Goal: Task Accomplishment & Management: Use online tool/utility

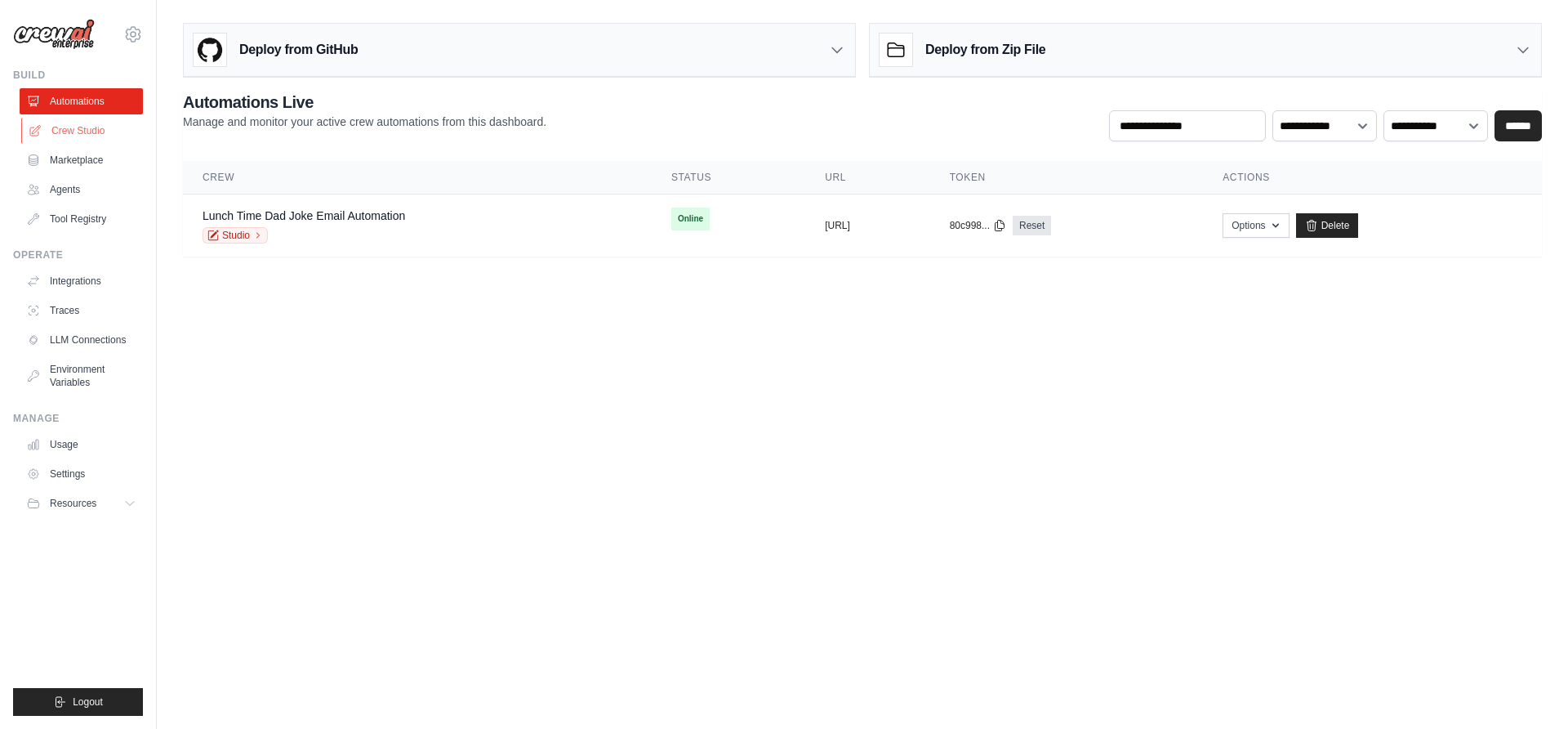
click at [75, 131] on link "Crew Studio" at bounding box center [83, 131] width 123 height 26
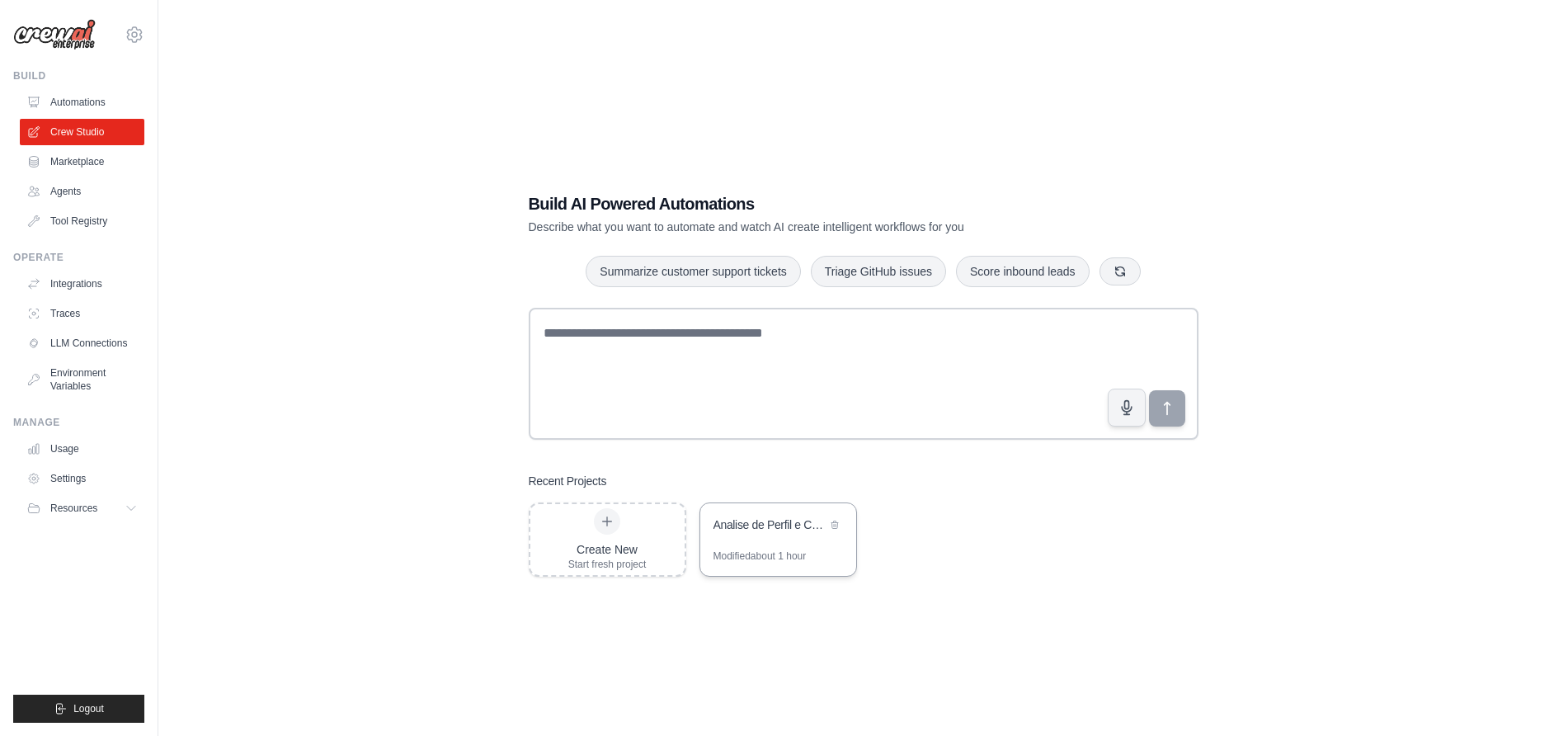
click at [753, 536] on div "Analise de Perfil e Cesta de Consumo - Mercado Cervejeiro Brasileiro" at bounding box center [778, 527] width 156 height 46
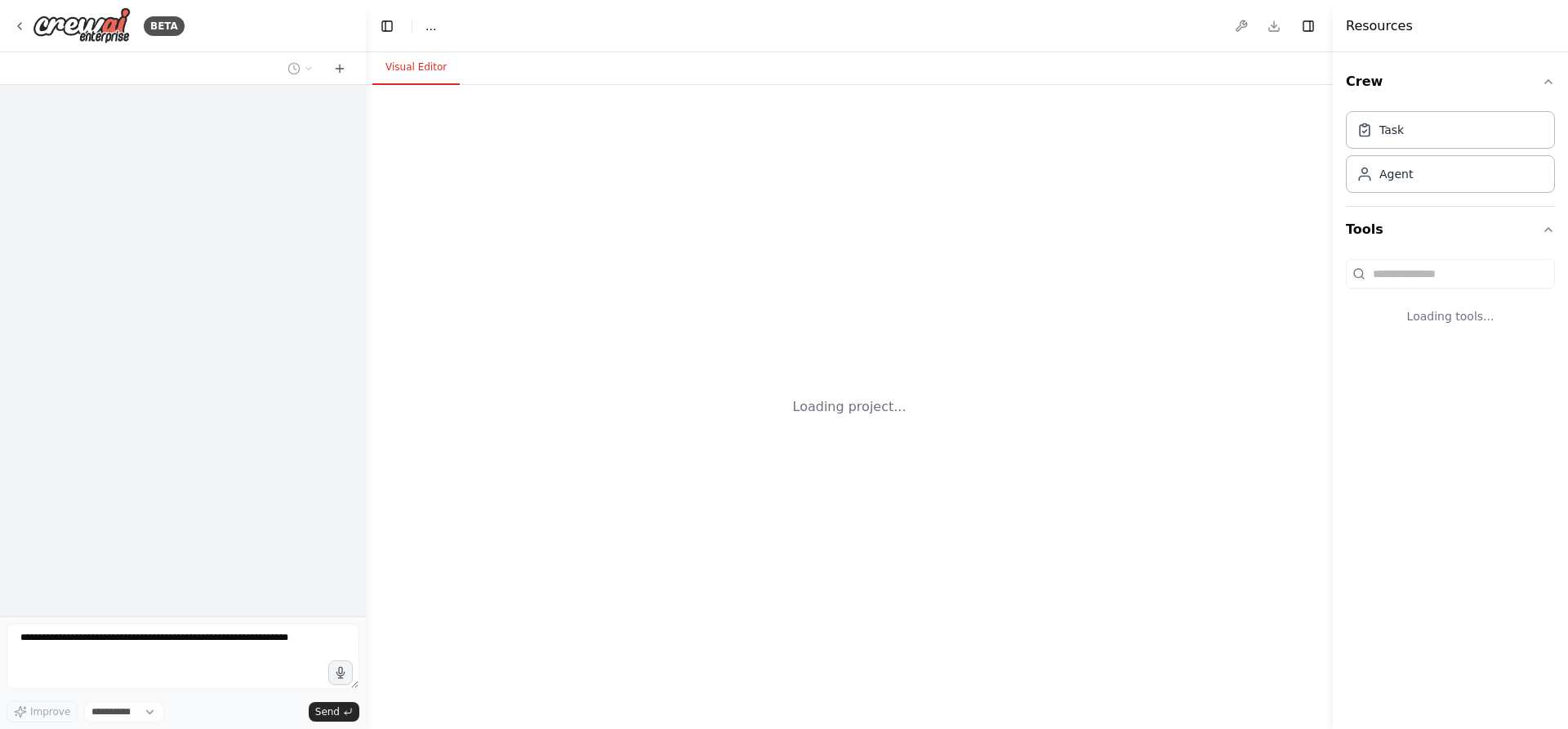
select select "****"
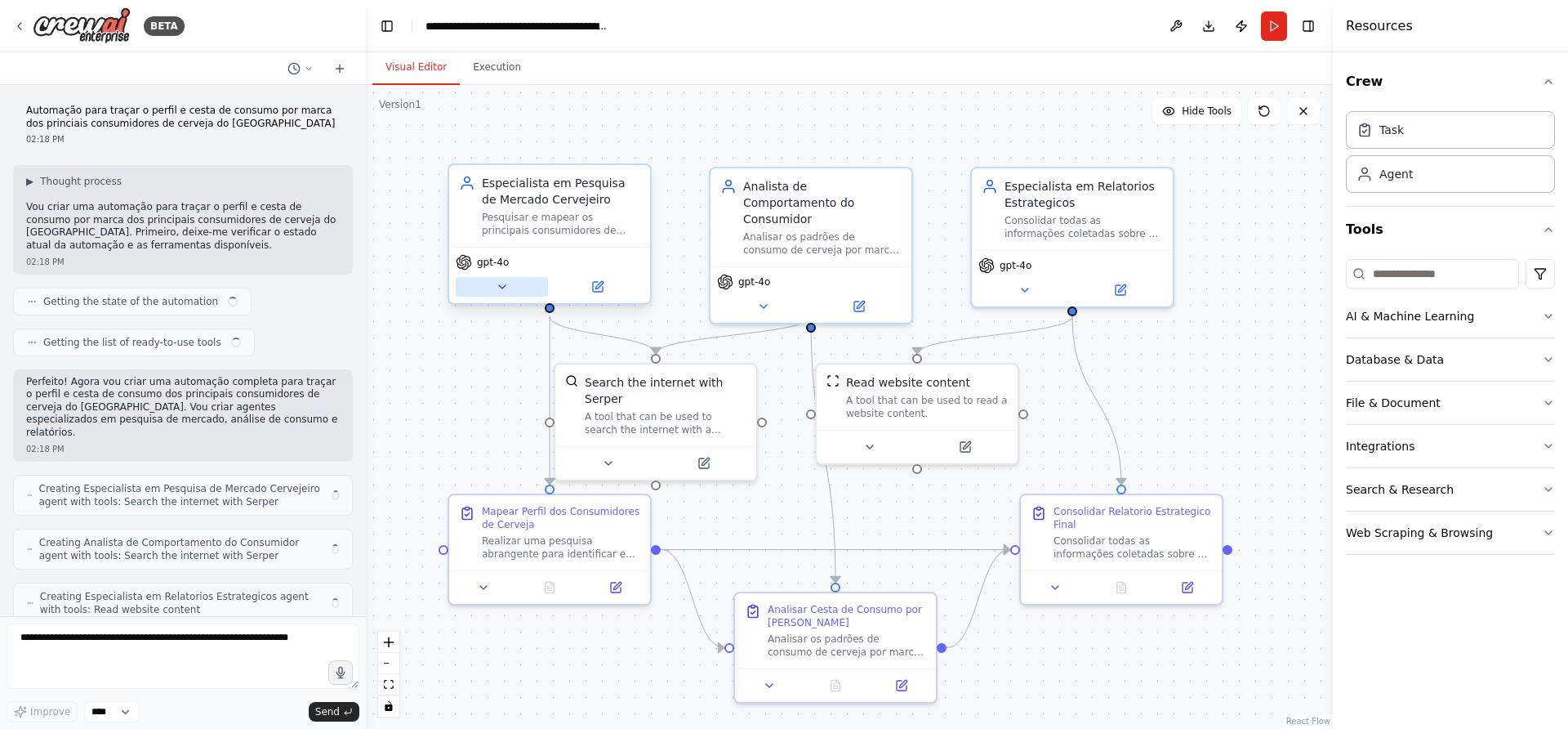
scroll to position [855, 0]
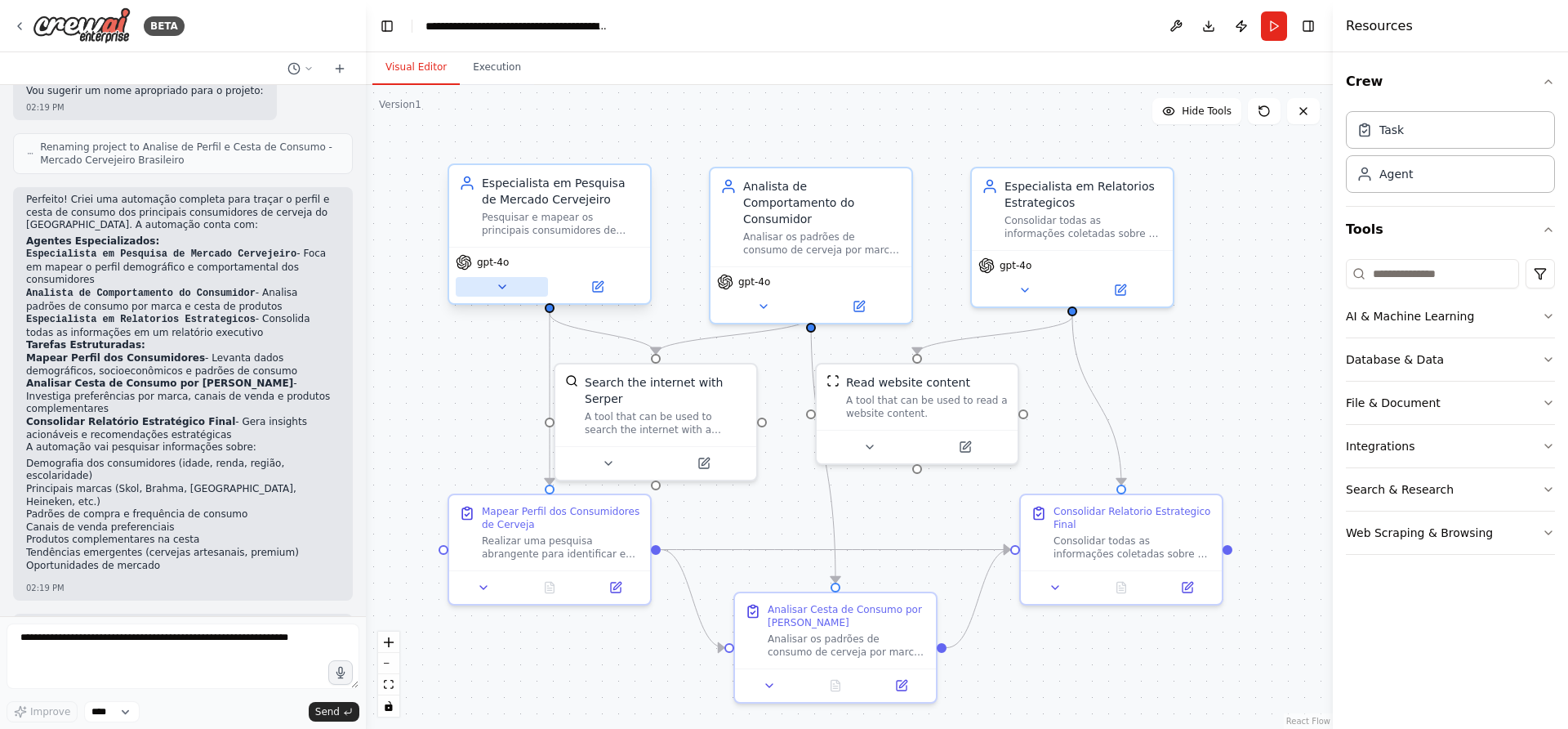
click at [507, 291] on icon at bounding box center [502, 287] width 13 height 13
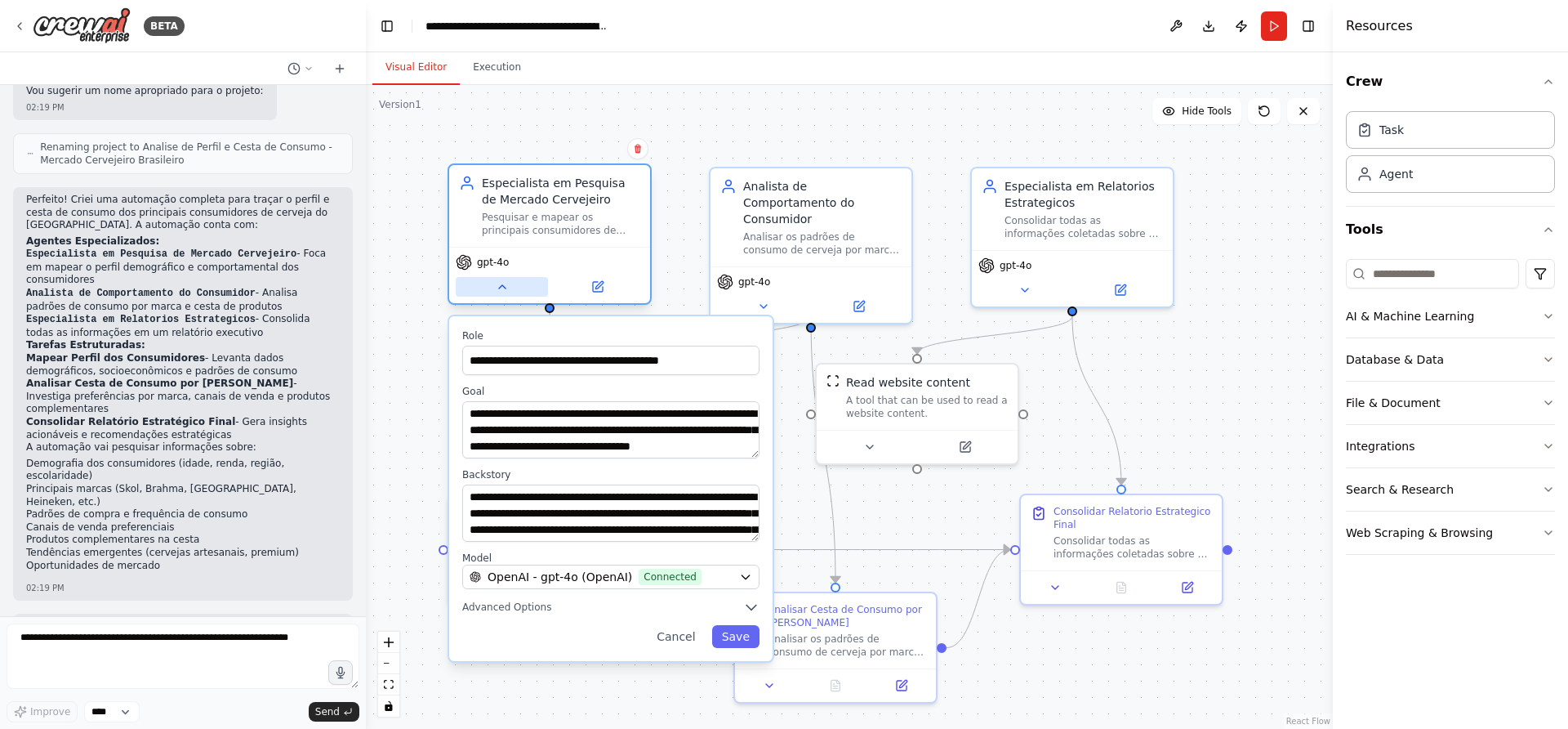
click at [507, 291] on icon at bounding box center [502, 287] width 13 height 13
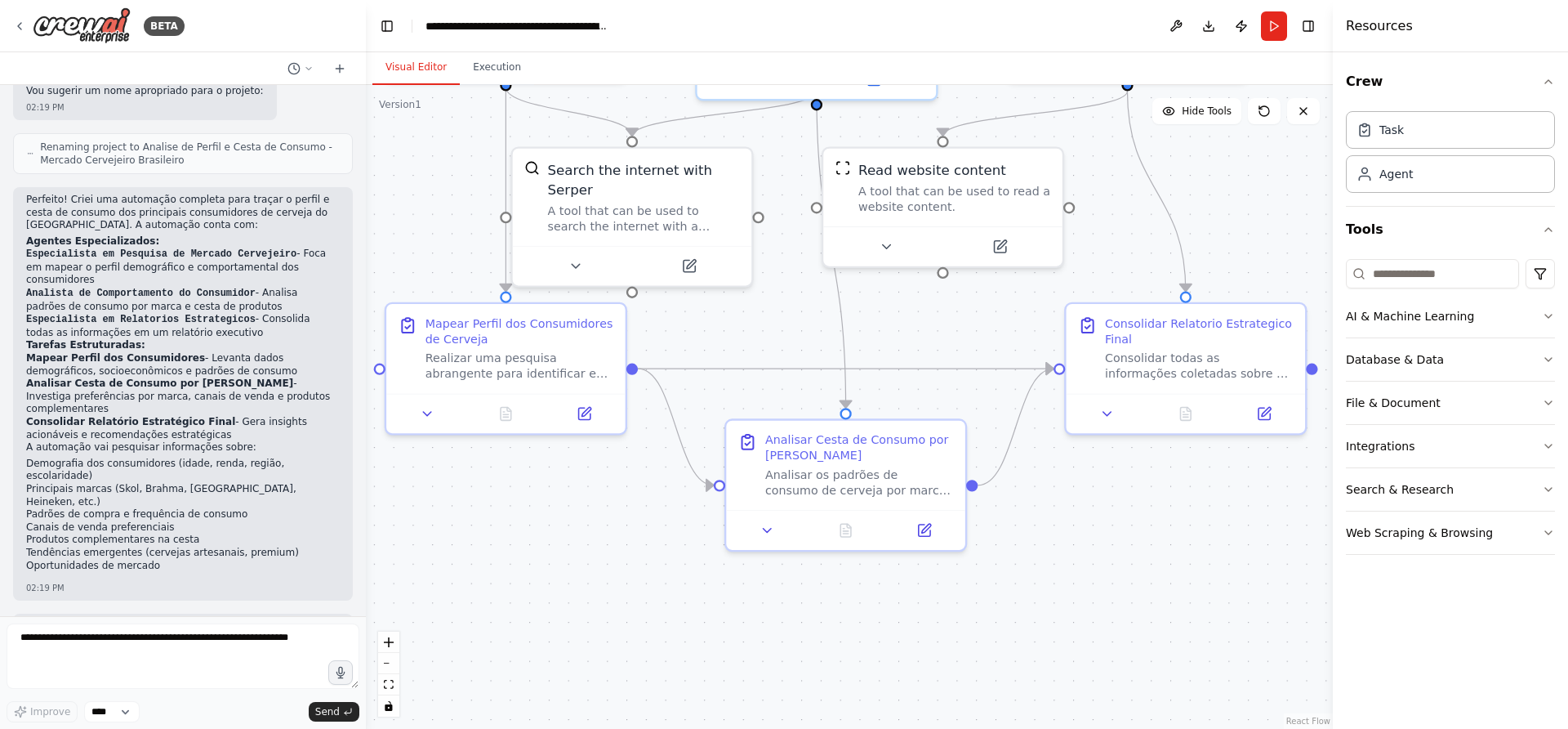
drag, startPoint x: 779, startPoint y: 513, endPoint x: 746, endPoint y: 320, distance: 195.8
click at [746, 320] on div ".deletable-edge-delete-btn { width: 20px; height: 20px; border: 0px solid #ffff…" at bounding box center [849, 407] width 967 height 644
click at [1101, 403] on icon at bounding box center [1107, 409] width 16 height 16
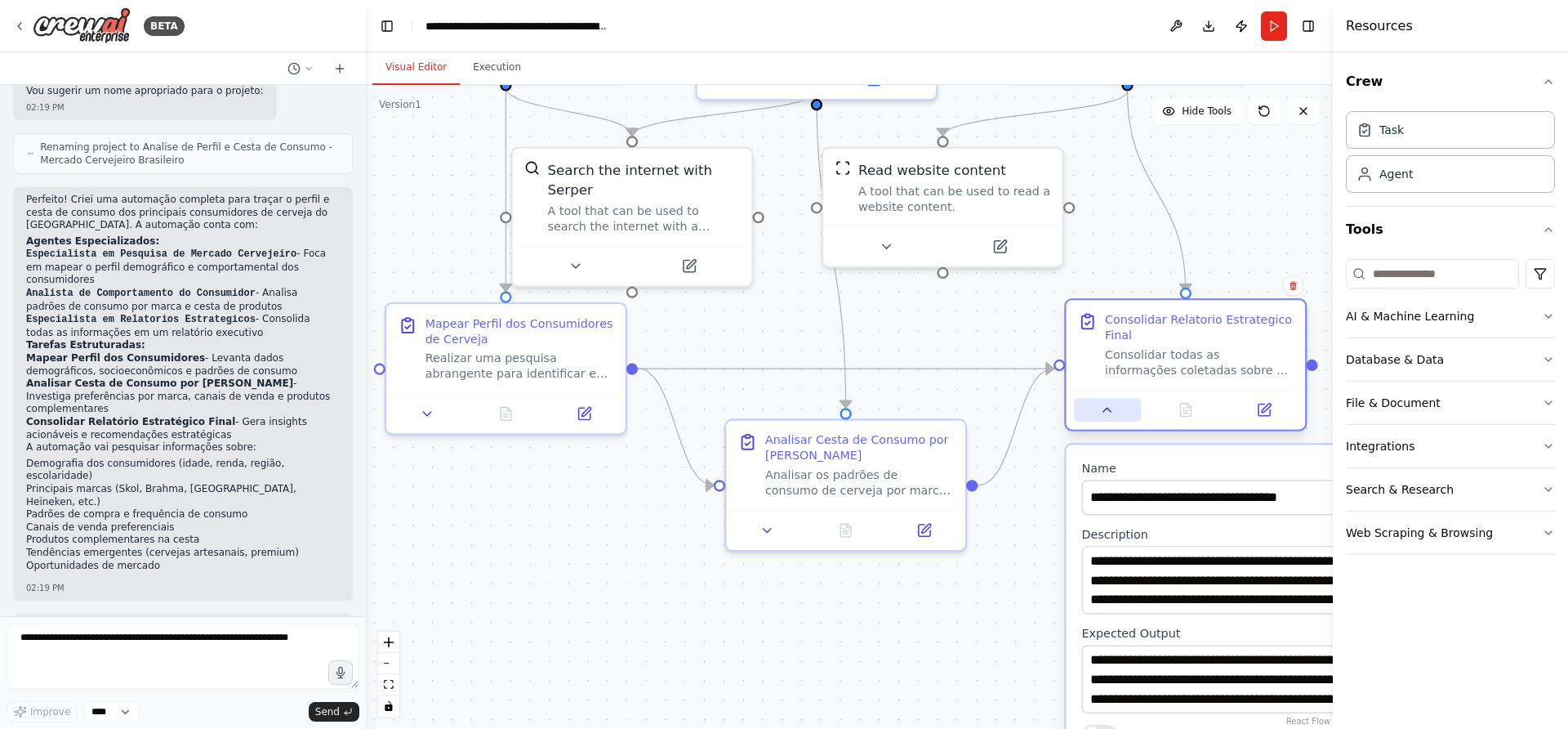
click at [1101, 403] on icon at bounding box center [1107, 409] width 16 height 16
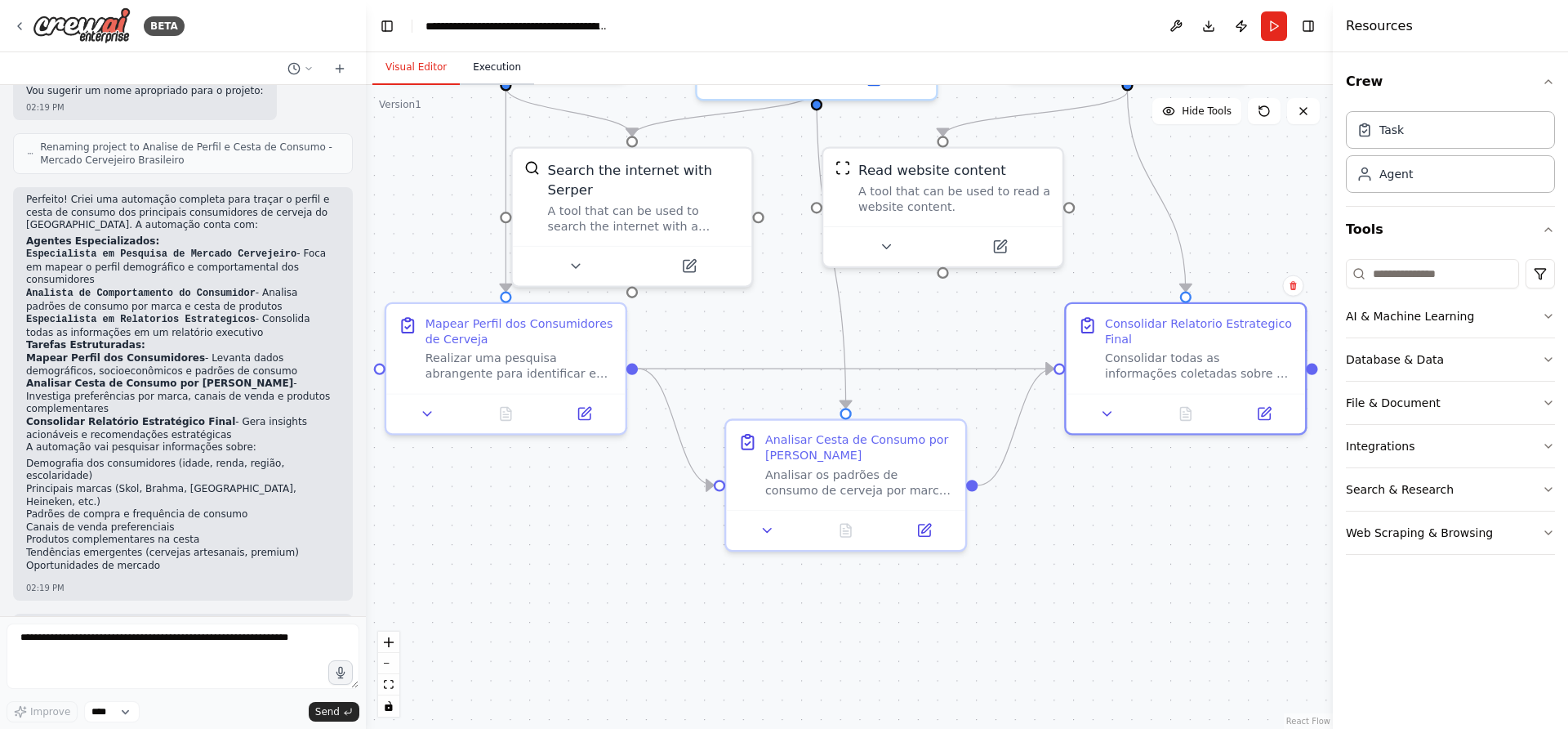
click at [502, 66] on button "Execution" at bounding box center [497, 68] width 75 height 34
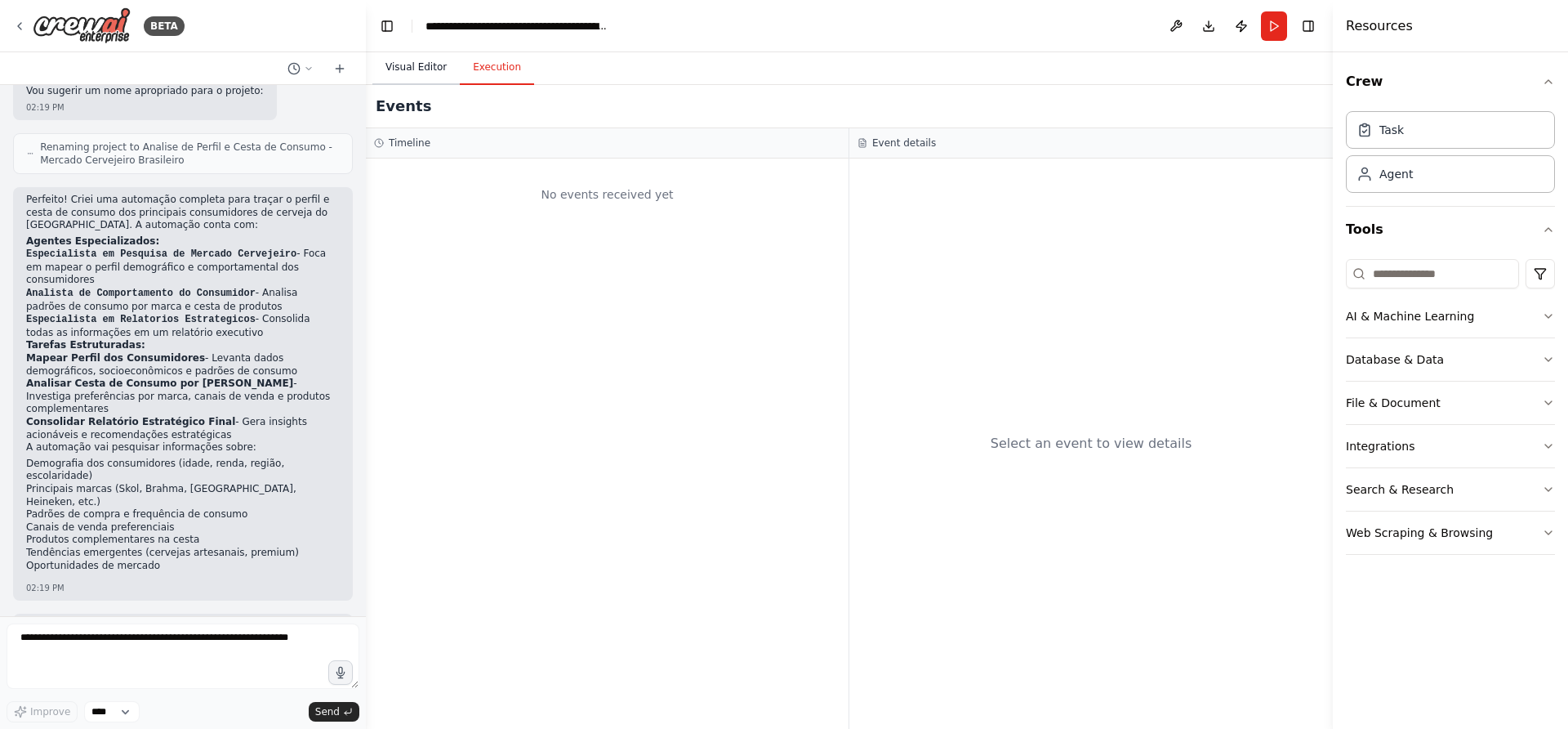
click at [413, 62] on button "Visual Editor" at bounding box center [416, 68] width 88 height 34
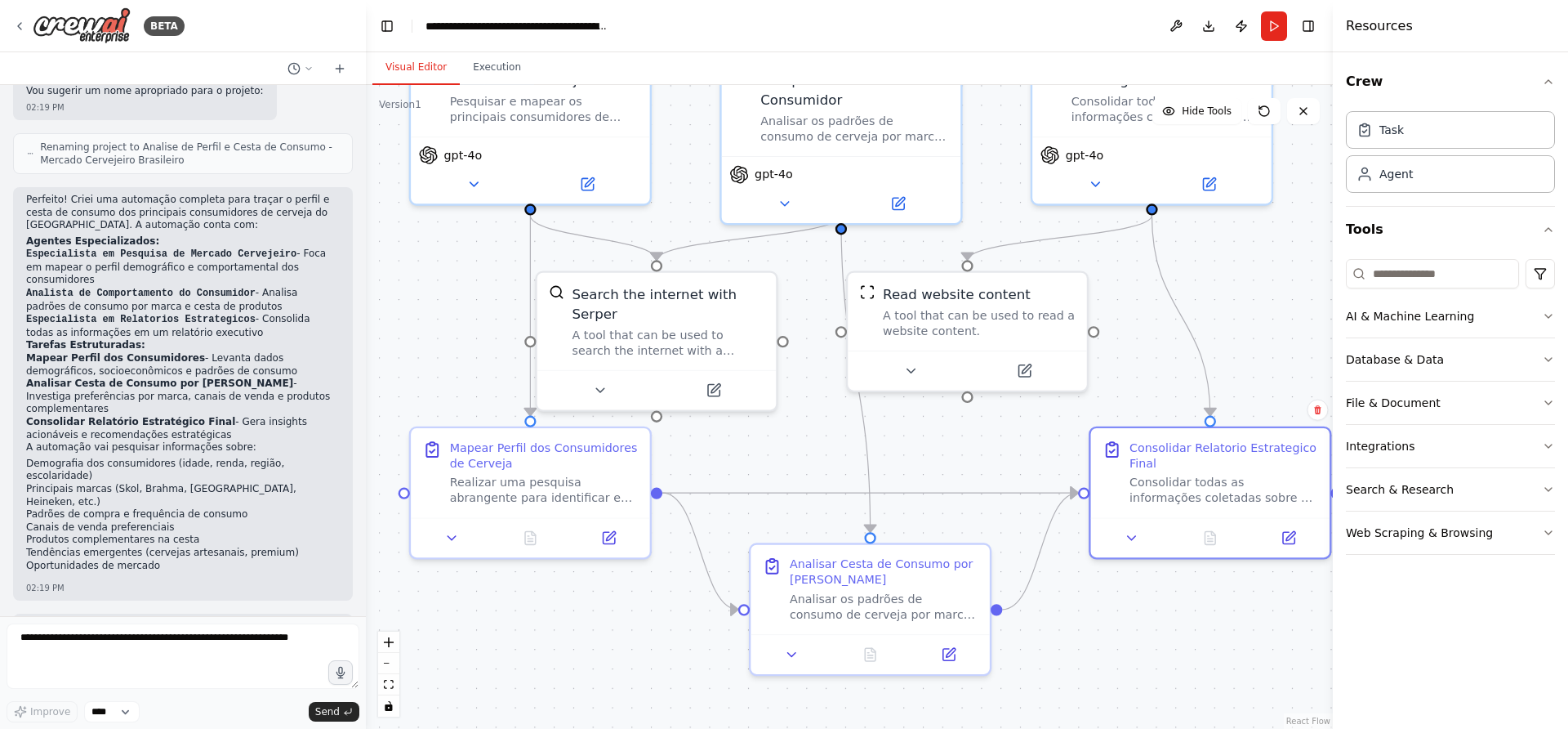
drag, startPoint x: 448, startPoint y: 178, endPoint x: 473, endPoint y: 303, distance: 127.5
click at [473, 303] on div ".deletable-edge-delete-btn { width: 20px; height: 20px; border: 0px solid #ffff…" at bounding box center [849, 407] width 967 height 644
click at [1539, 313] on button "AI & Machine Learning" at bounding box center [1450, 317] width 209 height 43
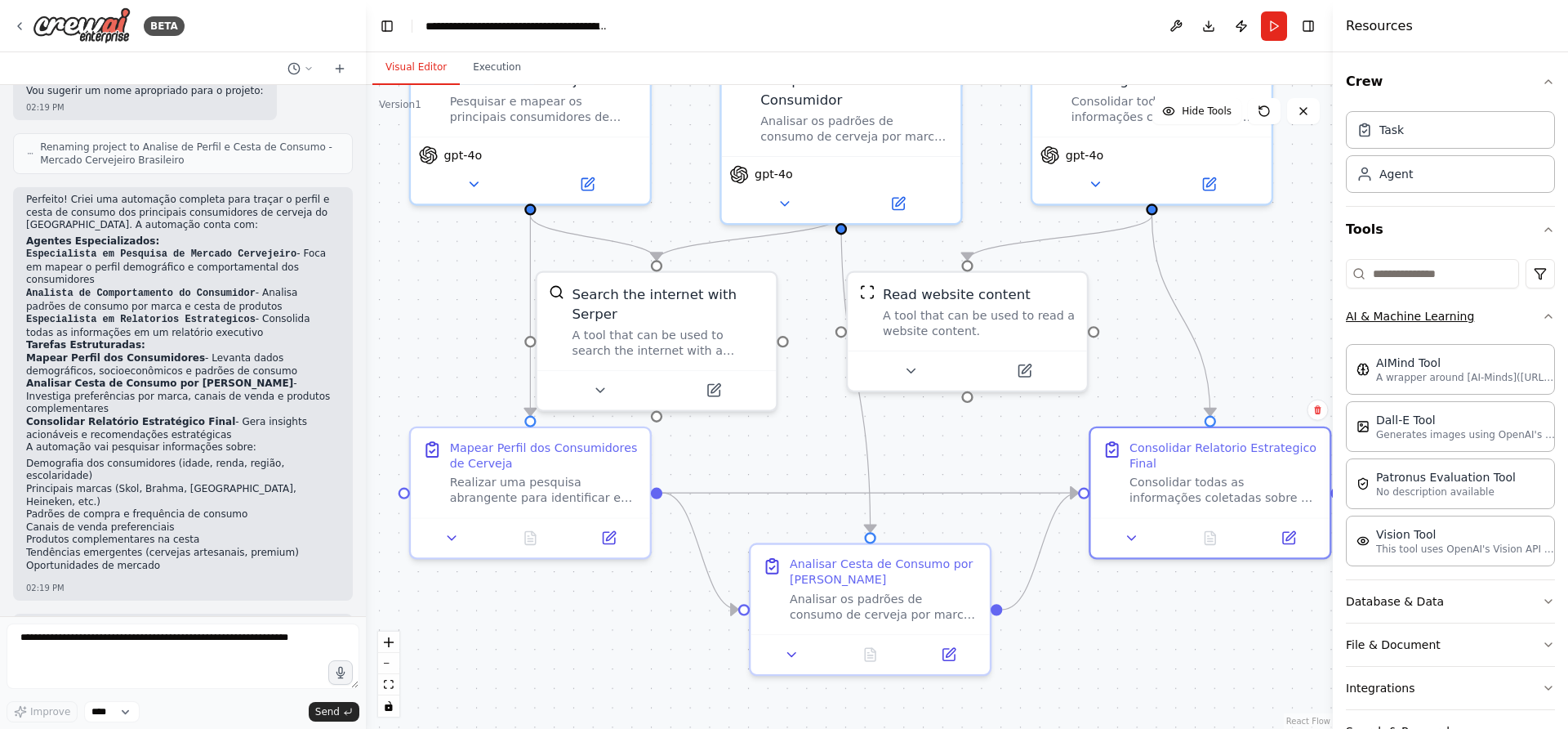
click at [1539, 313] on div "Crew Task Agent Tools AI & Machine Learning AIMind Tool A wrapper around [AI-Mi…" at bounding box center [1450, 390] width 235 height 677
click at [1542, 316] on icon "button" at bounding box center [1548, 317] width 13 height 13
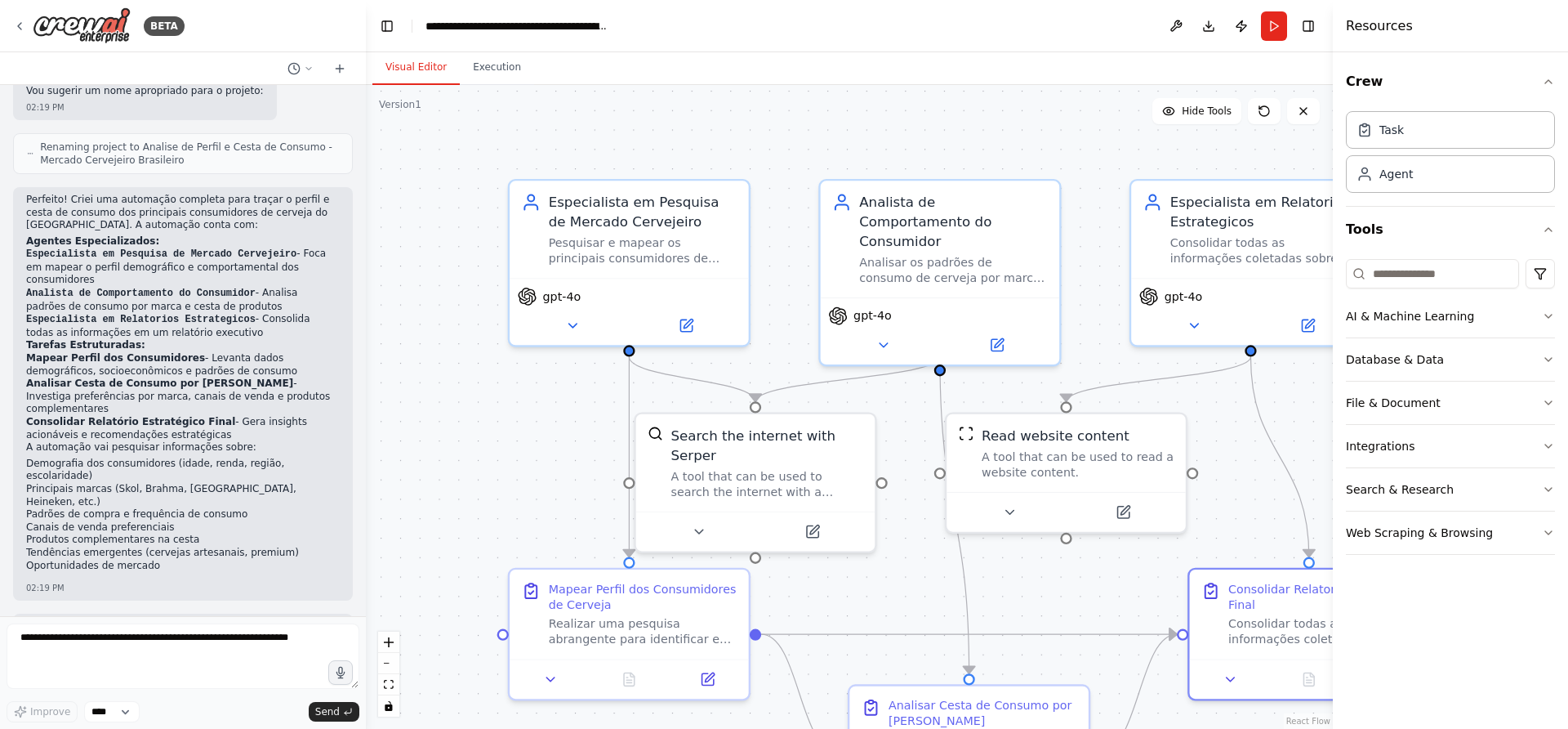
drag, startPoint x: 907, startPoint y: 242, endPoint x: 989, endPoint y: 391, distance: 170.1
click at [989, 391] on div ".deletable-edge-delete-btn { width: 20px; height: 20px; border: 0px solid #ffff…" at bounding box center [849, 407] width 967 height 644
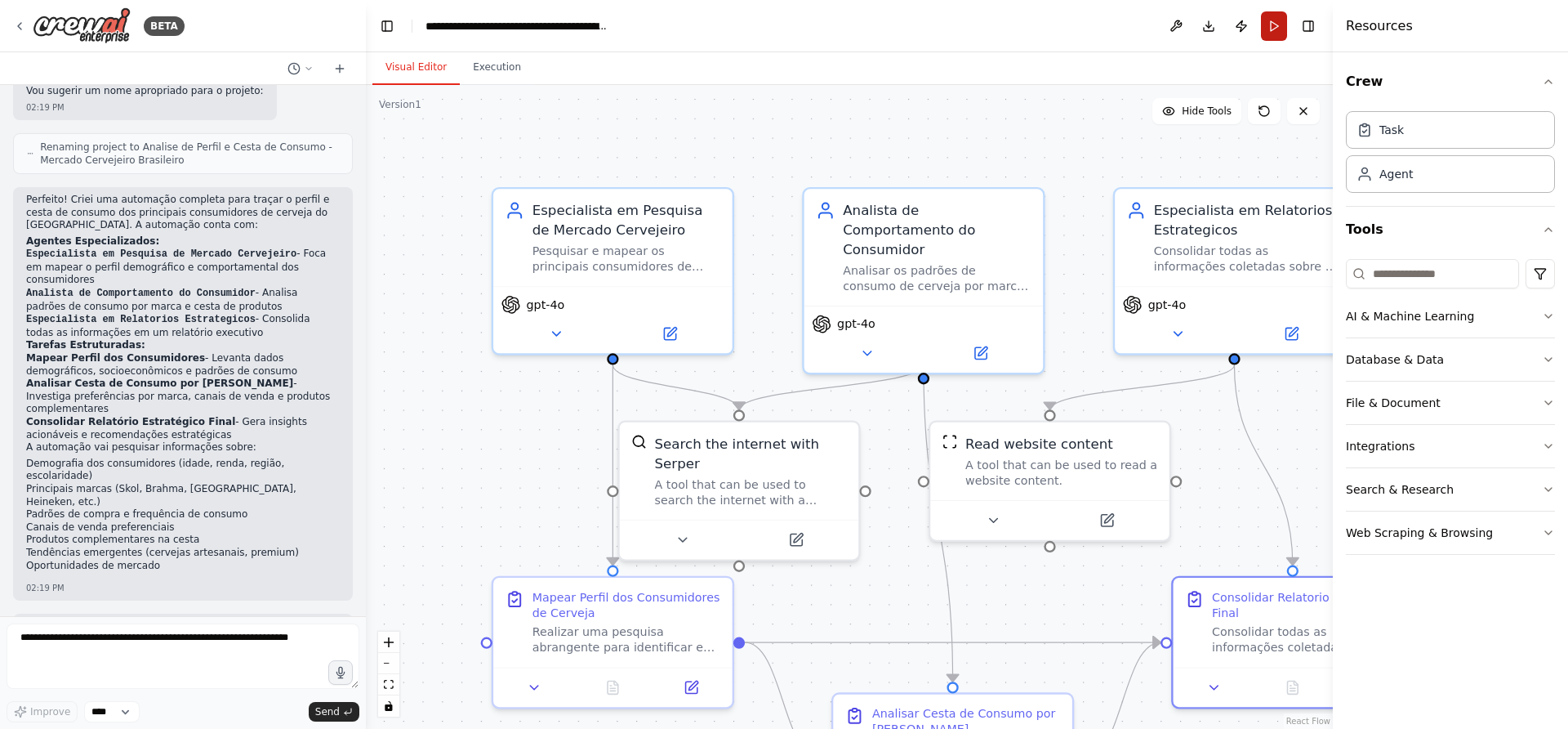
click at [1273, 23] on button "Run" at bounding box center [1275, 26] width 26 height 30
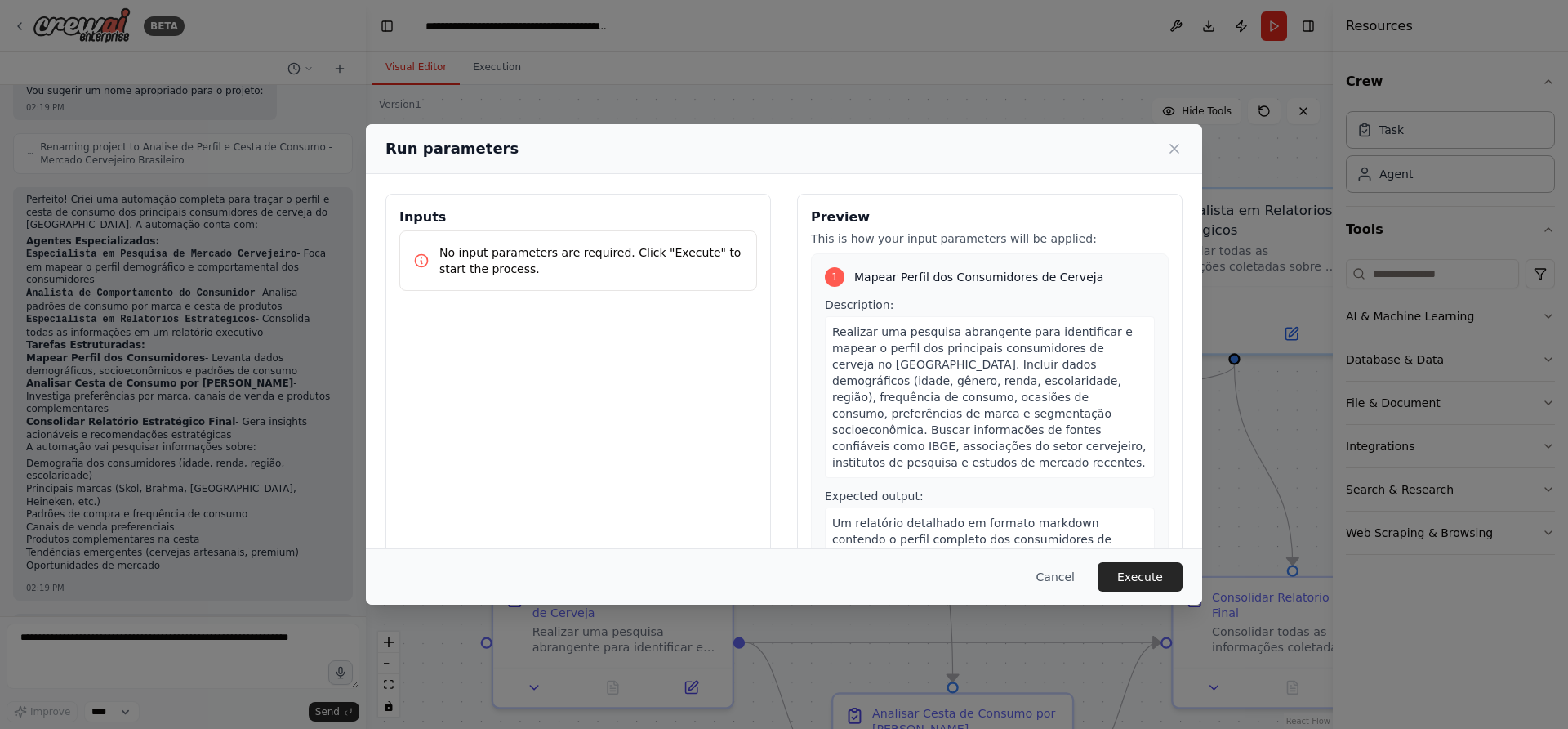
click at [1153, 574] on button "Execute" at bounding box center [1140, 577] width 85 height 30
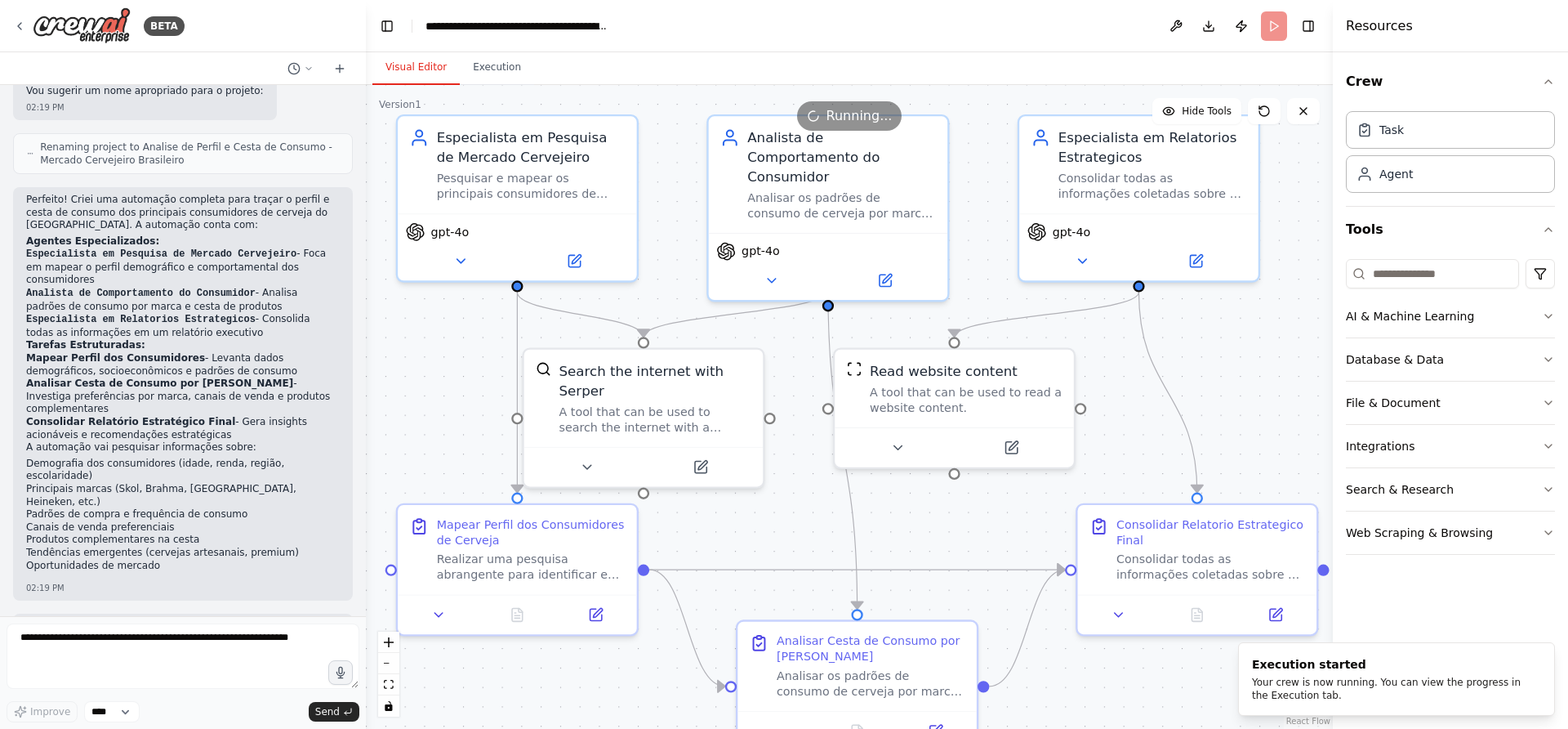
drag, startPoint x: 517, startPoint y: 454, endPoint x: 421, endPoint y: 381, distance: 120.6
click at [421, 381] on div ".deletable-edge-delete-btn { width: 20px; height: 20px; border: 0px solid #ffff…" at bounding box center [849, 407] width 967 height 644
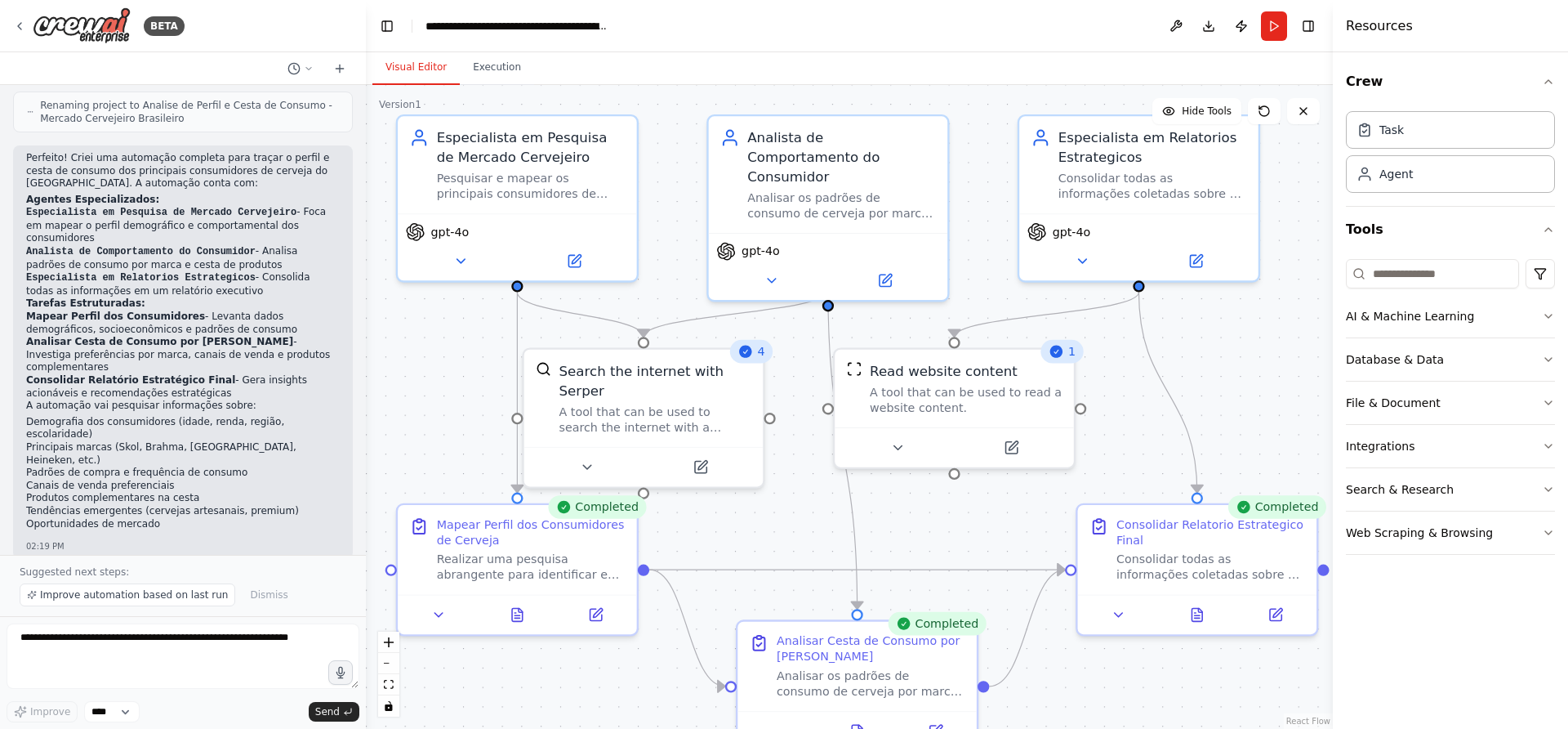
scroll to position [917, 0]
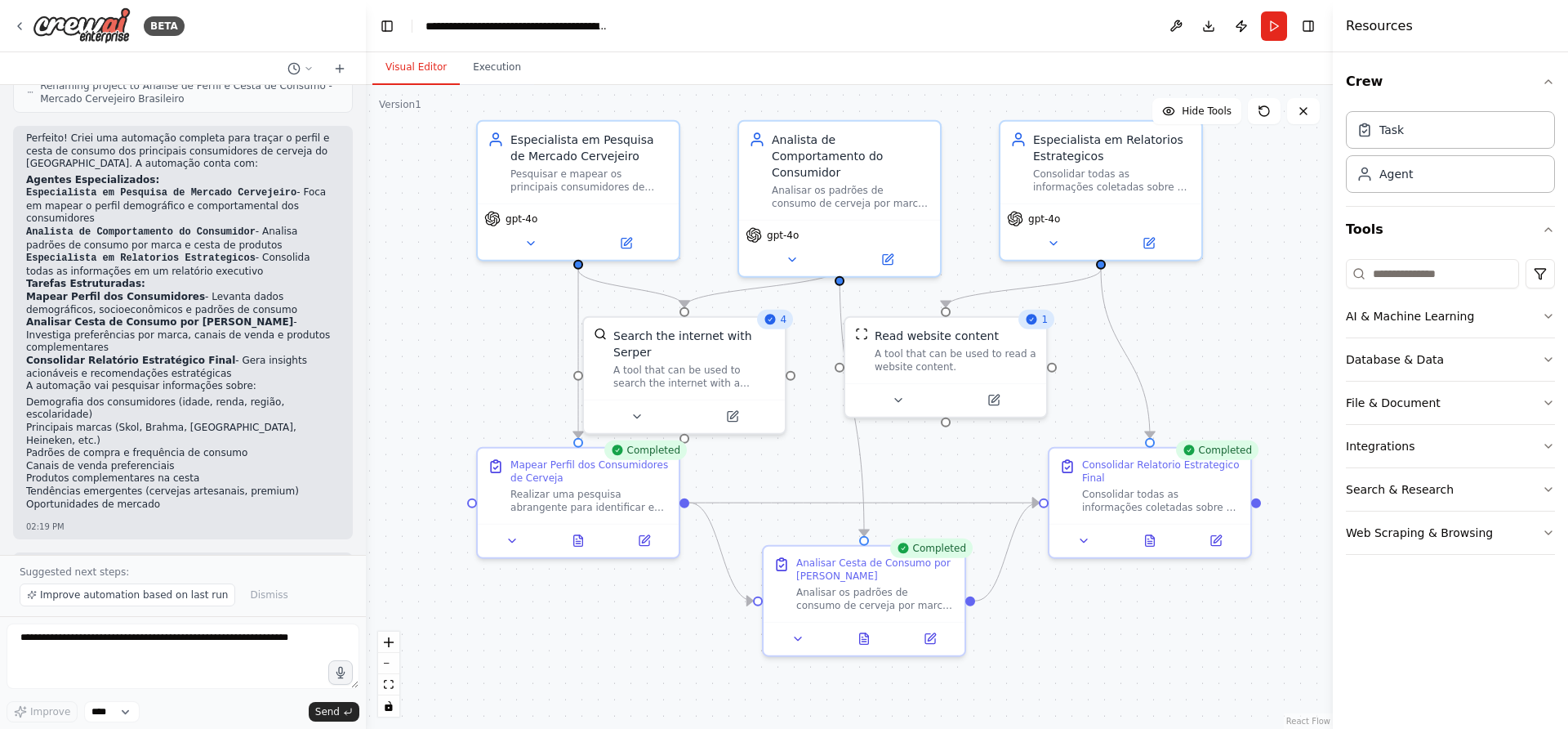
drag, startPoint x: 946, startPoint y: 522, endPoint x: 942, endPoint y: 453, distance: 69.1
click at [942, 453] on div ".deletable-edge-delete-btn { width: 20px; height: 20px; border: 0px solid #ffff…" at bounding box center [849, 407] width 967 height 644
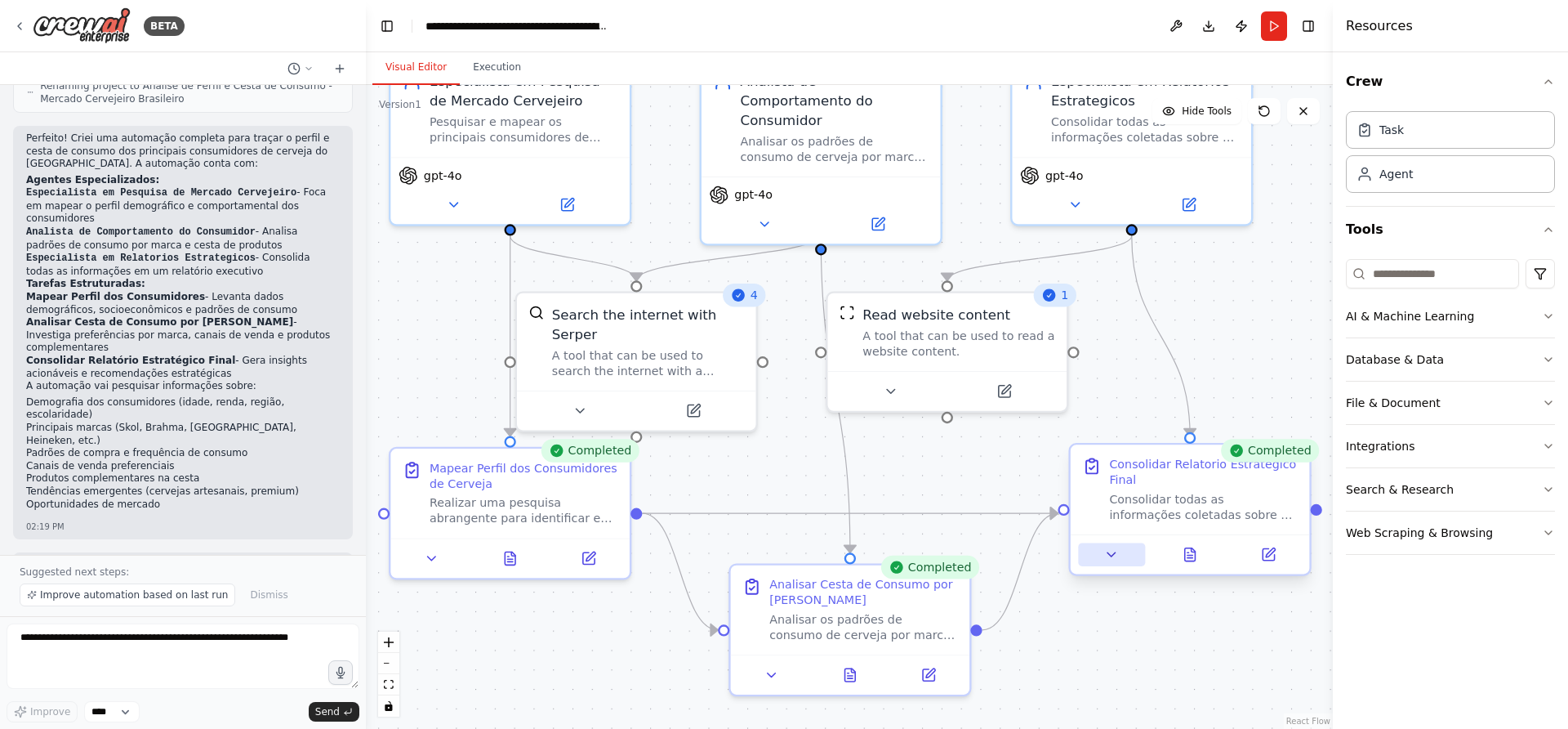
click at [1120, 565] on button at bounding box center [1111, 554] width 67 height 24
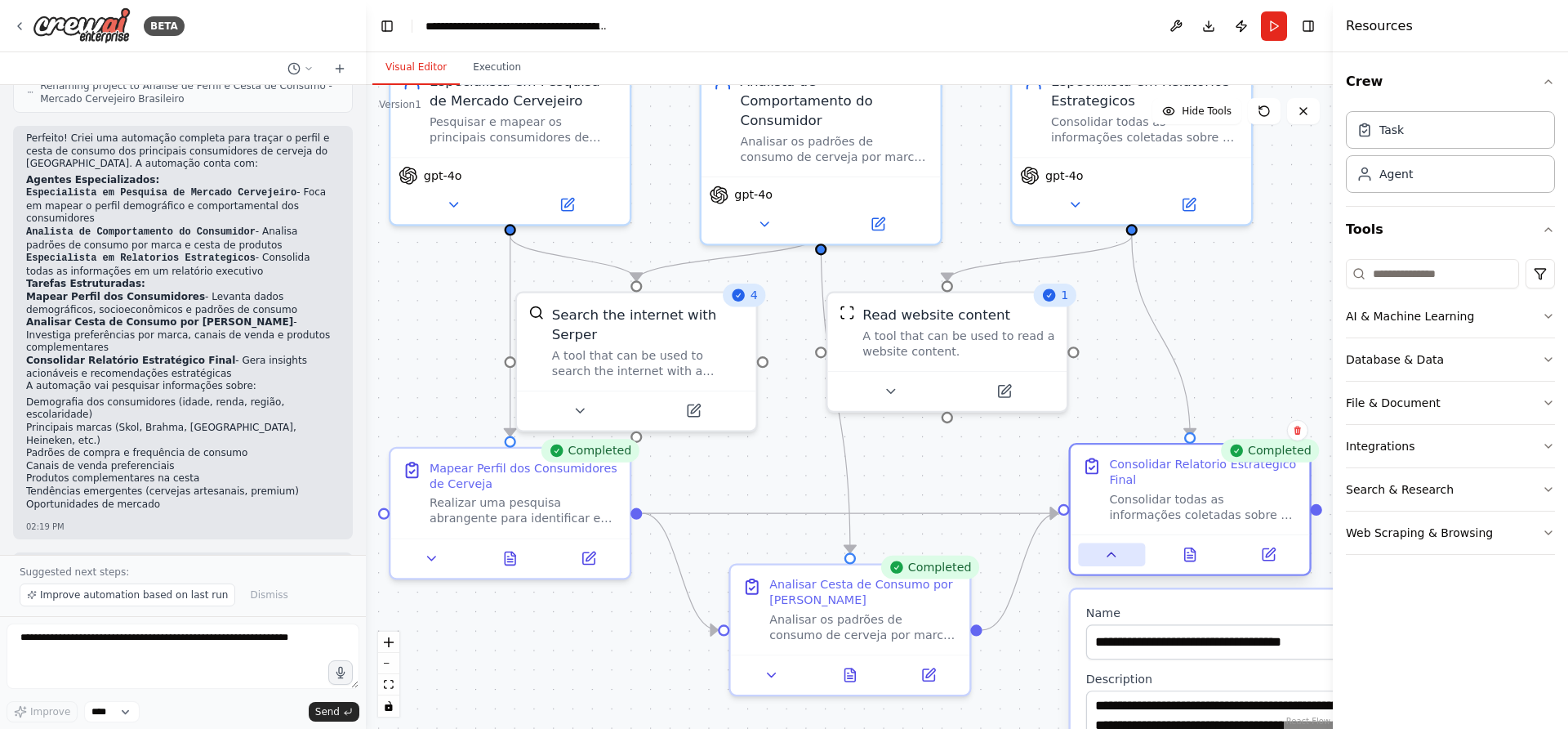
click at [1120, 565] on button at bounding box center [1111, 554] width 67 height 24
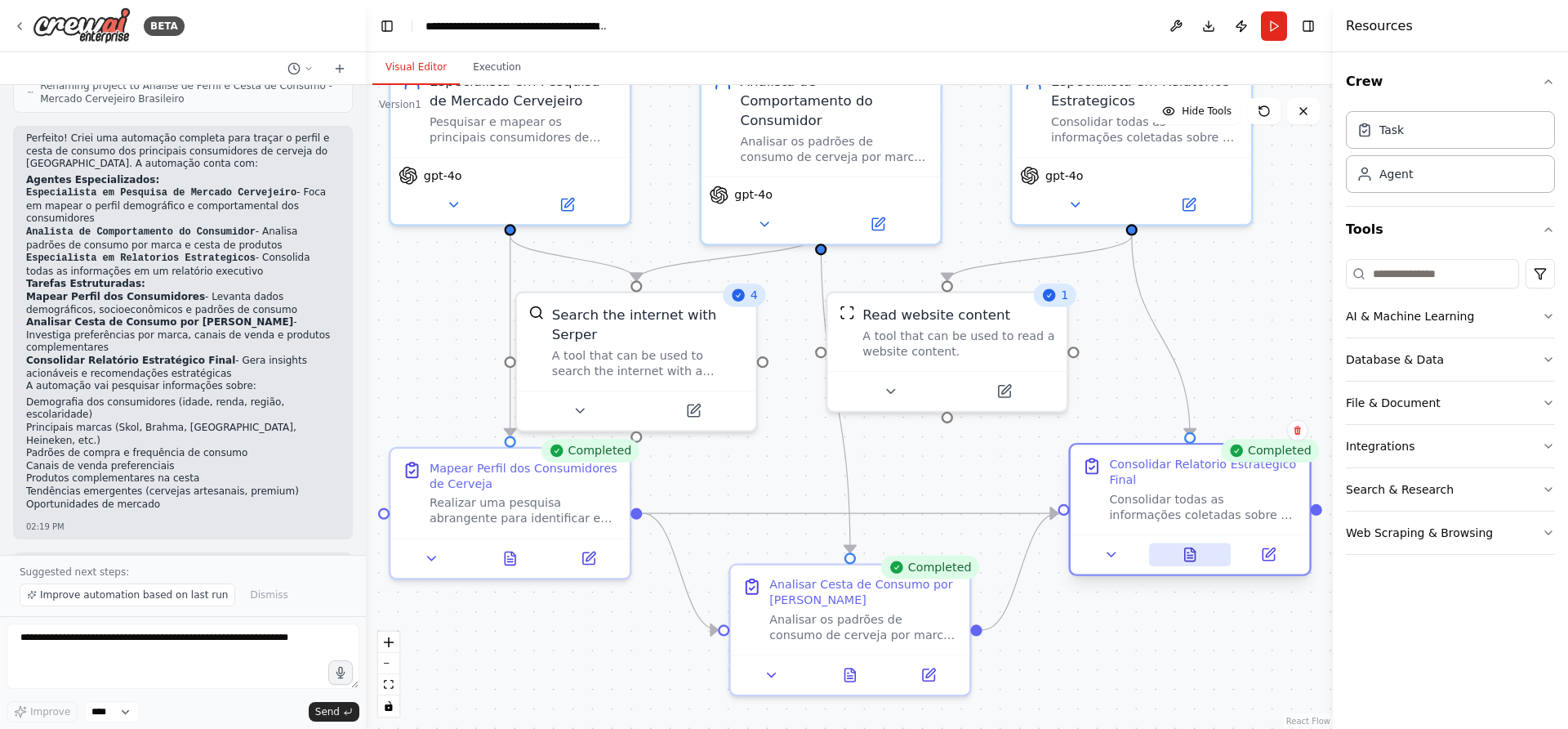
click at [1190, 558] on icon at bounding box center [1190, 558] width 5 height 0
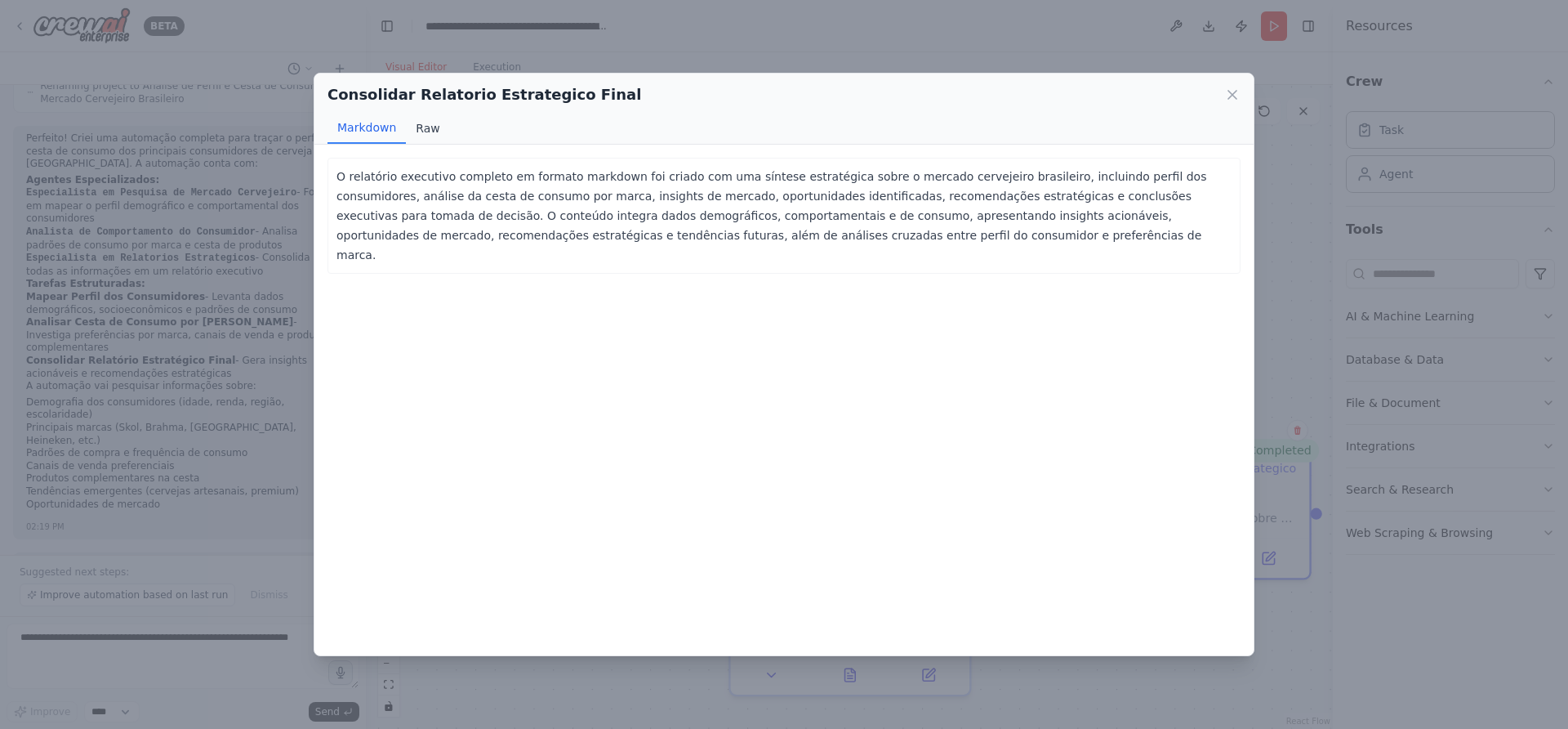
click at [420, 125] on button "Raw" at bounding box center [427, 129] width 43 height 31
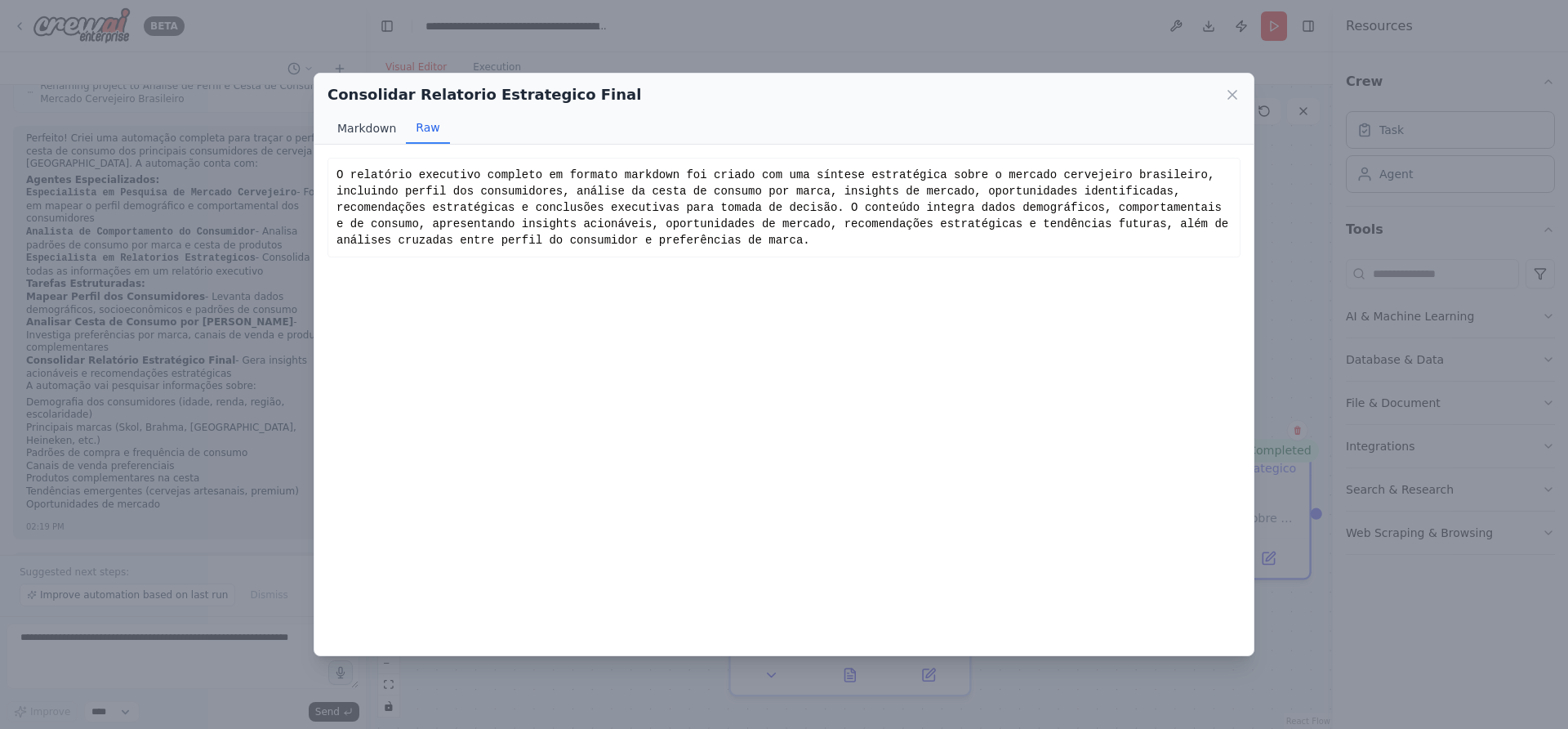
click at [376, 126] on button "Markdown" at bounding box center [367, 129] width 79 height 31
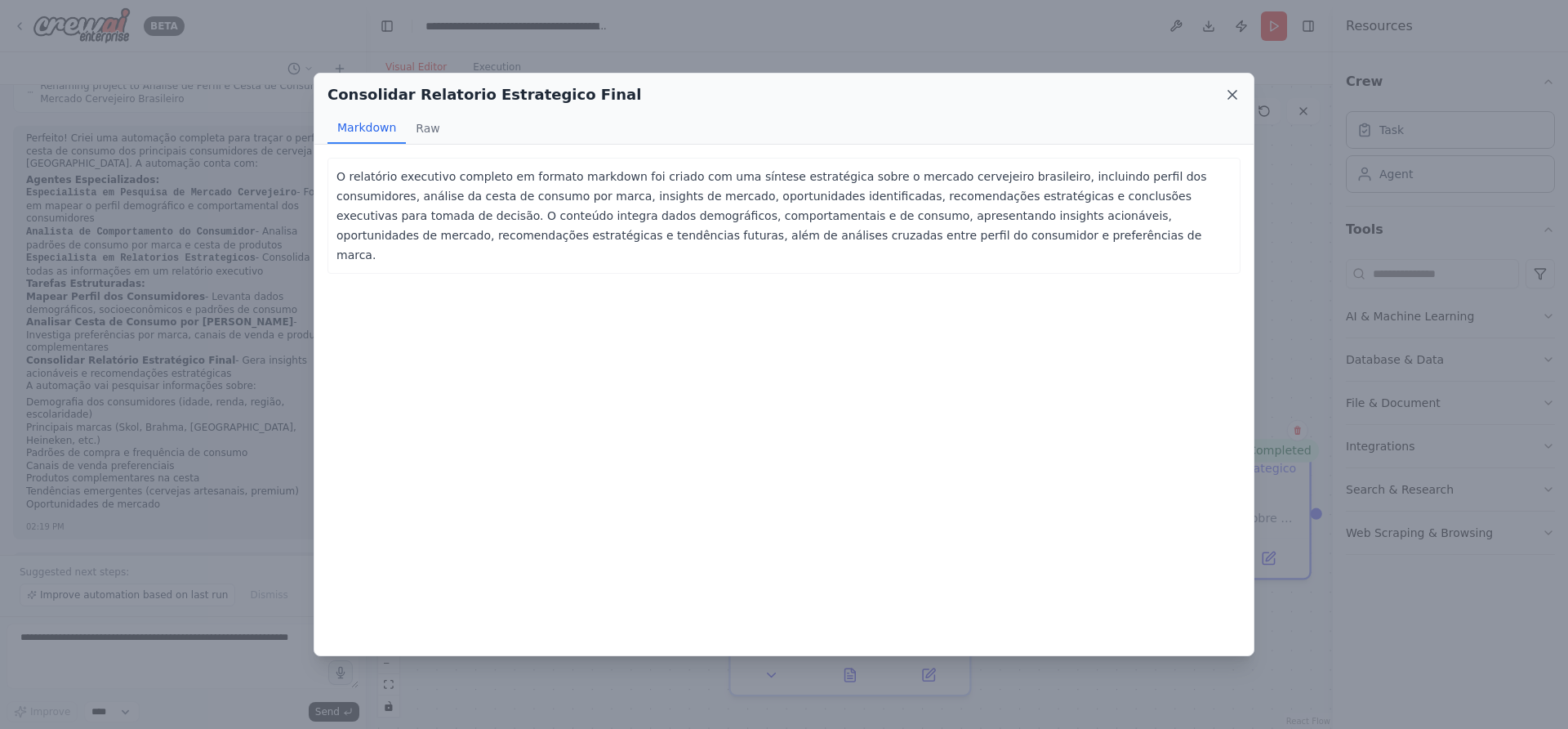
click at [1229, 94] on icon at bounding box center [1233, 95] width 16 height 16
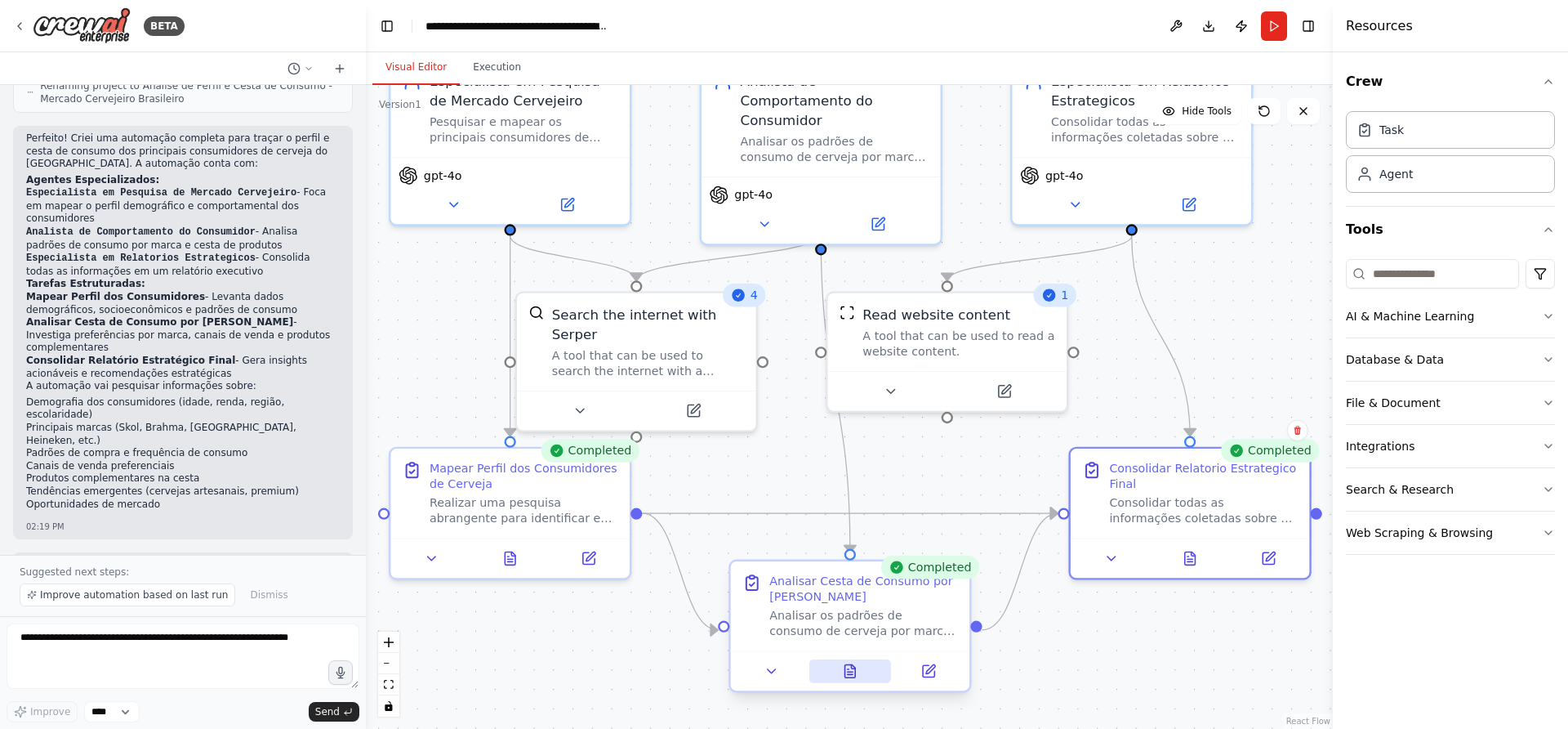
click at [864, 675] on button at bounding box center [851, 671] width 83 height 24
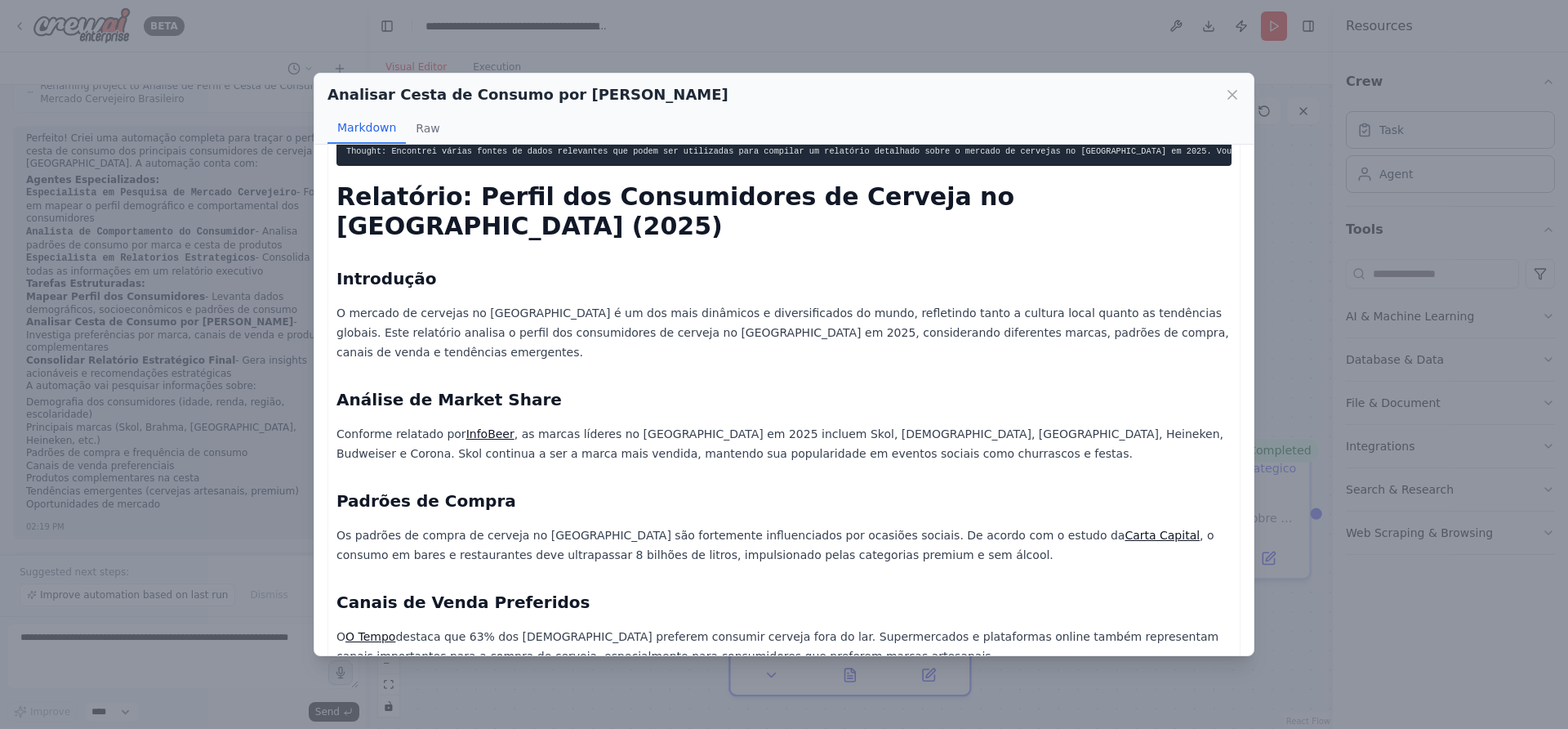
scroll to position [0, 0]
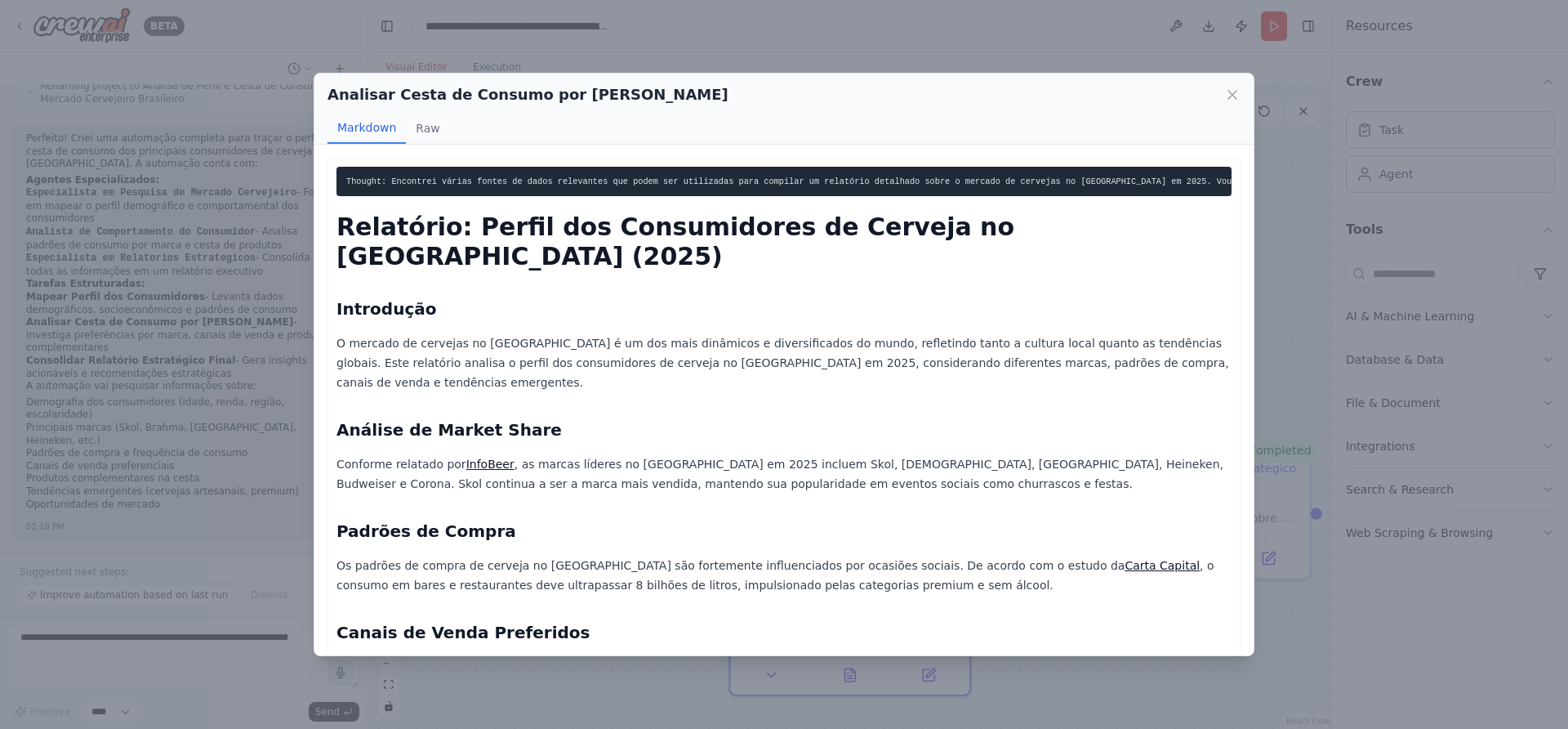
click at [607, 348] on p "O mercado de cervejas no Brasil é um dos mais dinâmicos e diversificados do mun…" at bounding box center [784, 363] width 895 height 59
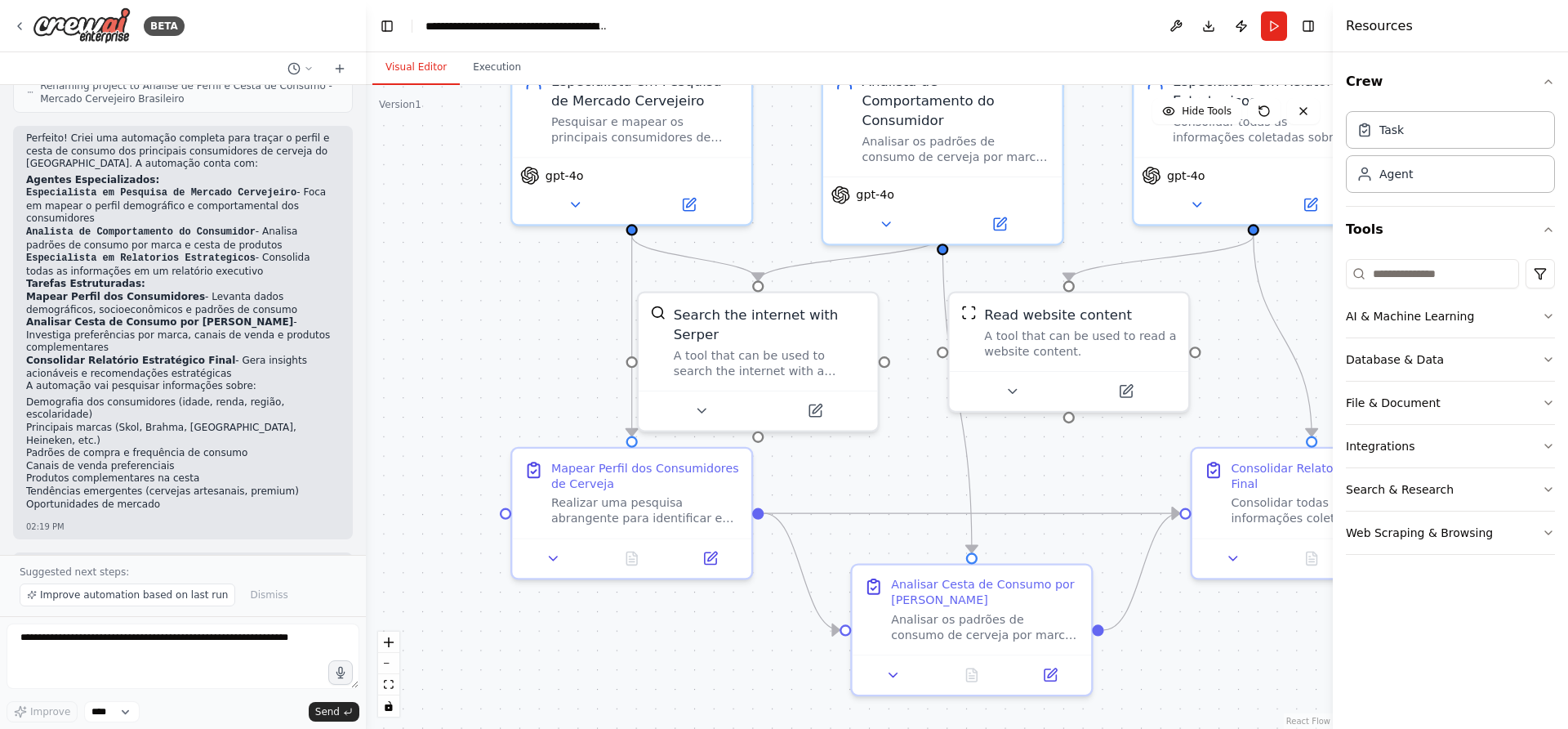
drag, startPoint x: 463, startPoint y: 294, endPoint x: 585, endPoint y: 294, distance: 122.0
click at [585, 294] on div ".deletable-edge-delete-btn { width: 20px; height: 20px; border: 0px solid #ffff…" at bounding box center [849, 407] width 967 height 644
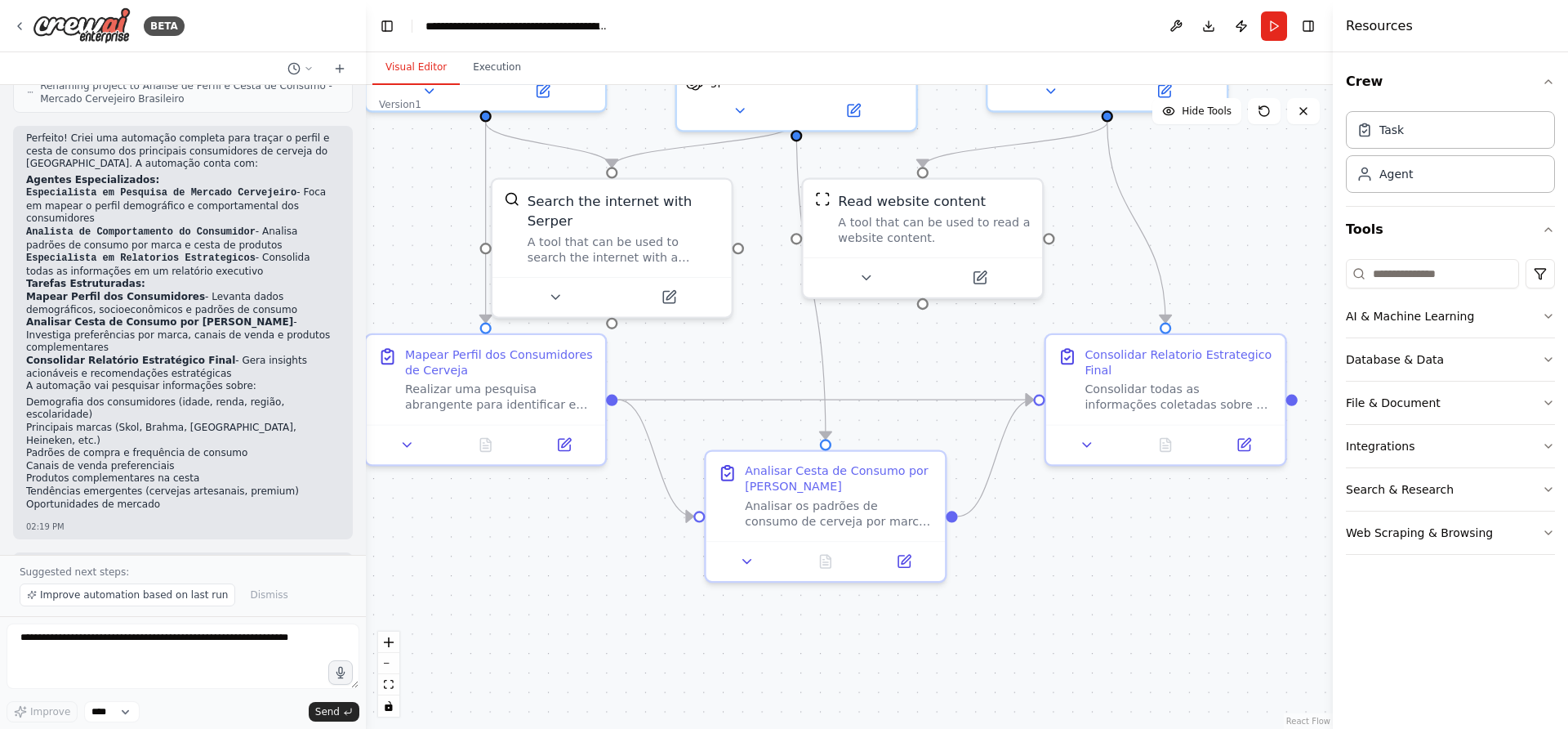
drag, startPoint x: 942, startPoint y: 704, endPoint x: 779, endPoint y: 581, distance: 204.2
click at [779, 581] on div ".deletable-edge-delete-btn { width: 20px; height: 20px; border: 0px solid #ffff…" at bounding box center [849, 407] width 967 height 644
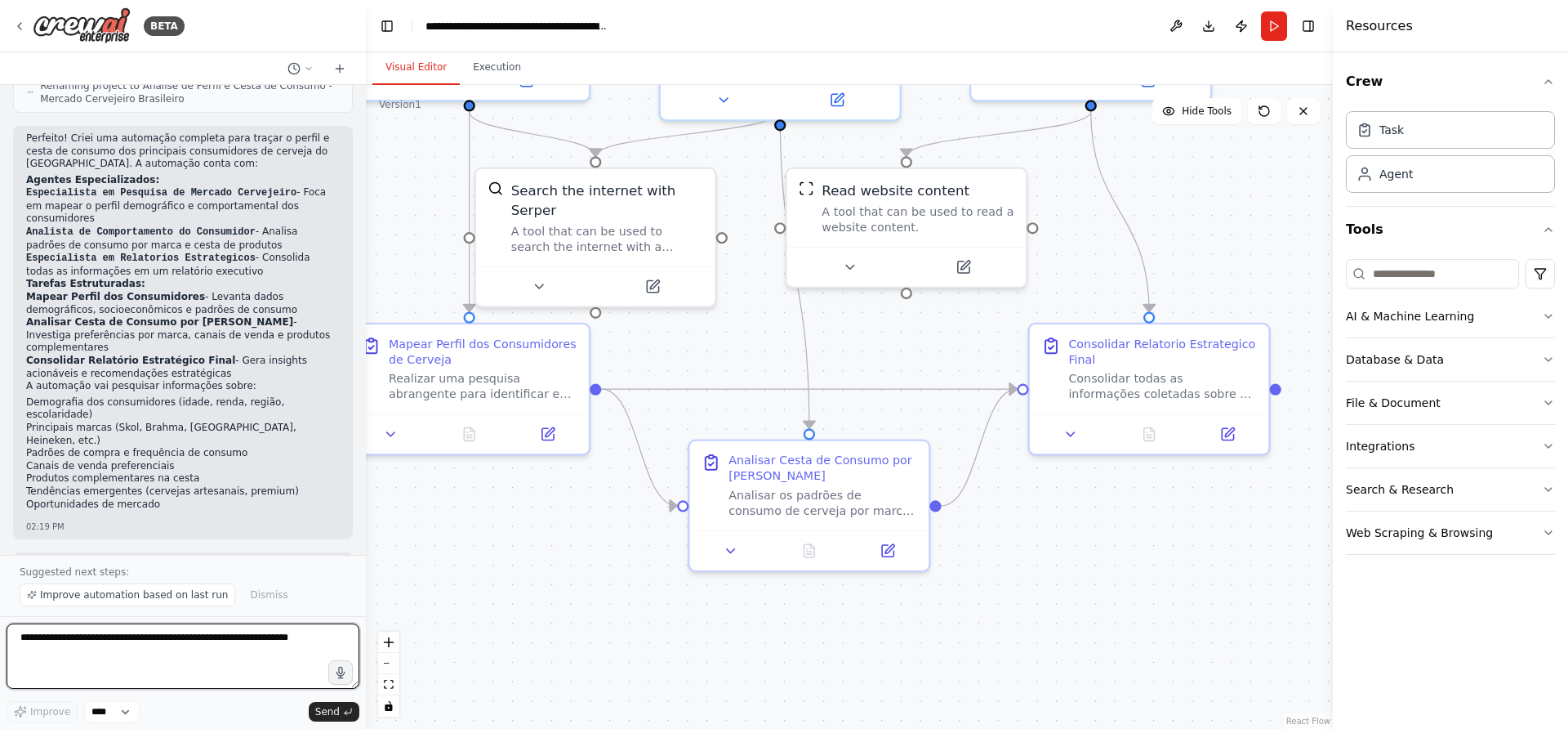
click at [159, 662] on textarea at bounding box center [183, 656] width 353 height 66
type textarea "**********"
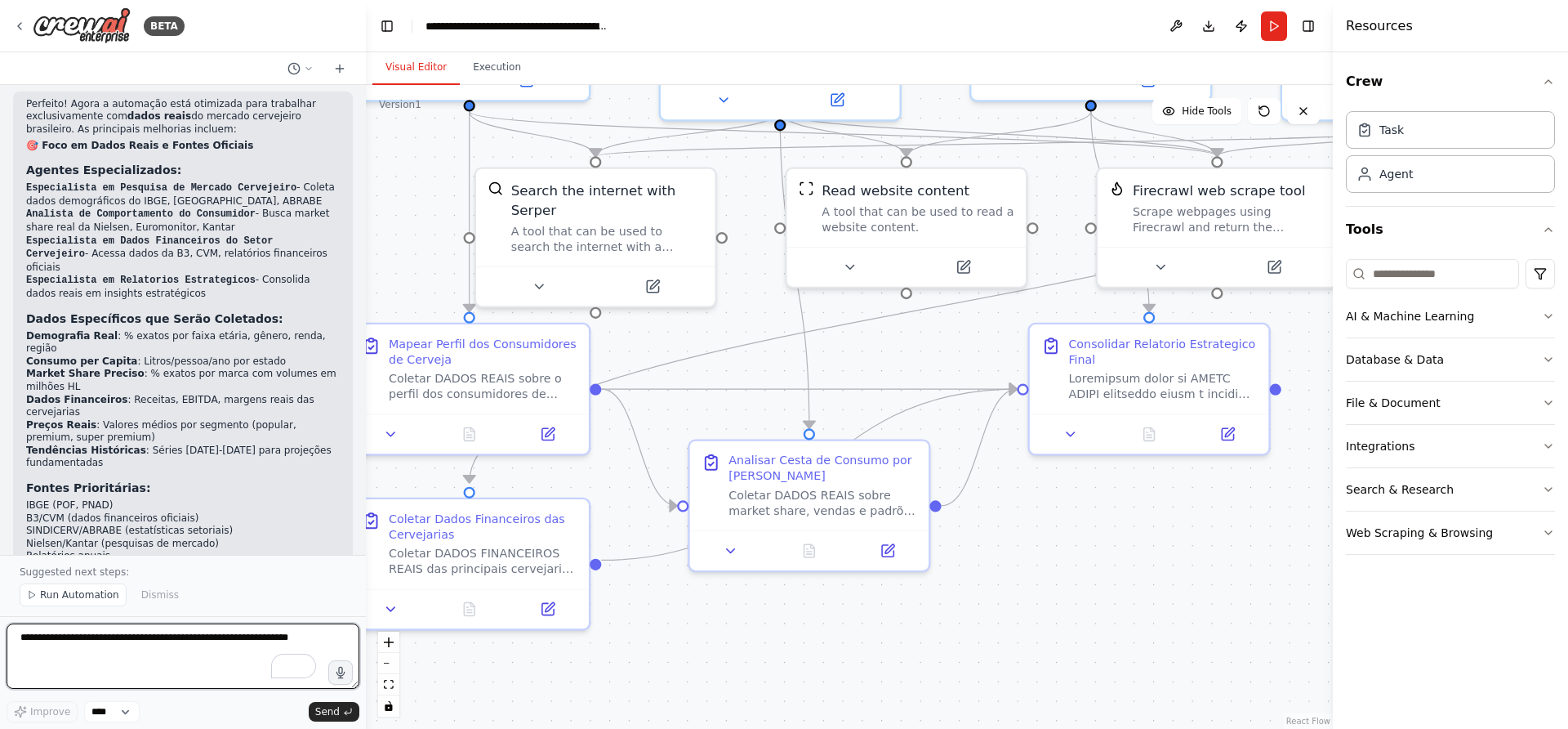
scroll to position [2563, 0]
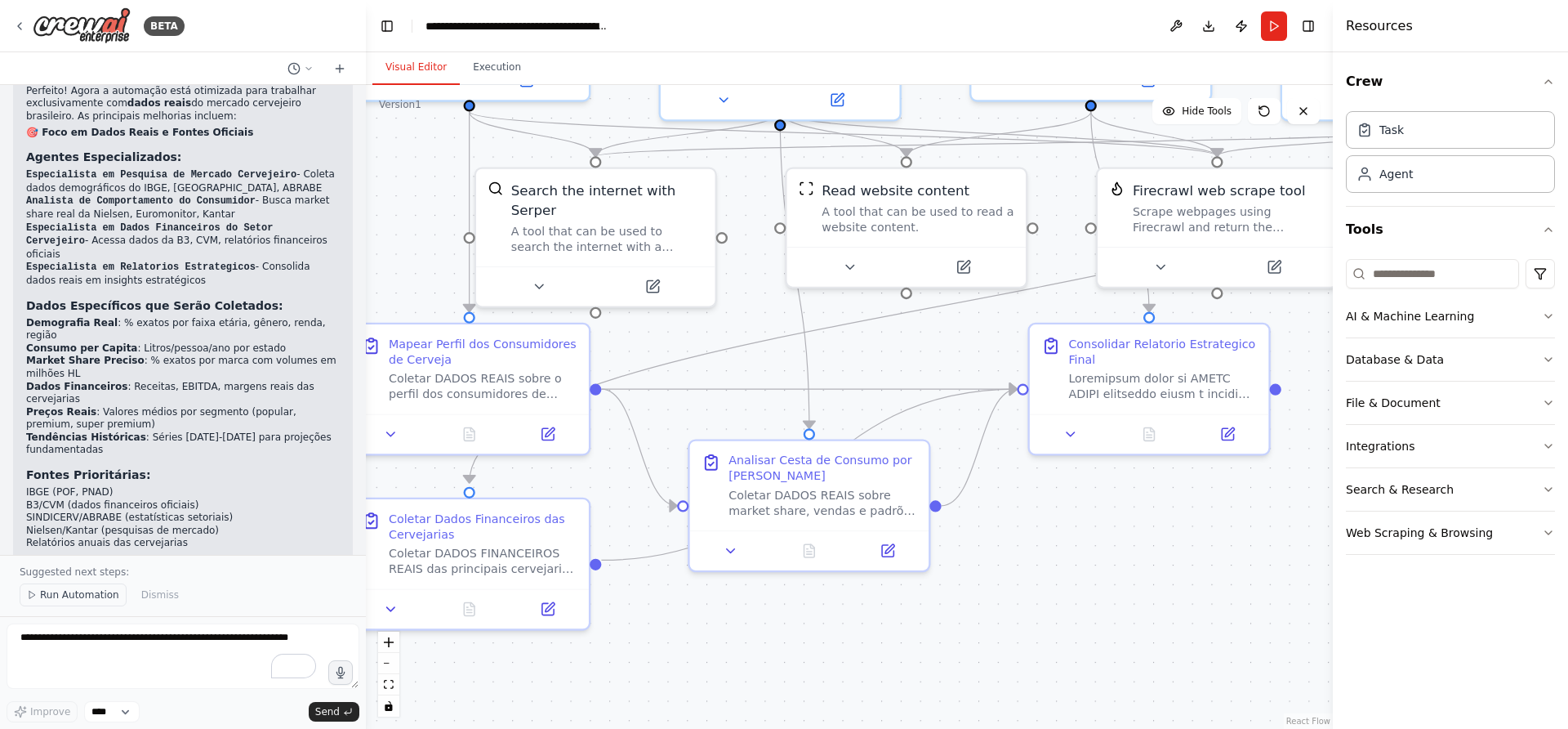
click at [94, 606] on button "Run Automation" at bounding box center [73, 595] width 107 height 23
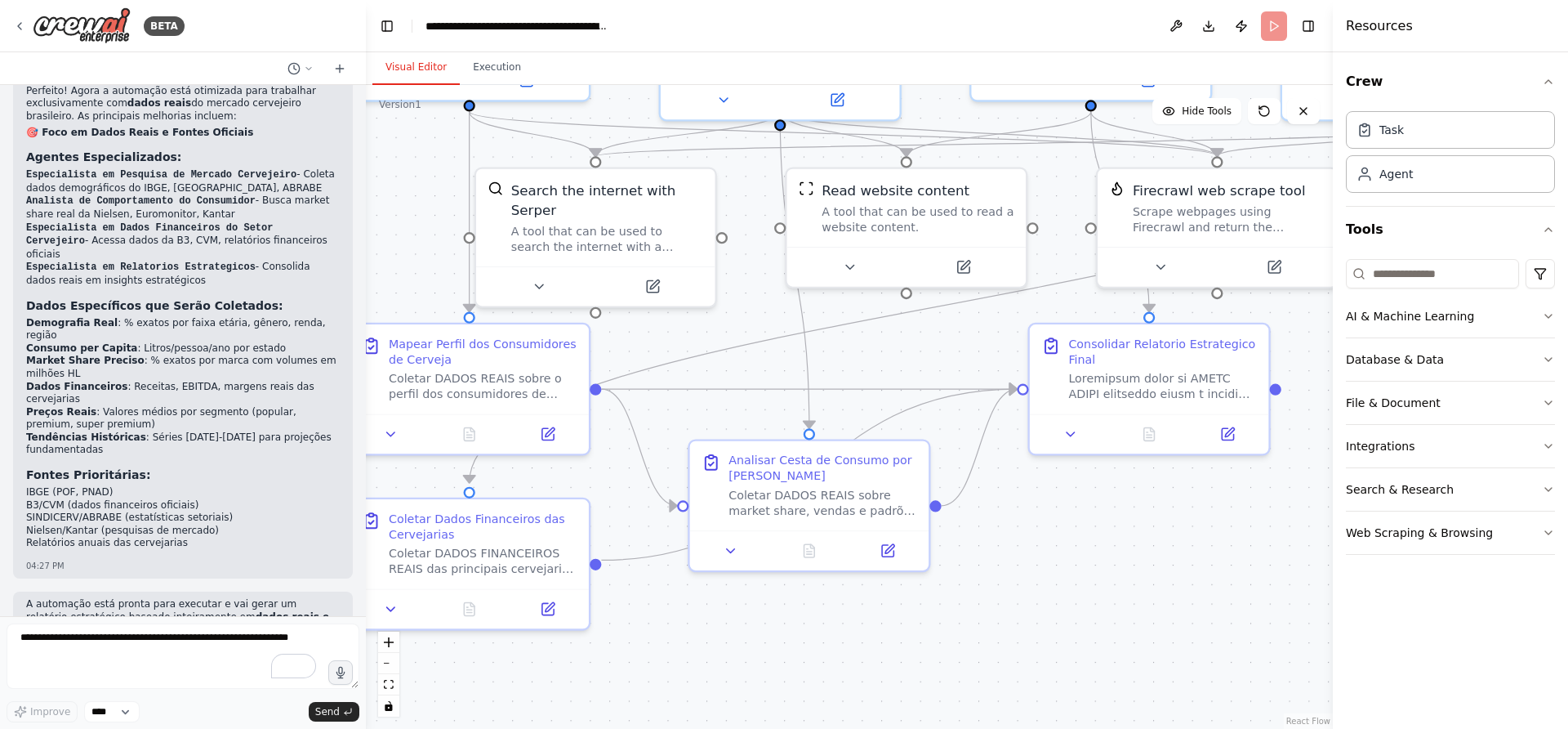
scroll to position [2502, 0]
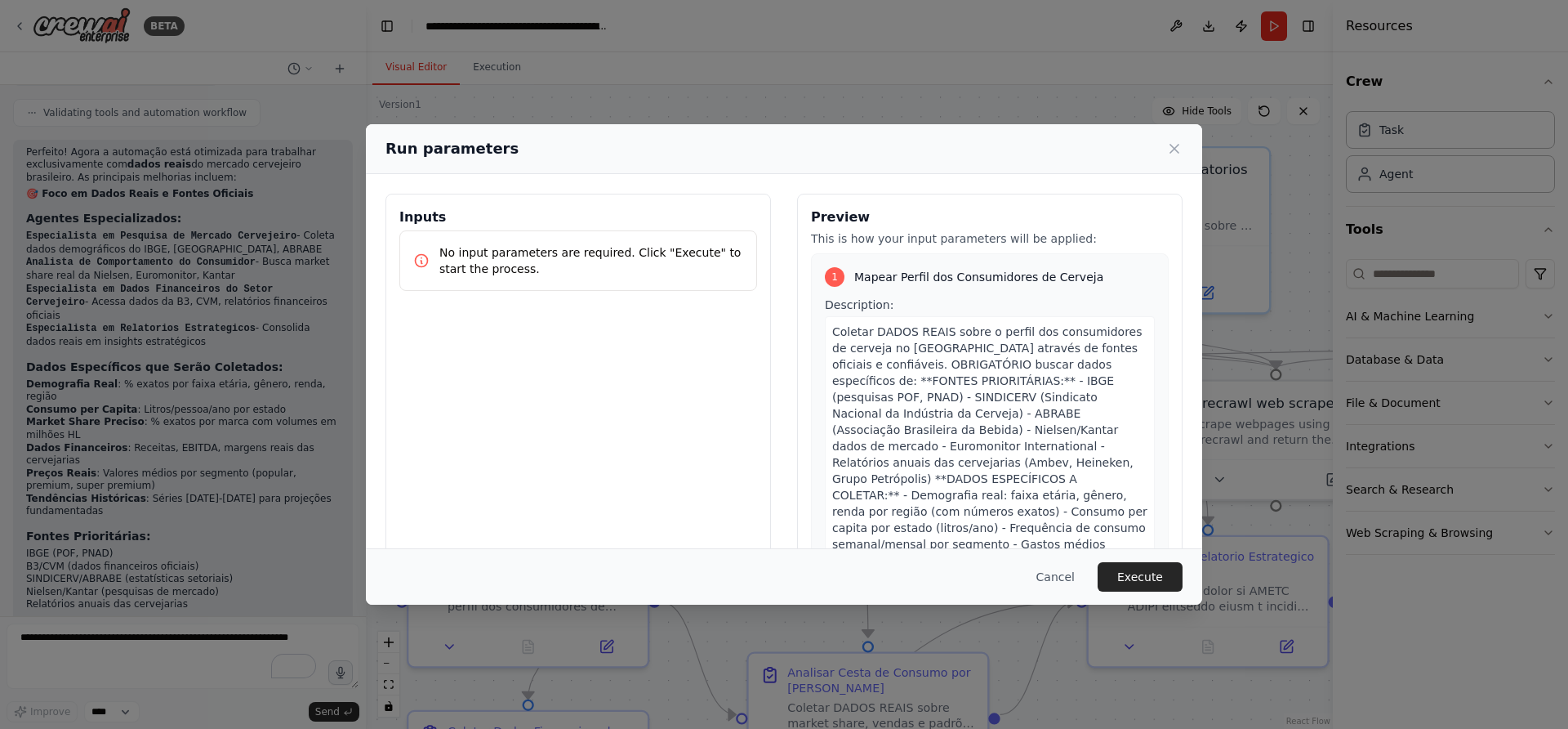
drag, startPoint x: 729, startPoint y: 321, endPoint x: 789, endPoint y: 521, distance: 208.8
click at [789, 533] on body "BETA Automação para traçar o perfil e cesta de consumo por marca dos princiais …" at bounding box center [784, 364] width 1568 height 729
click at [1143, 586] on button "Execute" at bounding box center [1140, 577] width 85 height 30
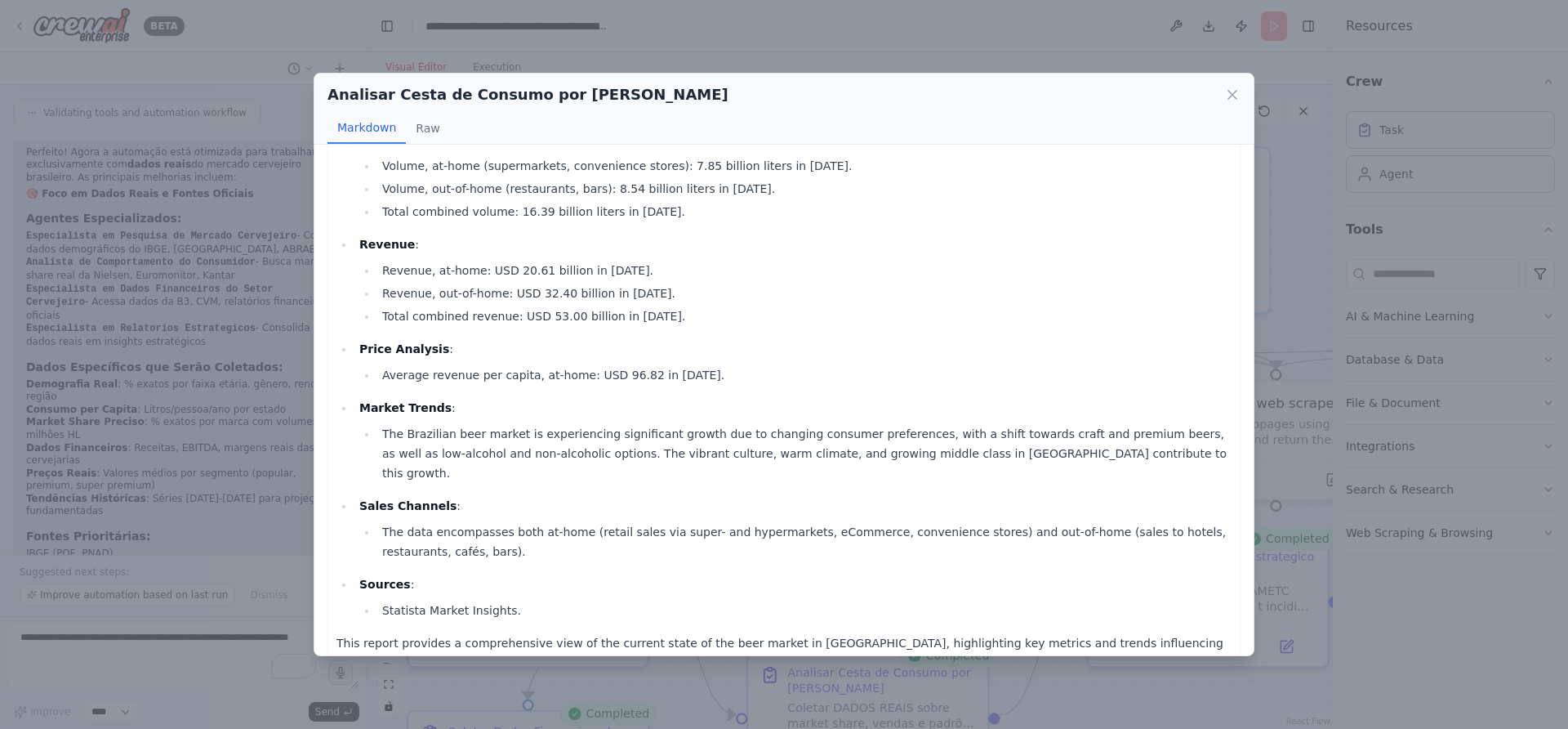
scroll to position [2563, 0]
click at [1237, 98] on icon at bounding box center [1233, 95] width 8 height 8
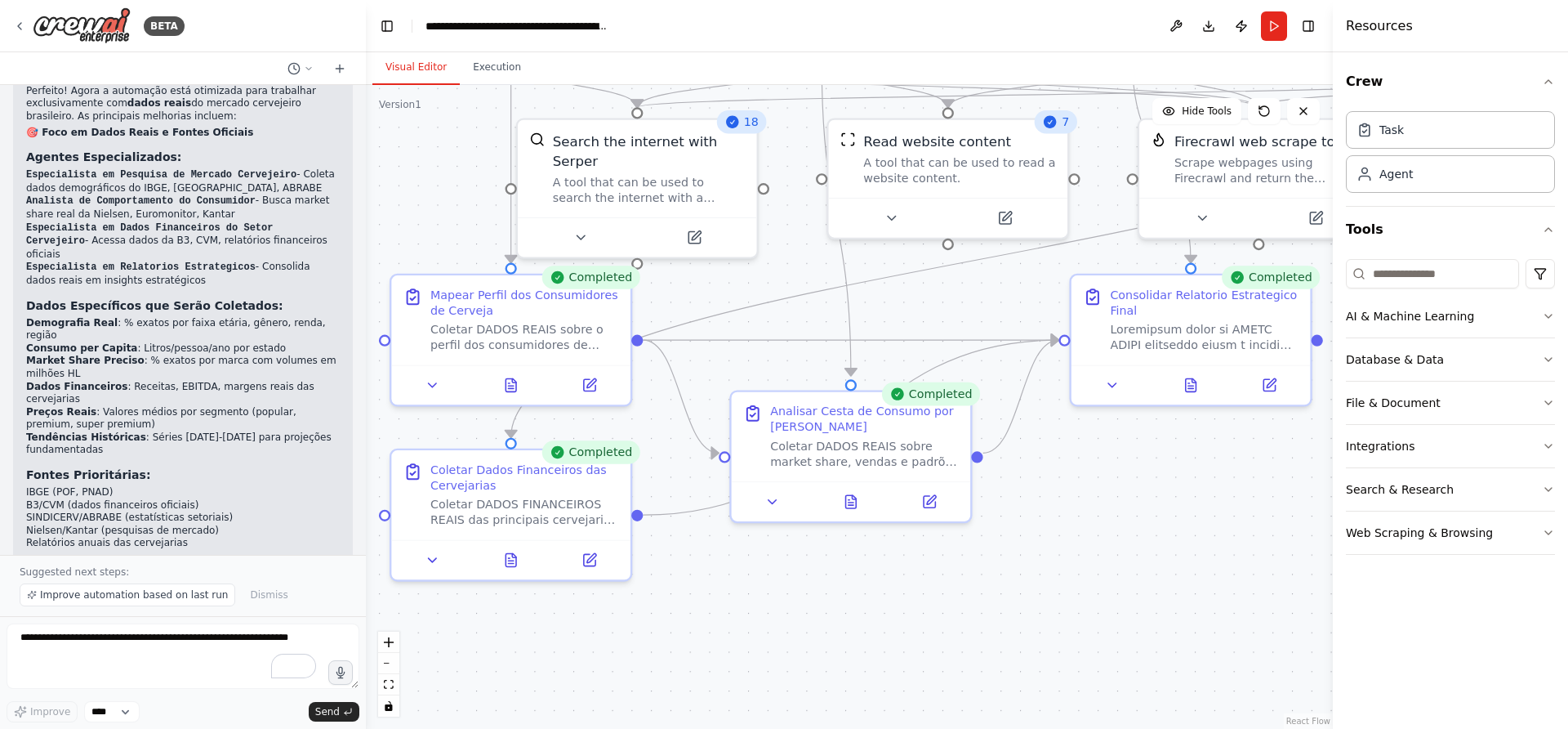
drag, startPoint x: 898, startPoint y: 524, endPoint x: 879, endPoint y: 260, distance: 264.7
click at [879, 260] on div ".deletable-edge-delete-btn { width: 20px; height: 20px; border: 0px solid #ffff…" at bounding box center [849, 407] width 967 height 644
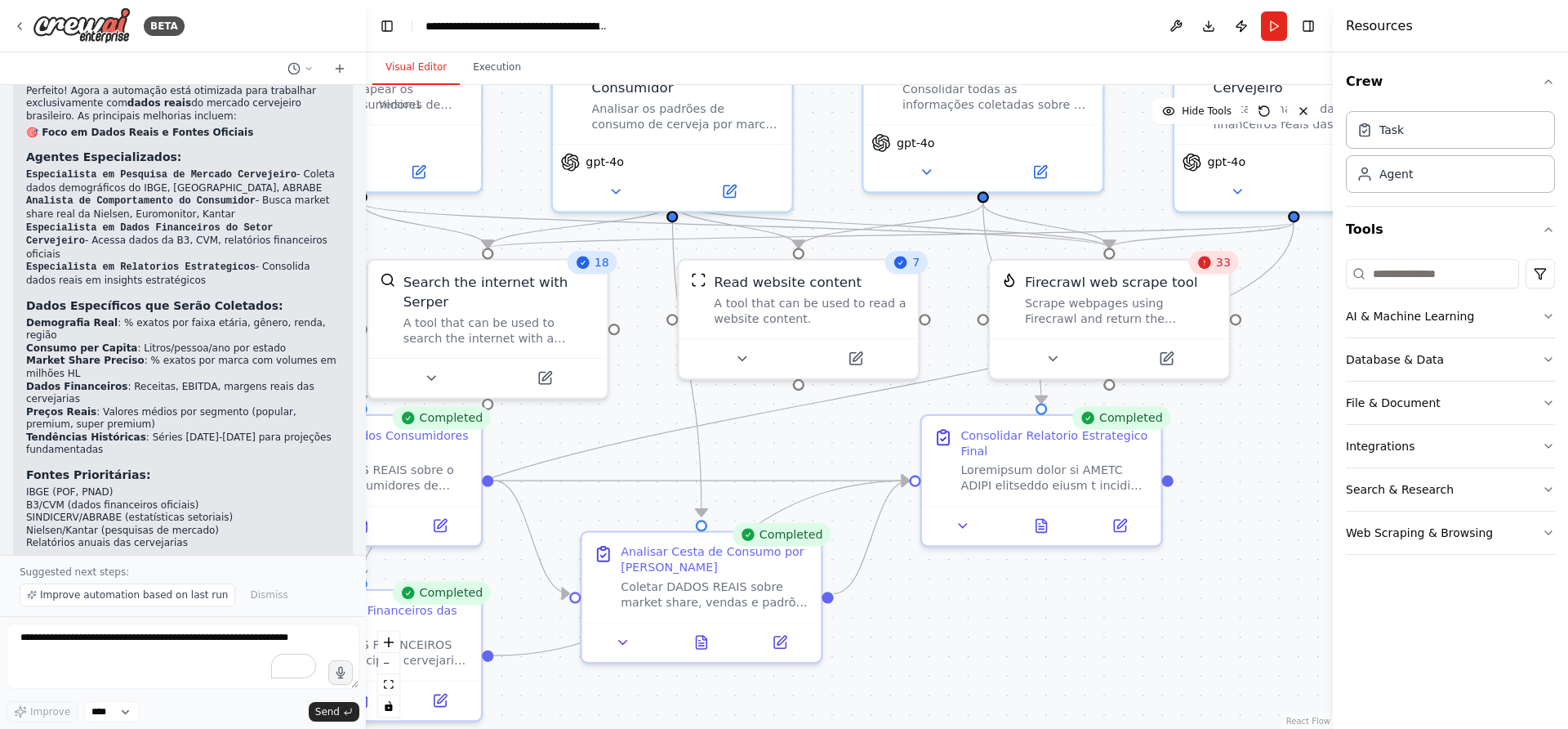
drag, startPoint x: 1069, startPoint y: 480, endPoint x: 975, endPoint y: 576, distance: 134.4
click at [975, 576] on div ".deletable-edge-delete-btn { width: 20px; height: 20px; border: 0px solid #ffff…" at bounding box center [849, 407] width 967 height 644
click at [195, 593] on span "Improve automation based on last run" at bounding box center [134, 595] width 188 height 13
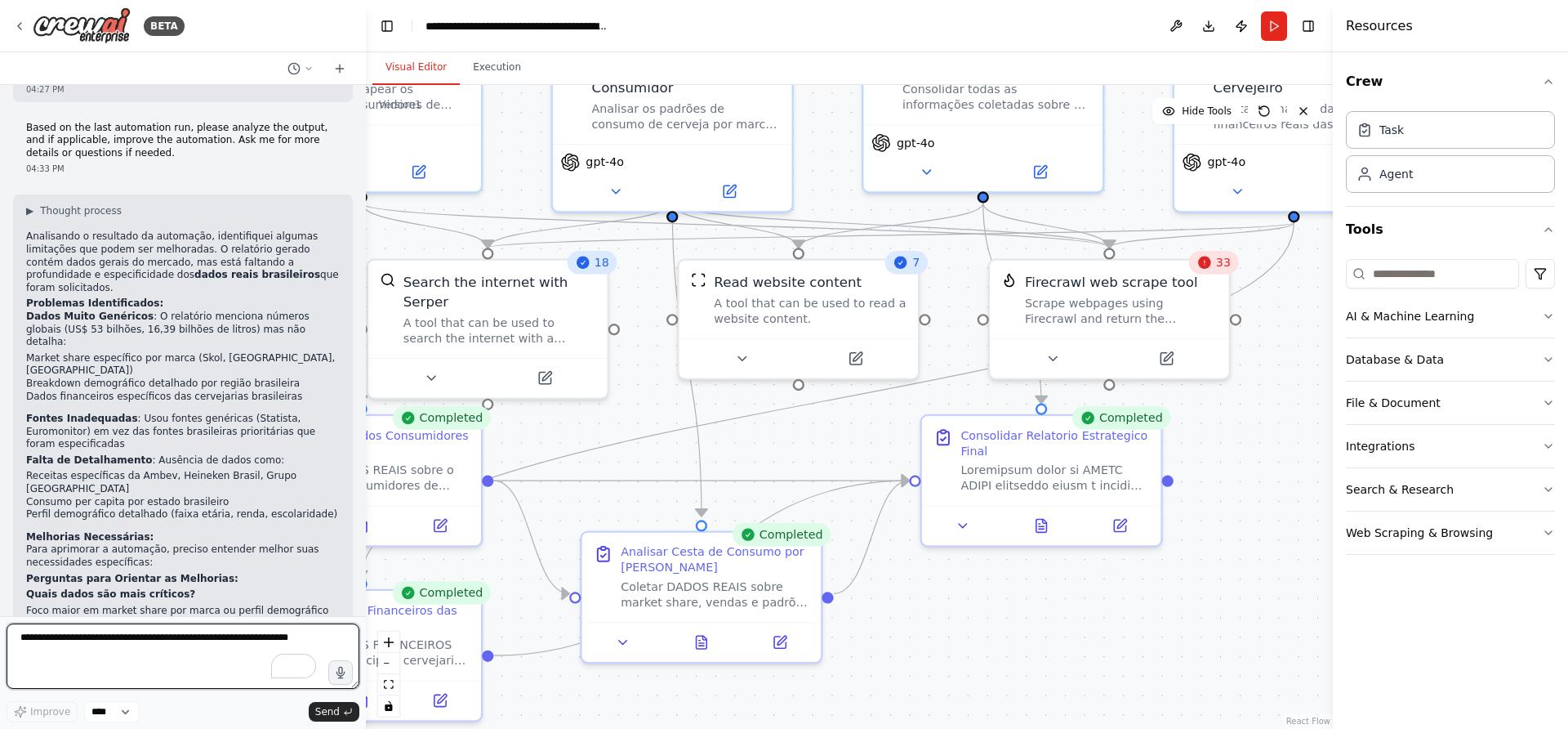
scroll to position [3130, 0]
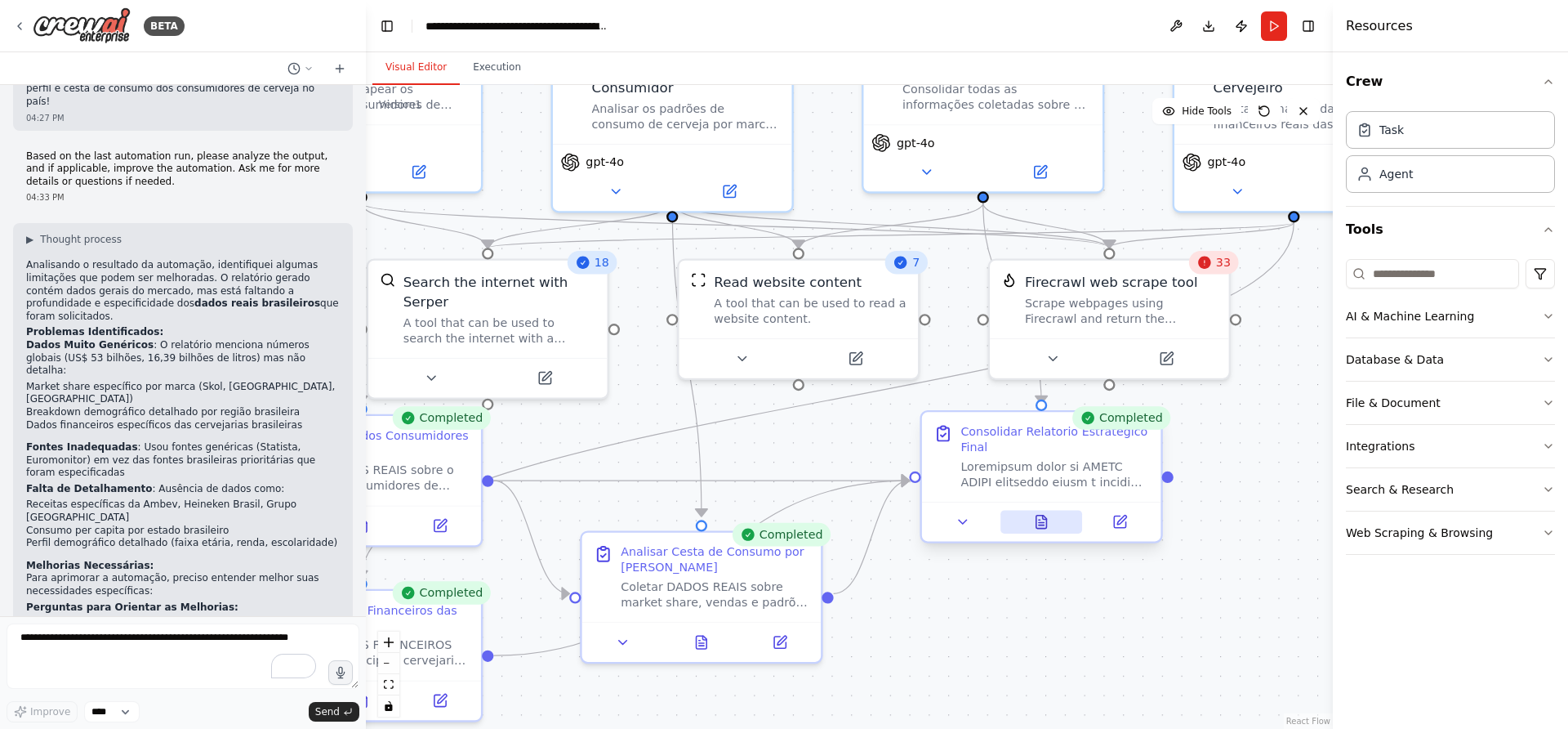
click at [1056, 519] on button at bounding box center [1042, 522] width 83 height 24
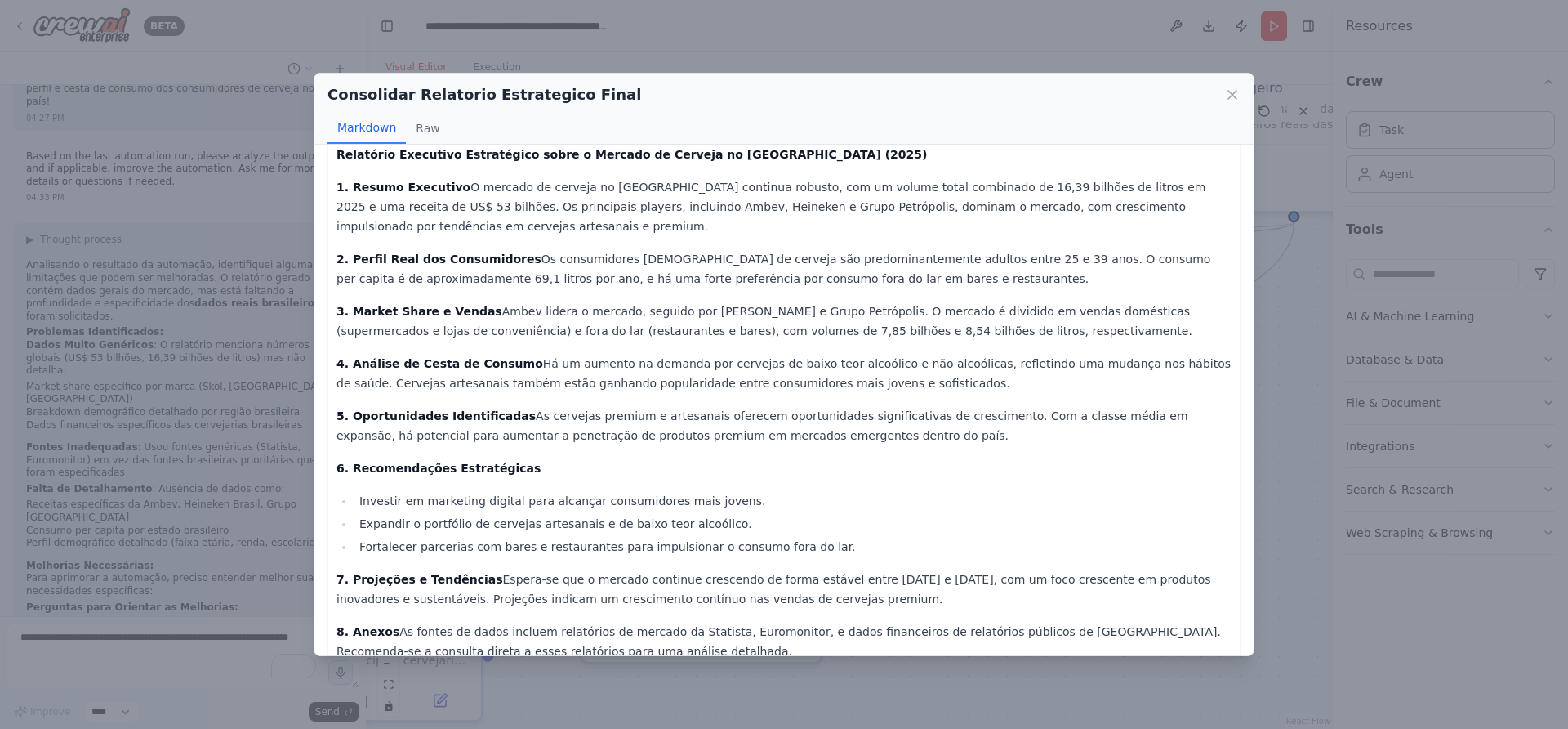
scroll to position [0, 0]
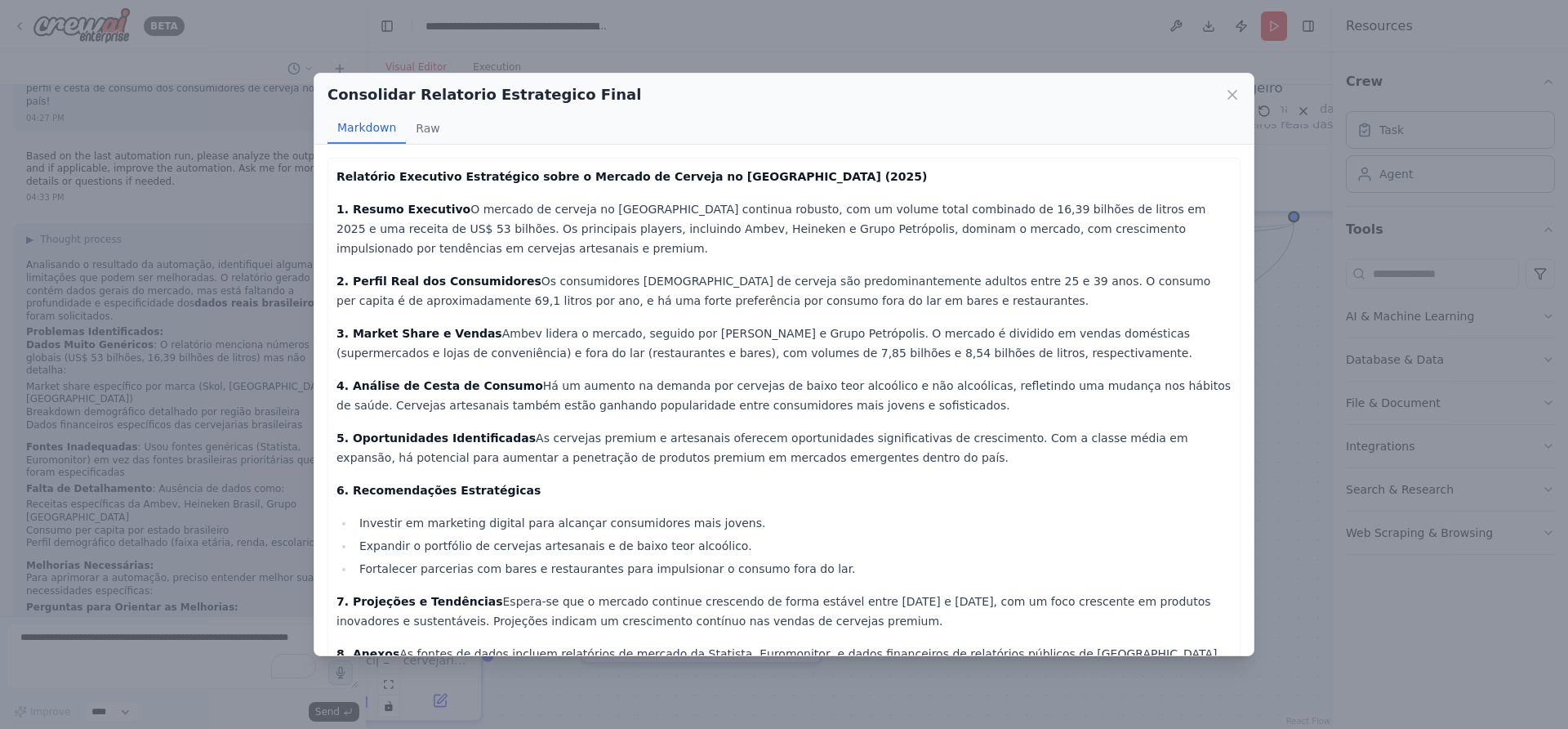
click at [700, 324] on p "3. Market Share e Vendas Ambev lidera o mercado, seguido por Heineken e Grupo P…" at bounding box center [784, 344] width 895 height 39
click at [1229, 89] on icon at bounding box center [1233, 95] width 16 height 16
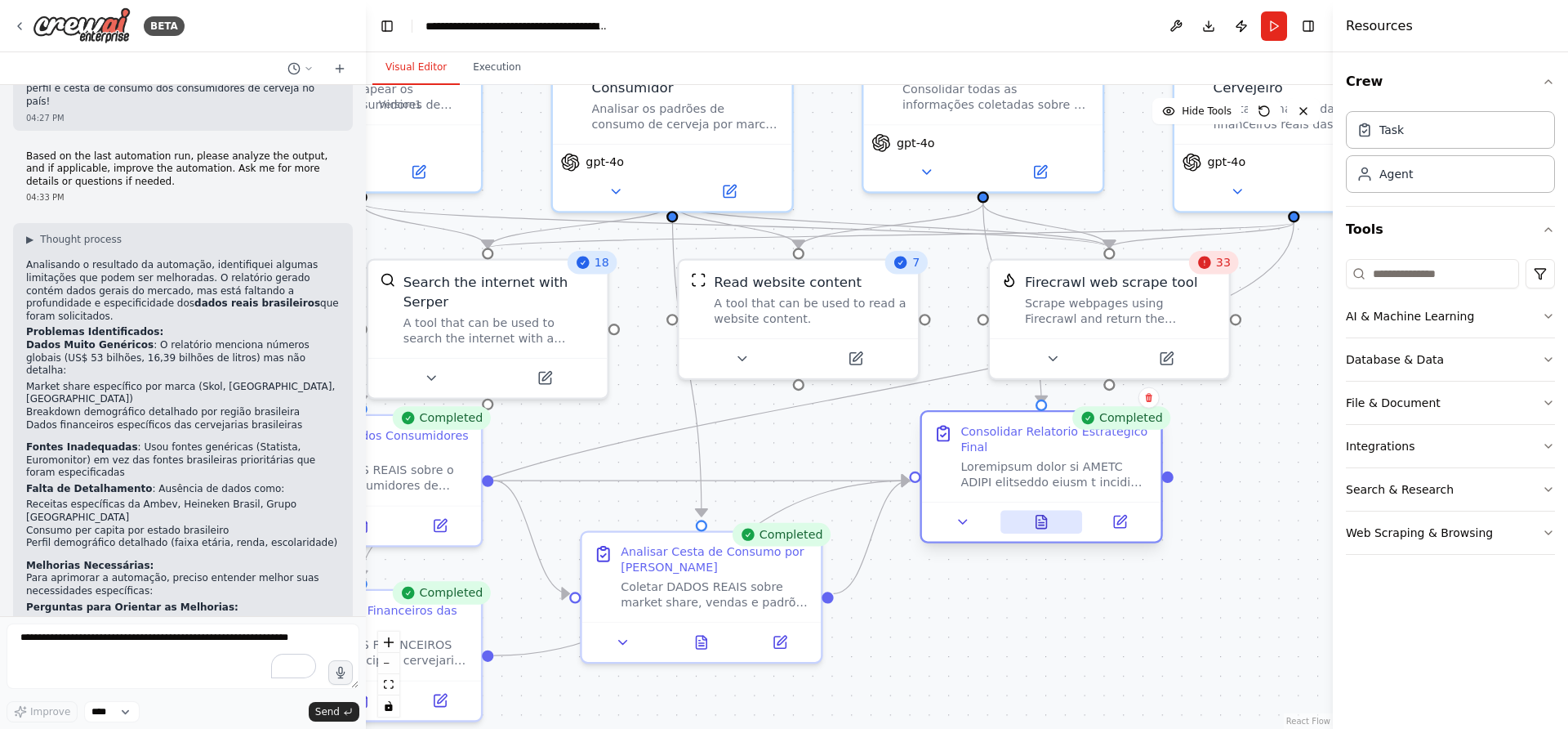
click at [1048, 530] on button at bounding box center [1042, 522] width 83 height 24
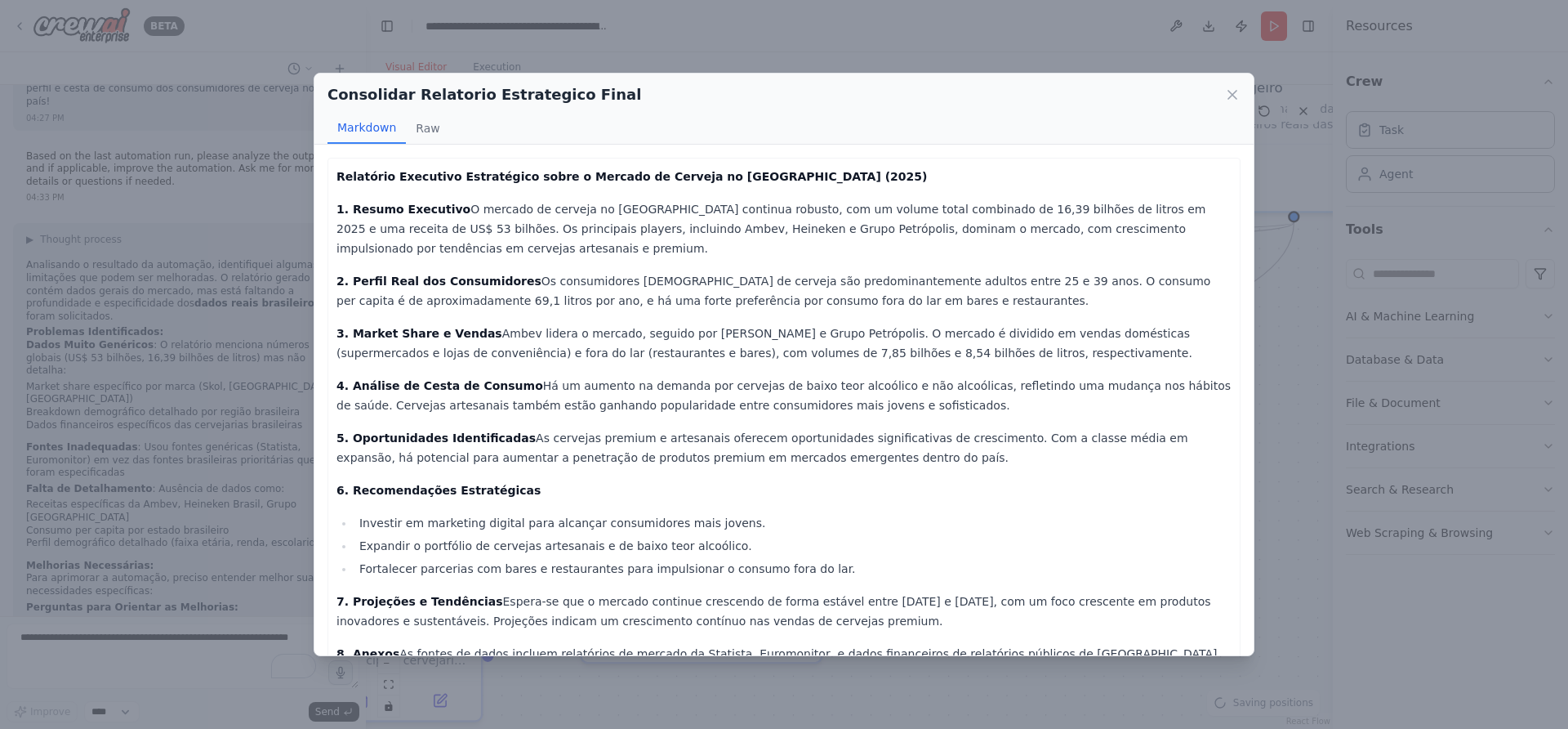
scroll to position [83, 0]
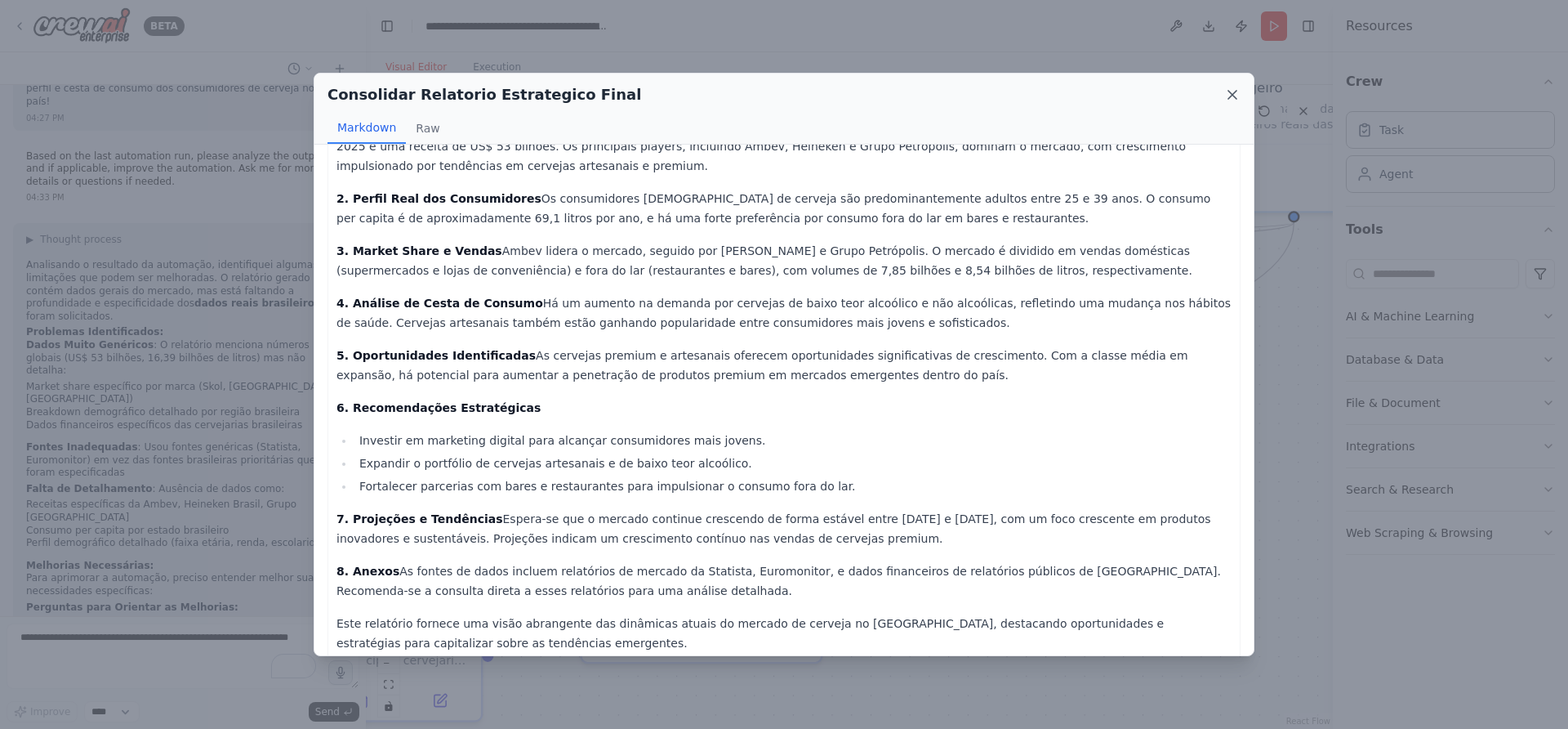
click at [1229, 89] on icon at bounding box center [1233, 95] width 16 height 16
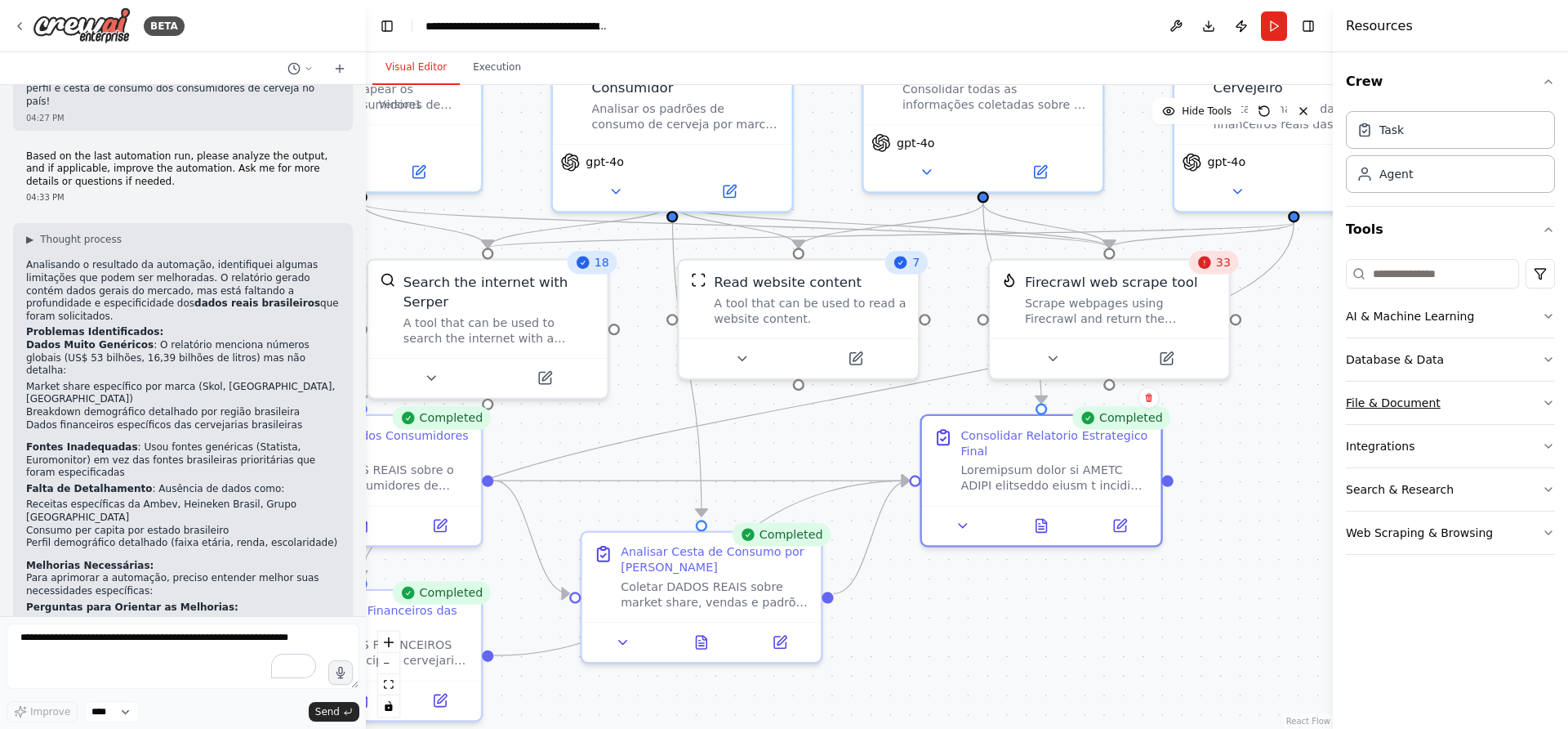
click at [1470, 402] on button "File & Document" at bounding box center [1450, 403] width 209 height 43
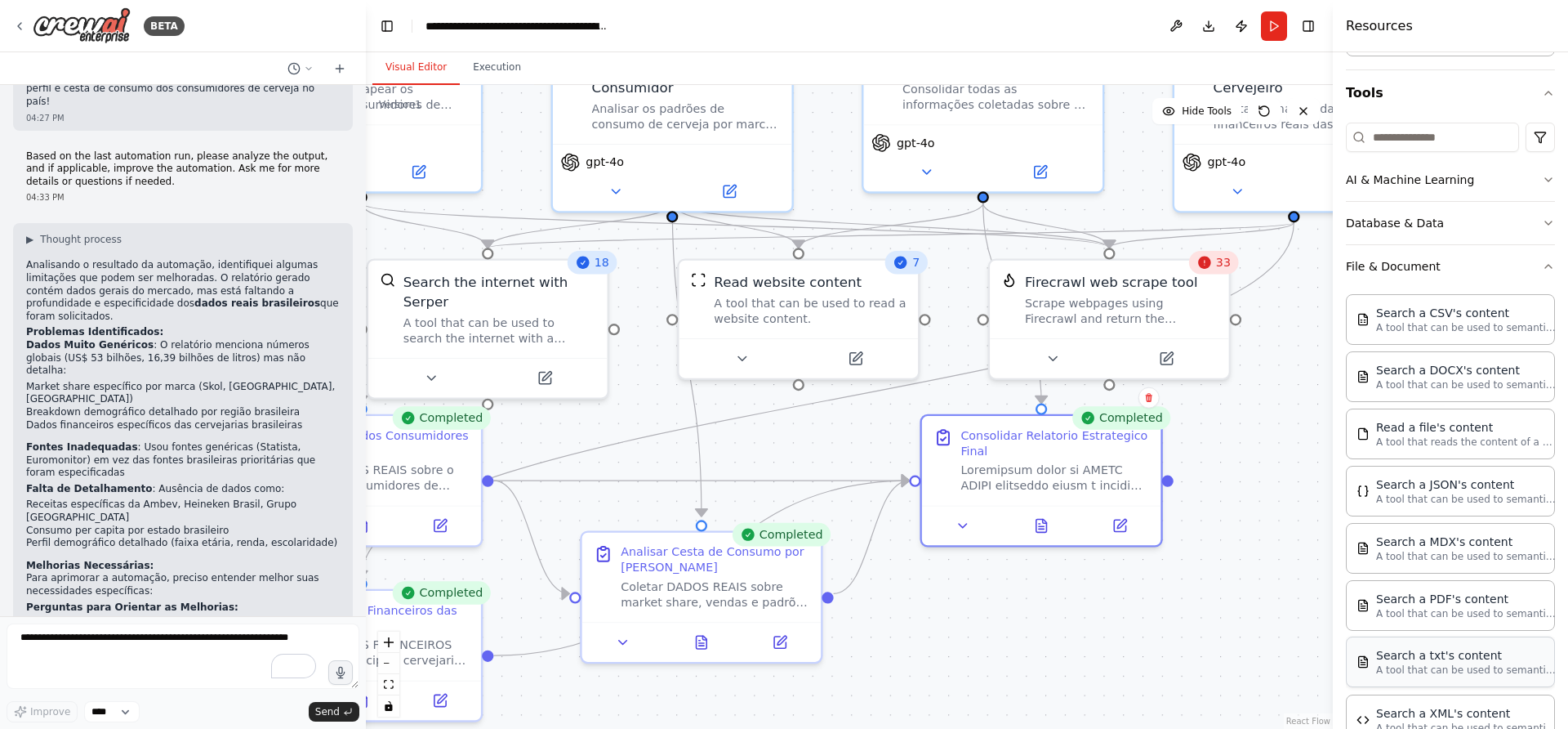
scroll to position [103, 0]
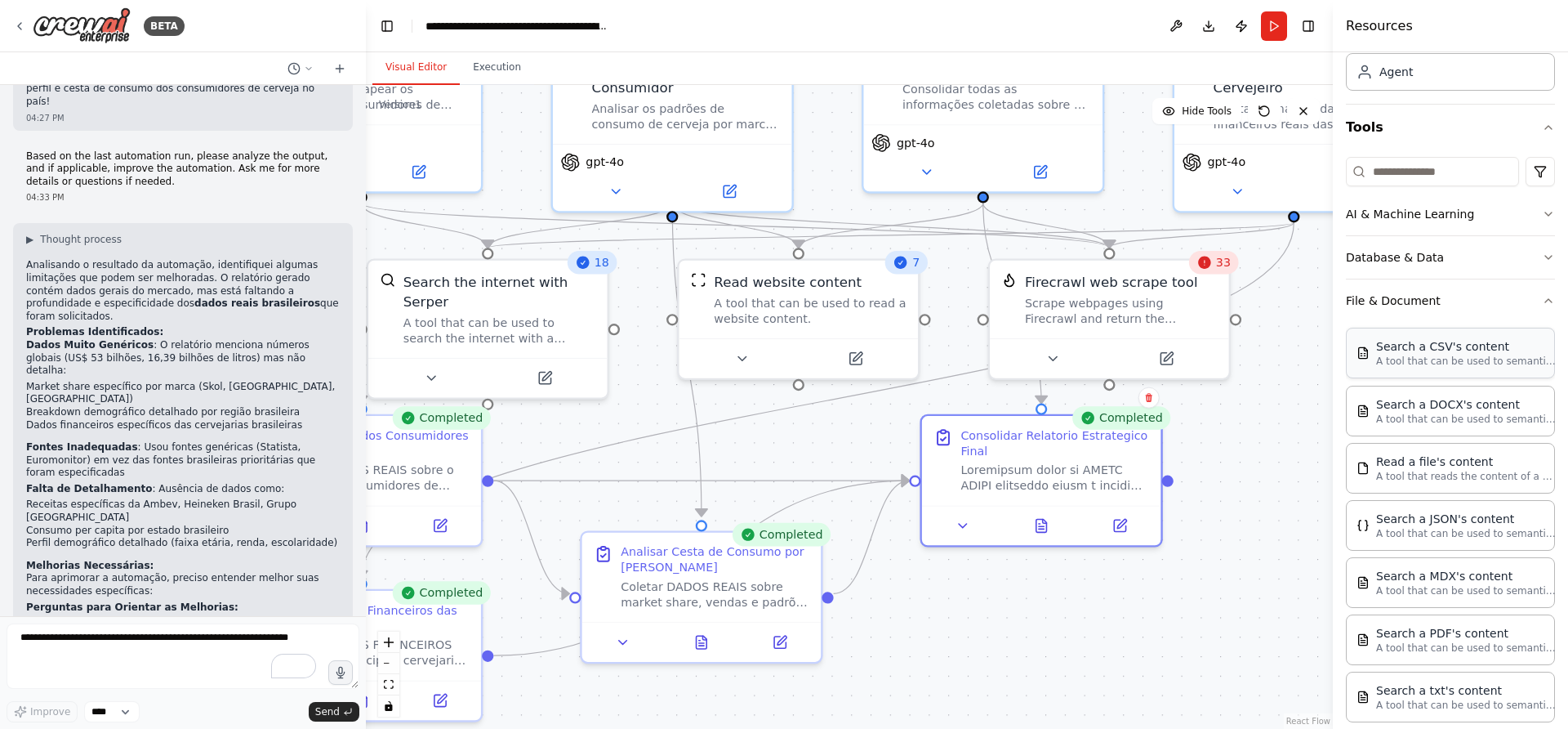
click at [1421, 361] on p "A tool that can be used to semantic search a query from a CSV's content." at bounding box center [1466, 361] width 180 height 13
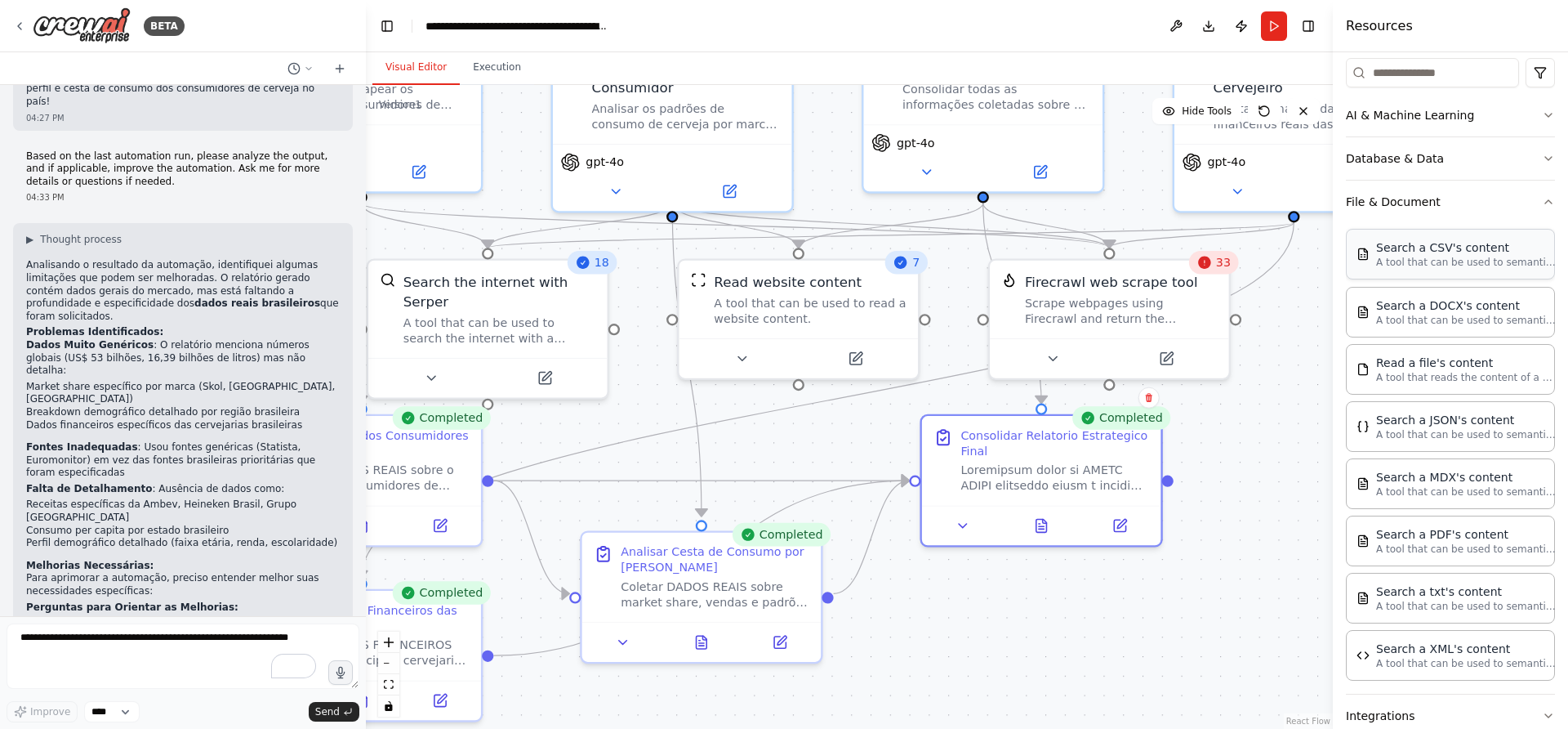
scroll to position [16, 0]
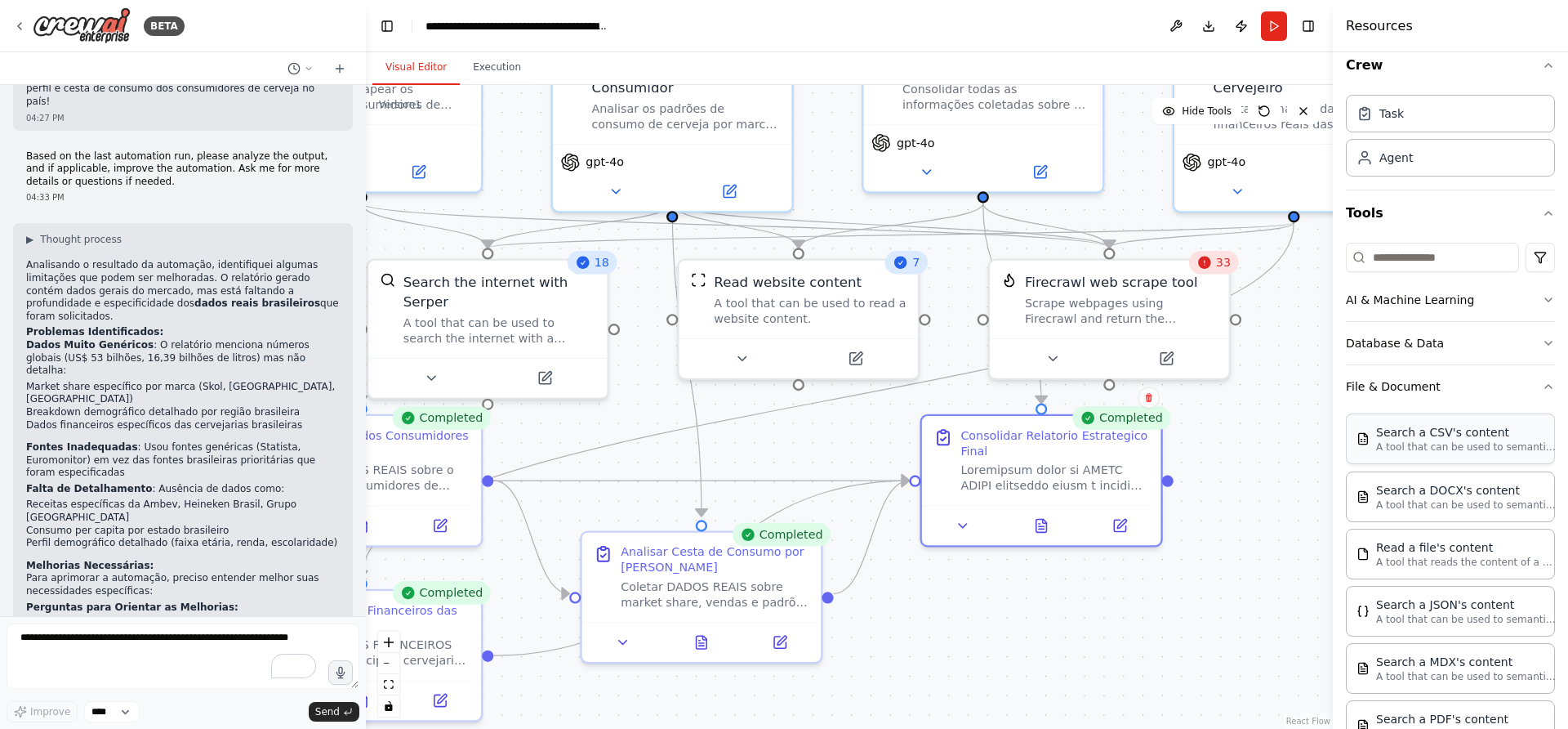
click at [1434, 438] on div "Search a CSV's content" at bounding box center [1466, 432] width 180 height 16
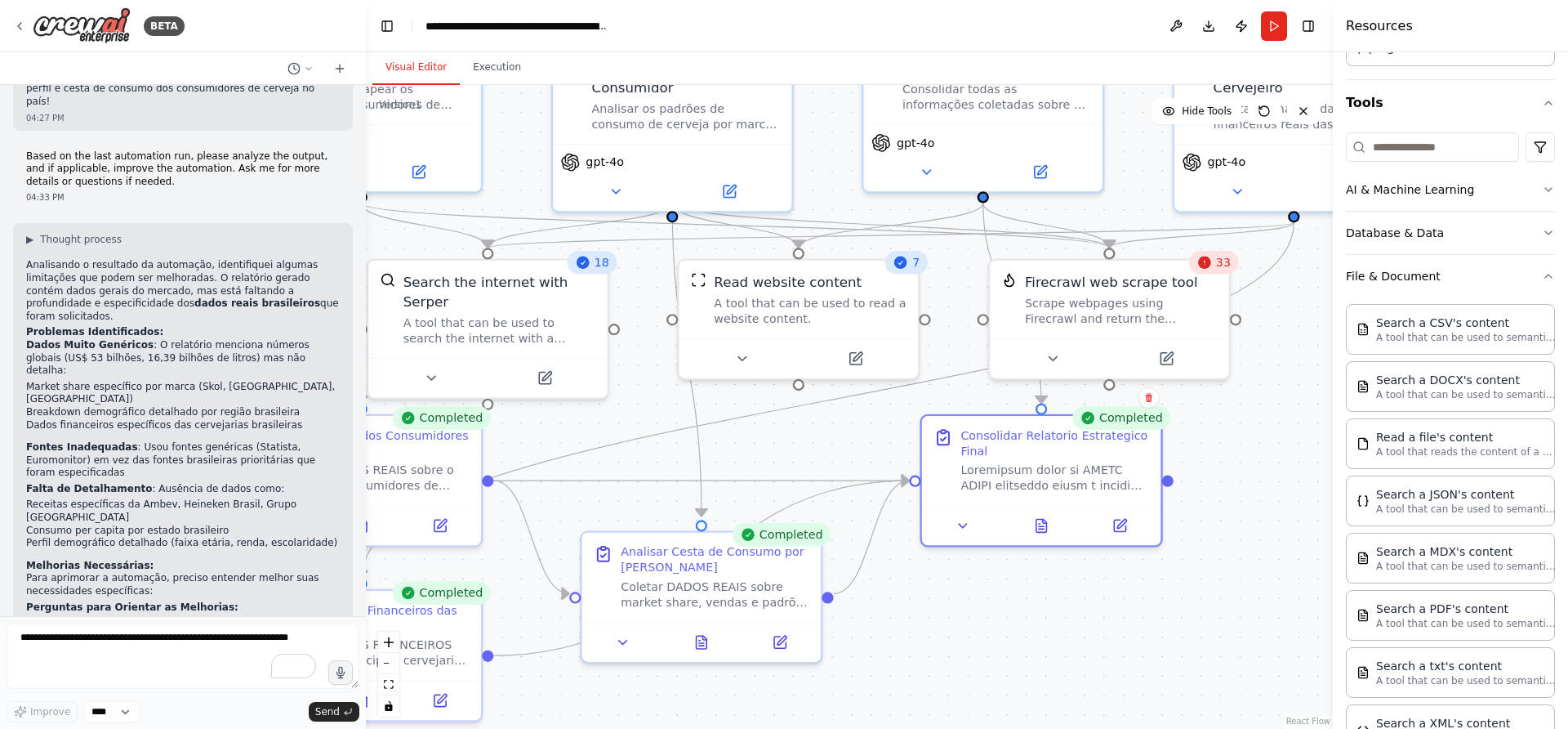
scroll to position [148, 0]
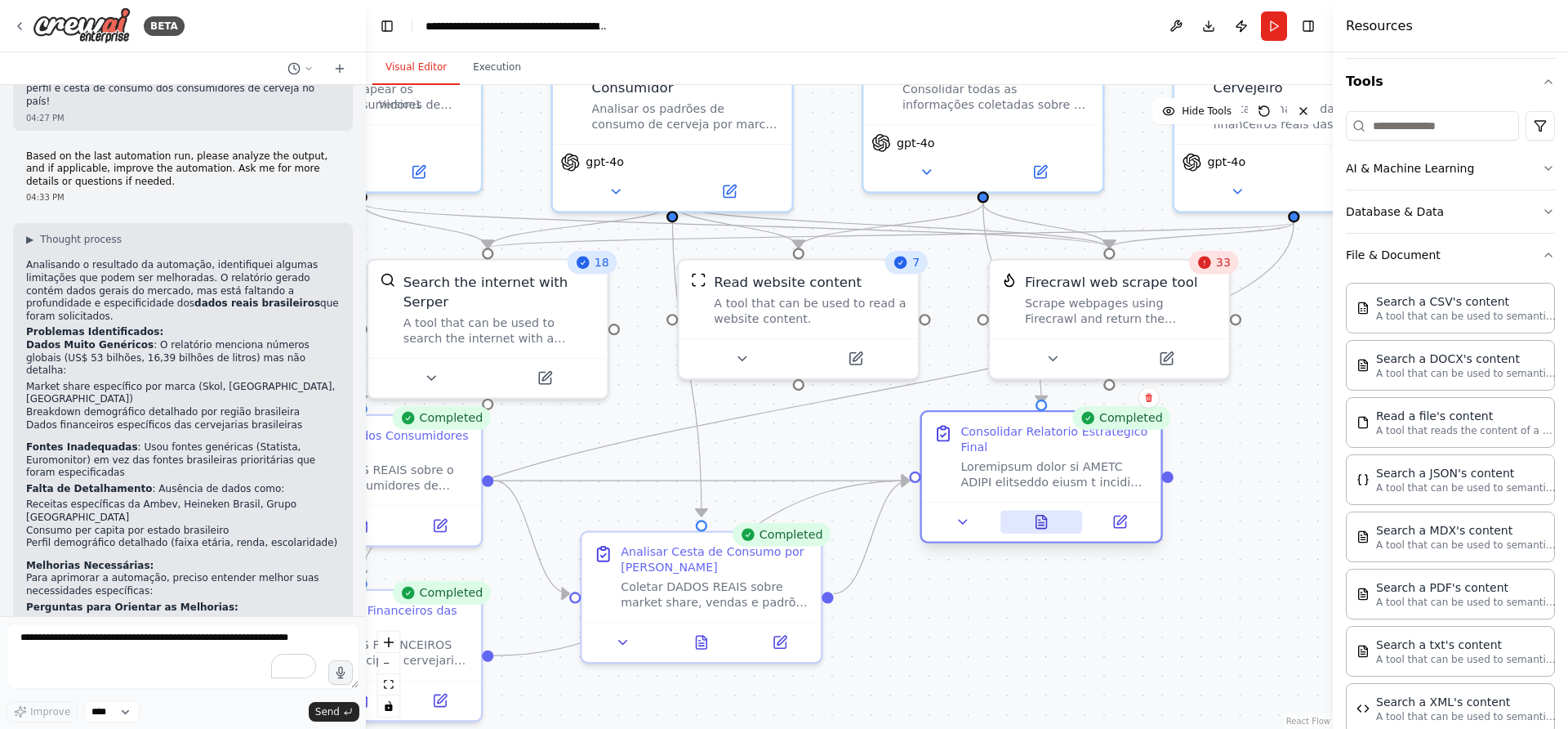
click at [1039, 529] on icon at bounding box center [1042, 522] width 16 height 16
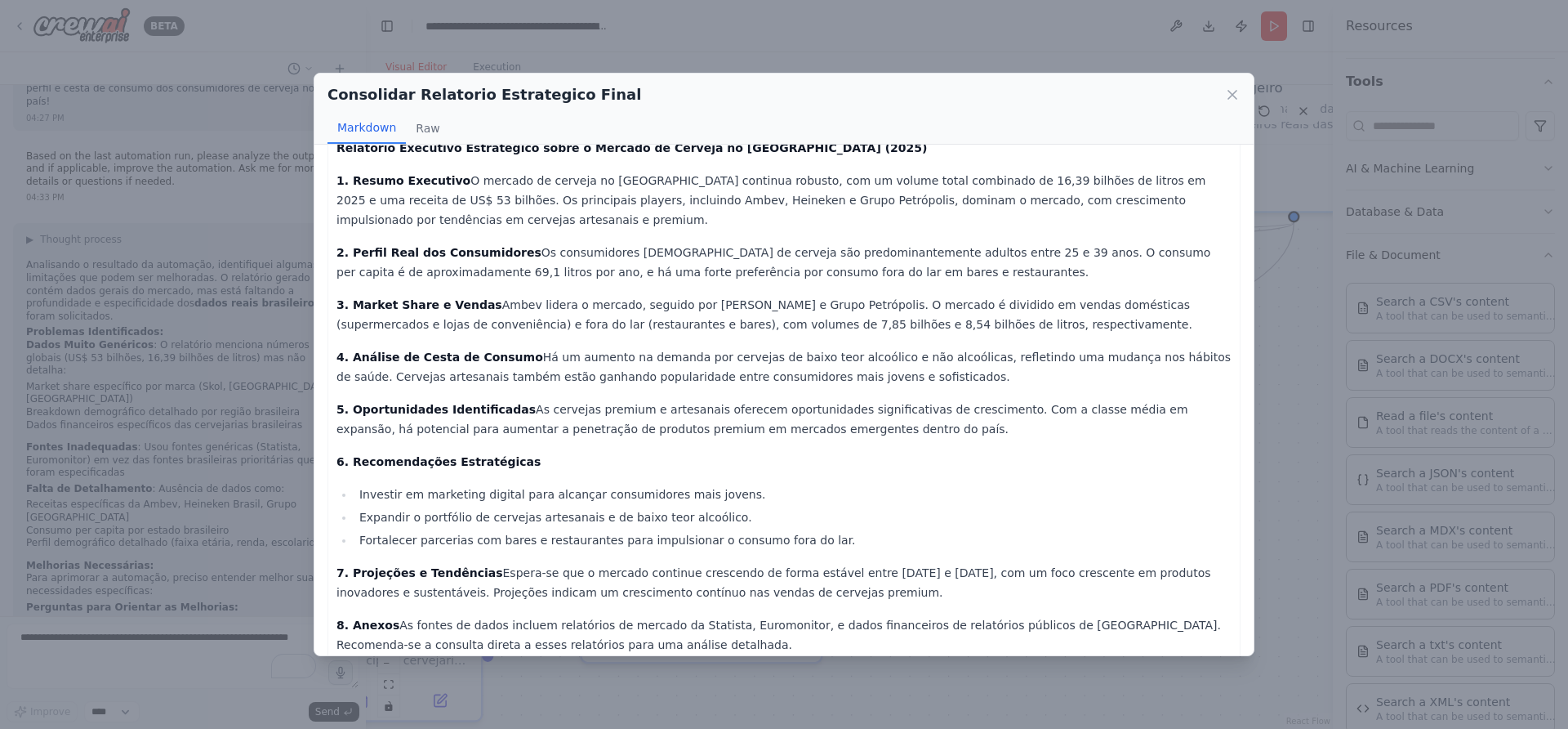
scroll to position [0, 0]
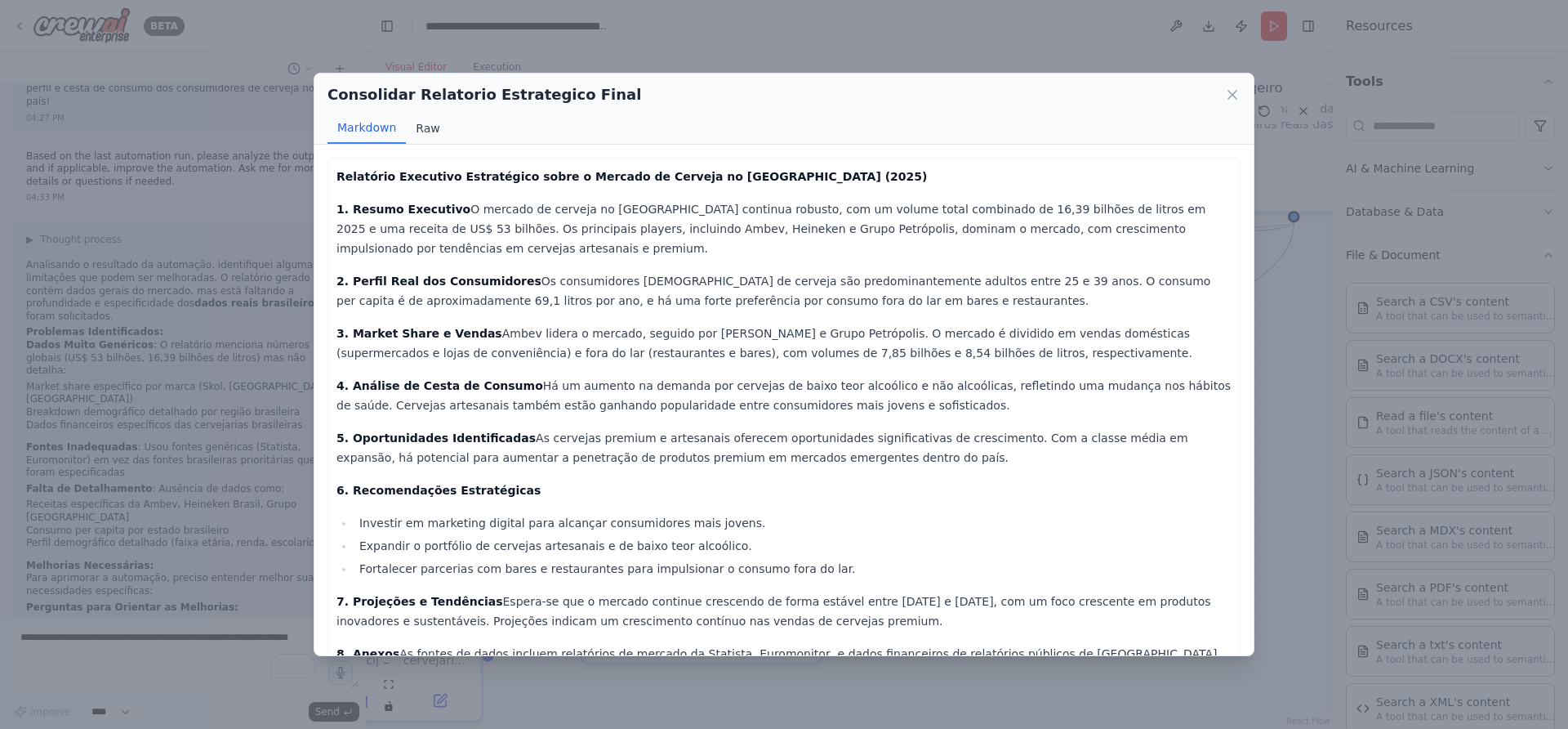
click at [416, 121] on button "Raw" at bounding box center [427, 129] width 43 height 31
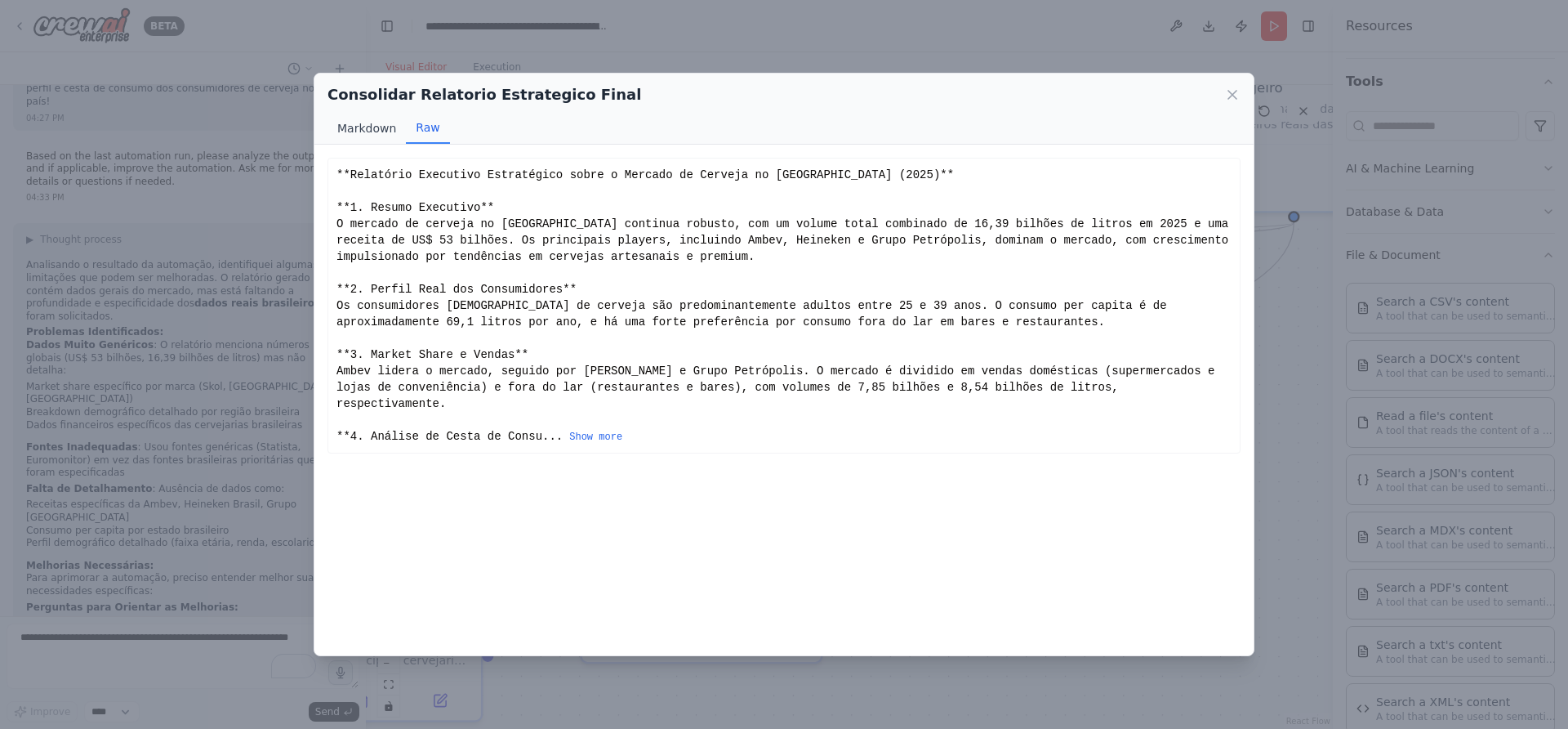
click at [362, 130] on button "Markdown" at bounding box center [367, 129] width 79 height 31
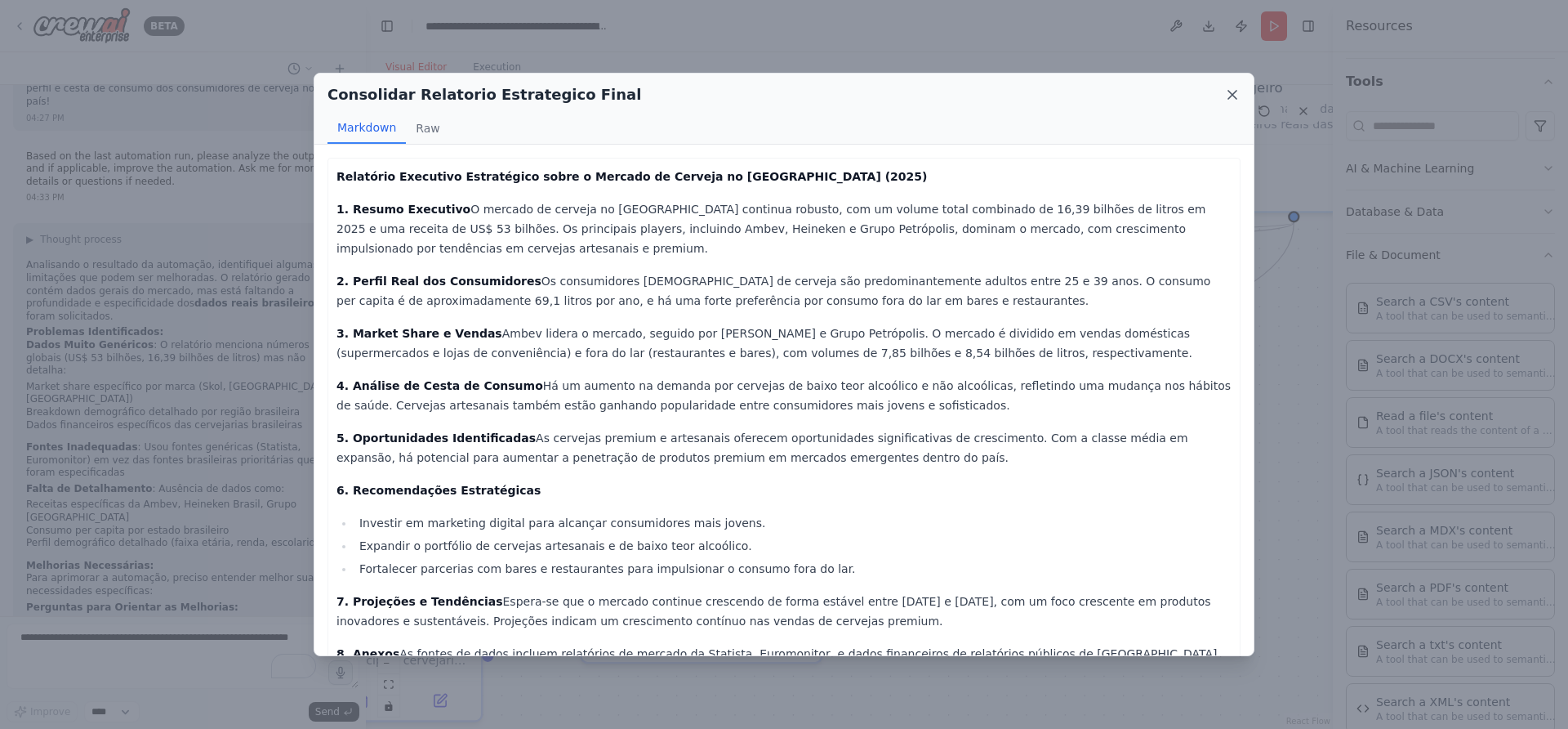
click at [1231, 97] on icon at bounding box center [1233, 95] width 8 height 8
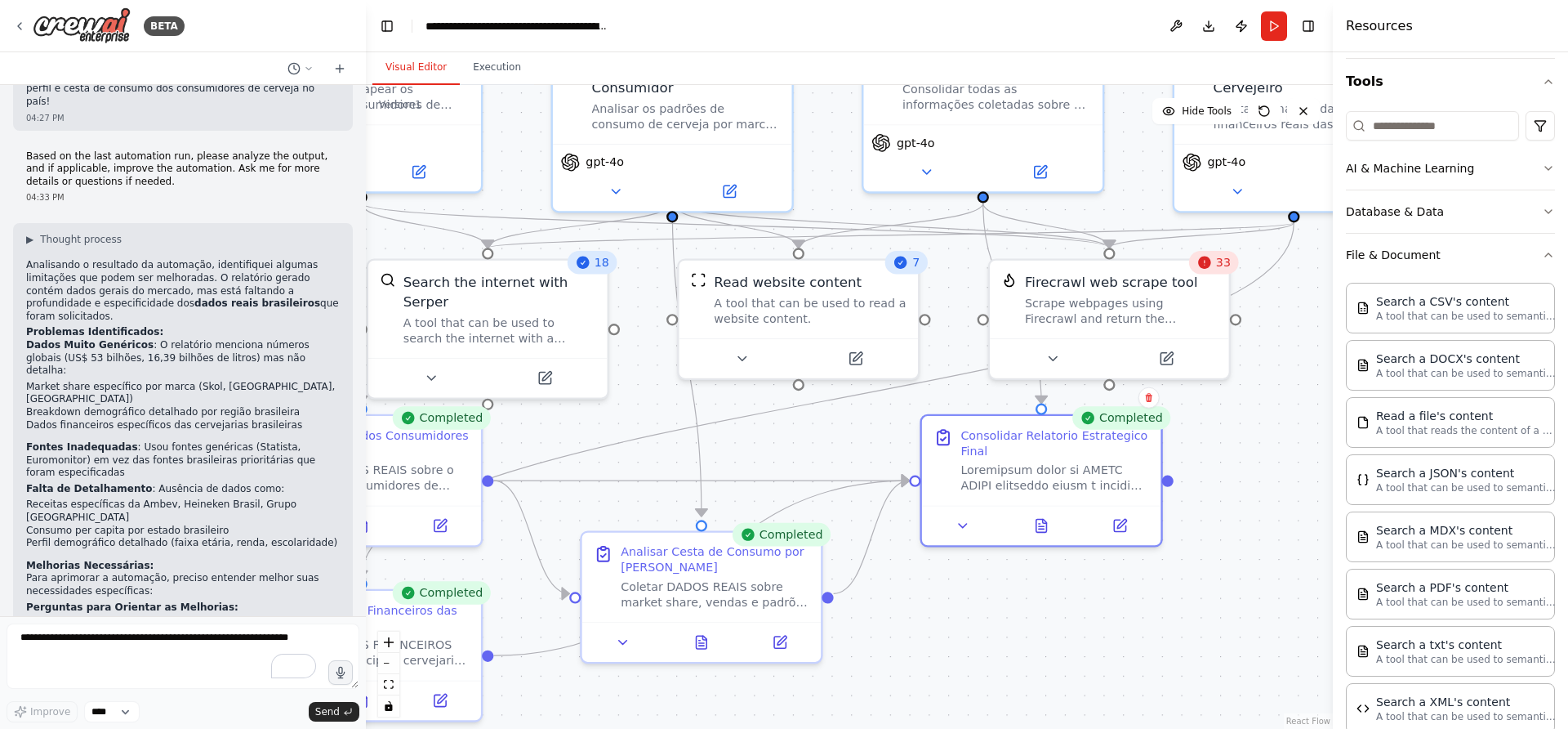
click at [1212, 268] on icon at bounding box center [1204, 262] width 16 height 16
click at [1062, 355] on icon at bounding box center [1063, 355] width 8 height 4
click at [1068, 351] on icon at bounding box center [1062, 355] width 16 height 16
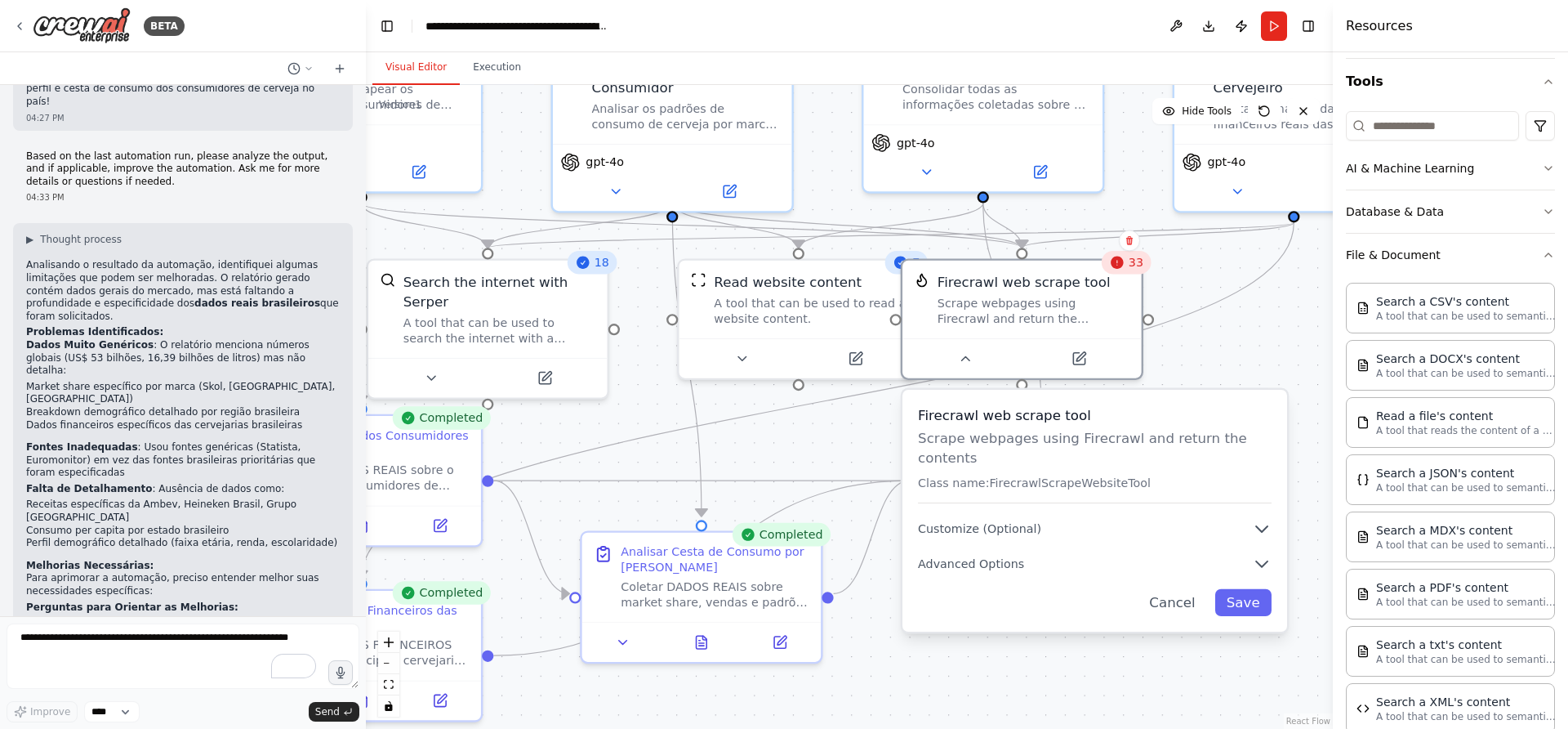
drag, startPoint x: 1267, startPoint y: 469, endPoint x: 1169, endPoint y: 476, distance: 98.2
click at [1169, 476] on div "Firecrawl web scrape tool Scrape webpages using Firecrawl and return the conten…" at bounding box center [1094, 454] width 353 height 98
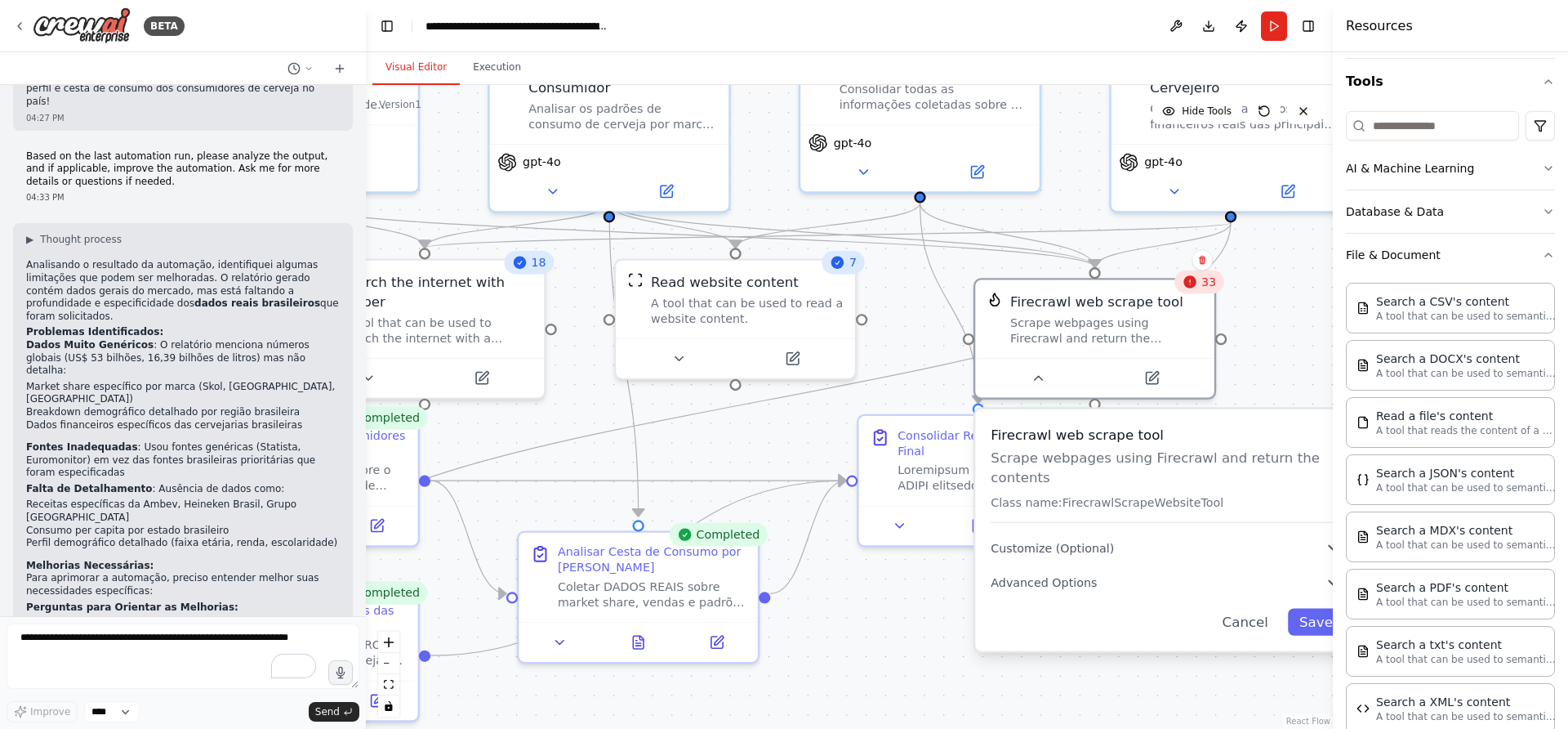
drag, startPoint x: 1169, startPoint y: 476, endPoint x: 1239, endPoint y: 490, distance: 71.4
click at [1239, 490] on div "Firecrawl web scrape tool Scrape webpages using Firecrawl and return the conten…" at bounding box center [1167, 474] width 353 height 98
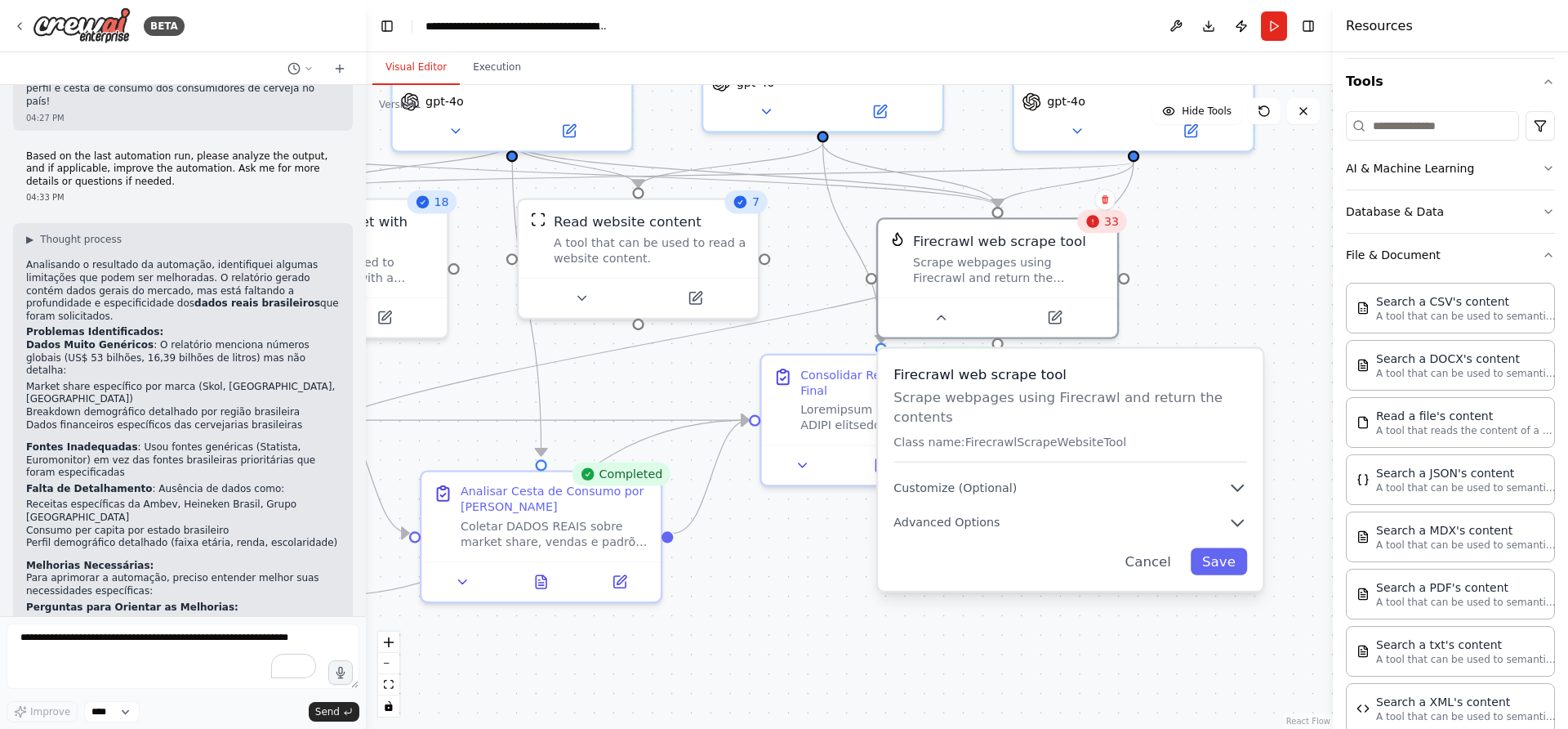
drag, startPoint x: 915, startPoint y: 610, endPoint x: 818, endPoint y: 550, distance: 114.1
click at [818, 550] on div ".deletable-edge-delete-btn { width: 20px; height: 20px; border: 0px solid #ffff…" at bounding box center [849, 407] width 967 height 644
click at [998, 513] on button "Advanced Options" at bounding box center [1070, 523] width 353 height 20
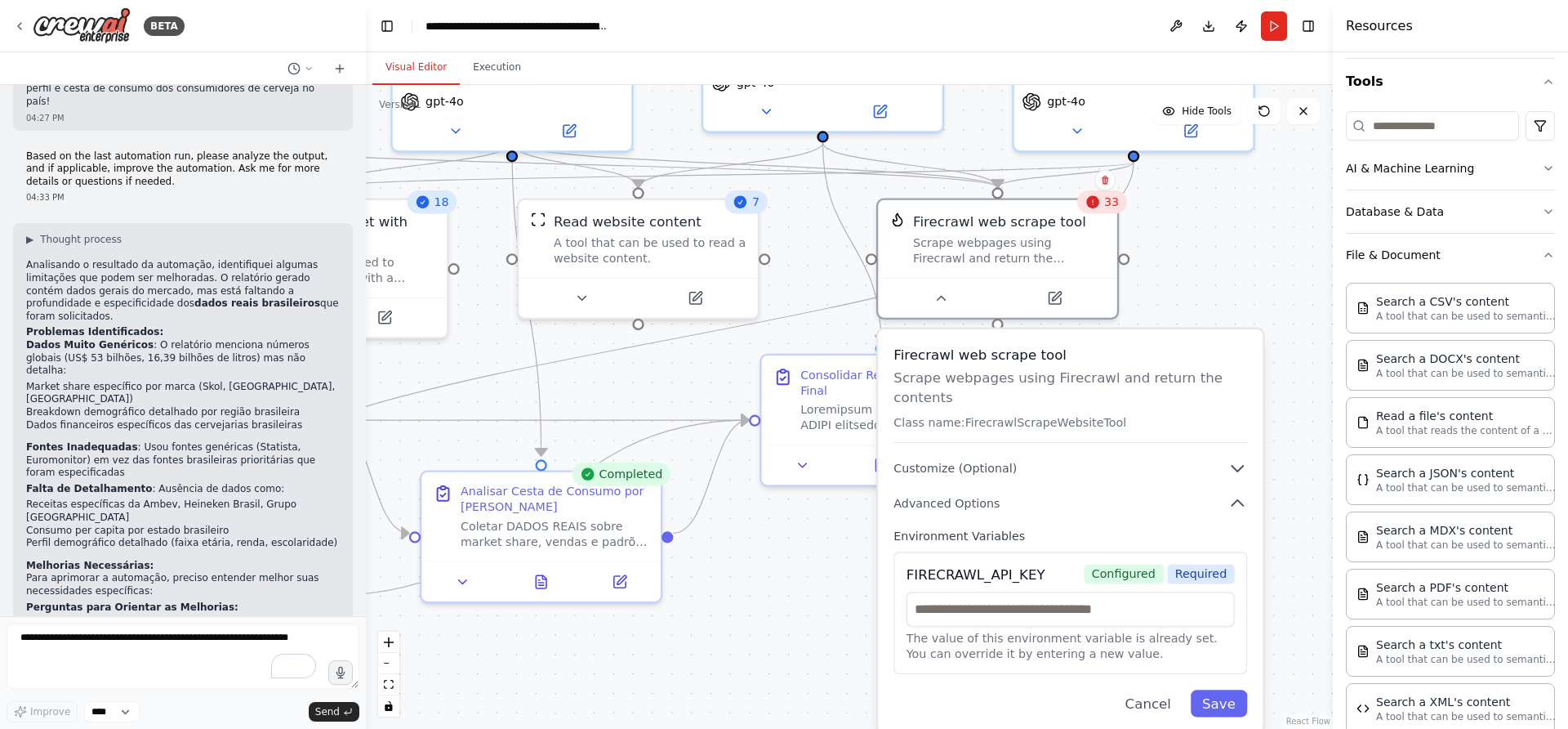
drag, startPoint x: 1027, startPoint y: 557, endPoint x: 1024, endPoint y: 541, distance: 16.3
click at [1024, 552] on div "FIRECRAWL_API_KEY Configured Required The value of this environment variable is…" at bounding box center [1070, 613] width 353 height 122
click at [978, 496] on div "Firecrawl web scrape tool Scrape webpages using Firecrawl and return the conten…" at bounding box center [1070, 531] width 384 height 403
click at [1048, 260] on div "Scrape webpages using Firecrawl and return the contents" at bounding box center [1009, 247] width 192 height 31
click at [1157, 690] on button "Cancel" at bounding box center [1148, 703] width 70 height 27
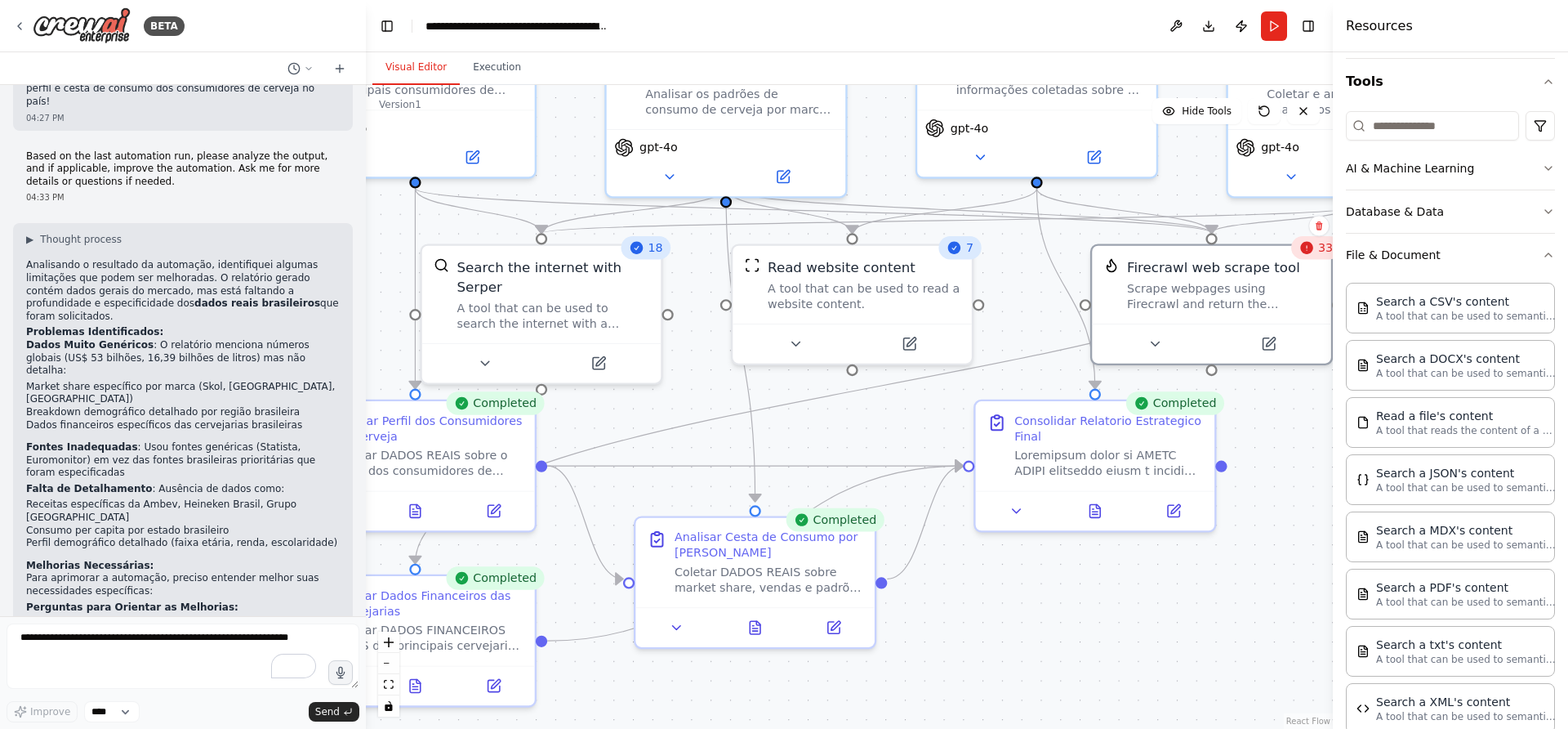
drag, startPoint x: 819, startPoint y: 522, endPoint x: 1084, endPoint y: 594, distance: 274.6
click at [1084, 594] on div ".deletable-edge-delete-btn { width: 20px; height: 20px; border: 0px solid #ffff…" at bounding box center [849, 407] width 967 height 644
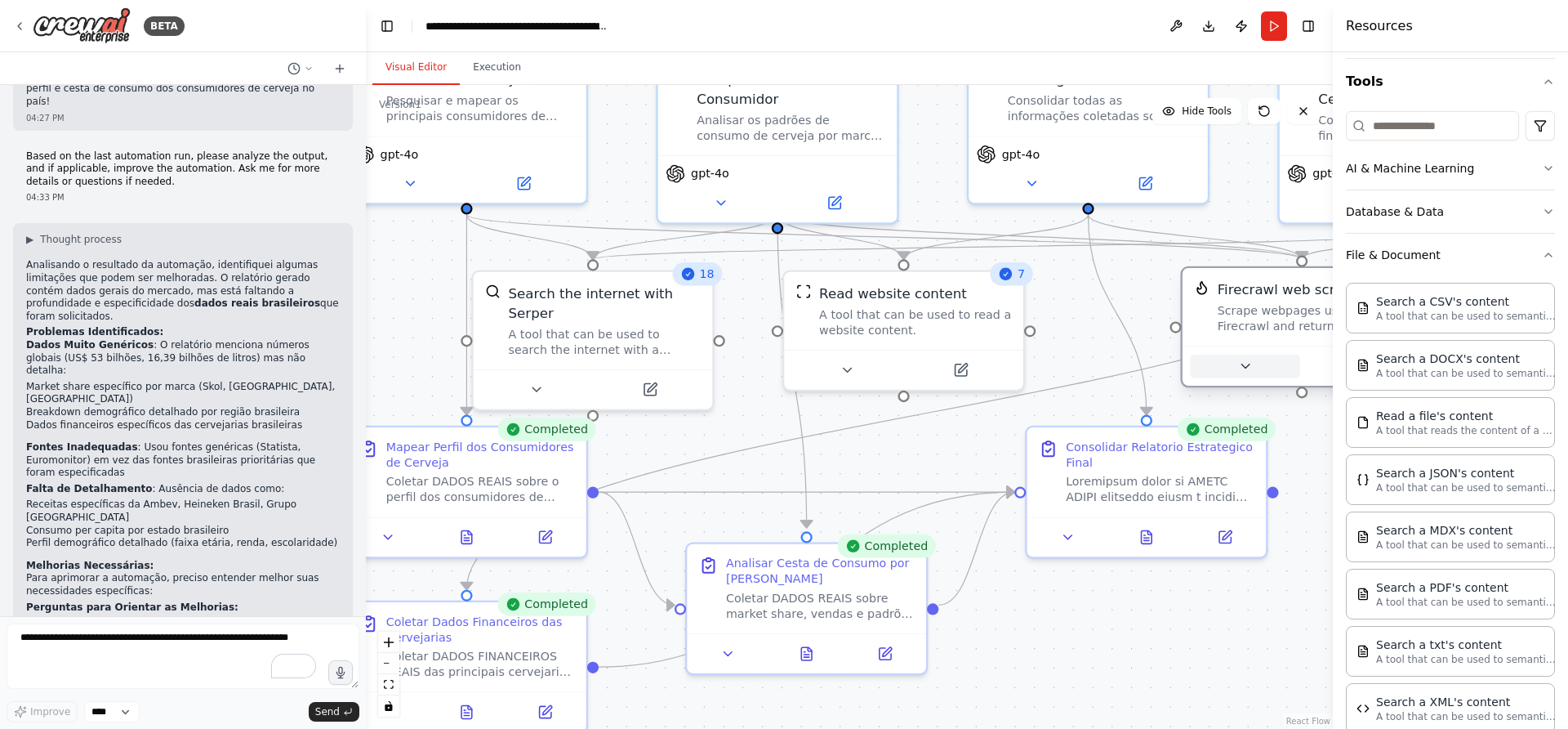
drag, startPoint x: 1189, startPoint y: 357, endPoint x: 1232, endPoint y: 363, distance: 43.4
click at [1232, 363] on button at bounding box center [1245, 366] width 110 height 24
drag, startPoint x: 739, startPoint y: 498, endPoint x: 817, endPoint y: 482, distance: 79.6
click at [817, 492] on icon "Edge from 6db24541-2e51-4c57-98d8-84b73f6a4dc9 to 4d601fb0-5b39-45ad-a46c-98b94…" at bounding box center [806, 492] width 416 height 0
drag, startPoint x: 813, startPoint y: 491, endPoint x: 680, endPoint y: 488, distance: 133.0
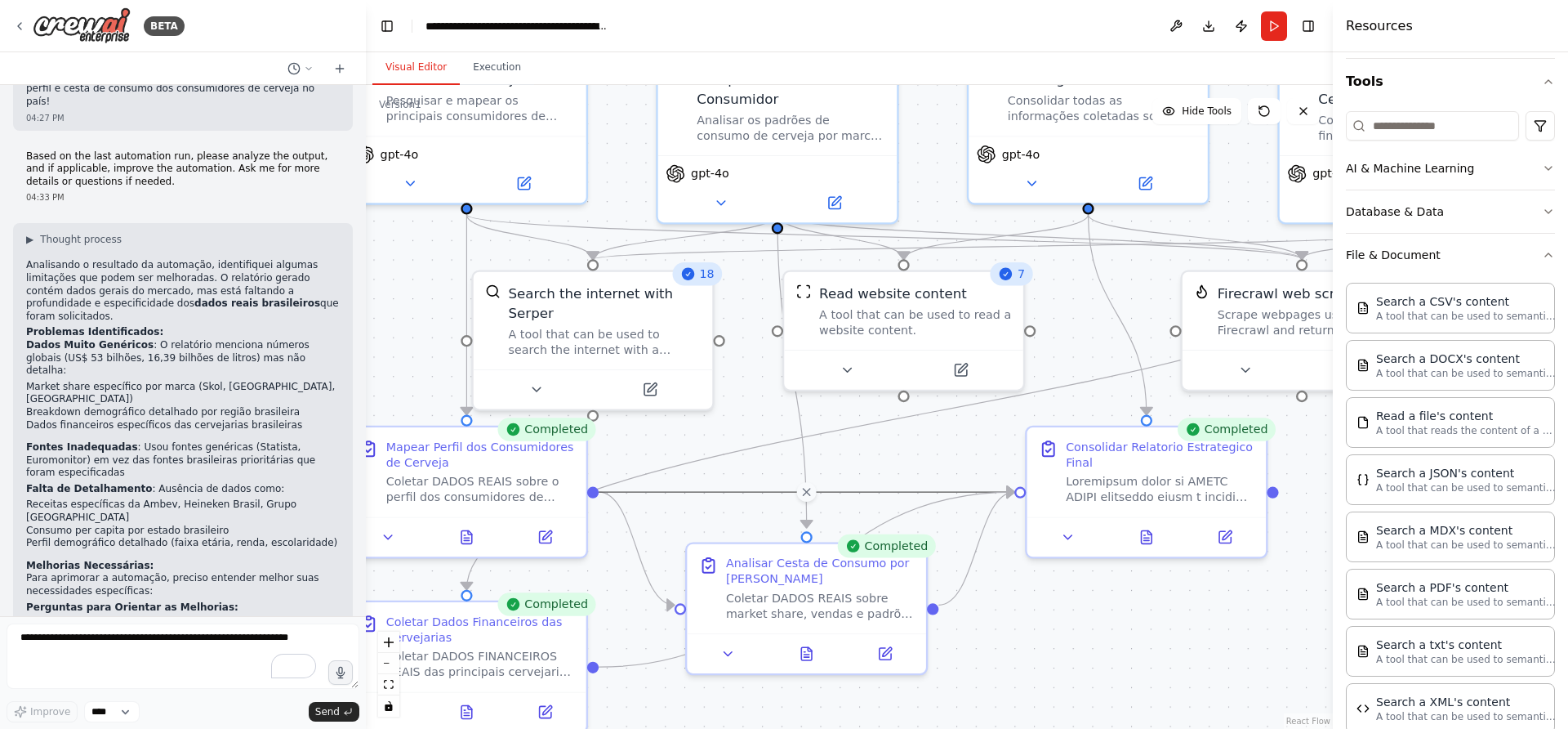
click at [680, 488] on div ".deletable-edge-delete-btn { width: 20px; height: 20px; border: 0px solid #ffff…" at bounding box center [823, 322] width 1150 height 766
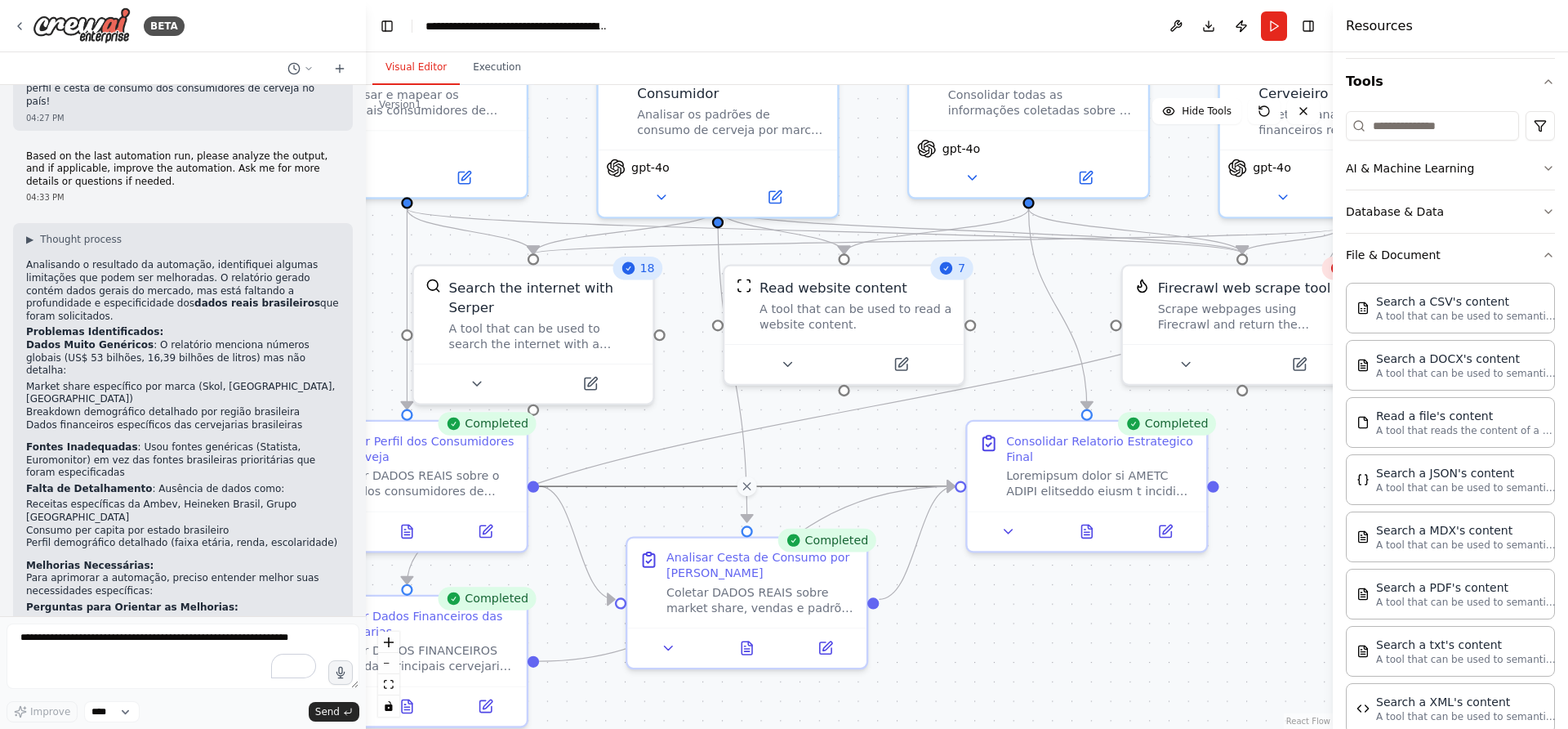
drag, startPoint x: 1068, startPoint y: 669, endPoint x: 1009, endPoint y: 663, distance: 59.3
click at [1009, 663] on div ".deletable-edge-delete-btn { width: 20px; height: 20px; border: 0px solid #ffff…" at bounding box center [849, 407] width 967 height 644
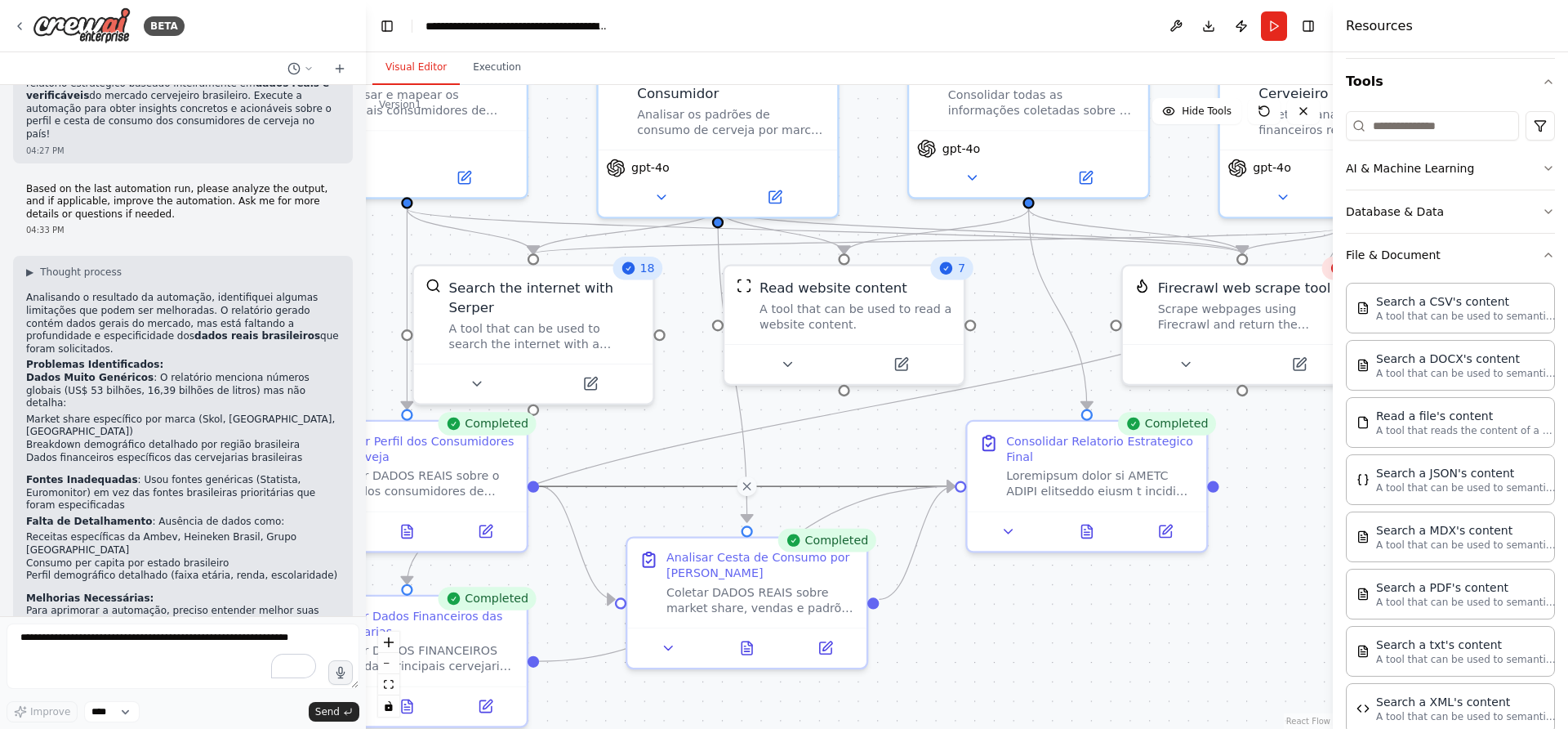
scroll to position [3232, 0]
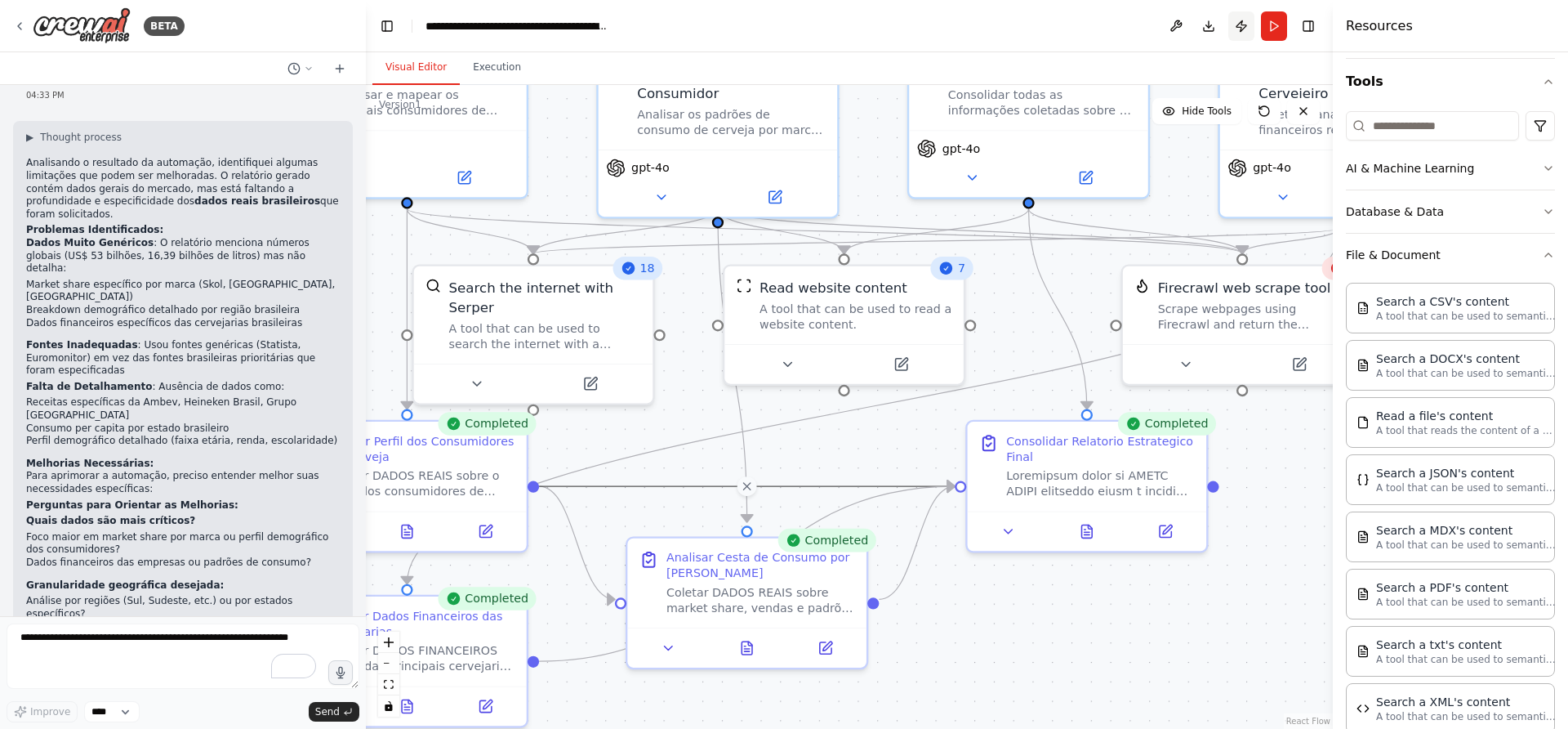
click at [1239, 27] on button "Publish" at bounding box center [1242, 26] width 26 height 30
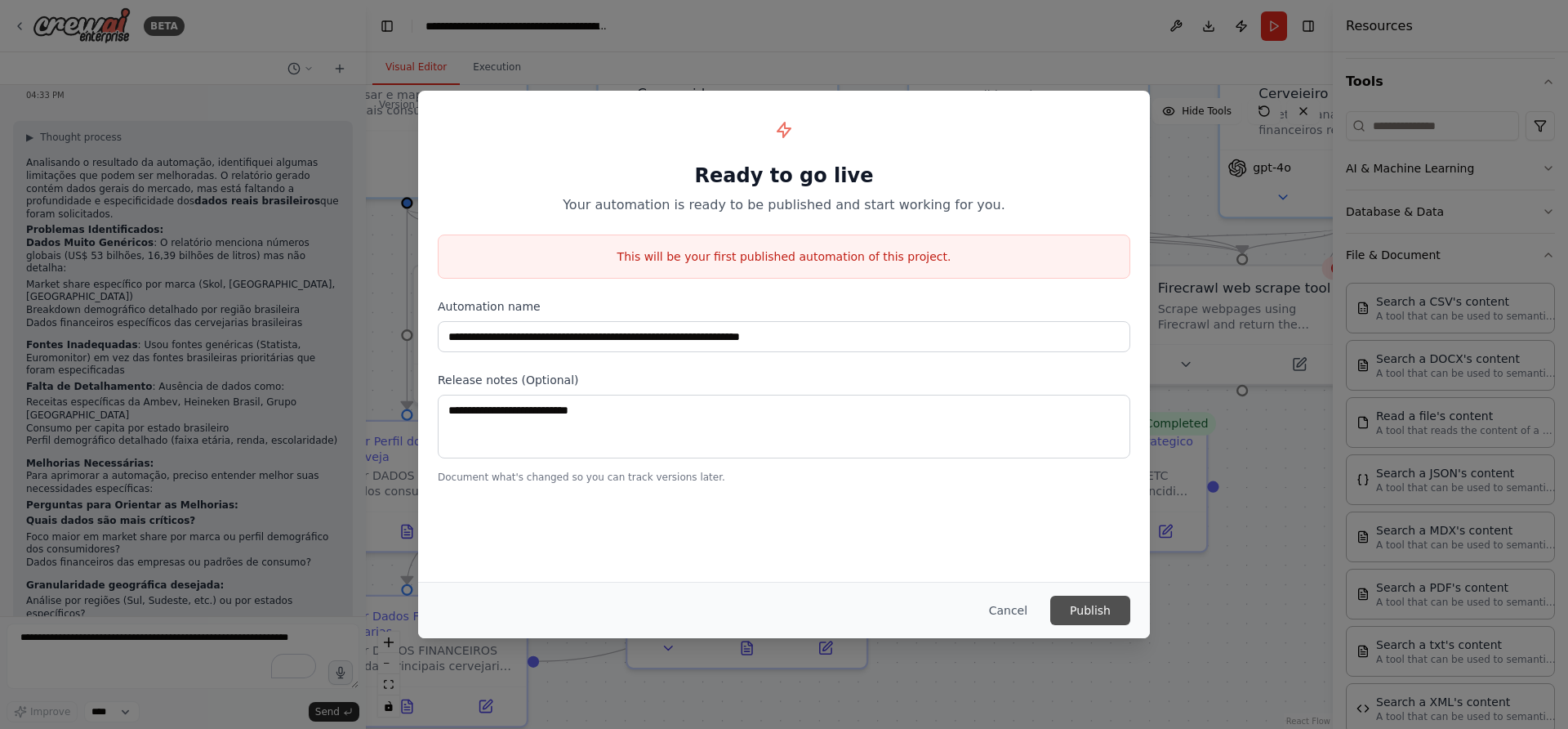
click at [1083, 615] on button "Publish" at bounding box center [1091, 610] width 80 height 30
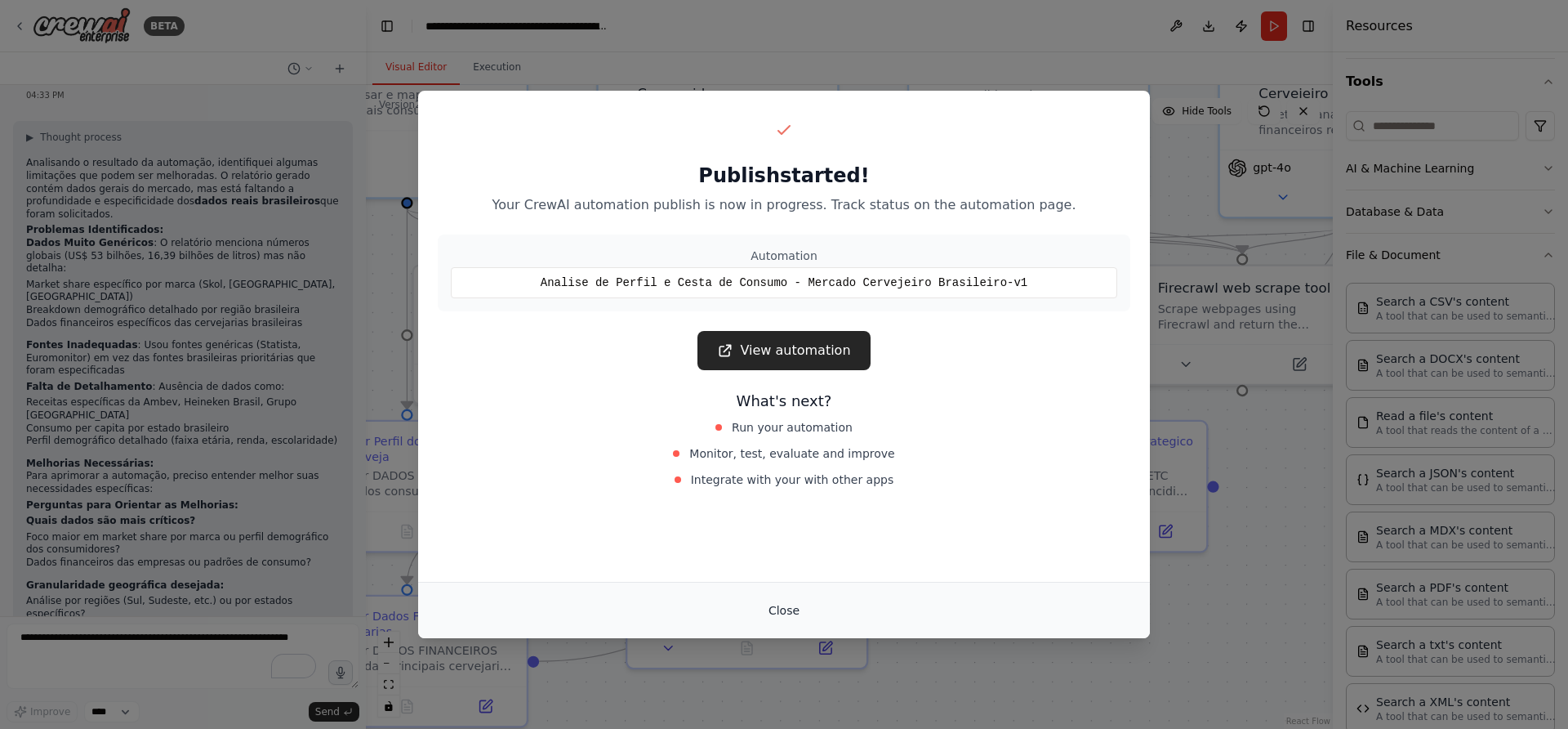
click at [789, 607] on button "Close" at bounding box center [784, 610] width 57 height 30
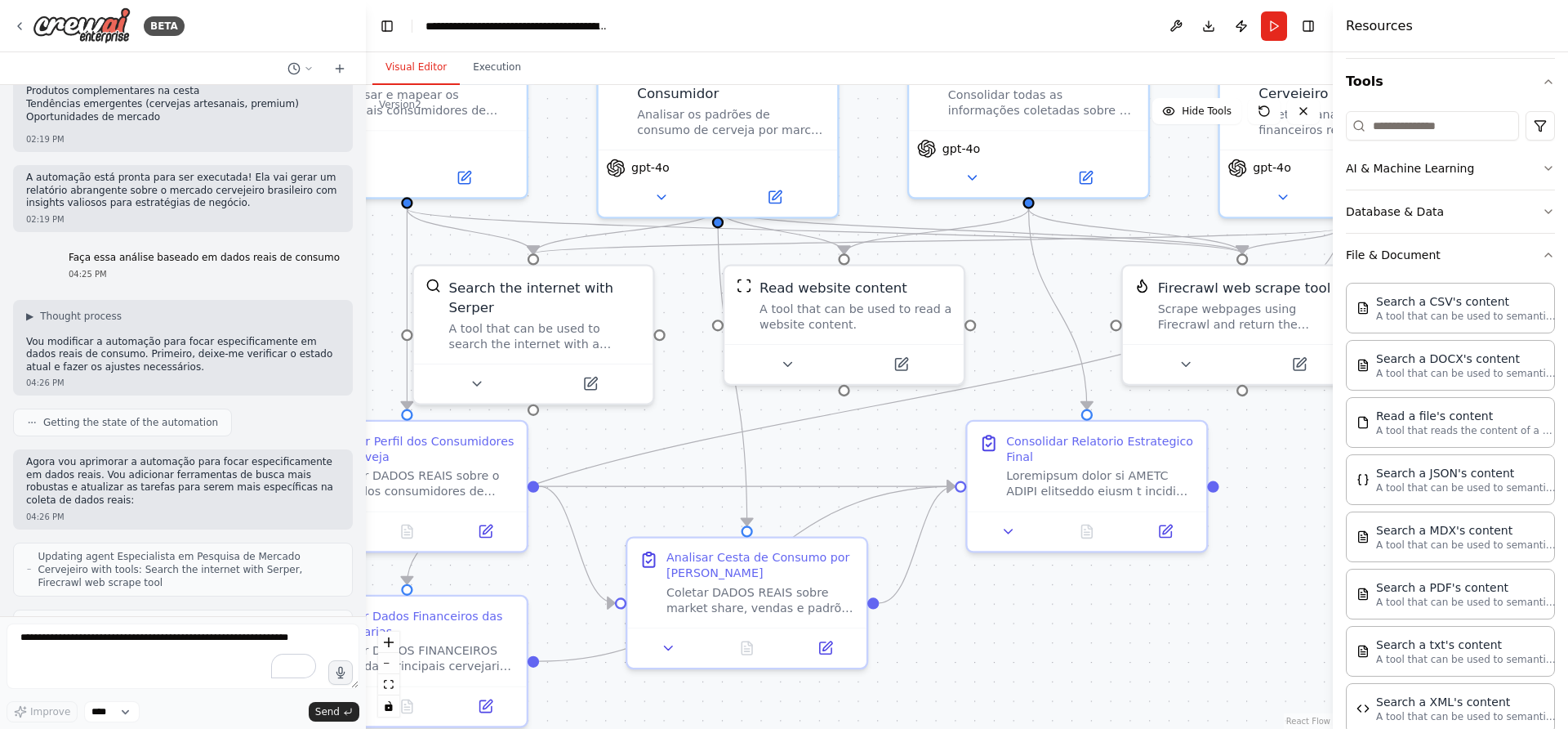
scroll to position [1087, 0]
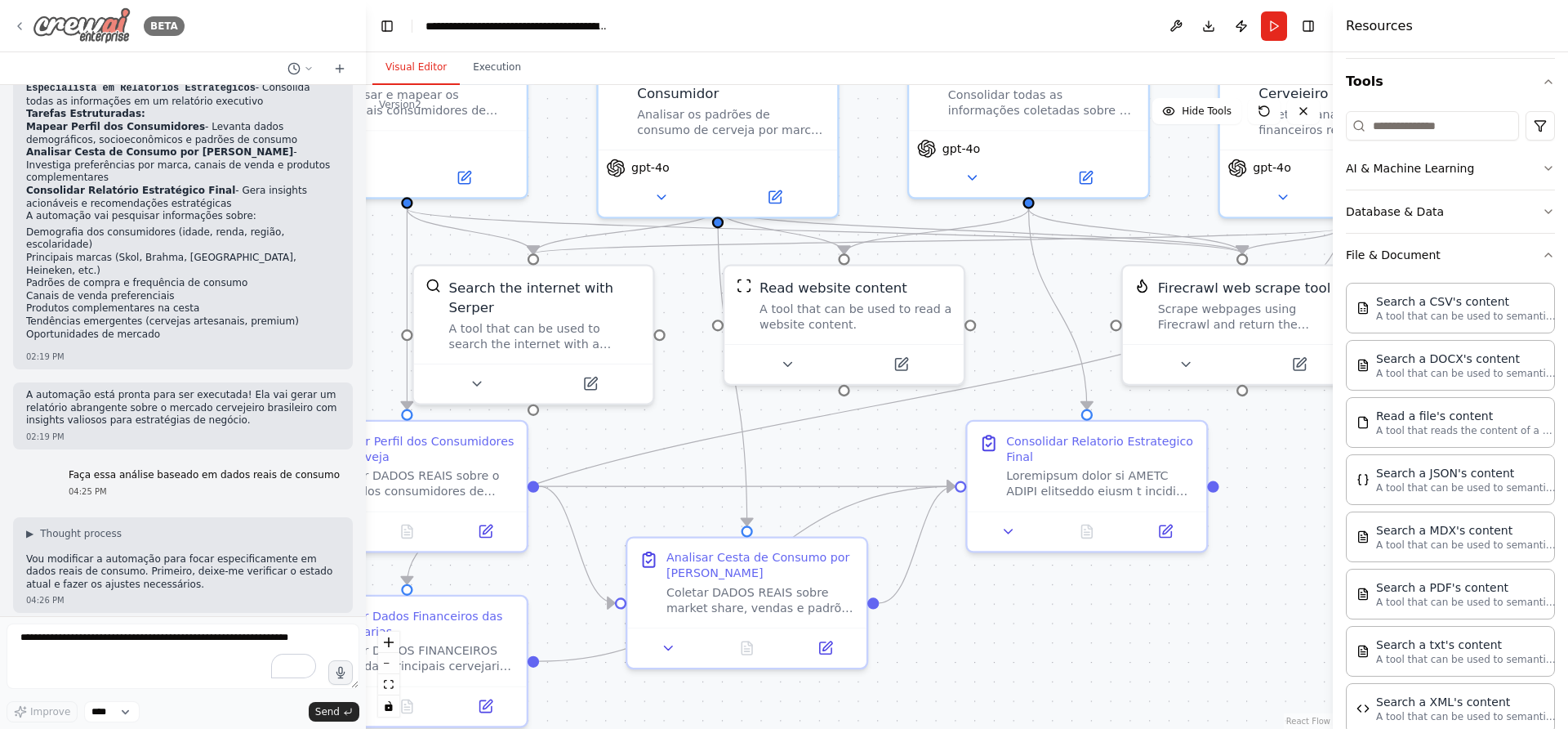
click at [26, 30] on div "BETA" at bounding box center [98, 25] width 171 height 37
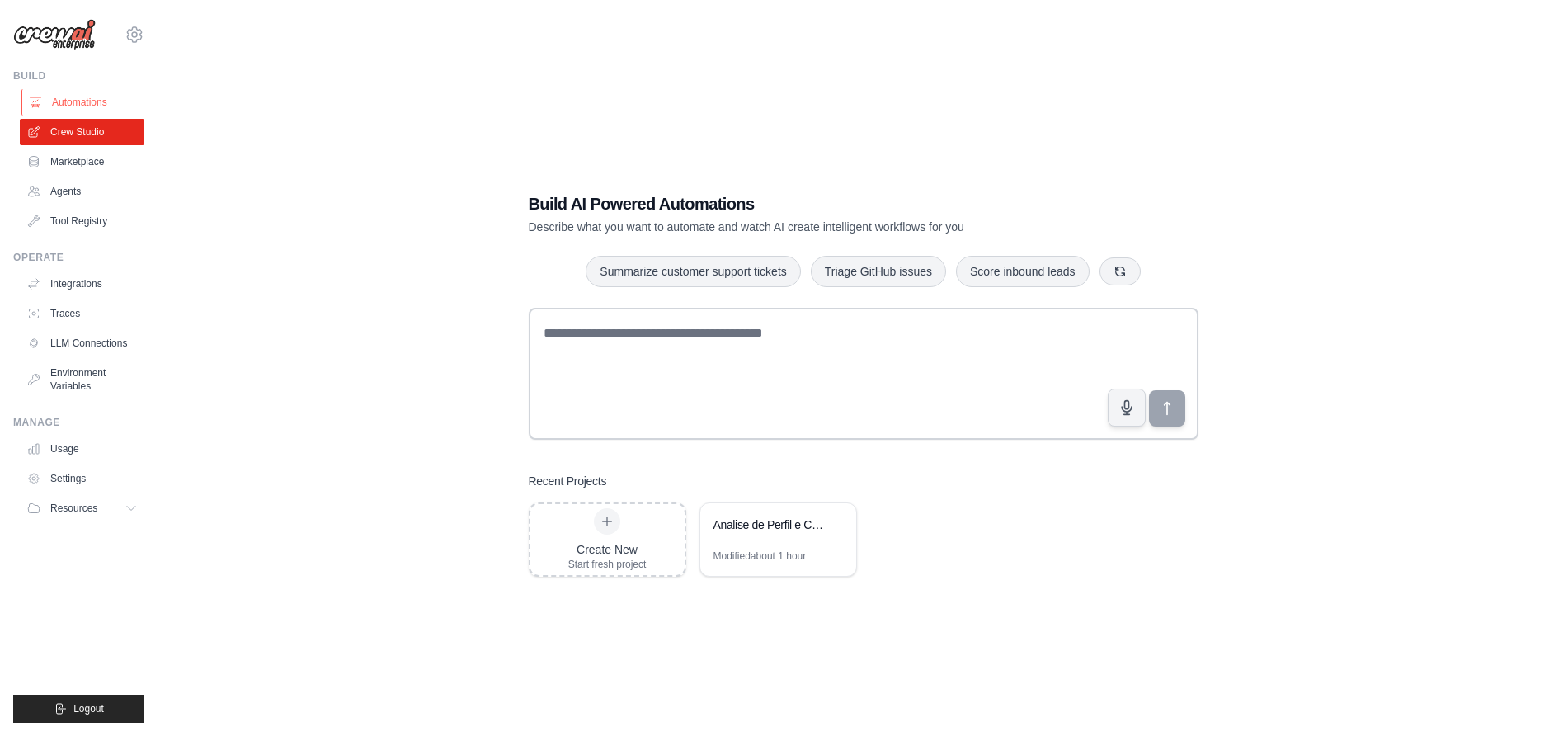
click at [84, 98] on link "Automations" at bounding box center [84, 103] width 124 height 26
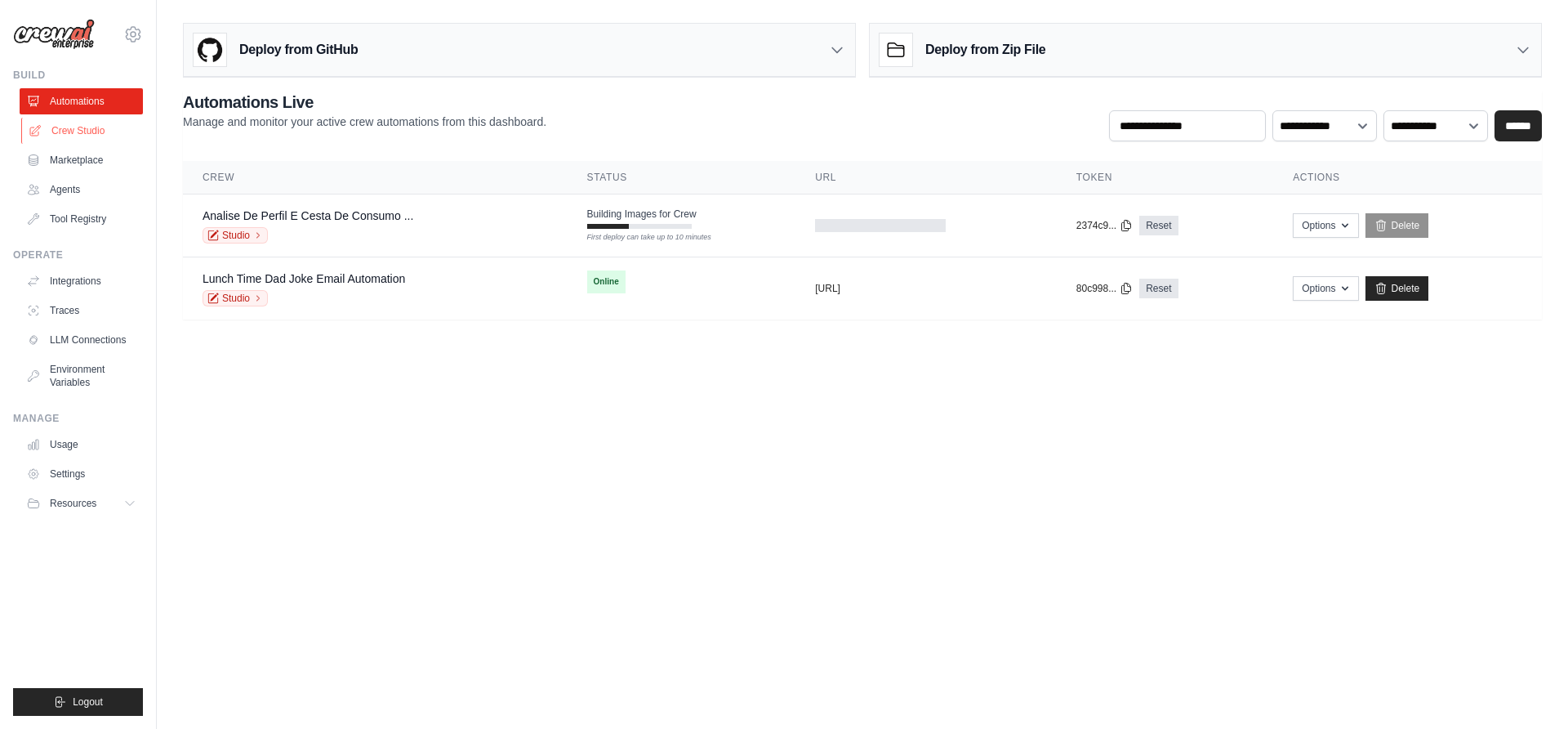
click at [71, 134] on link "Crew Studio" at bounding box center [83, 131] width 123 height 26
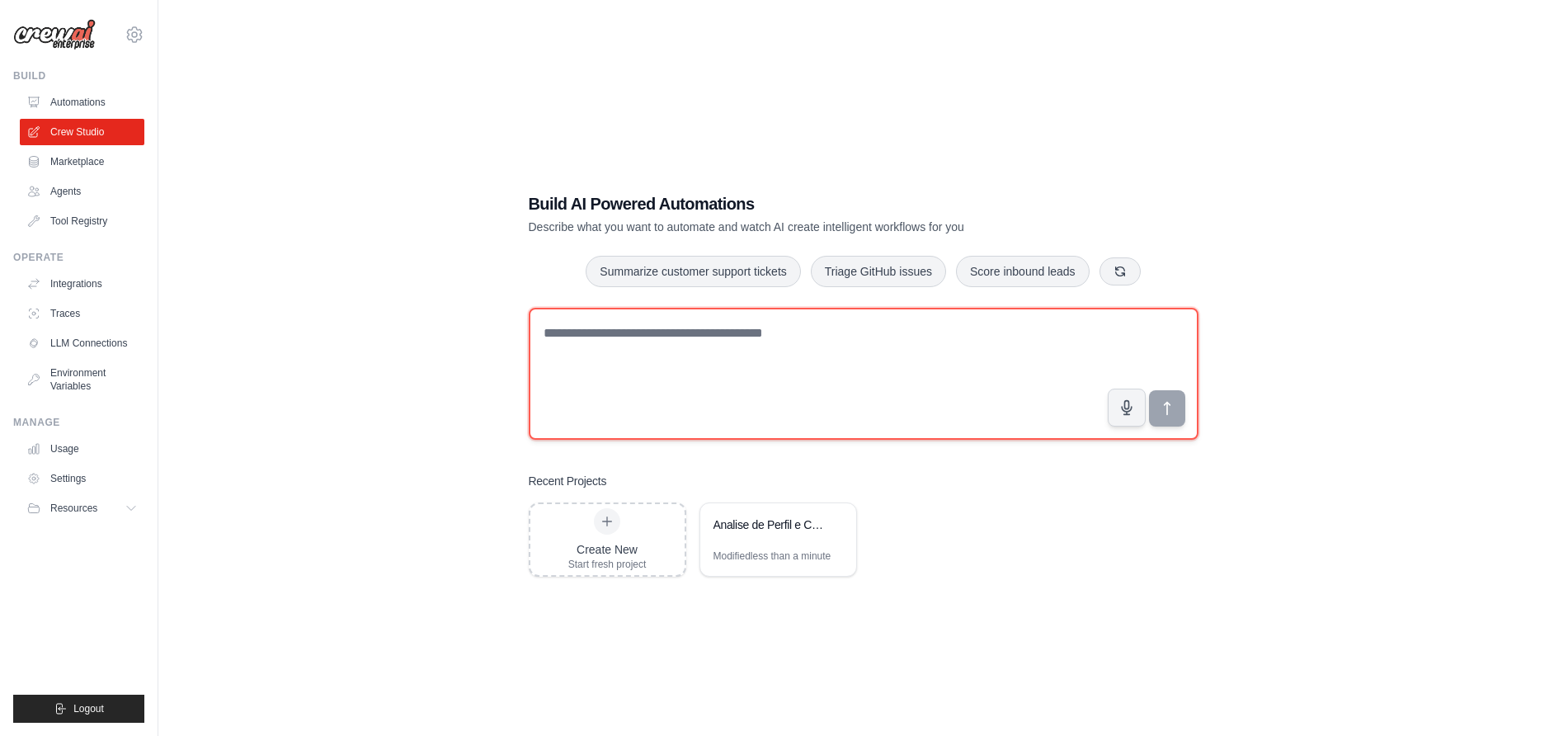
click at [604, 342] on textarea at bounding box center [863, 373] width 670 height 132
drag, startPoint x: 611, startPoint y: 331, endPoint x: 415, endPoint y: 319, distance: 196.4
click at [421, 322] on div "Build AI Powered Automations Describe what you want to automate and watch AI cr…" at bounding box center [863, 384] width 1357 height 736
paste textarea "**********"
type textarea "**********"
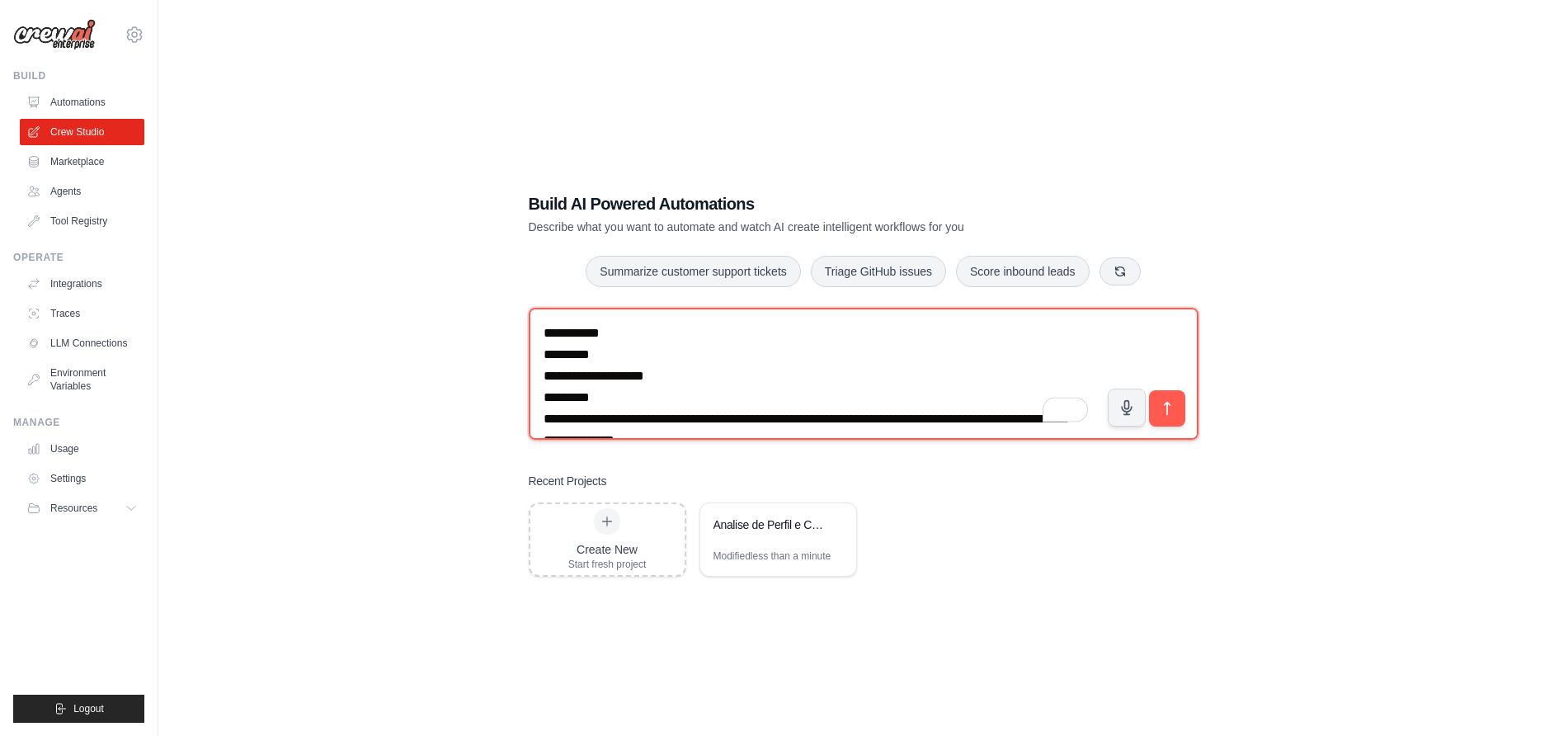
scroll to position [1148, 0]
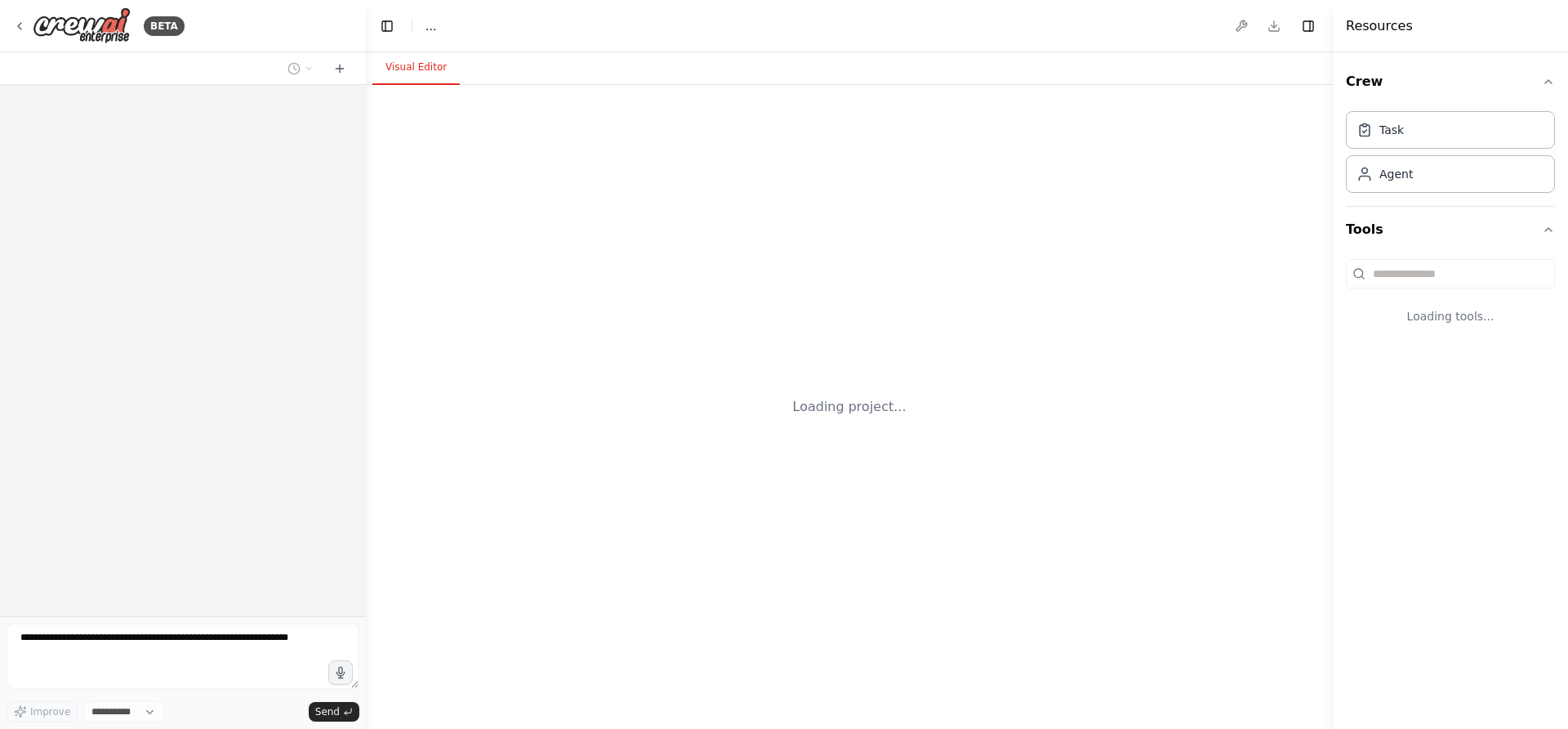
select select "****"
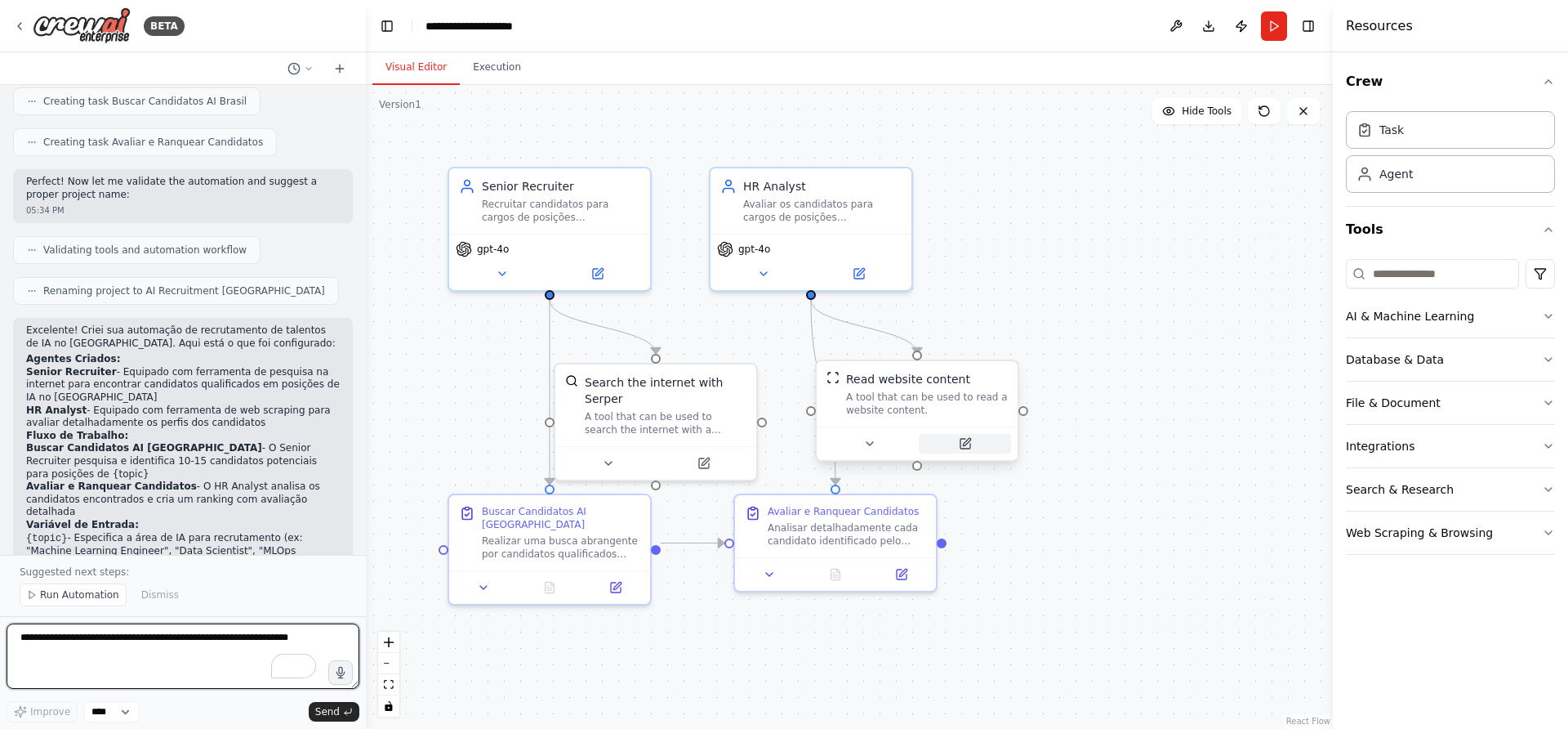
scroll to position [1611, 0]
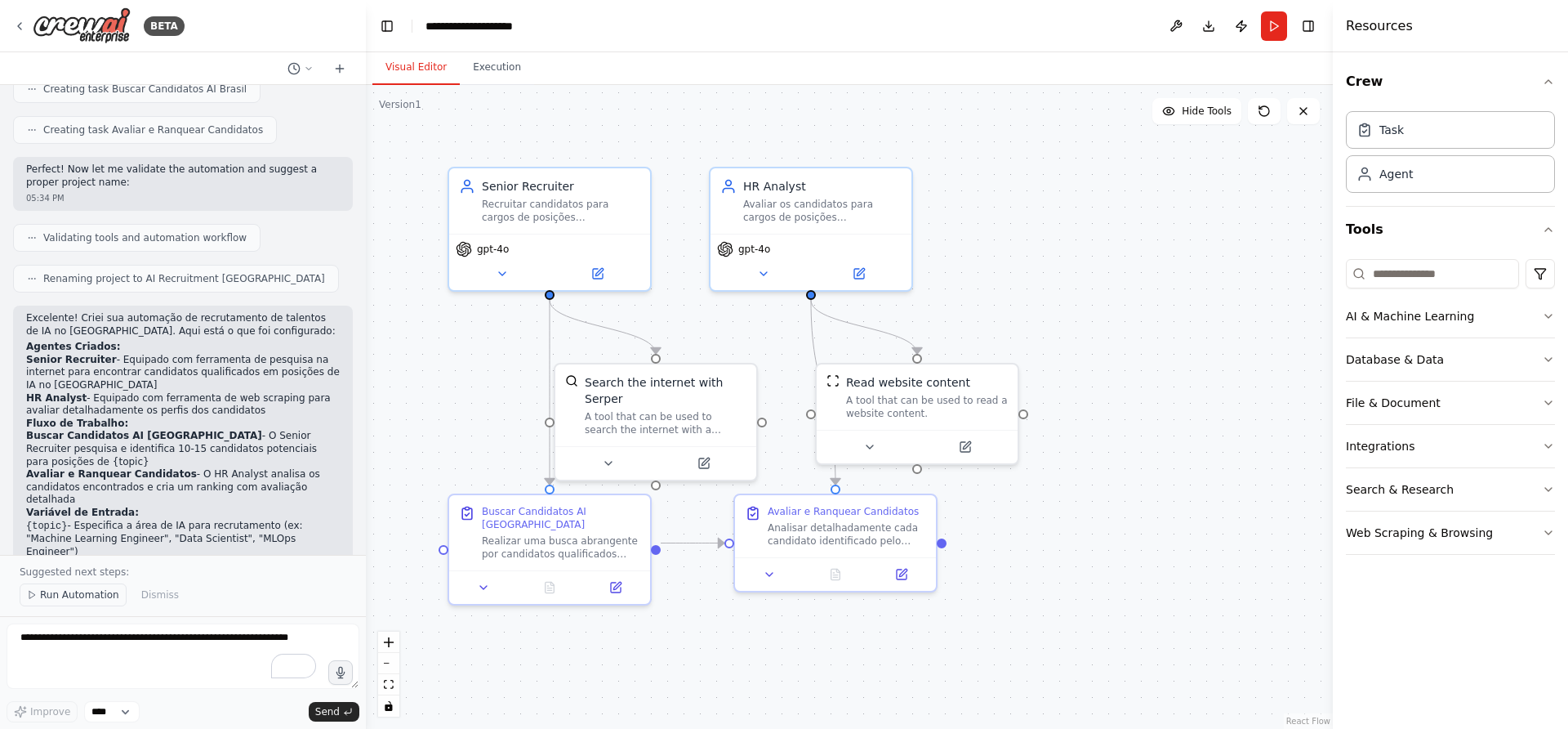
click at [66, 598] on span "Run Automation" at bounding box center [80, 595] width 80 height 13
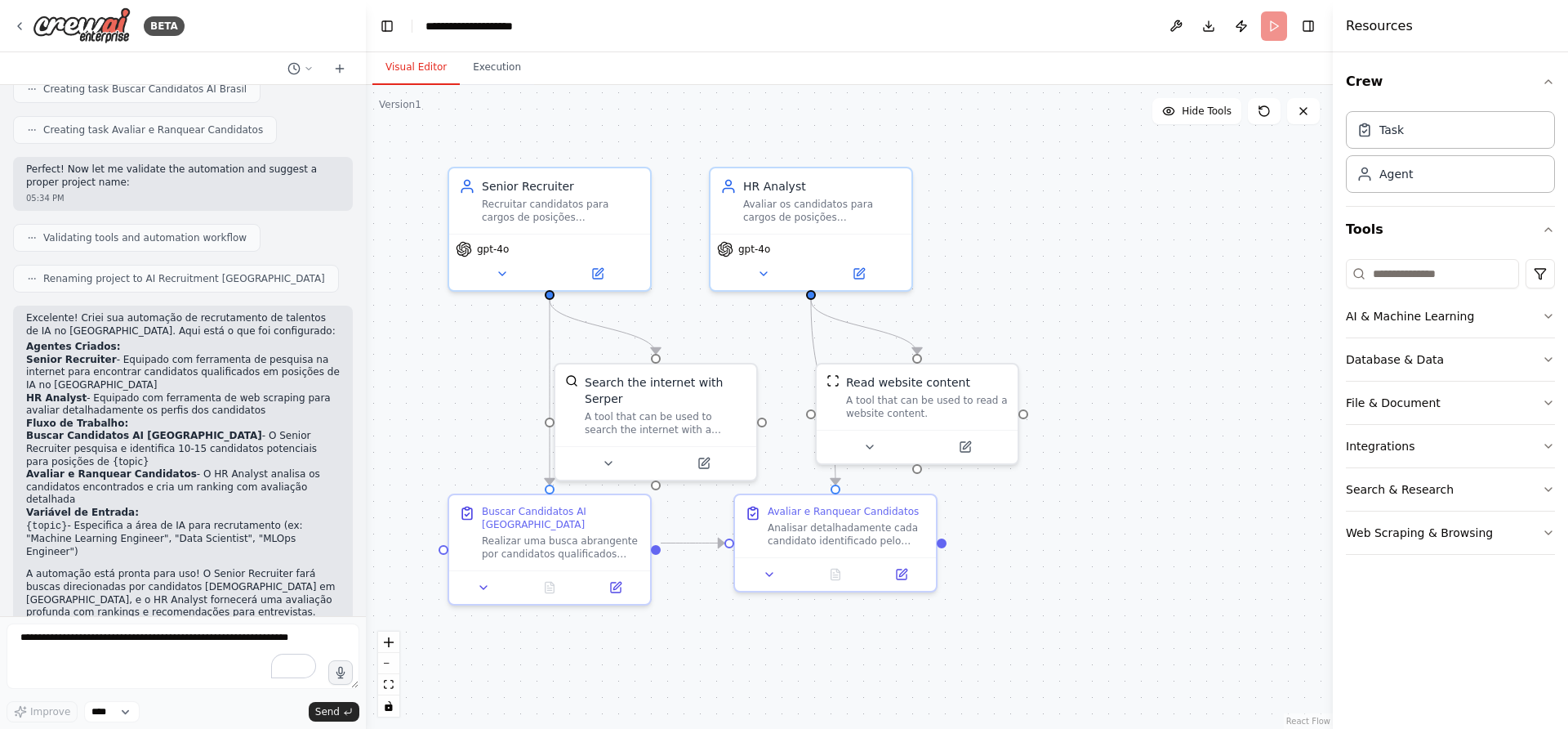
scroll to position [1550, 0]
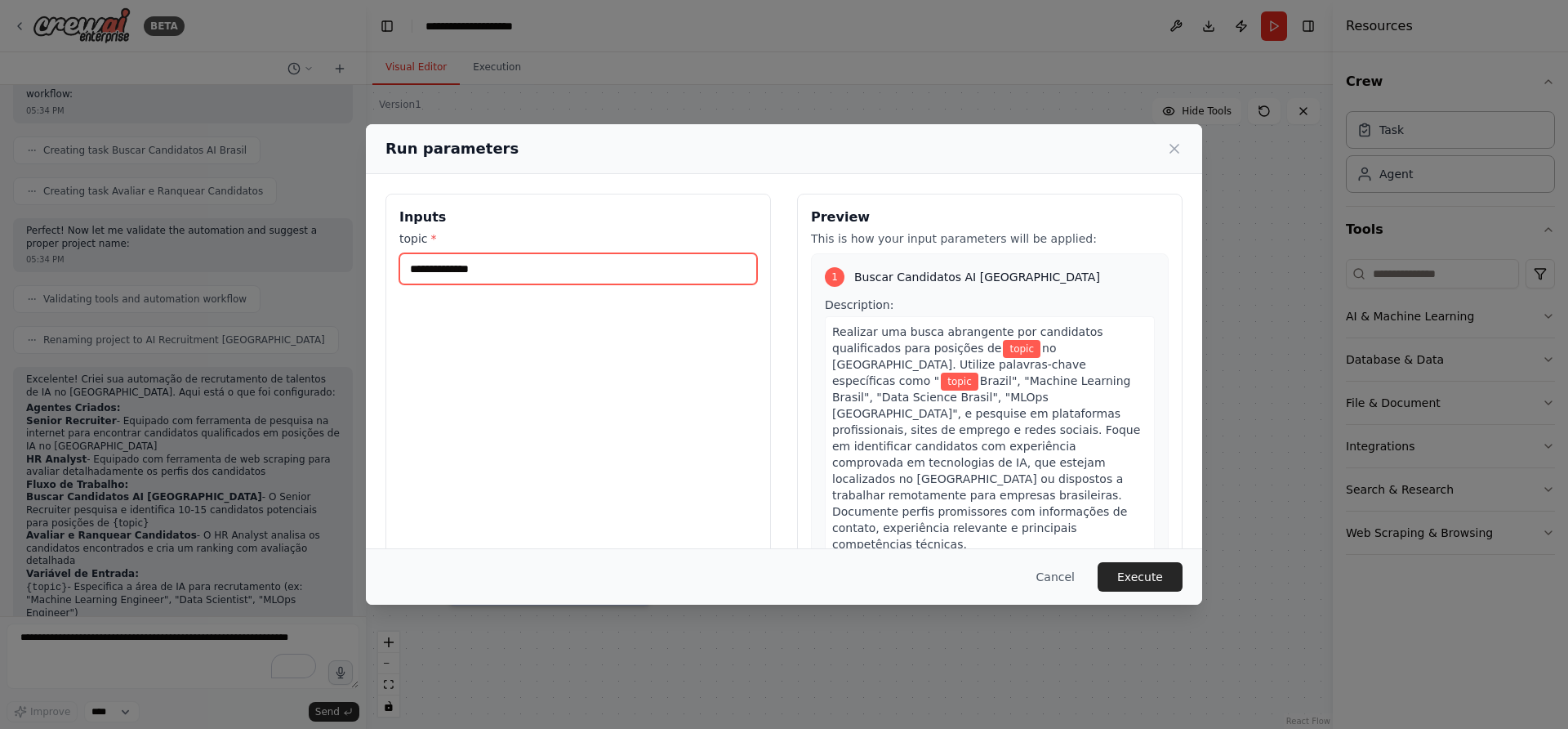
click at [493, 263] on input "topic *" at bounding box center [578, 269] width 357 height 31
click at [474, 264] on input "topic *" at bounding box center [578, 269] width 357 height 31
paste input "**********"
type input "**********"
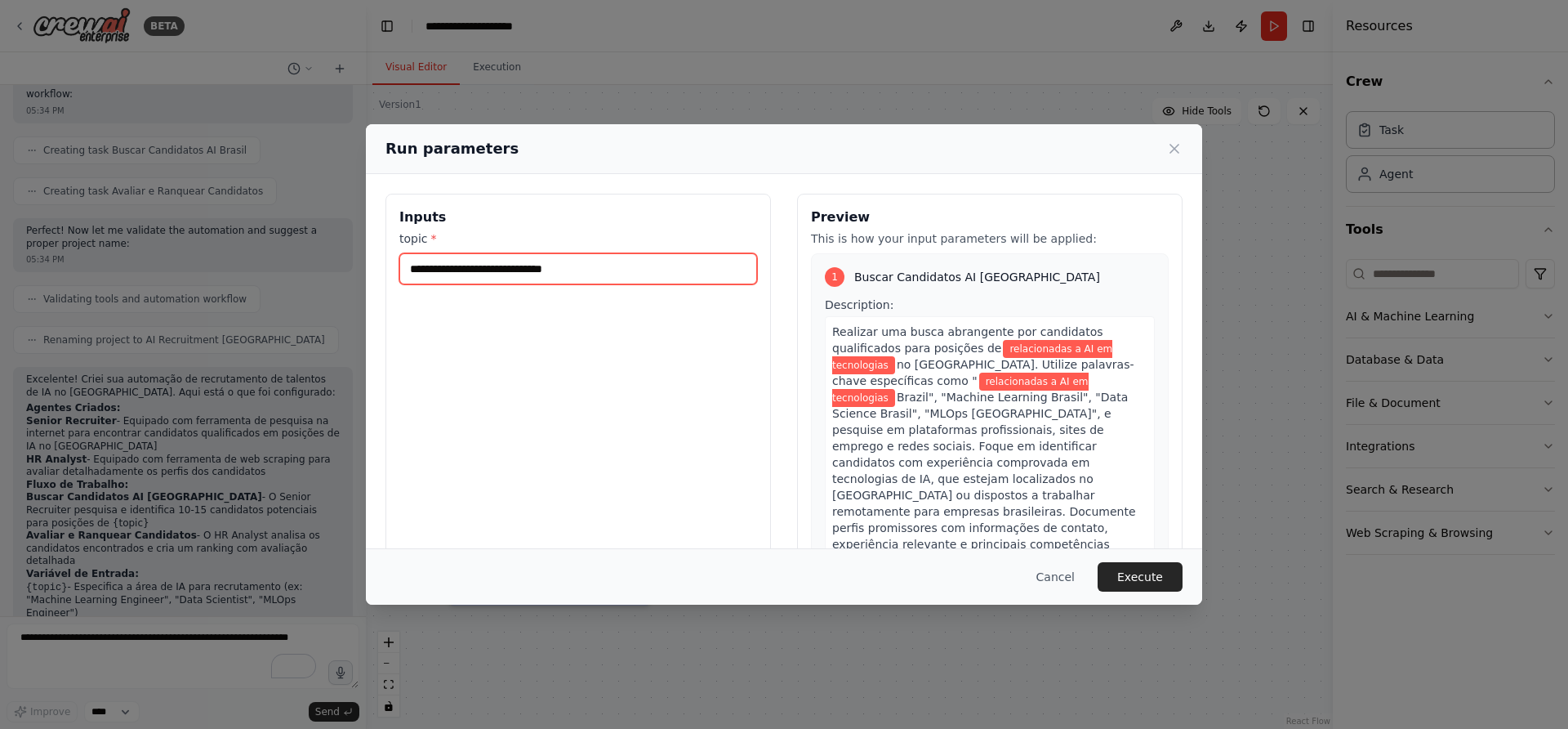
drag, startPoint x: 486, startPoint y: 268, endPoint x: 342, endPoint y: 257, distance: 144.4
click at [343, 257] on div "**********" at bounding box center [784, 364] width 1568 height 729
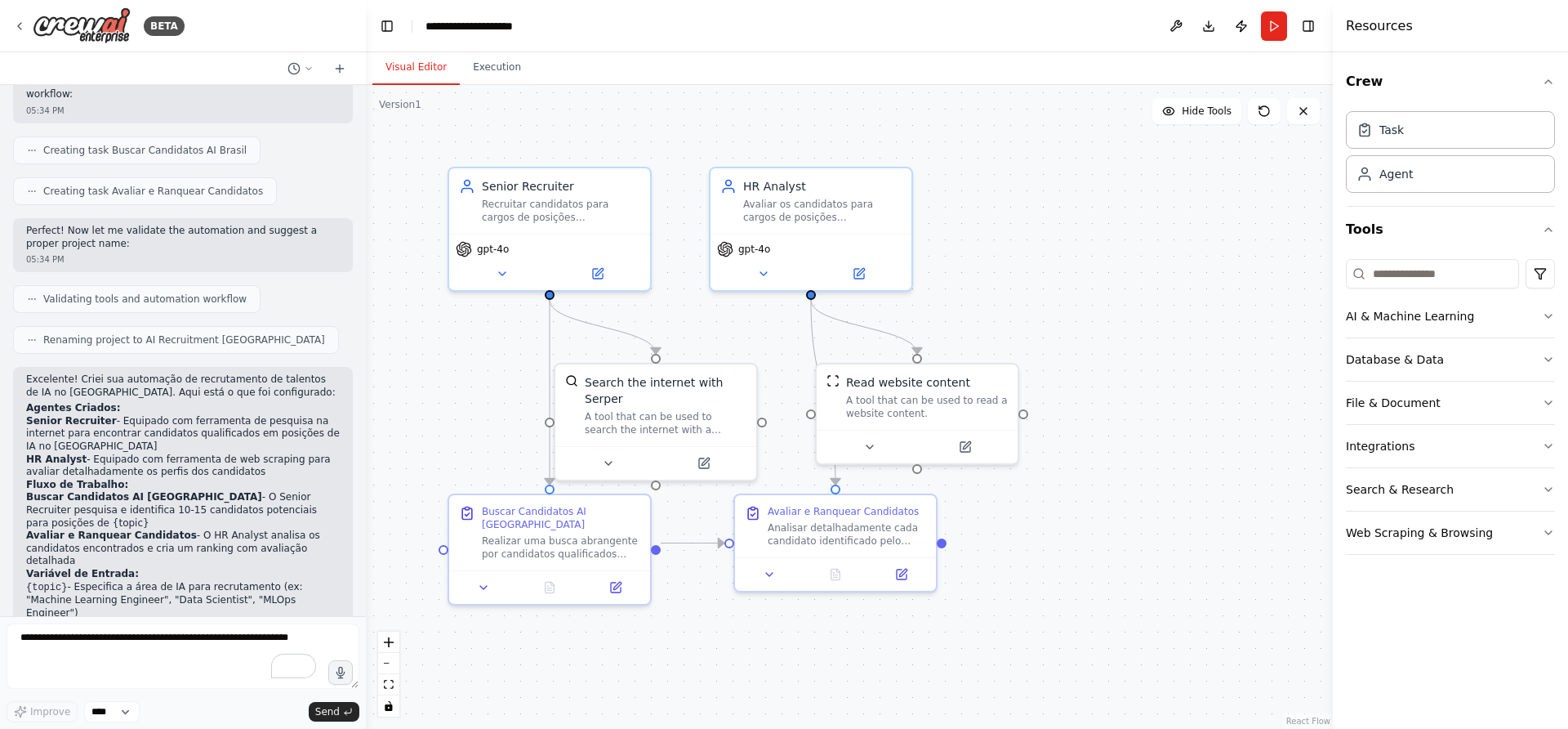
click at [180, 684] on div "05:34 PM" at bounding box center [183, 690] width 314 height 12
click at [1277, 25] on button "Run" at bounding box center [1275, 26] width 26 height 30
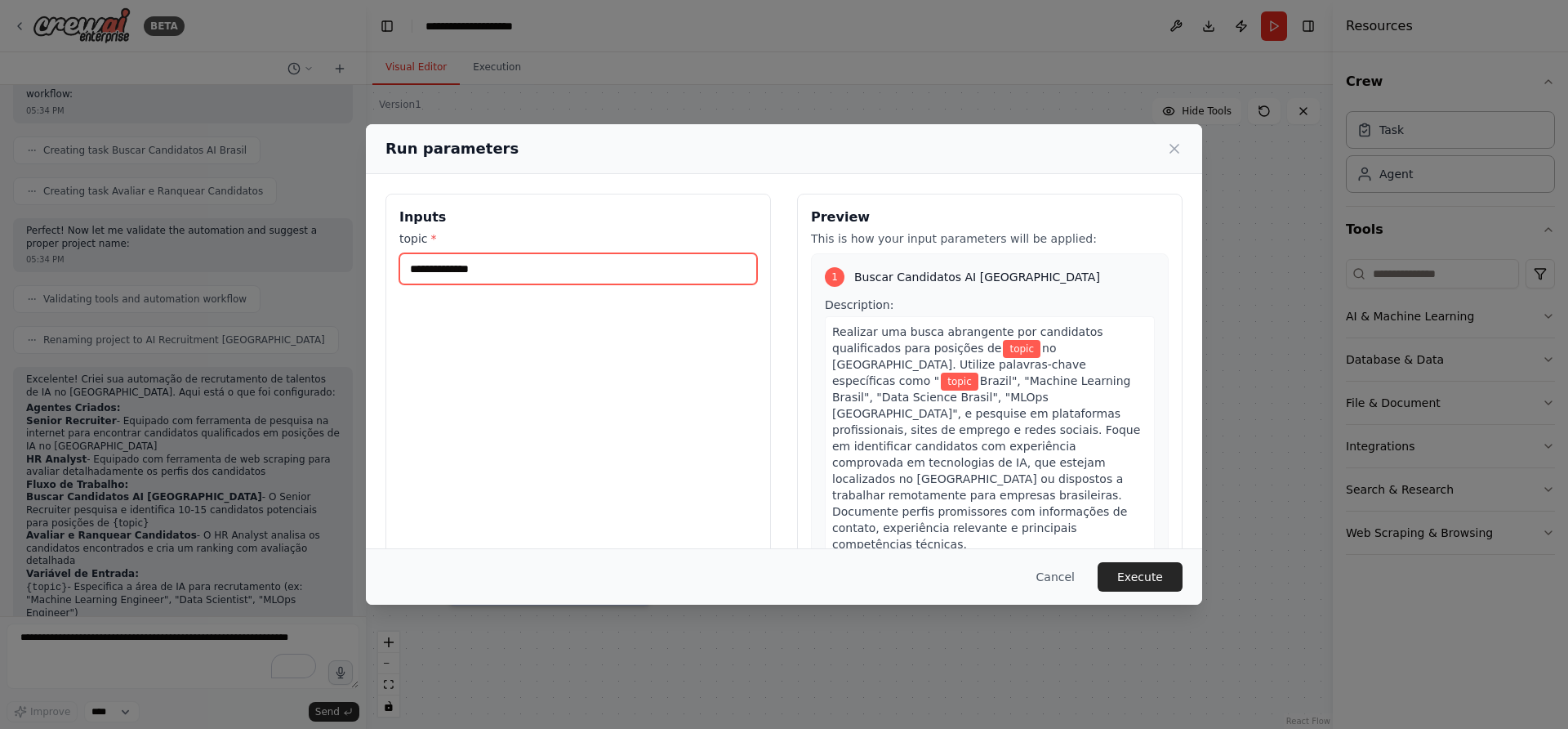
click at [538, 260] on input "topic *" at bounding box center [578, 269] width 357 height 31
paste input "**********"
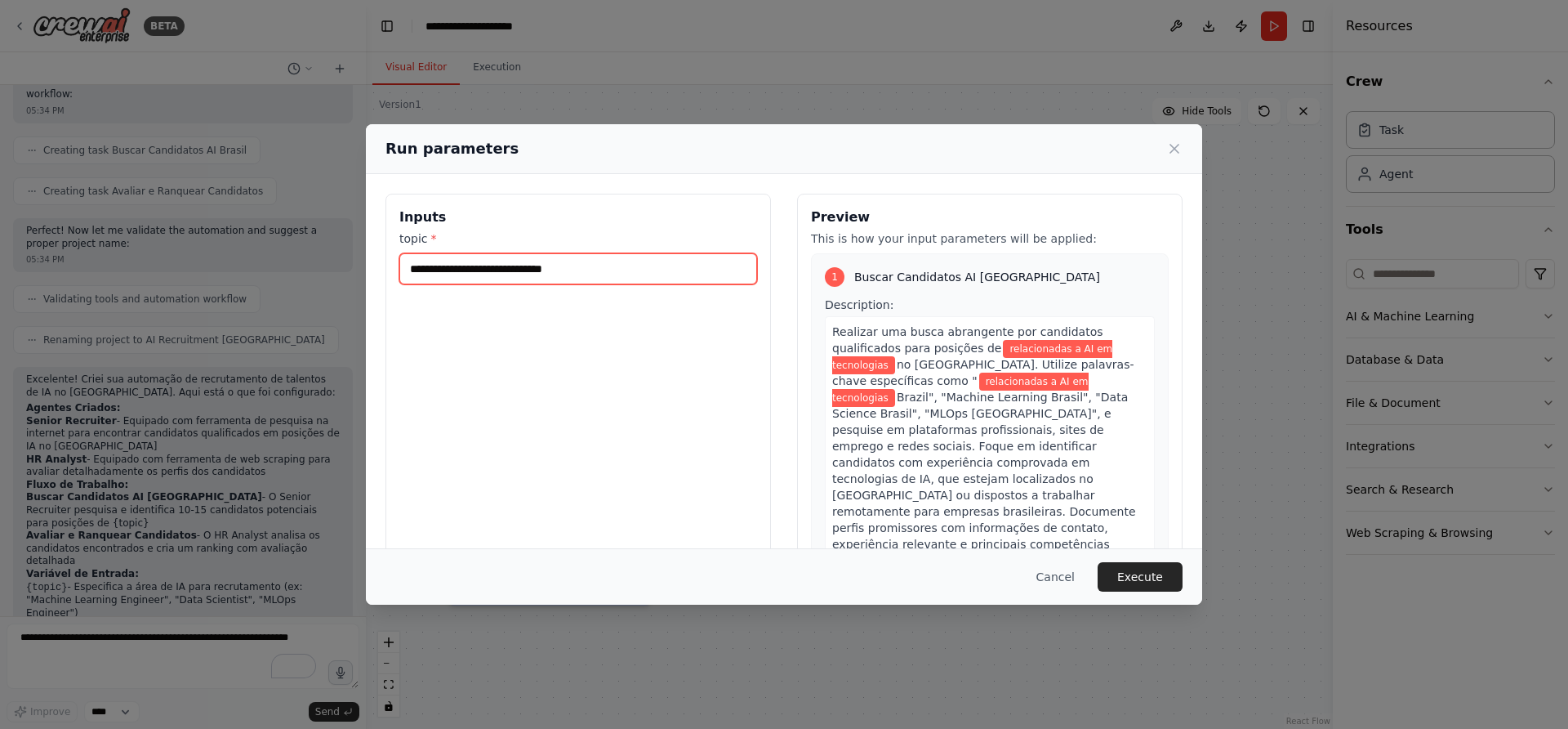
drag, startPoint x: 484, startPoint y: 271, endPoint x: 365, endPoint y: 257, distance: 119.8
click at [366, 258] on div "**********" at bounding box center [784, 387] width 836 height 426
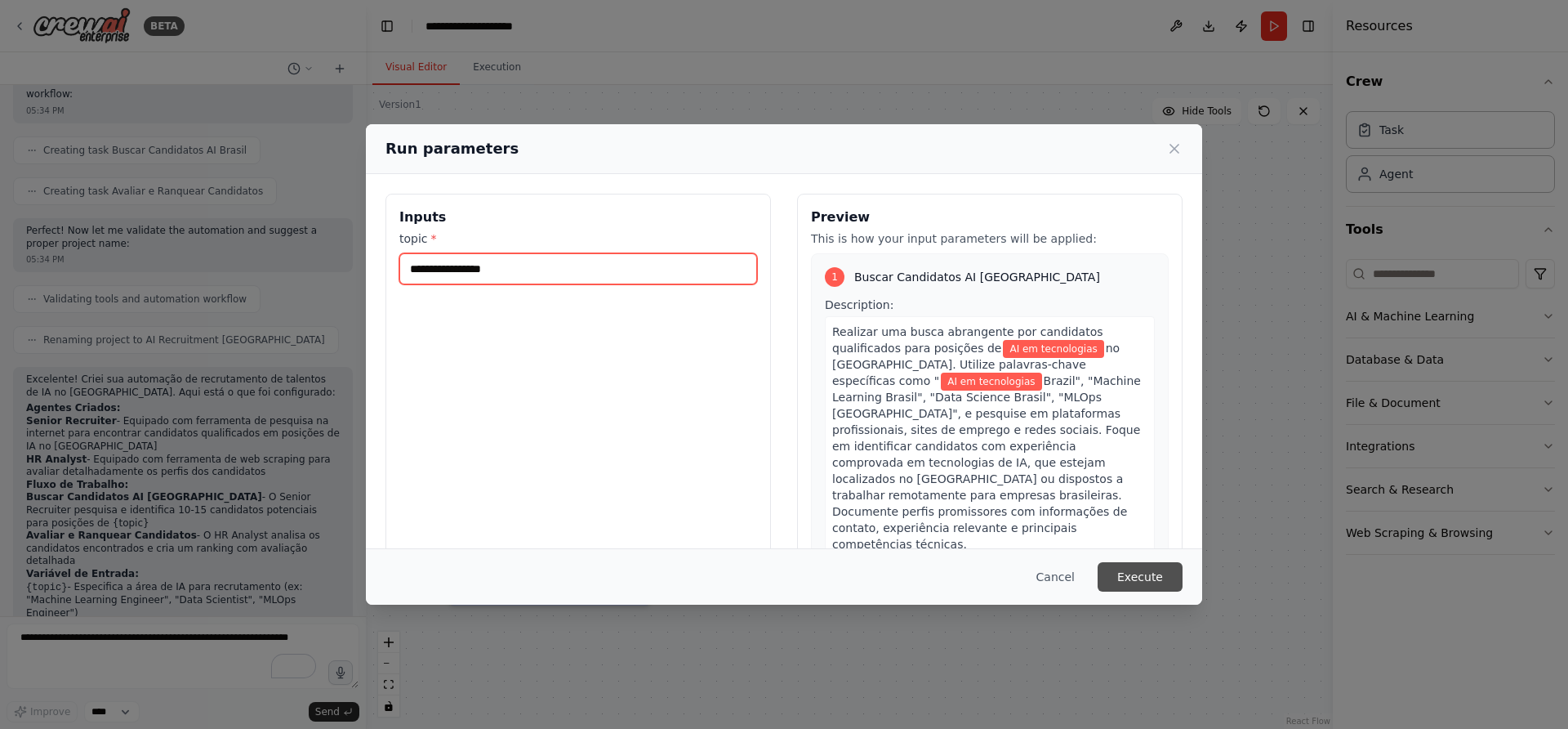
type input "**********"
click at [1135, 579] on button "Execute" at bounding box center [1140, 577] width 85 height 30
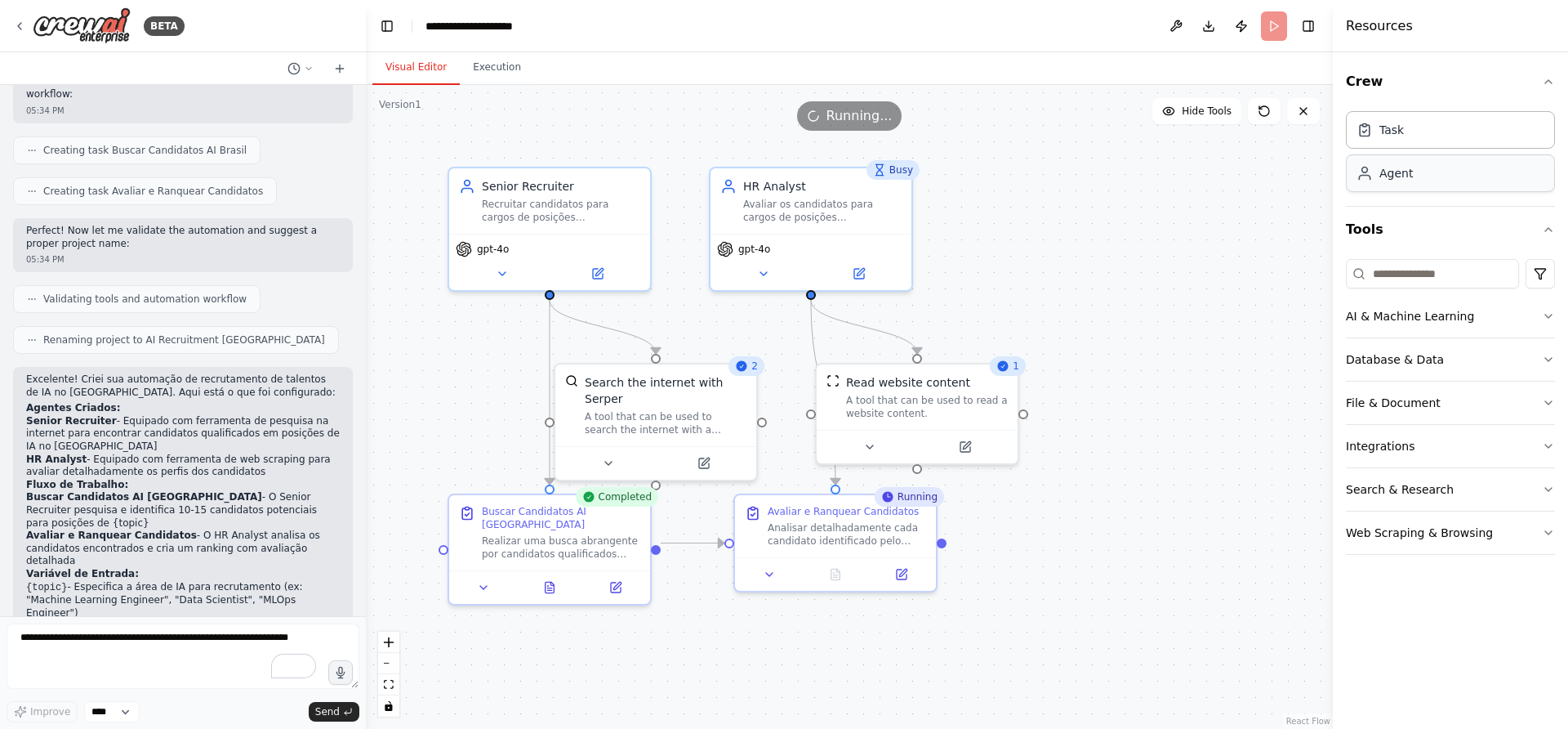
click at [1452, 184] on div "Agent" at bounding box center [1450, 173] width 209 height 38
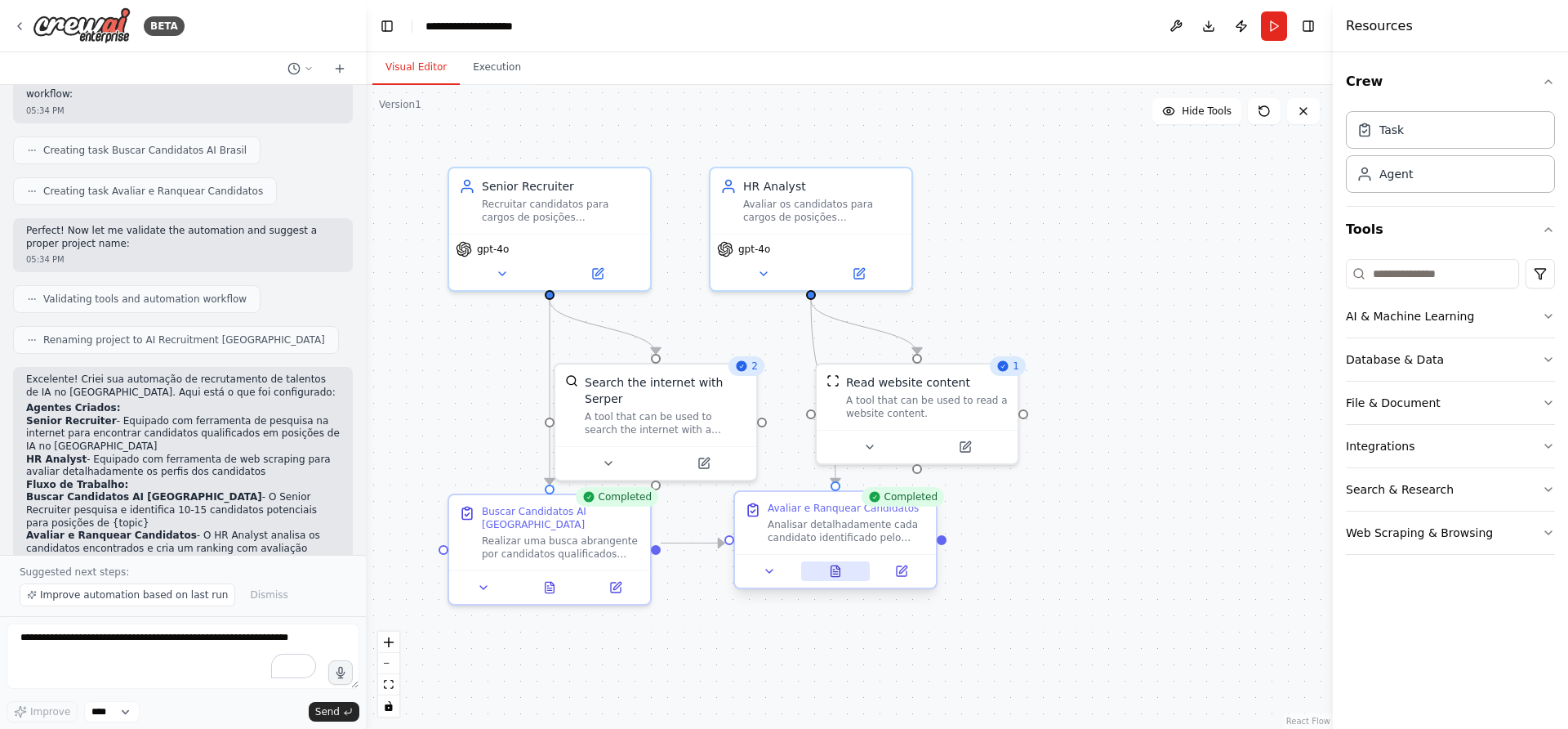
click at [829, 574] on icon at bounding box center [835, 572] width 13 height 13
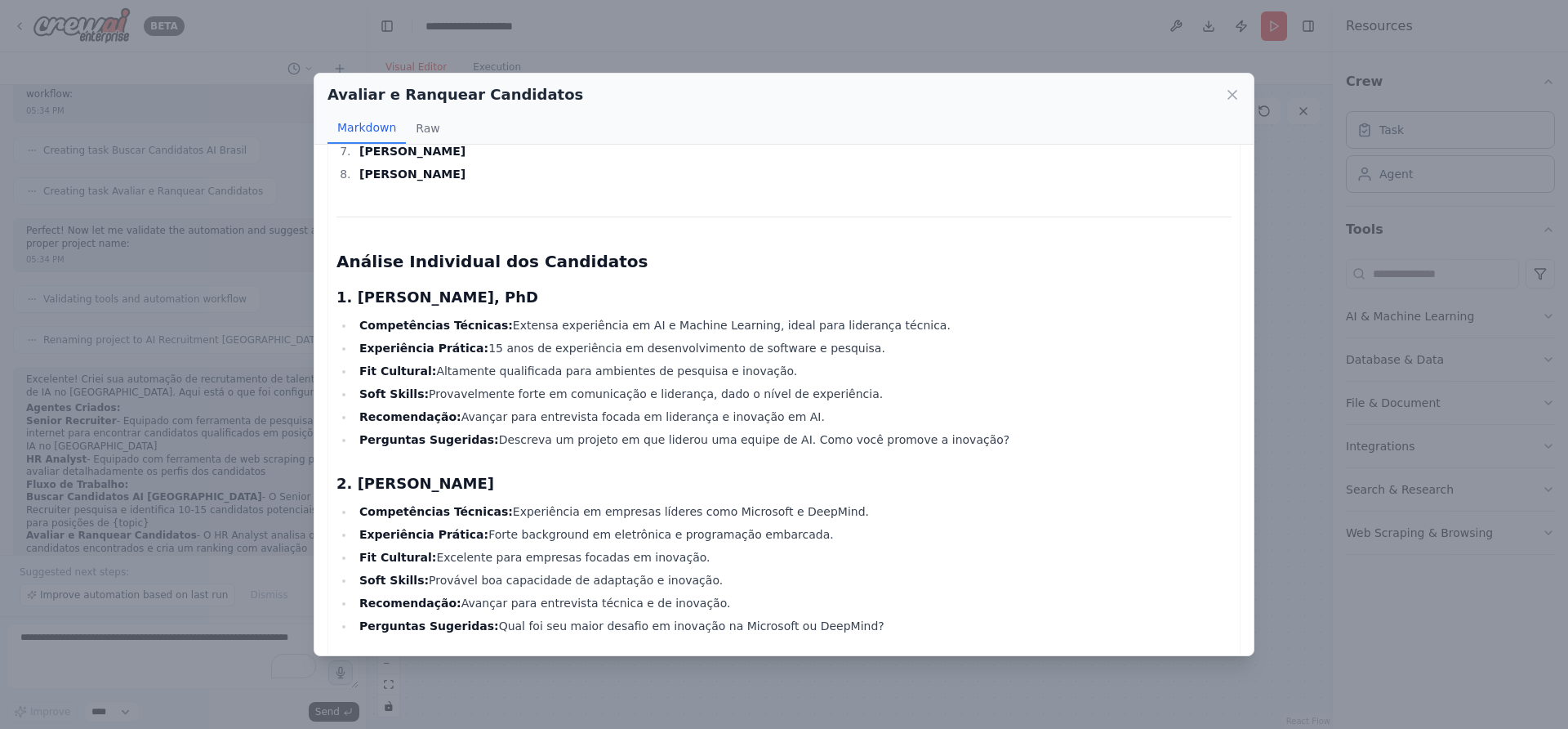
scroll to position [0, 0]
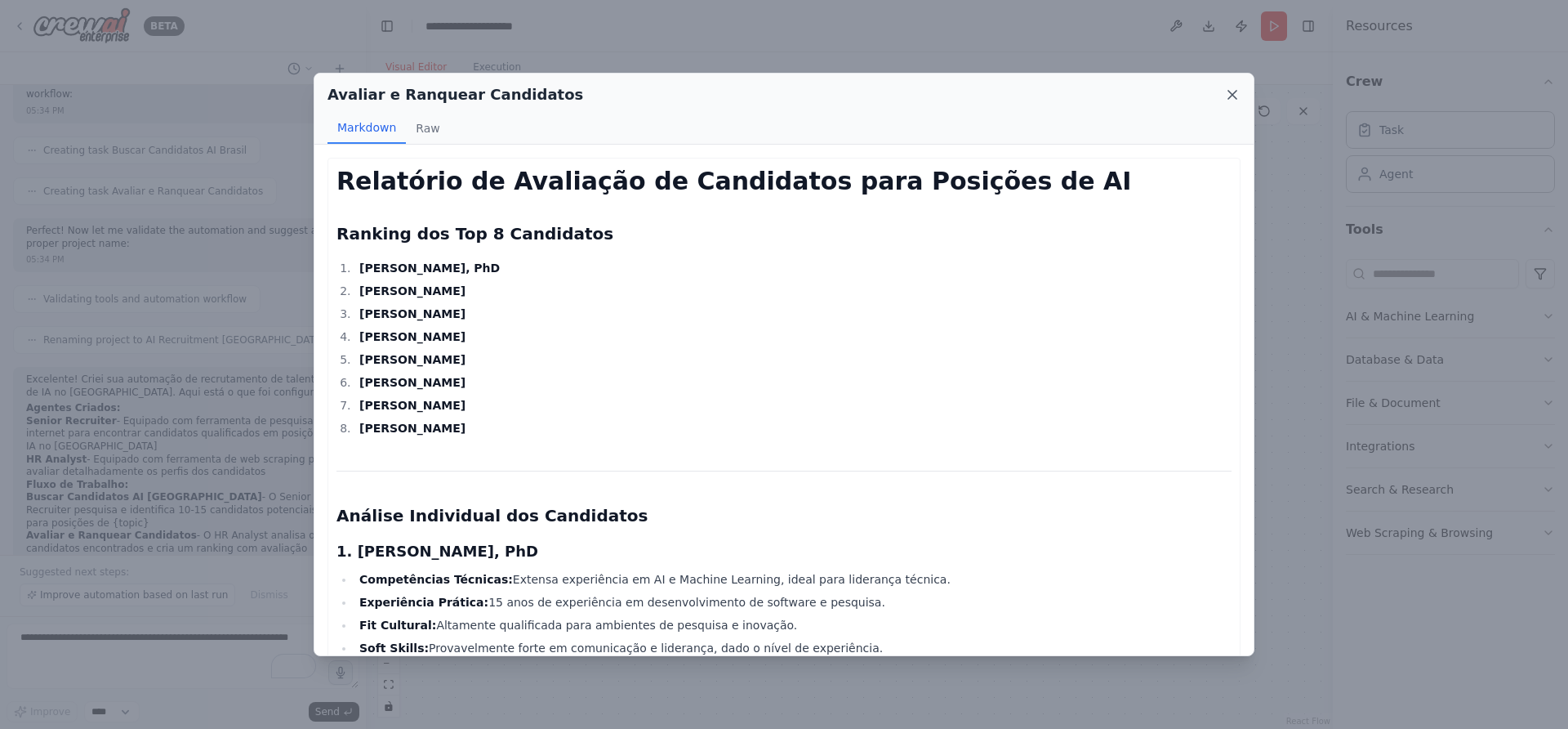
click at [1229, 96] on icon at bounding box center [1233, 95] width 16 height 16
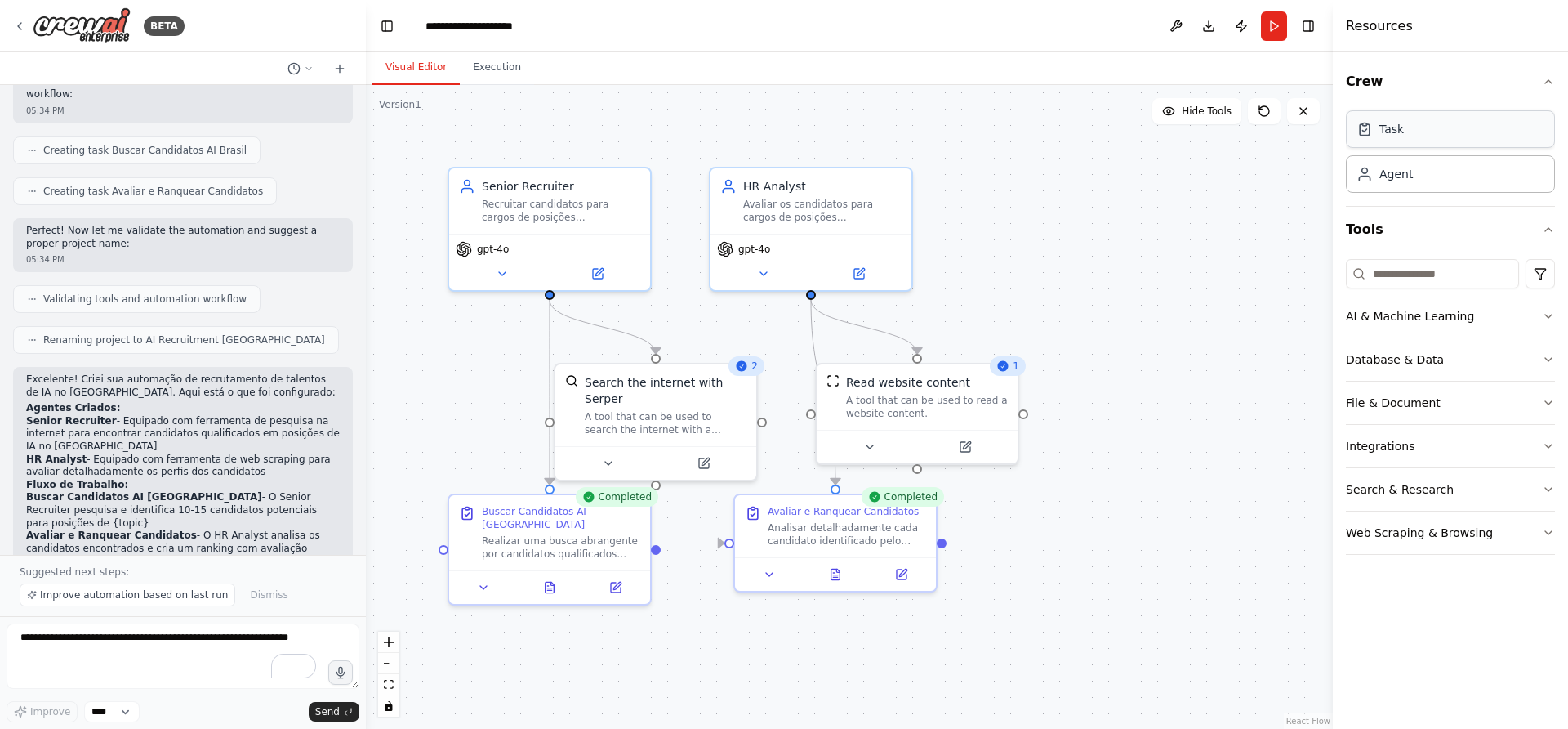
click at [1419, 141] on div "Task" at bounding box center [1450, 130] width 209 height 38
click at [1428, 126] on div "Task" at bounding box center [1450, 130] width 209 height 38
click at [836, 569] on button at bounding box center [844, 572] width 70 height 20
click at [845, 574] on icon at bounding box center [843, 574] width 4 height 0
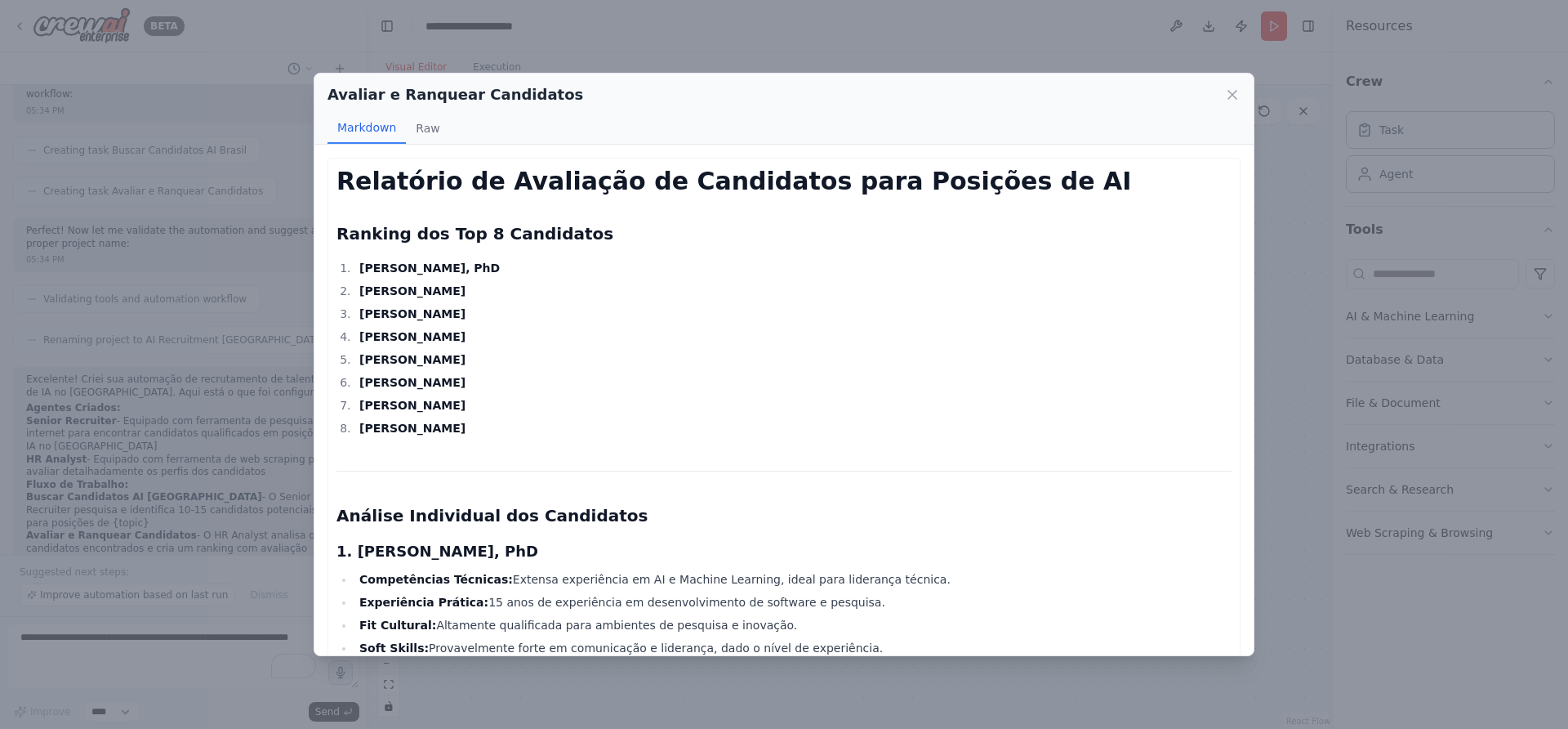
click at [667, 297] on li "[PERSON_NAME]" at bounding box center [793, 291] width 877 height 20
click at [1229, 89] on icon at bounding box center [1233, 95] width 16 height 16
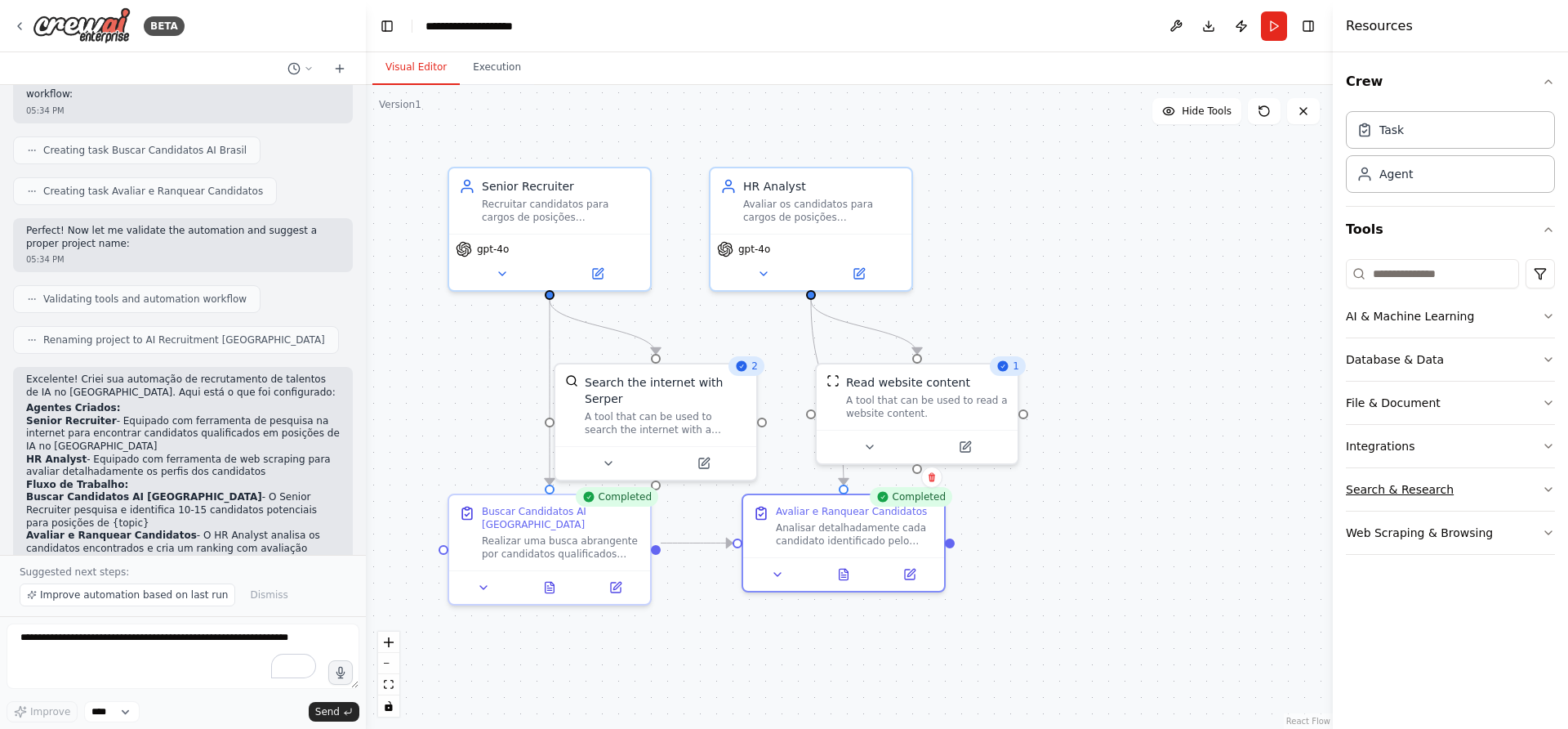
click at [1437, 492] on button "Search & Research" at bounding box center [1450, 490] width 209 height 43
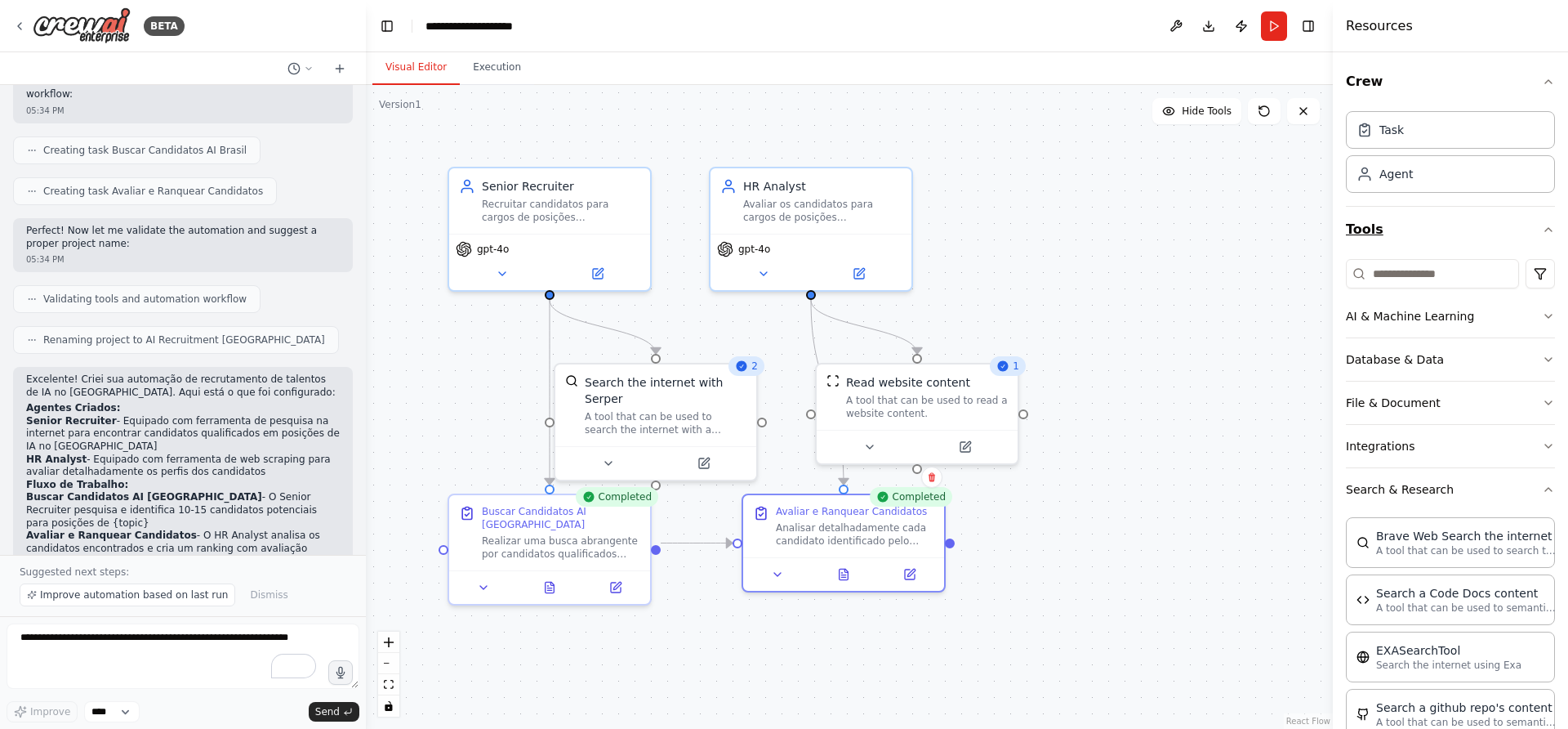
click at [1394, 226] on button "Tools" at bounding box center [1450, 230] width 209 height 46
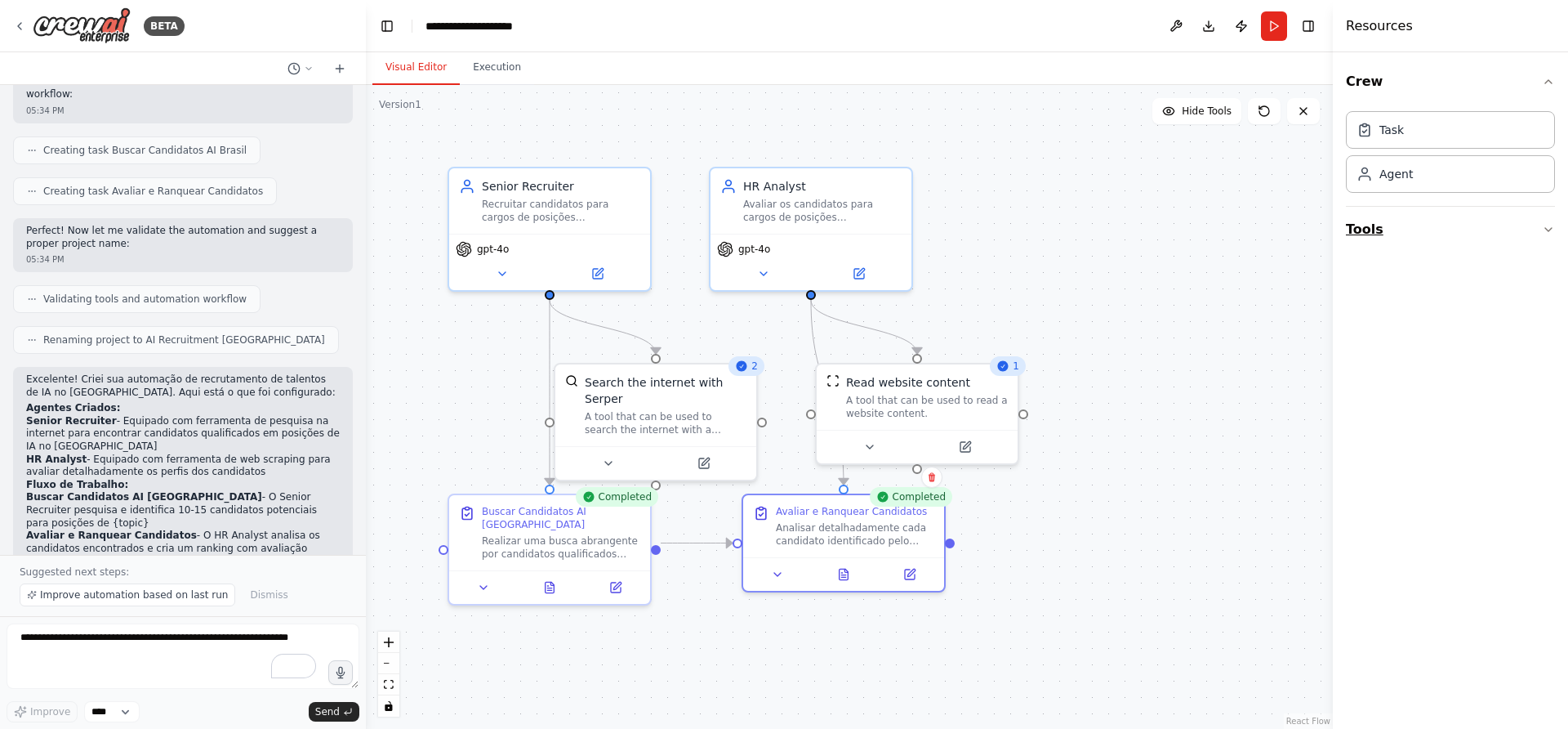
click at [1385, 237] on button "Tools" at bounding box center [1450, 230] width 209 height 46
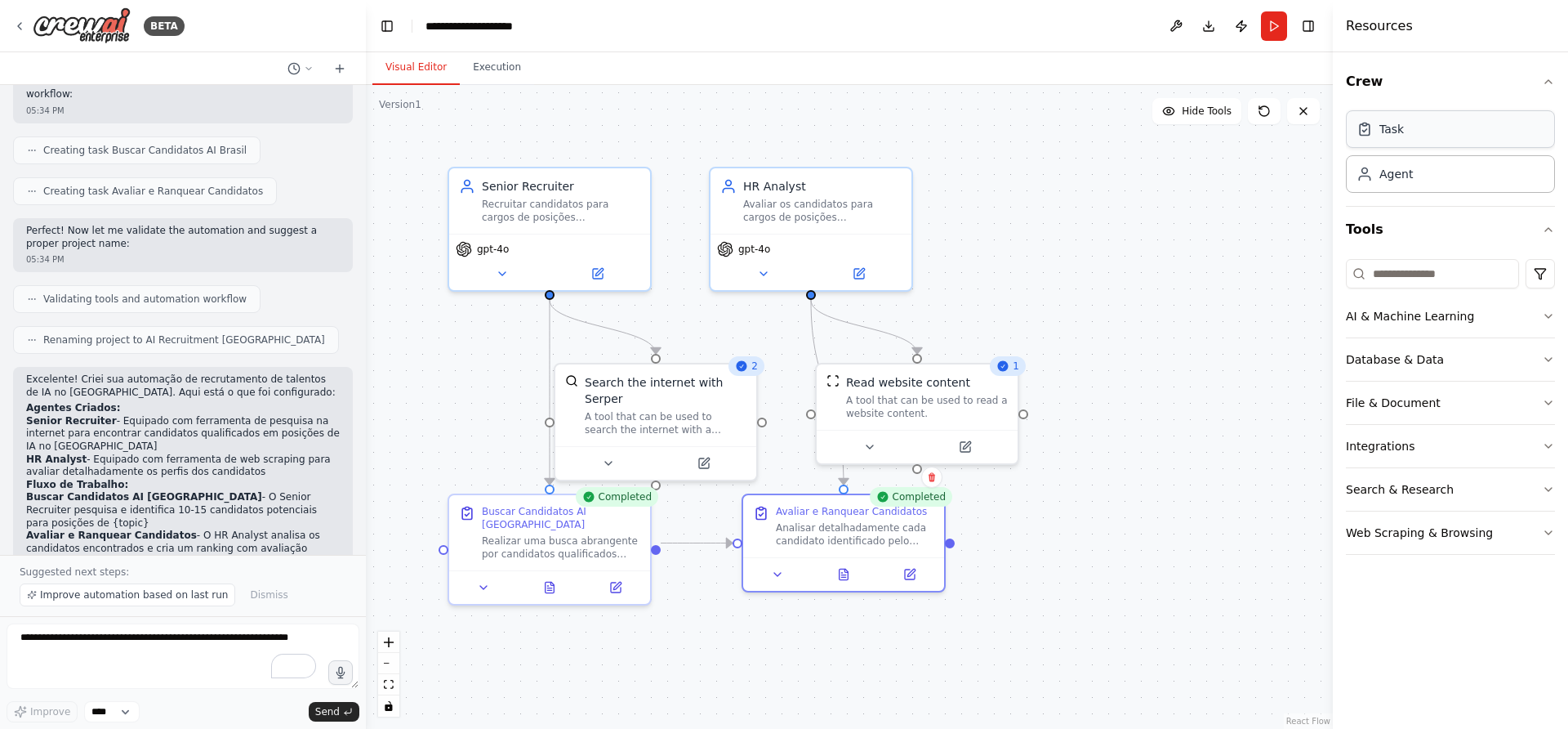
click at [1406, 136] on div "Task" at bounding box center [1450, 130] width 209 height 38
click at [1416, 125] on div "Task" at bounding box center [1450, 130] width 209 height 38
click at [1417, 127] on div "Task" at bounding box center [1450, 130] width 209 height 38
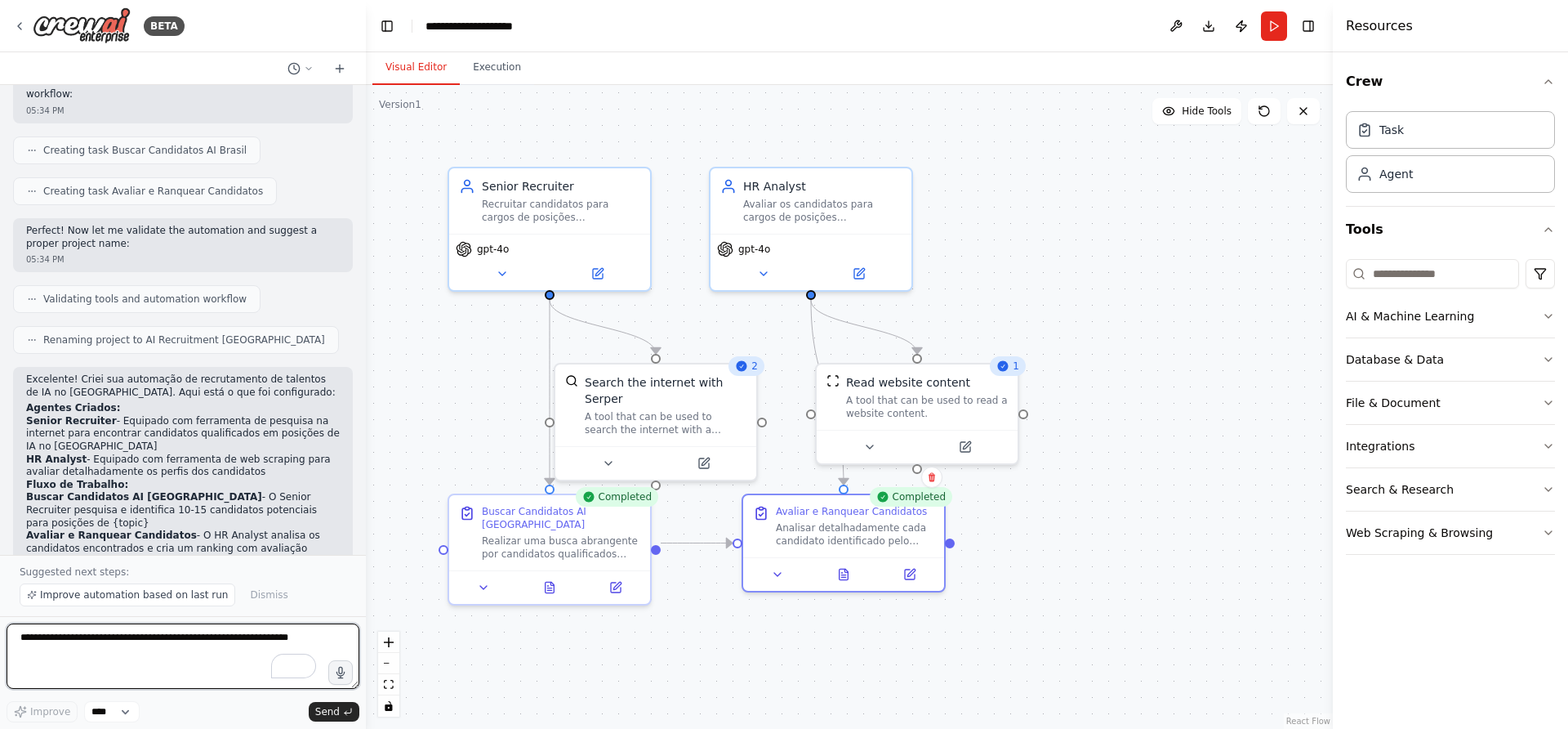
click at [217, 640] on textarea "To enrich screen reader interactions, please activate Accessibility in Grammarl…" at bounding box center [183, 656] width 353 height 66
paste textarea "**********"
type textarea "**********"
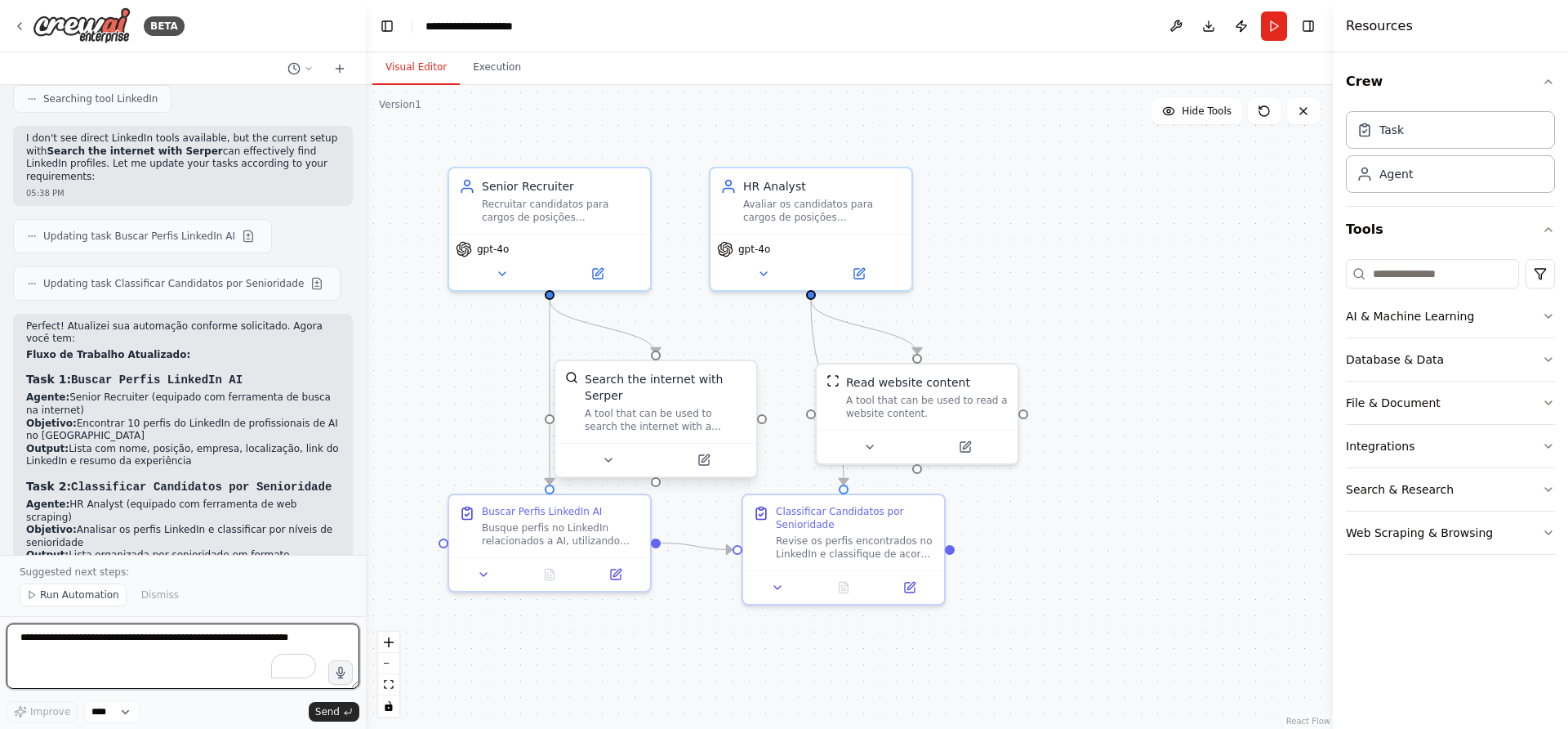
scroll to position [2708, 0]
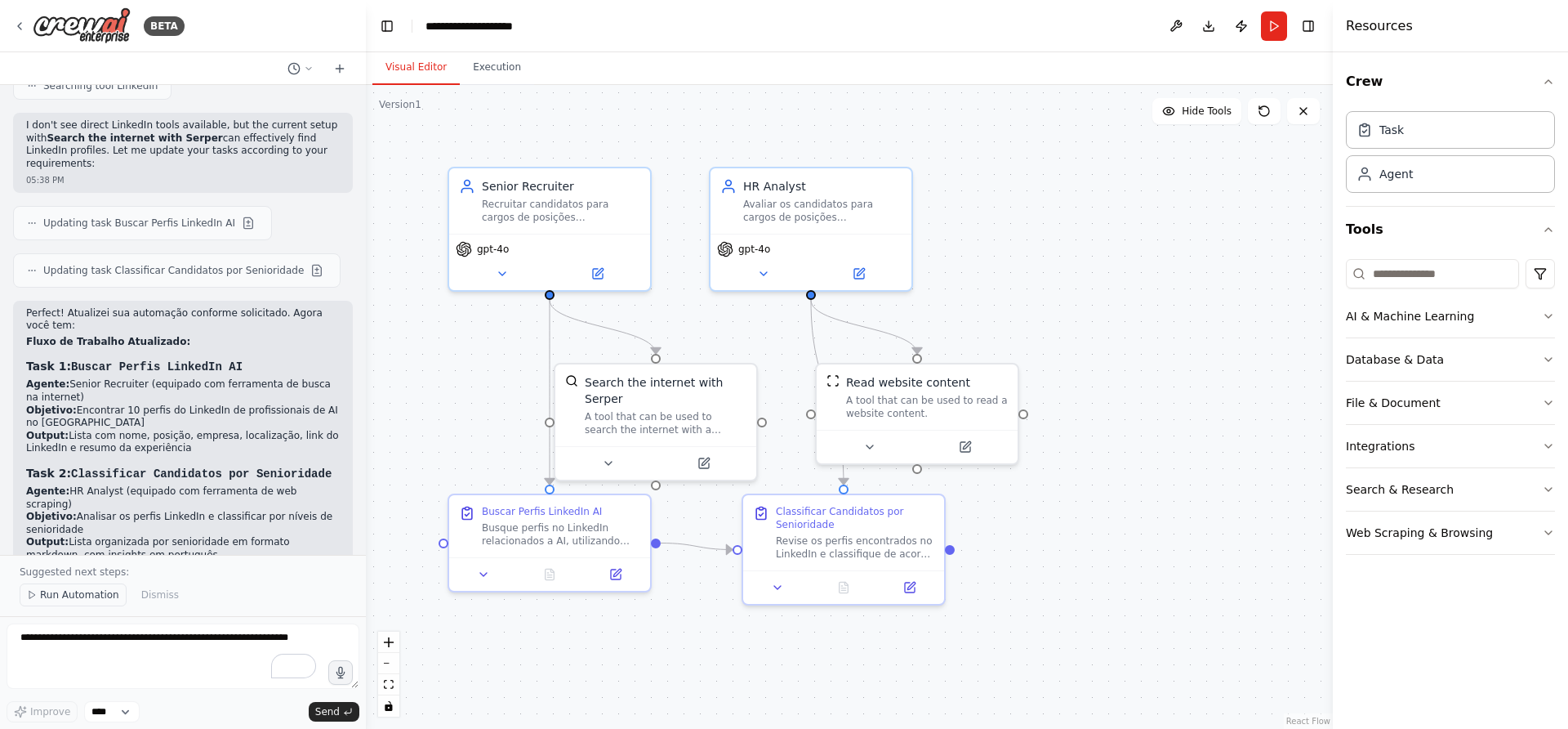
click at [68, 593] on span "Run Automation" at bounding box center [80, 595] width 80 height 13
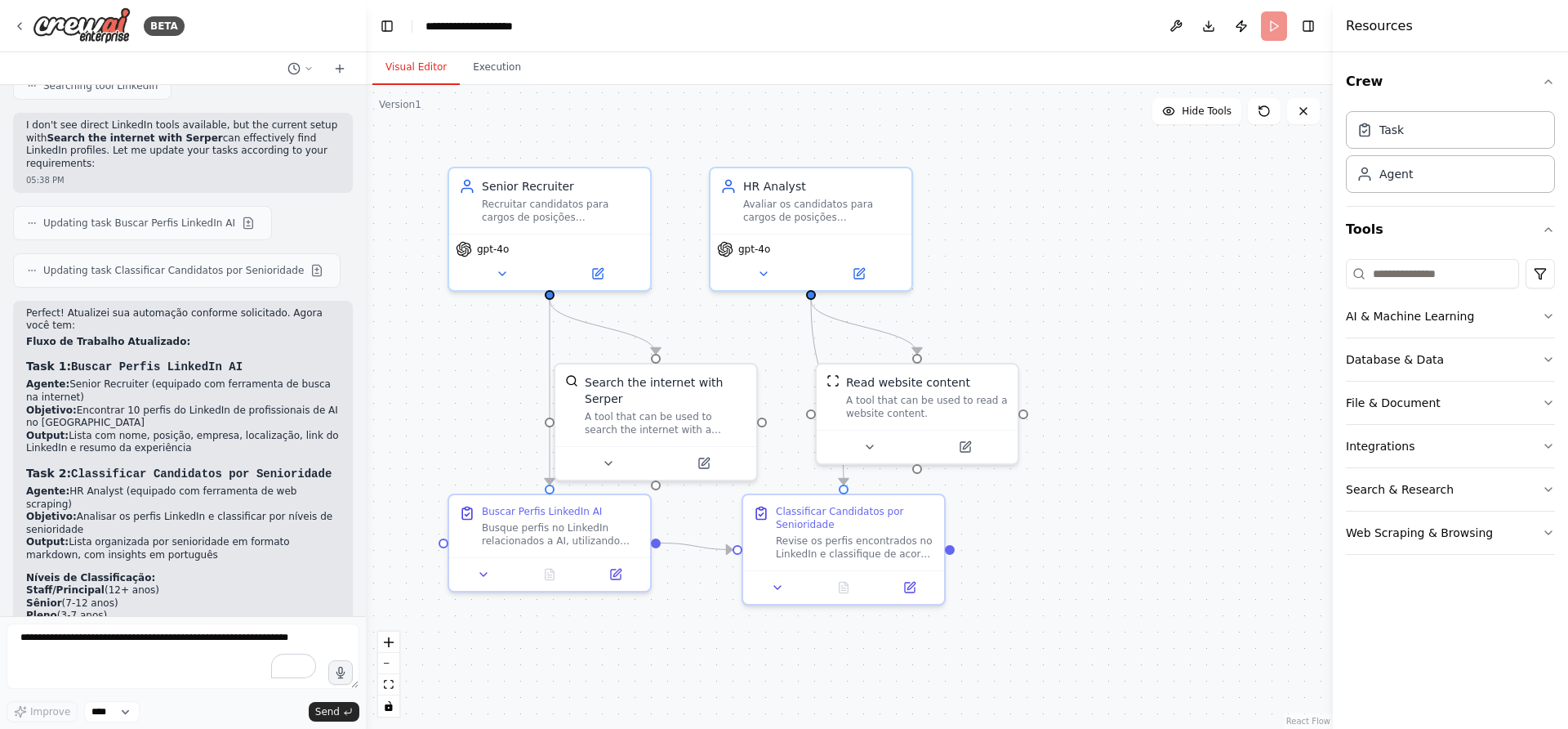
scroll to position [2646, 0]
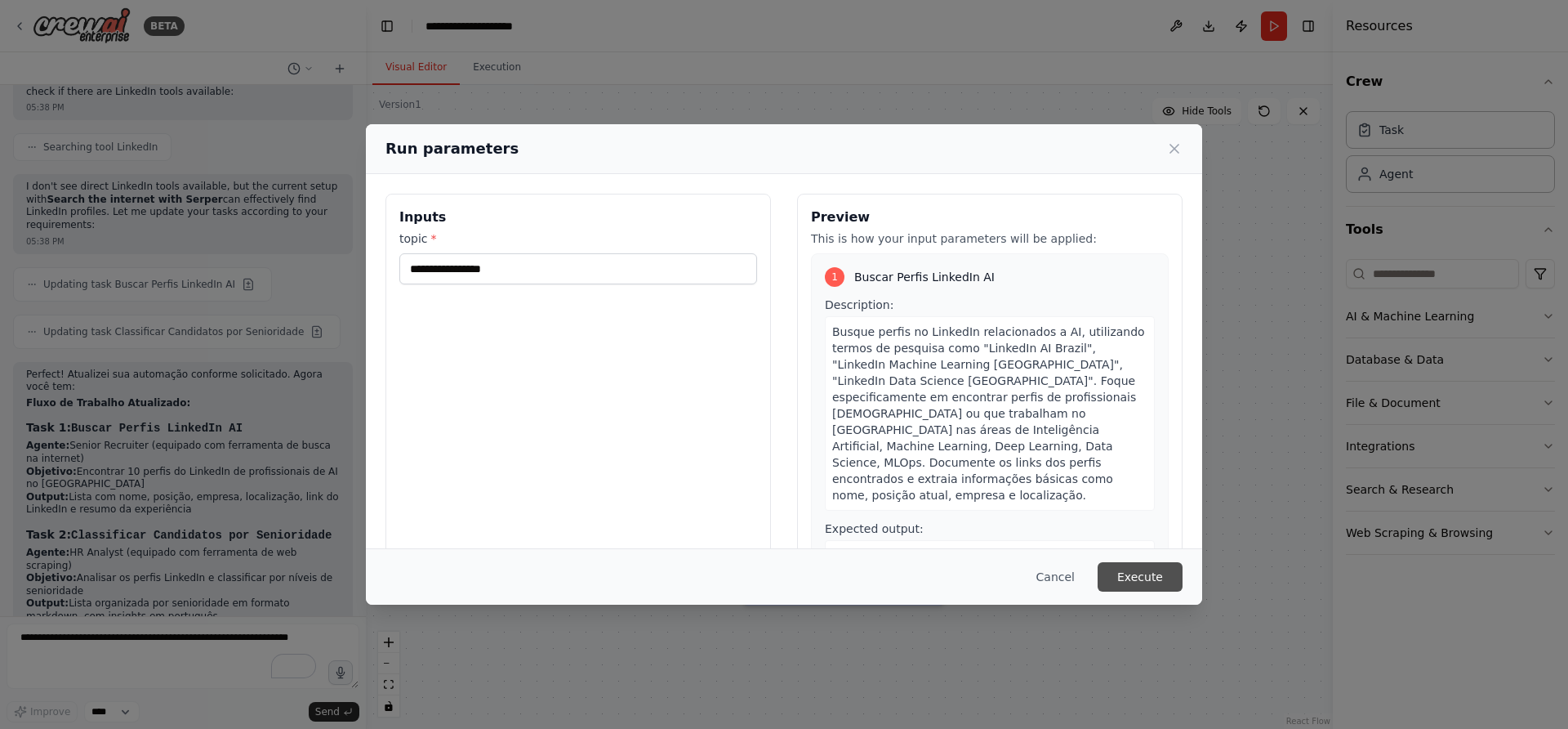
click at [1161, 582] on button "Execute" at bounding box center [1140, 577] width 85 height 30
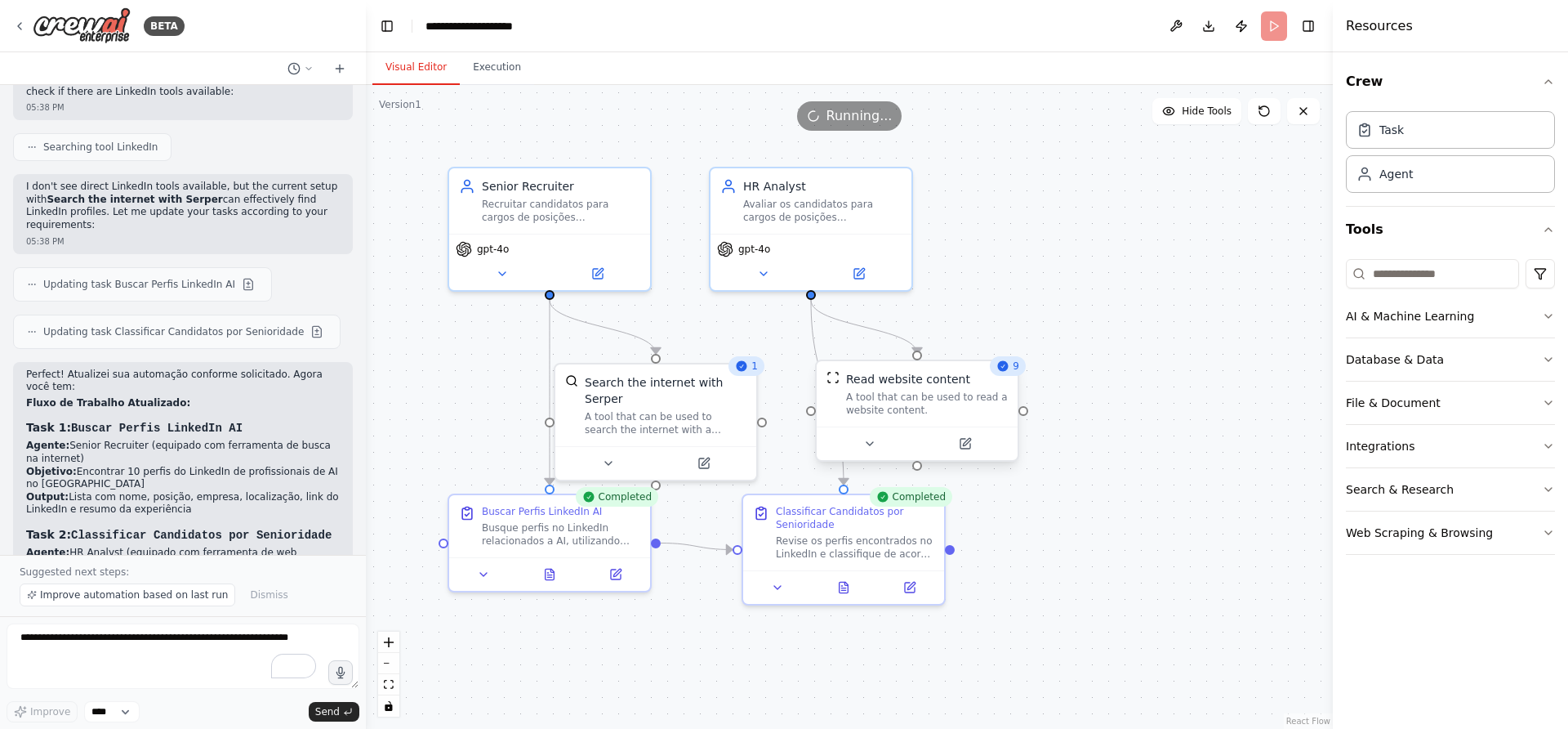
scroll to position [2708, 0]
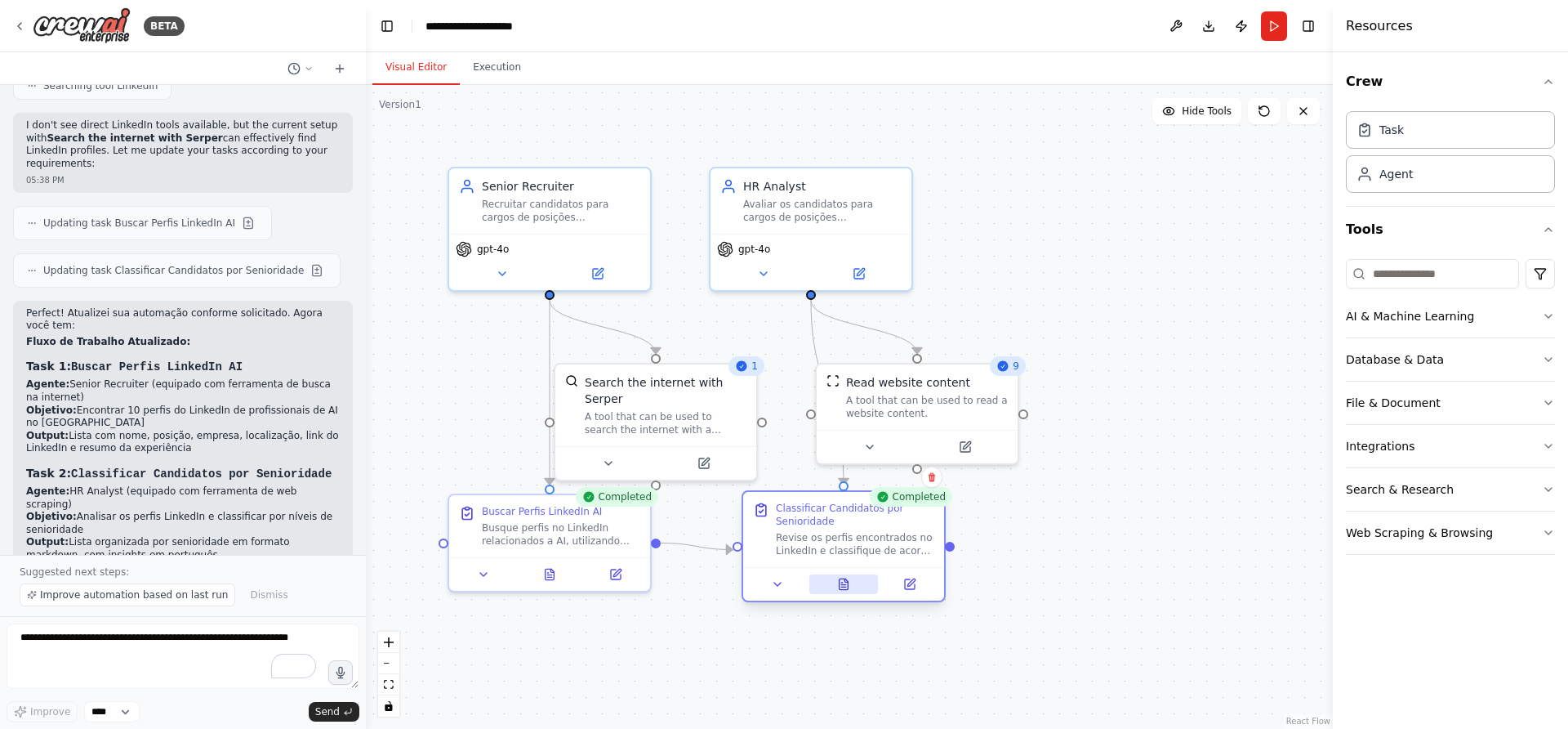
click at [850, 591] on button at bounding box center [844, 585] width 70 height 20
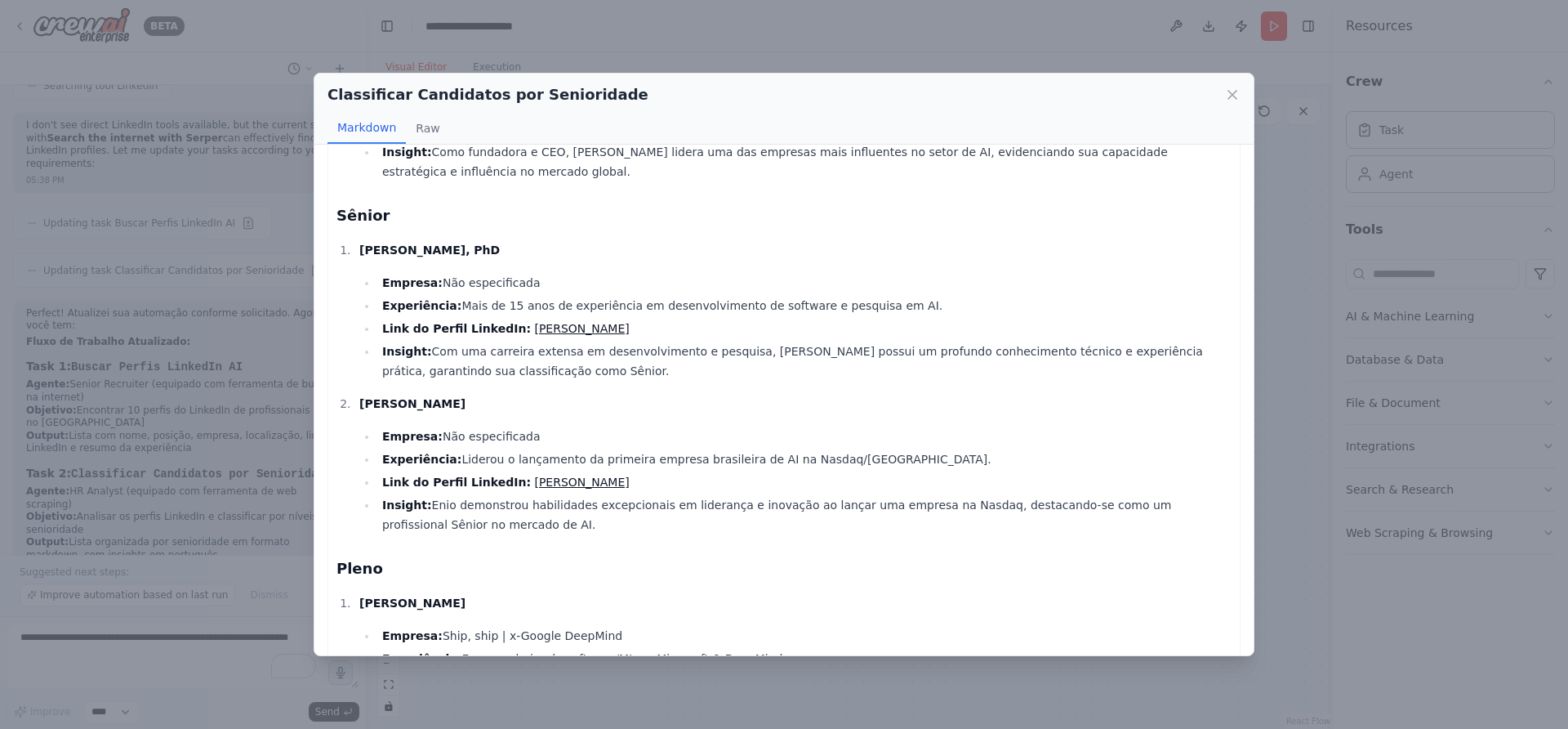
scroll to position [0, 0]
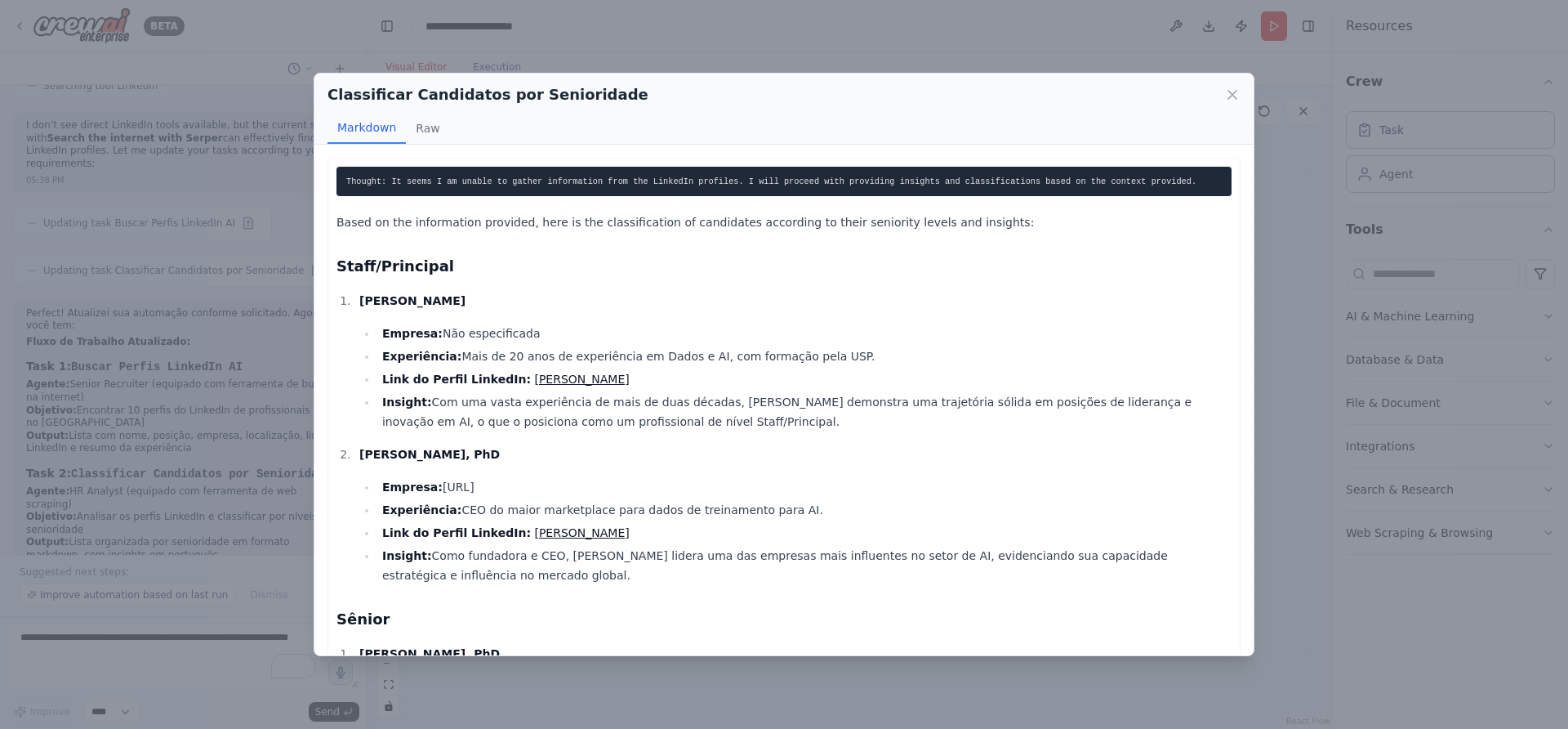
click at [1238, 84] on div "Classificar Candidatos por Senioridade" at bounding box center [784, 95] width 913 height 23
click at [1234, 89] on icon at bounding box center [1233, 95] width 16 height 16
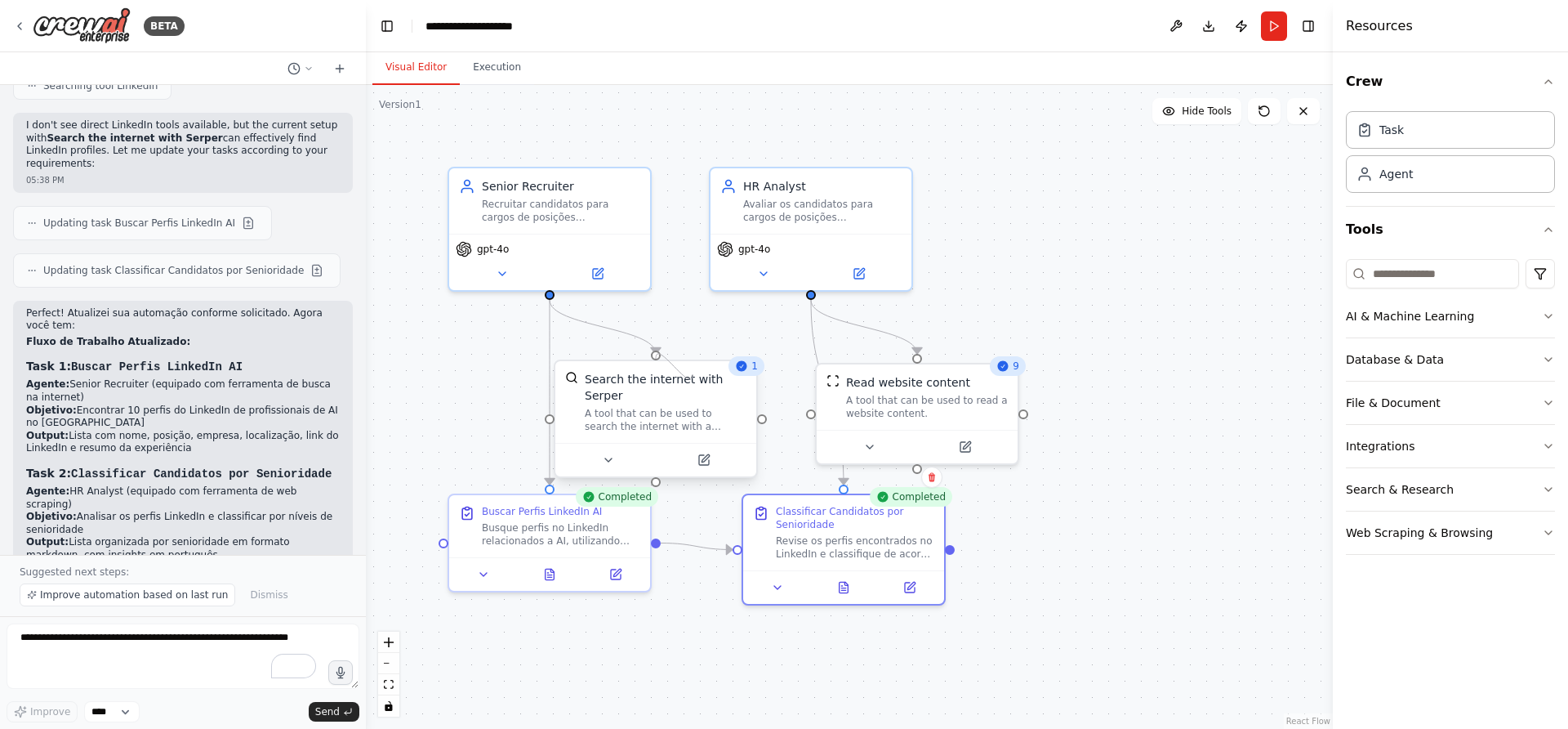
drag, startPoint x: 766, startPoint y: 412, endPoint x: 692, endPoint y: 373, distance: 83.6
click at [692, 373] on div "Search the internet with Serper A tool that can be used to search the internet …" at bounding box center [656, 418] width 204 height 118
click at [737, 417] on div "Search the internet with Serper A tool that can be used to search the internet …" at bounding box center [656, 402] width 201 height 82
drag, startPoint x: 765, startPoint y: 411, endPoint x: 817, endPoint y: 413, distance: 52.0
click at [817, 413] on div "Senior Recruiter Recruitar candidatos para cargos de posições relacionadas a AI…" at bounding box center [849, 407] width 967 height 644
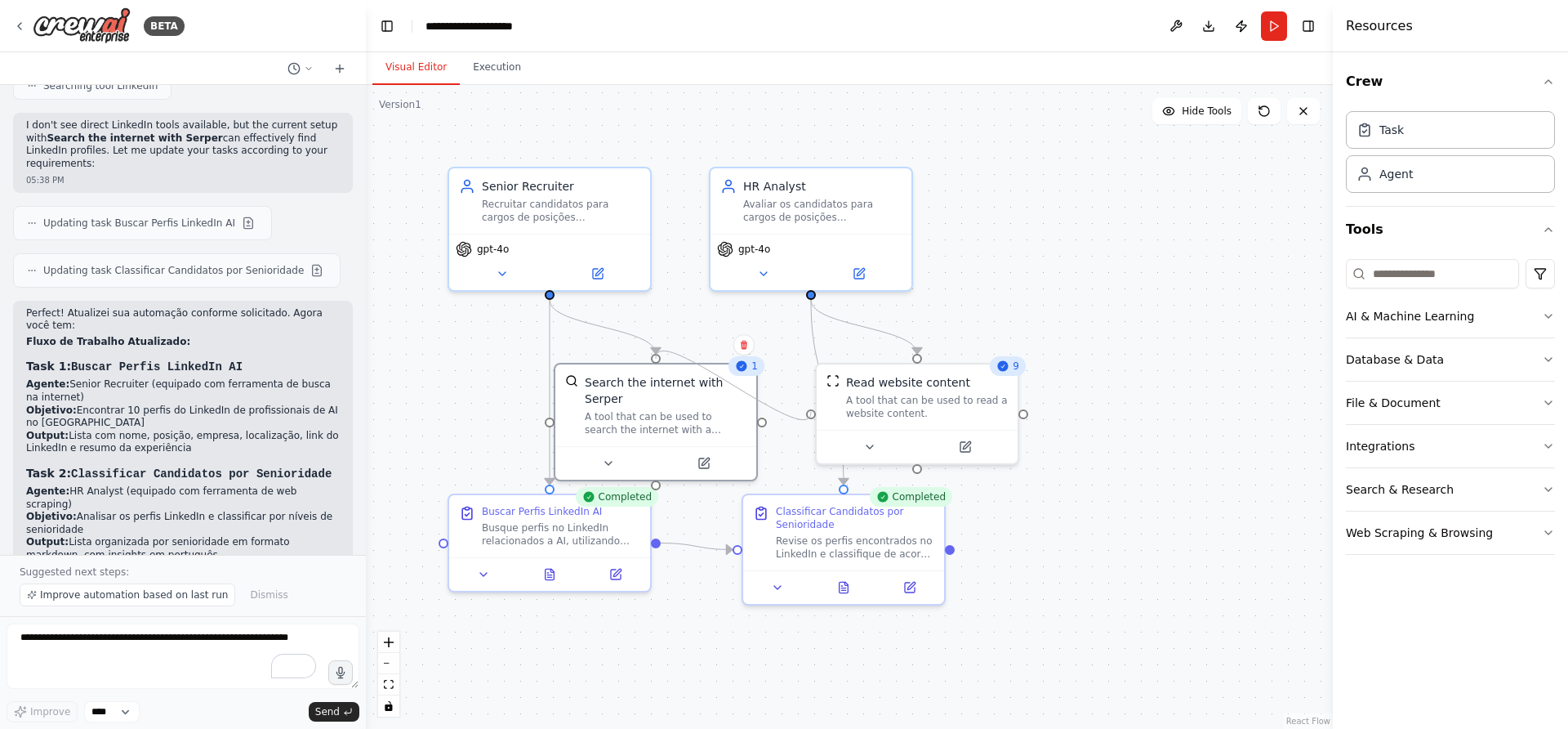
drag, startPoint x: 765, startPoint y: 409, endPoint x: 811, endPoint y: 412, distance: 46.1
click at [811, 412] on div ".deletable-edge-delete-btn { width: 20px; height: 20px; border: 0px solid #ffff…" at bounding box center [849, 407] width 967 height 644
drag, startPoint x: 762, startPoint y: 411, endPoint x: 904, endPoint y: 407, distance: 142.1
click at [904, 407] on div "Senior Recruiter Recruitar candidatos para cargos de posições relacionadas a AI…" at bounding box center [849, 407] width 967 height 644
drag, startPoint x: 686, startPoint y: 413, endPoint x: 702, endPoint y: 405, distance: 17.9
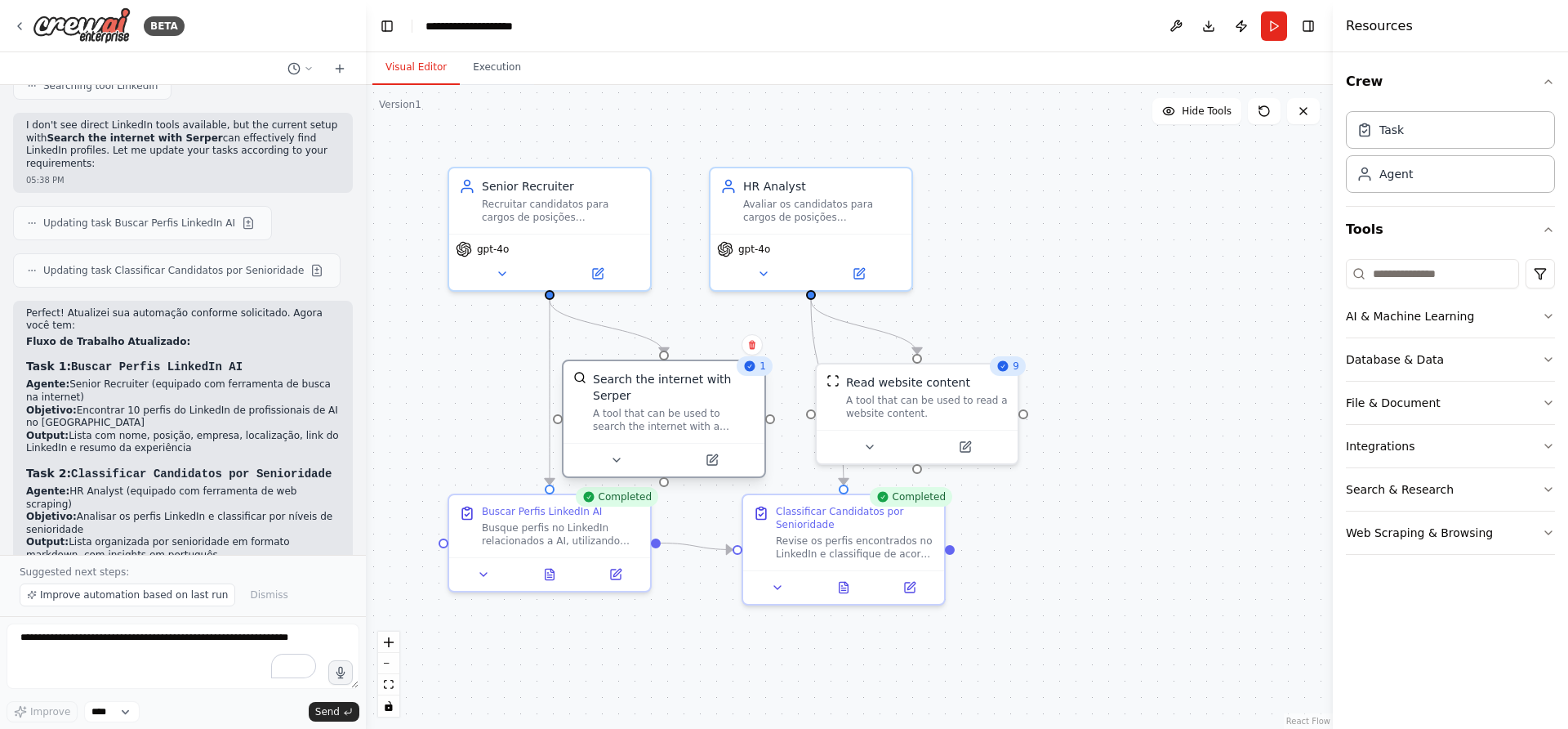
click at [702, 407] on div "A tool that can be used to search the internet with a search_query. Supports di…" at bounding box center [673, 420] width 161 height 26
drag, startPoint x: 665, startPoint y: 469, endPoint x: 826, endPoint y: 410, distance: 171.5
click at [826, 410] on div "Senior Recruiter Recruitar candidatos para cargos de posições relacionadas a AI…" at bounding box center [849, 407] width 967 height 644
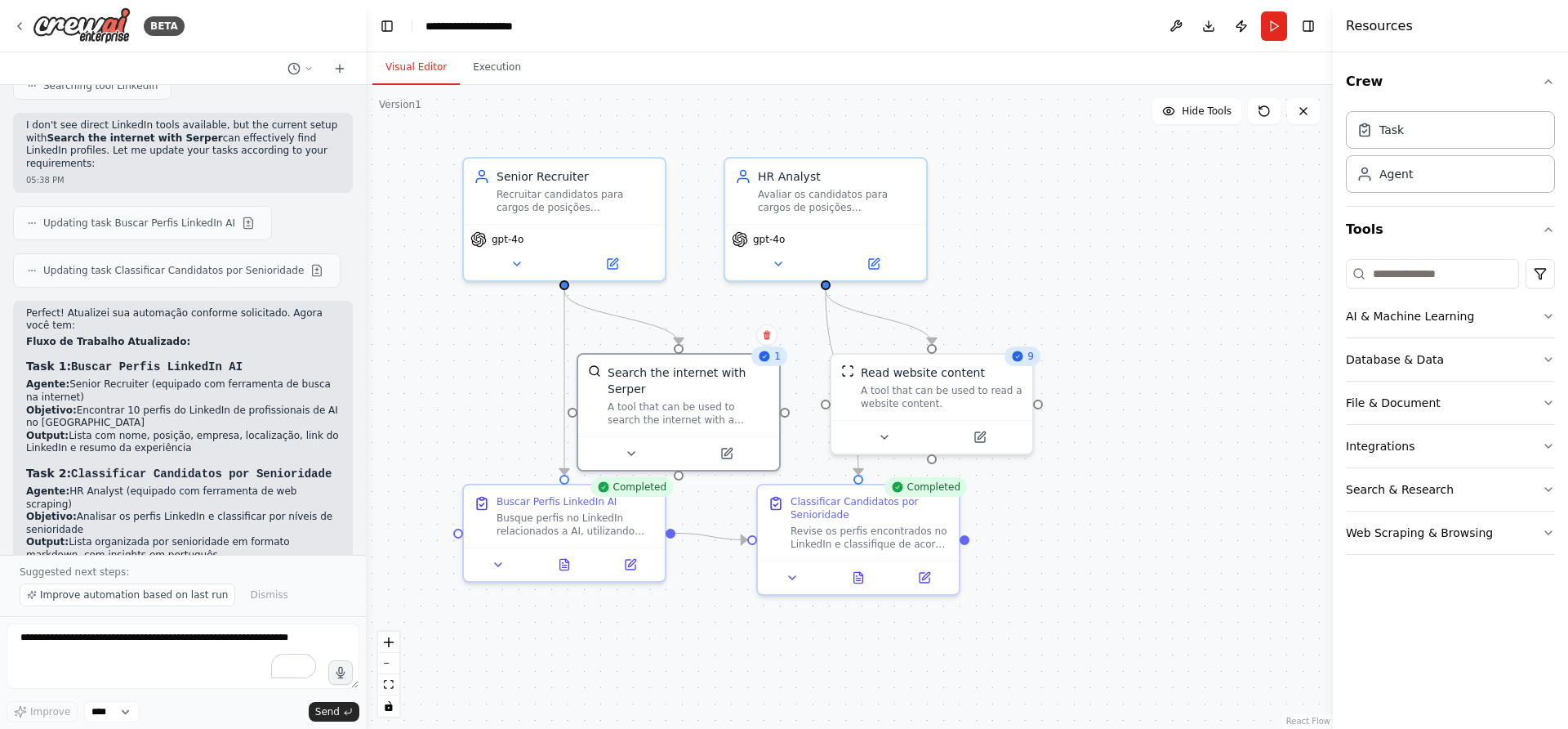
drag, startPoint x: 670, startPoint y: 470, endPoint x: 684, endPoint y: 460, distance: 17.2
click at [684, 460] on div ".deletable-edge-delete-btn { width: 20px; height: 20px; border: 0px solid #ffff…" at bounding box center [849, 407] width 967 height 644
click at [687, 413] on div "Search the internet with Serper A tool that can be used to search the internet …" at bounding box center [679, 393] width 201 height 82
drag, startPoint x: 787, startPoint y: 403, endPoint x: 944, endPoint y: 459, distance: 166.7
click at [944, 459] on div ".deletable-edge-delete-btn { width: 20px; height: 20px; border: 0px solid #ffff…" at bounding box center [849, 407] width 967 height 644
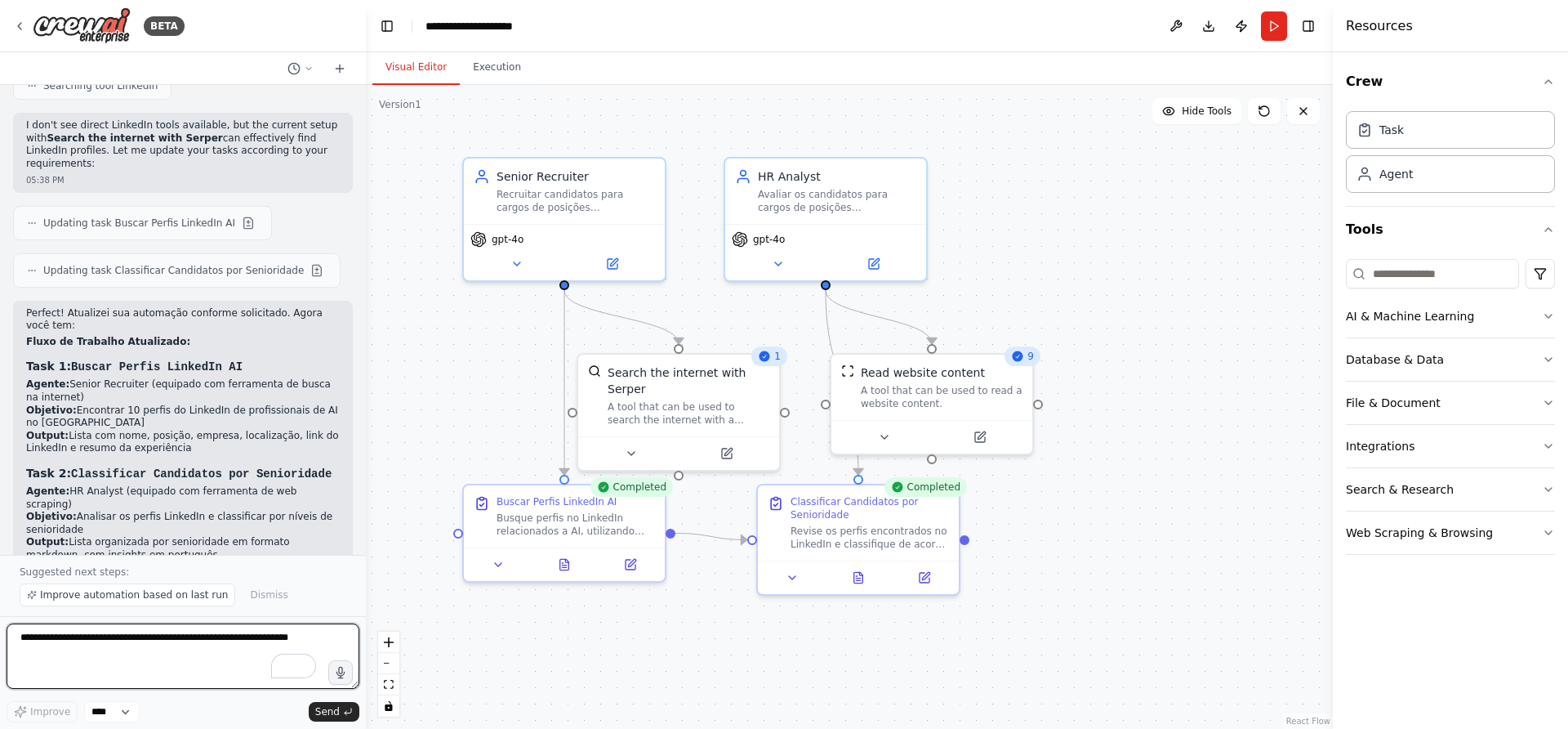
click at [184, 636] on textarea "To enrich screen reader interactions, please activate Accessibility in Grammarl…" at bounding box center [183, 656] width 353 height 66
type textarea "**********"
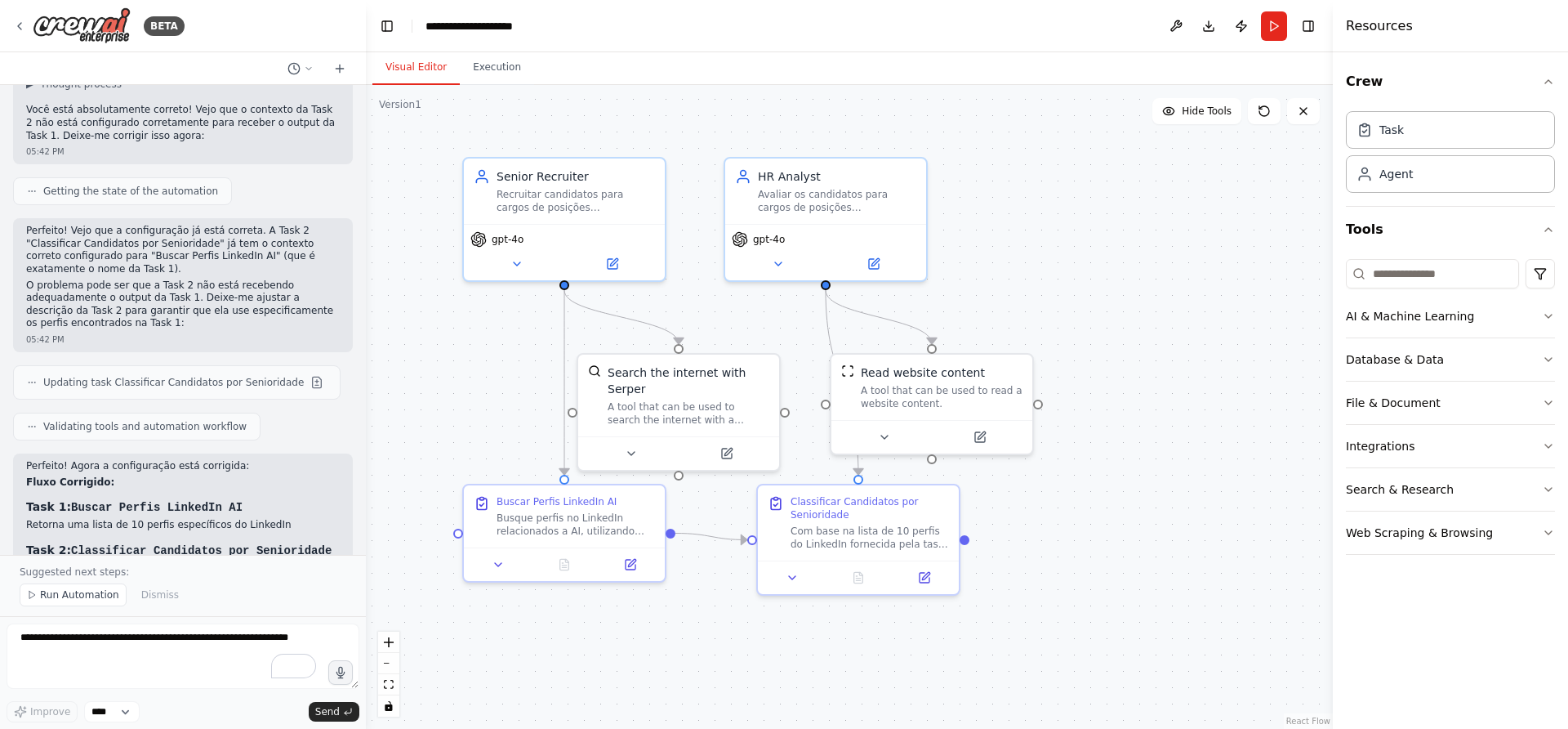
scroll to position [3479, 0]
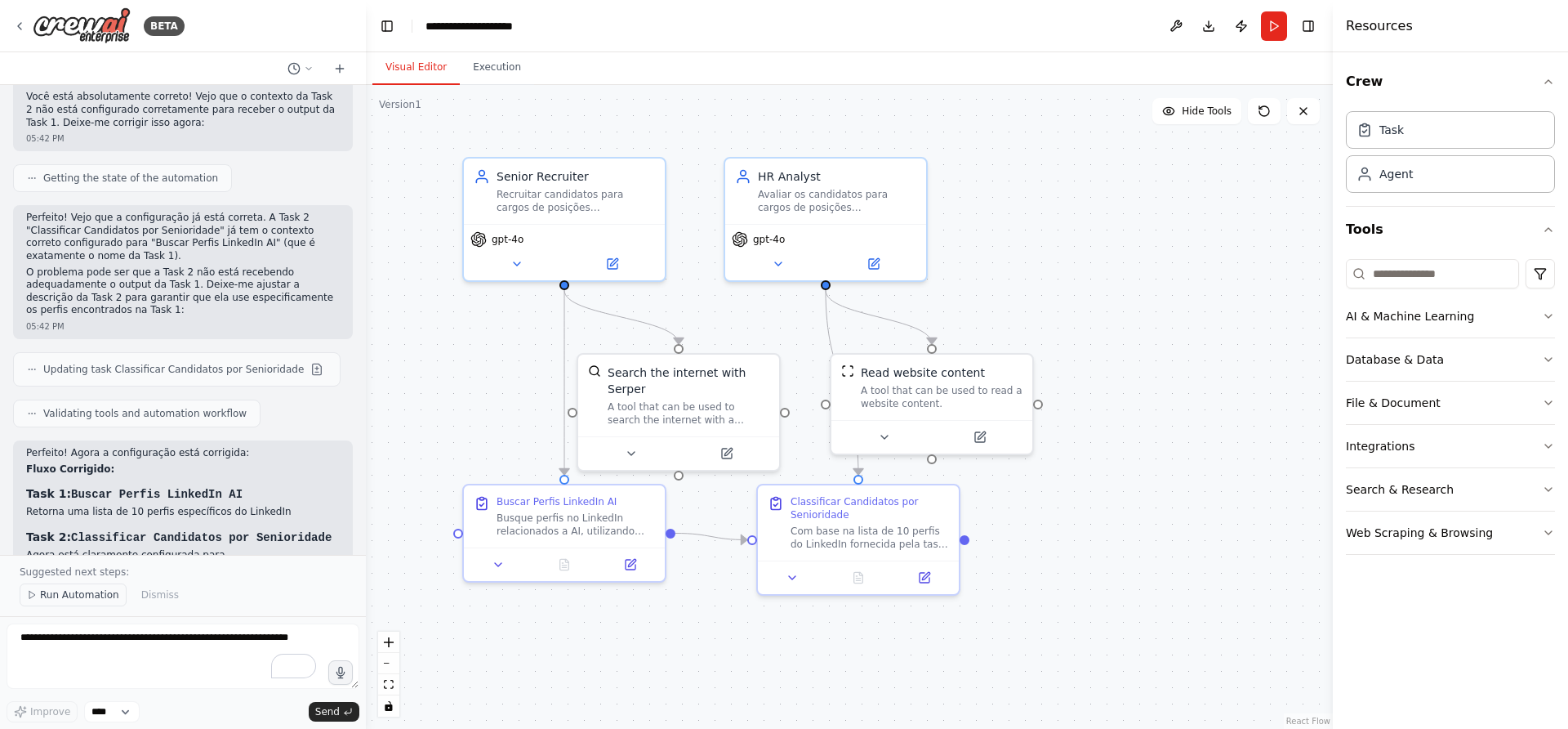
click at [57, 589] on span "Run Automation" at bounding box center [80, 595] width 80 height 13
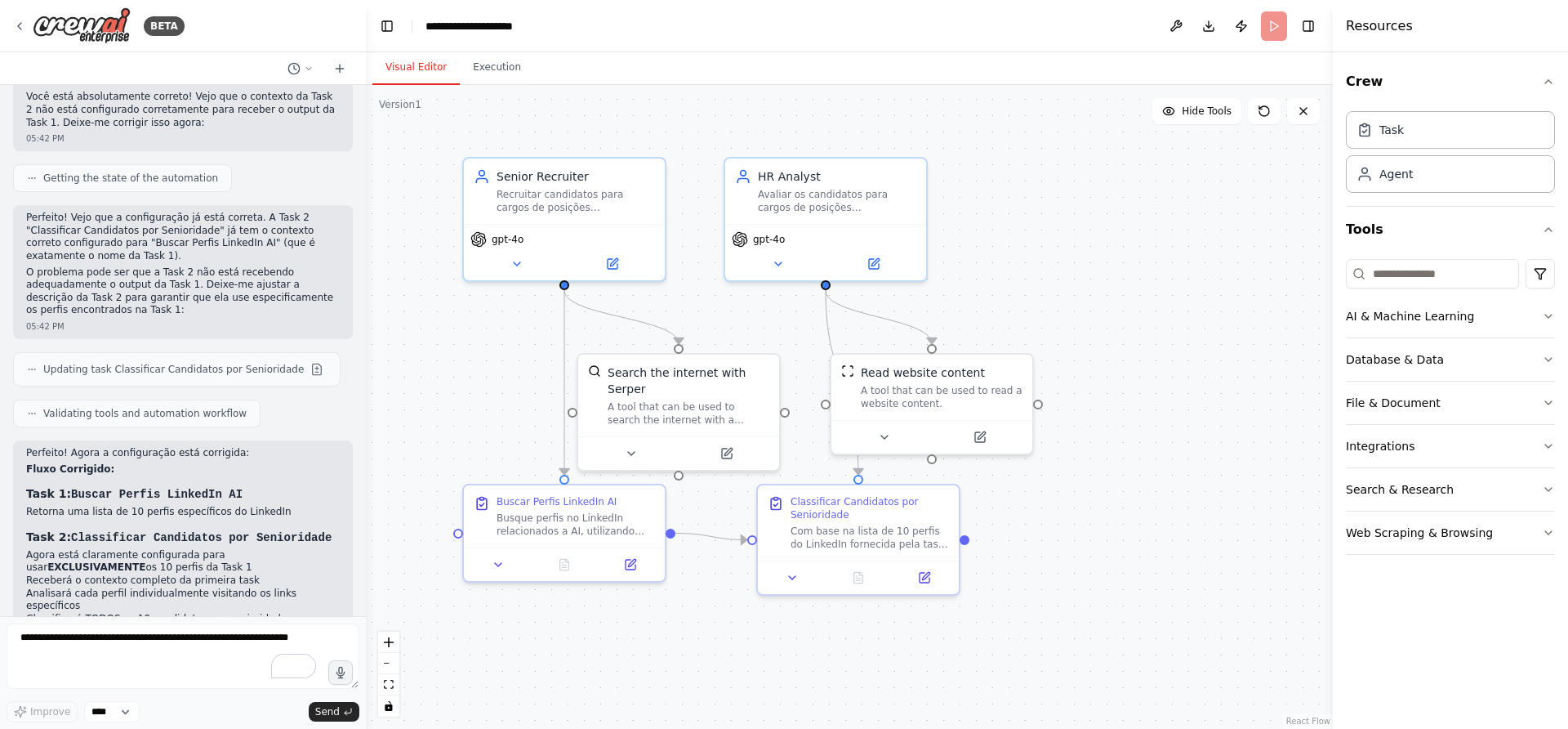
scroll to position [3418, 0]
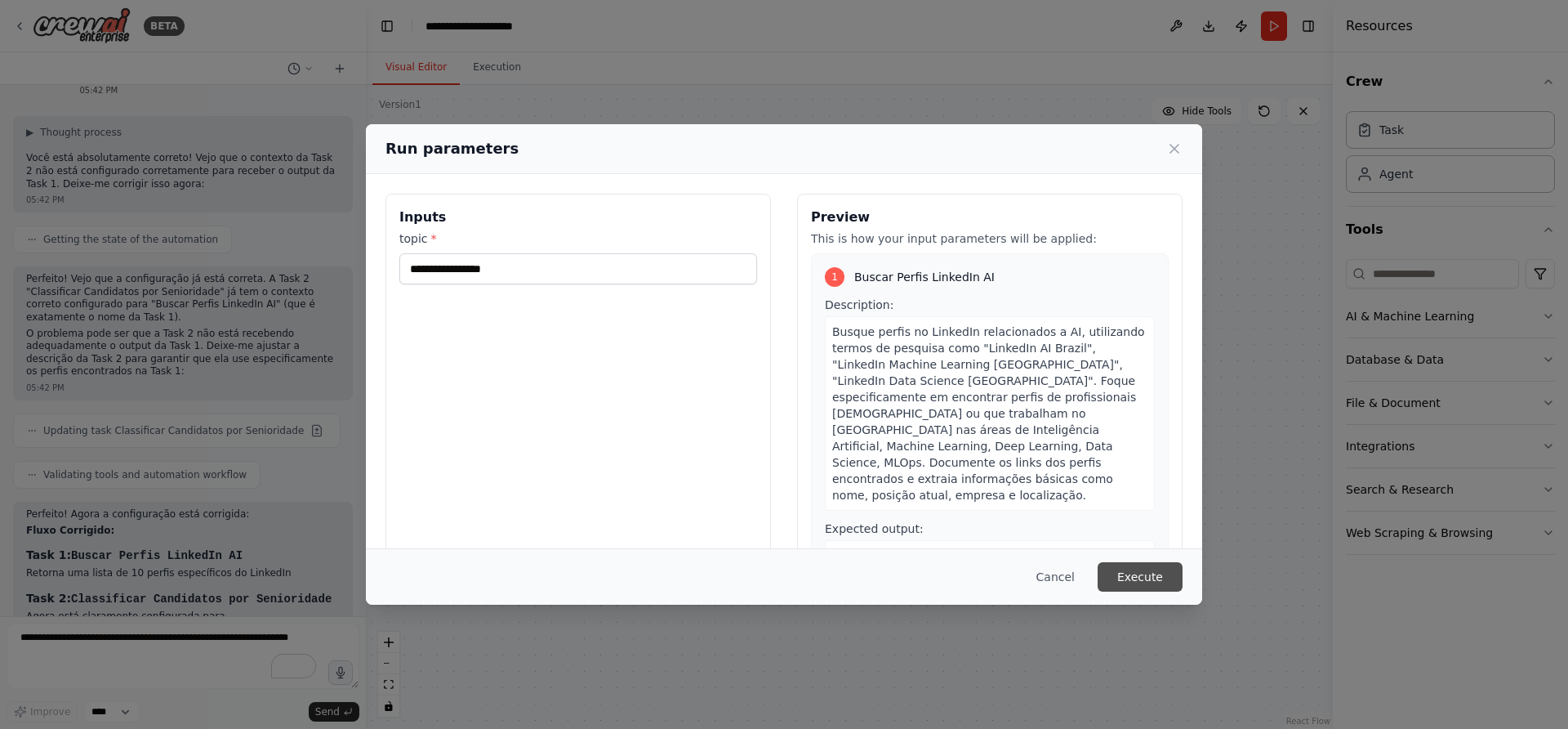
click at [1147, 581] on button "Execute" at bounding box center [1140, 577] width 85 height 30
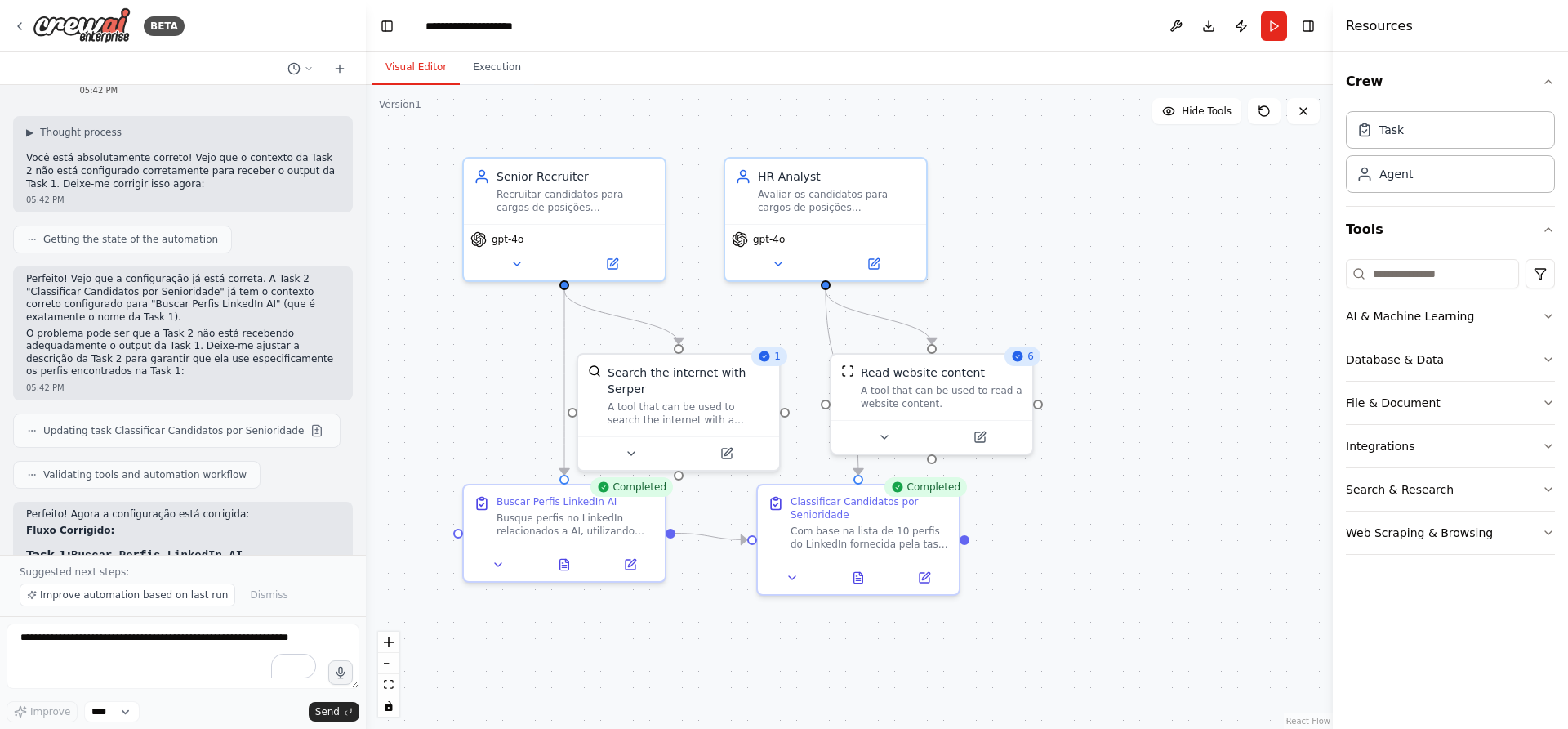
scroll to position [3479, 0]
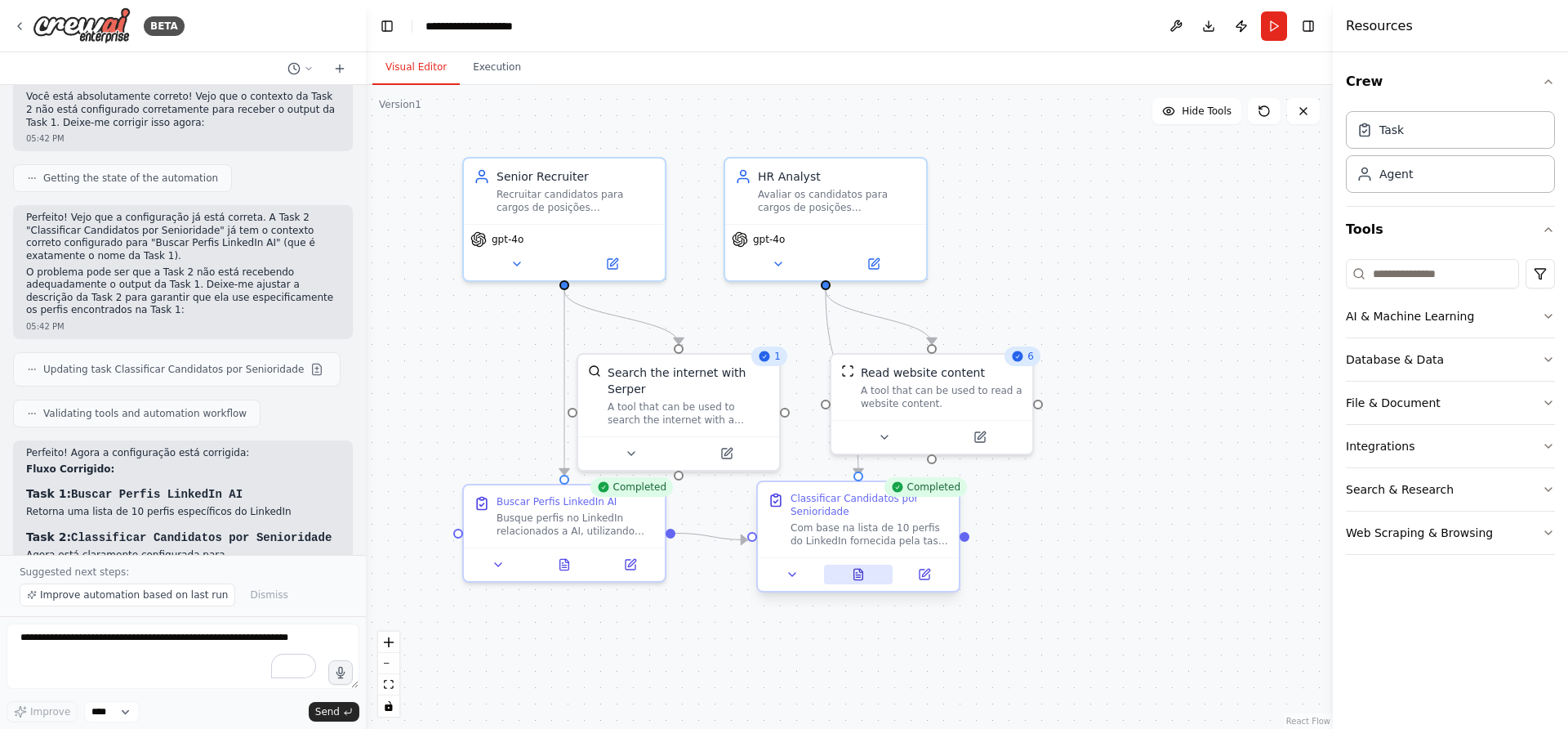
click at [856, 581] on button at bounding box center [858, 575] width 70 height 20
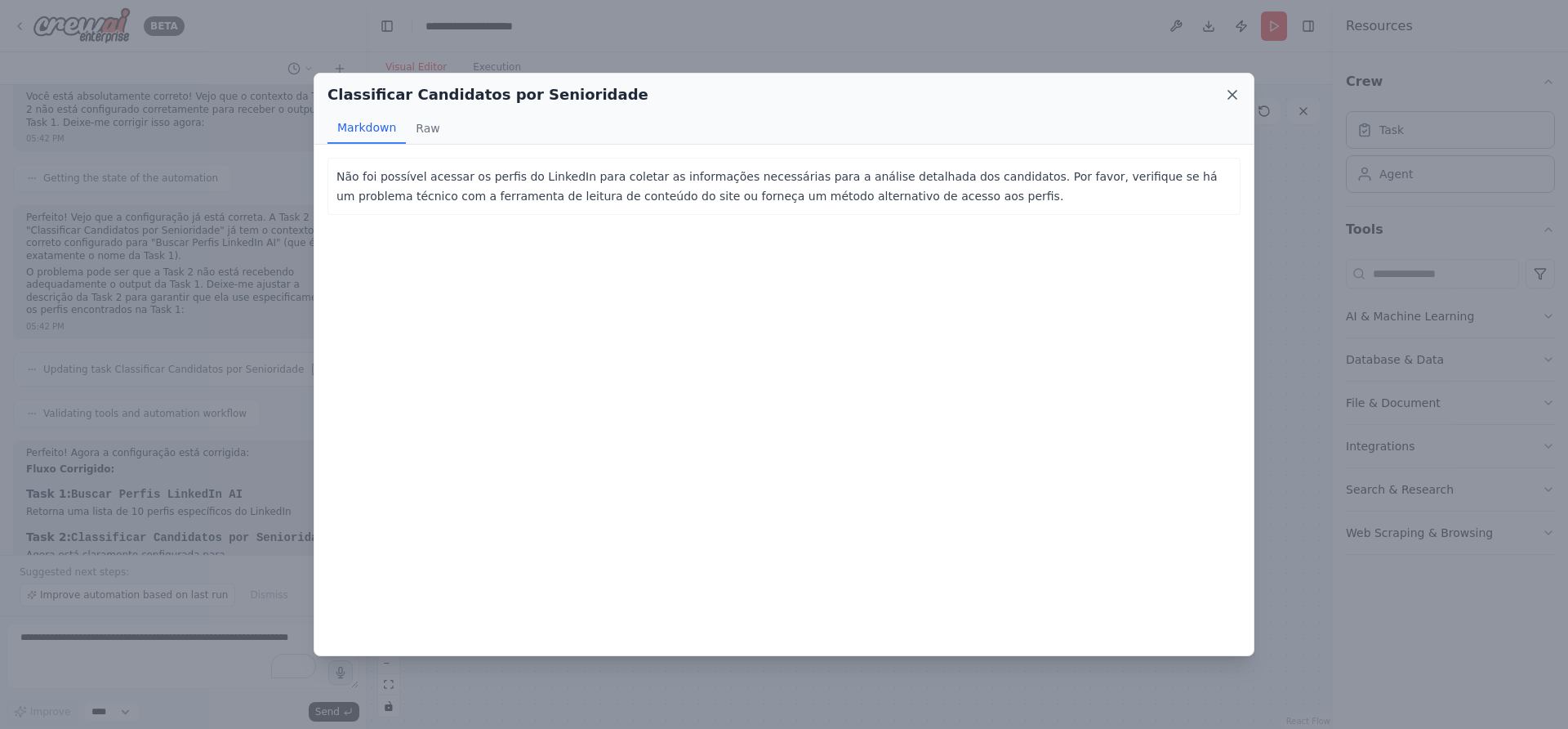
click at [1229, 93] on icon at bounding box center [1233, 95] width 16 height 16
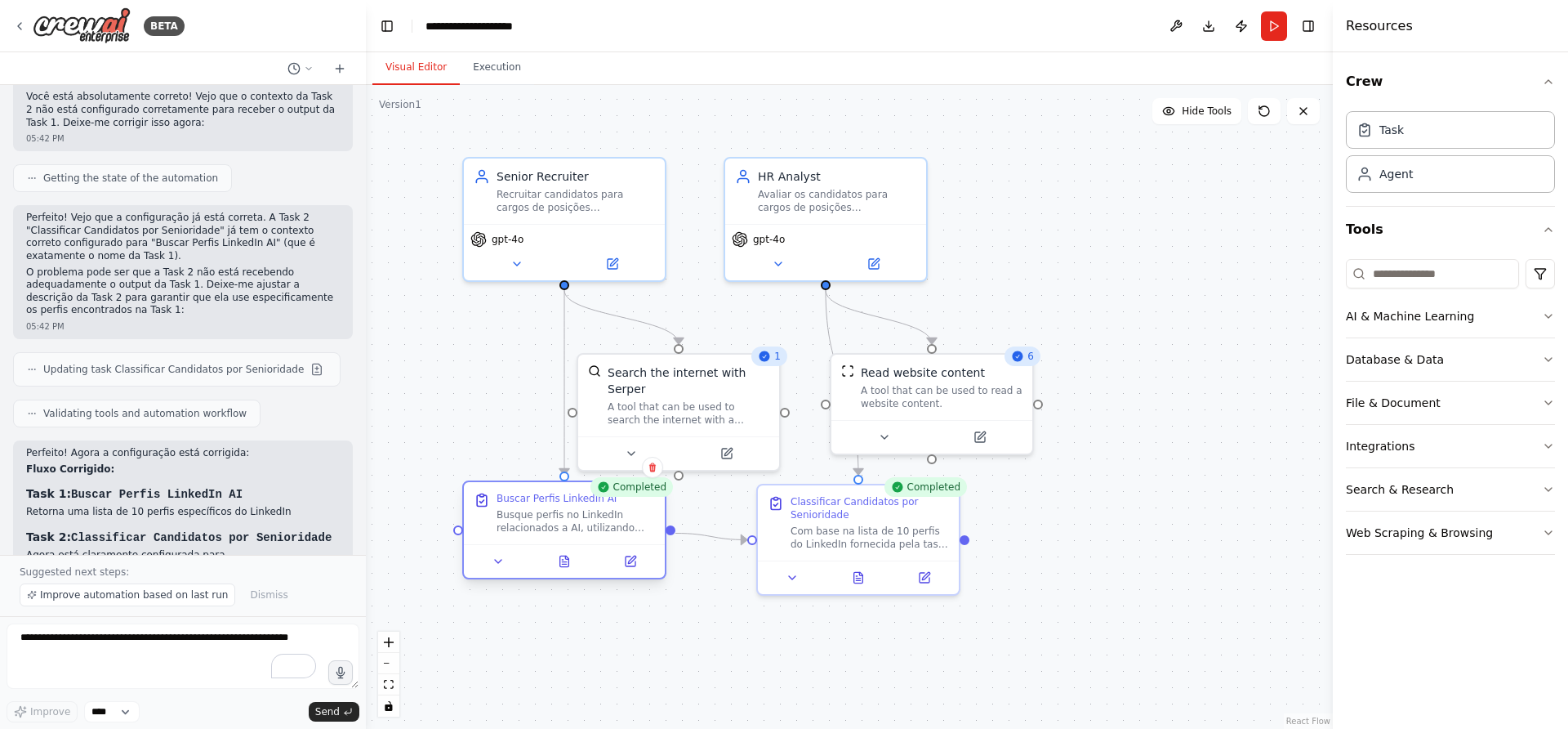
click at [564, 572] on div at bounding box center [564, 561] width 201 height 34
click at [562, 560] on icon at bounding box center [562, 560] width 1 height 0
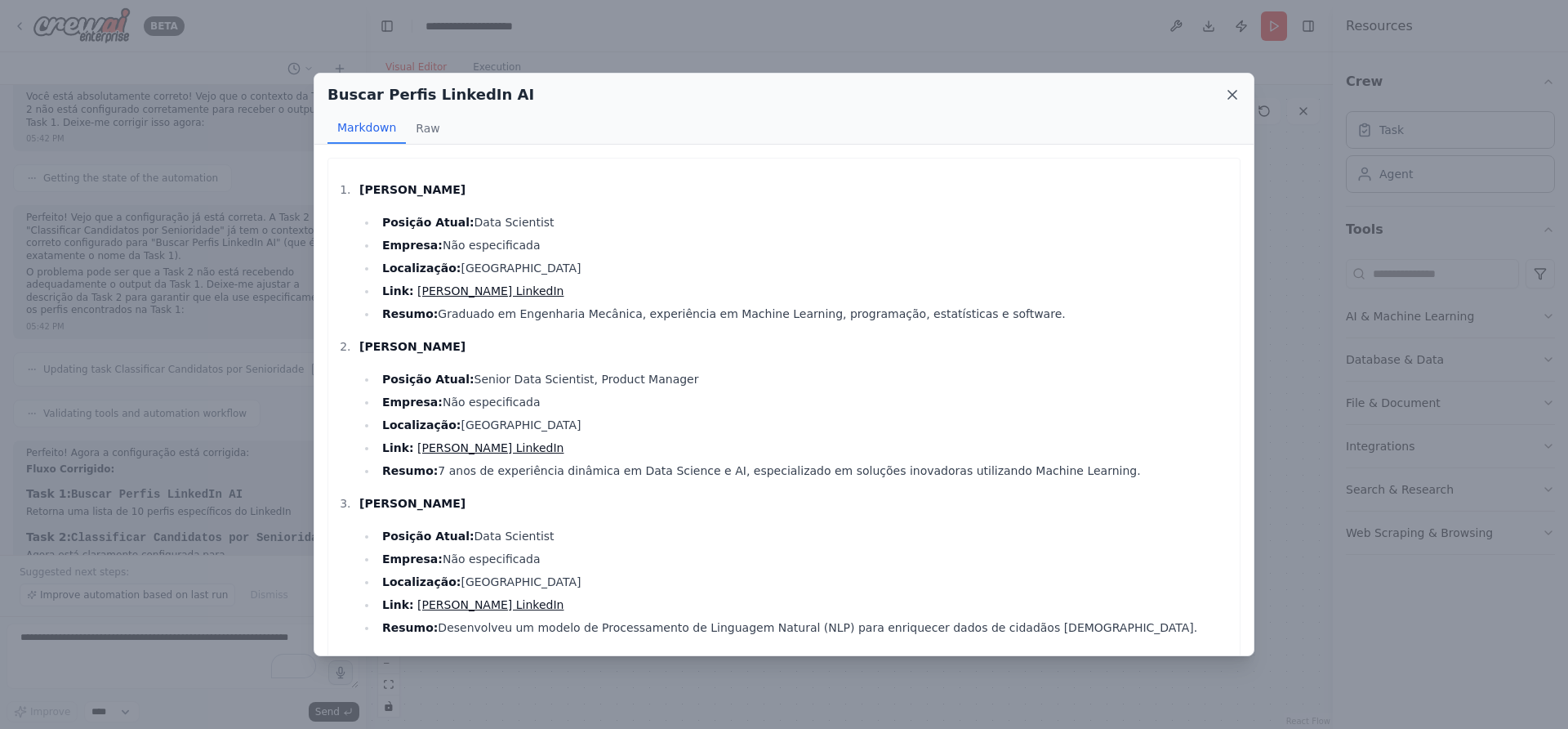
click at [1236, 91] on icon at bounding box center [1233, 95] width 8 height 8
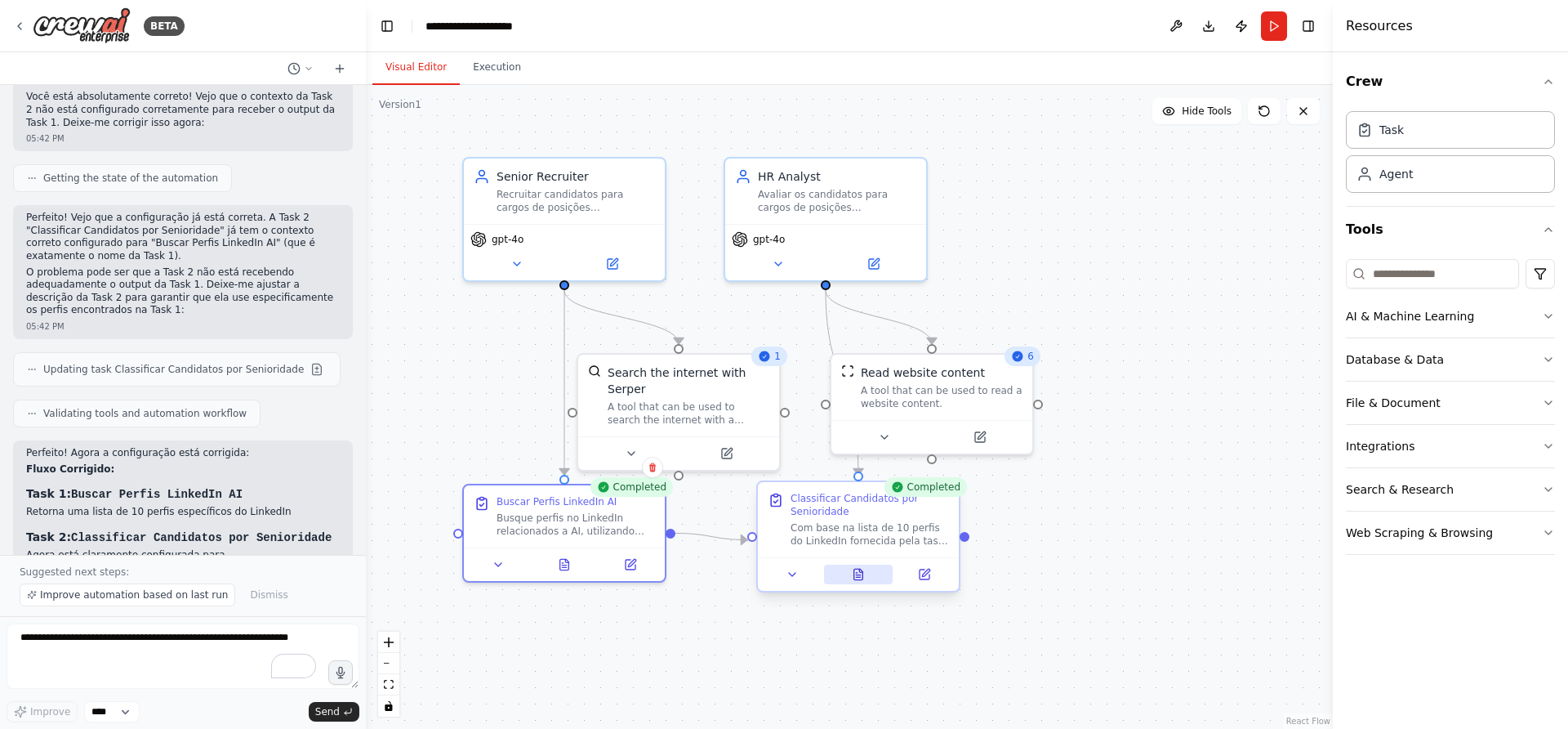
click at [849, 571] on button at bounding box center [858, 575] width 70 height 20
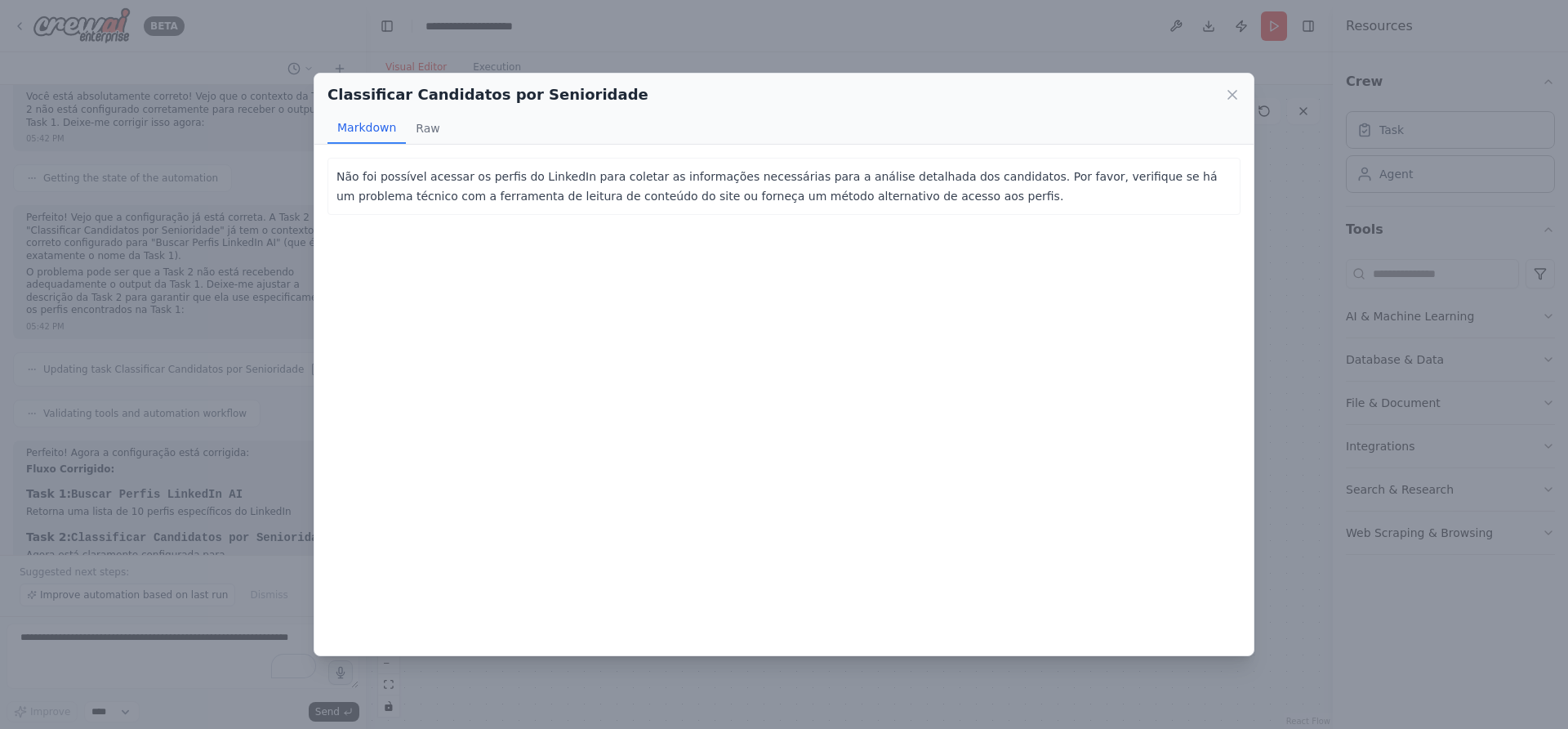
click at [1232, 84] on div "Classificar Candidatos por Senioridade" at bounding box center [784, 95] width 913 height 23
click at [1232, 89] on icon at bounding box center [1233, 95] width 16 height 16
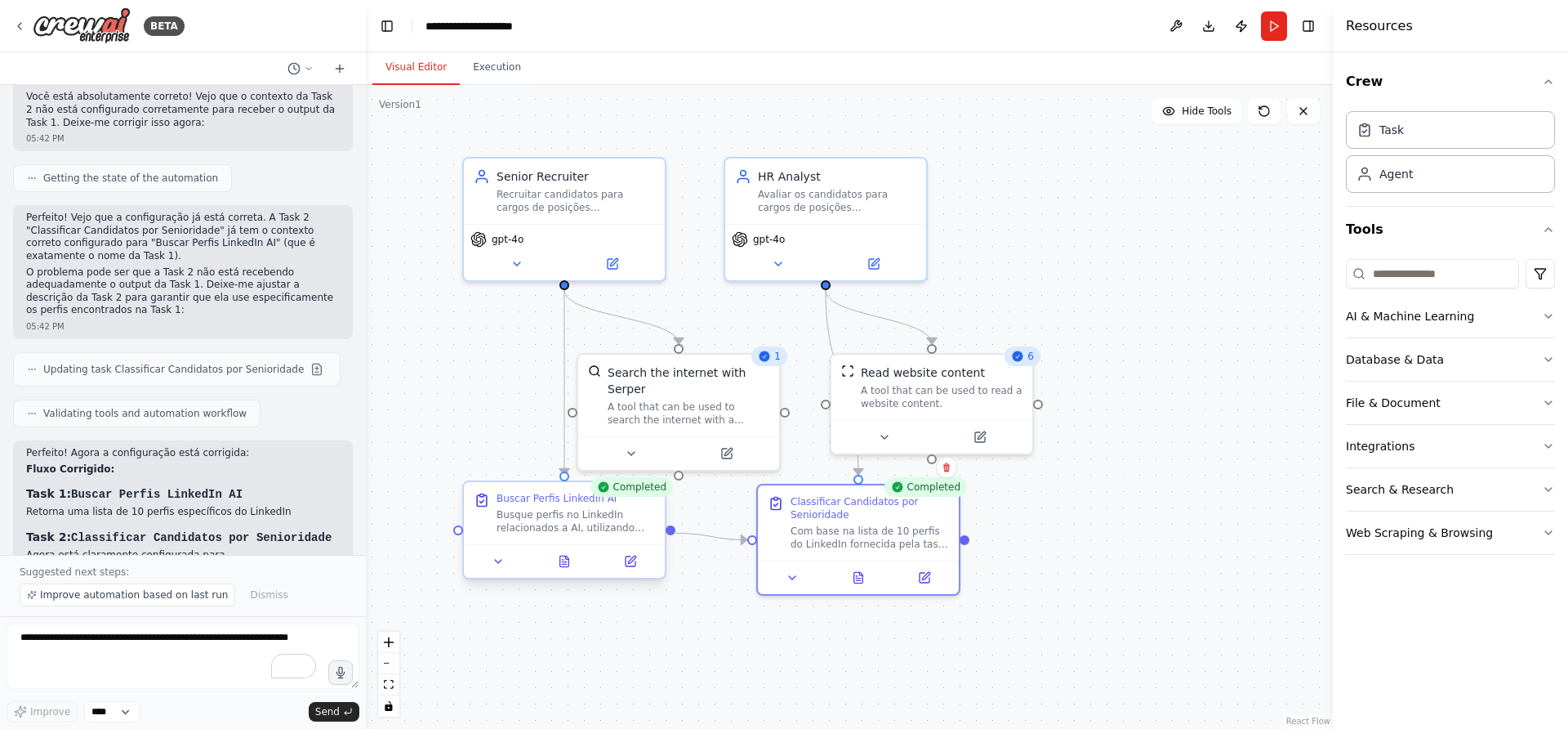
click at [589, 531] on div "Busque perfis no LinkedIn relacionados a AI, utilizando termos de pesquisa como…" at bounding box center [575, 522] width 158 height 26
click at [504, 567] on icon at bounding box center [498, 562] width 13 height 13
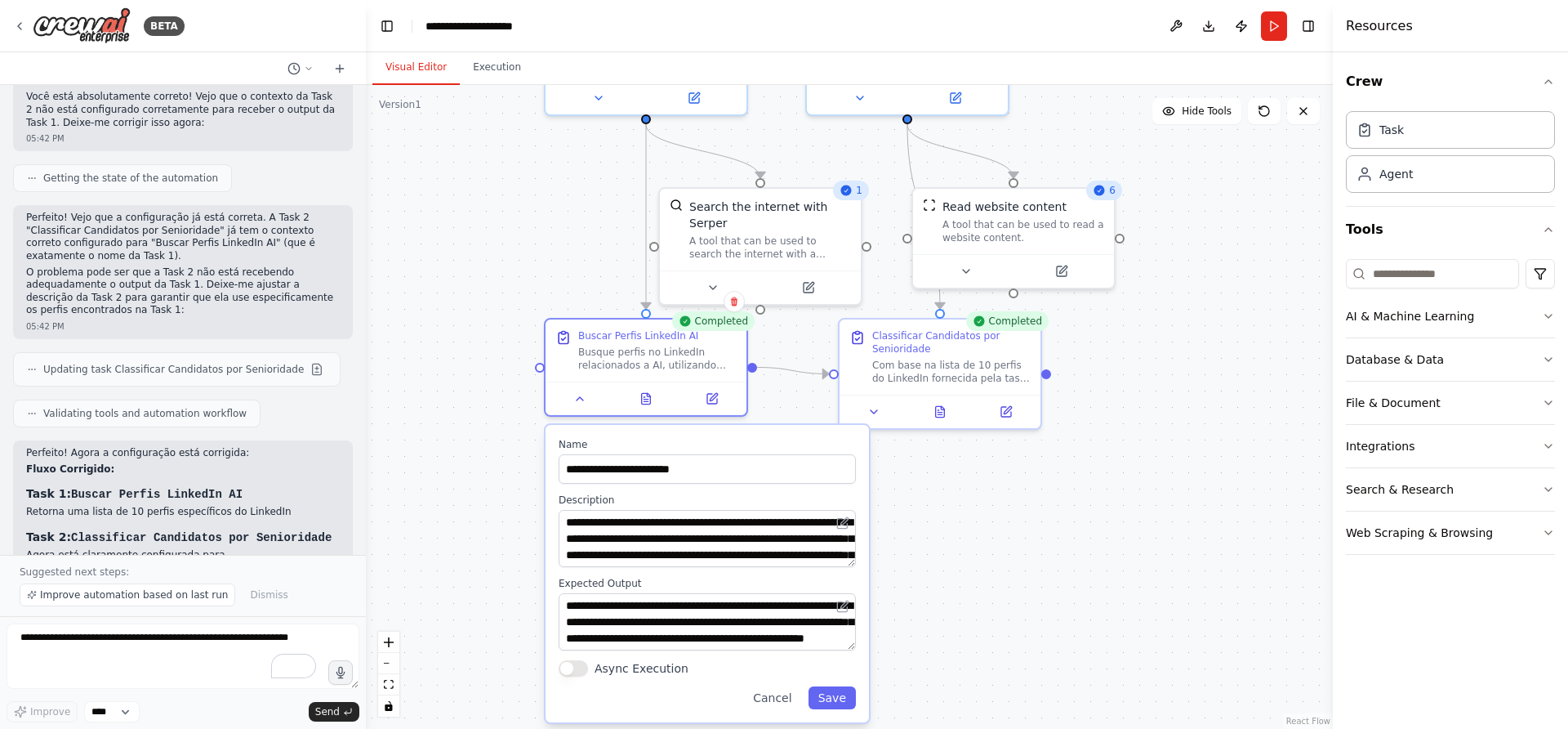
drag, startPoint x: 867, startPoint y: 670, endPoint x: 949, endPoint y: 504, distance: 185.1
click at [949, 504] on div ".deletable-edge-delete-btn { width: 20px; height: 20px; border: 0px solid #ffff…" at bounding box center [849, 407] width 967 height 644
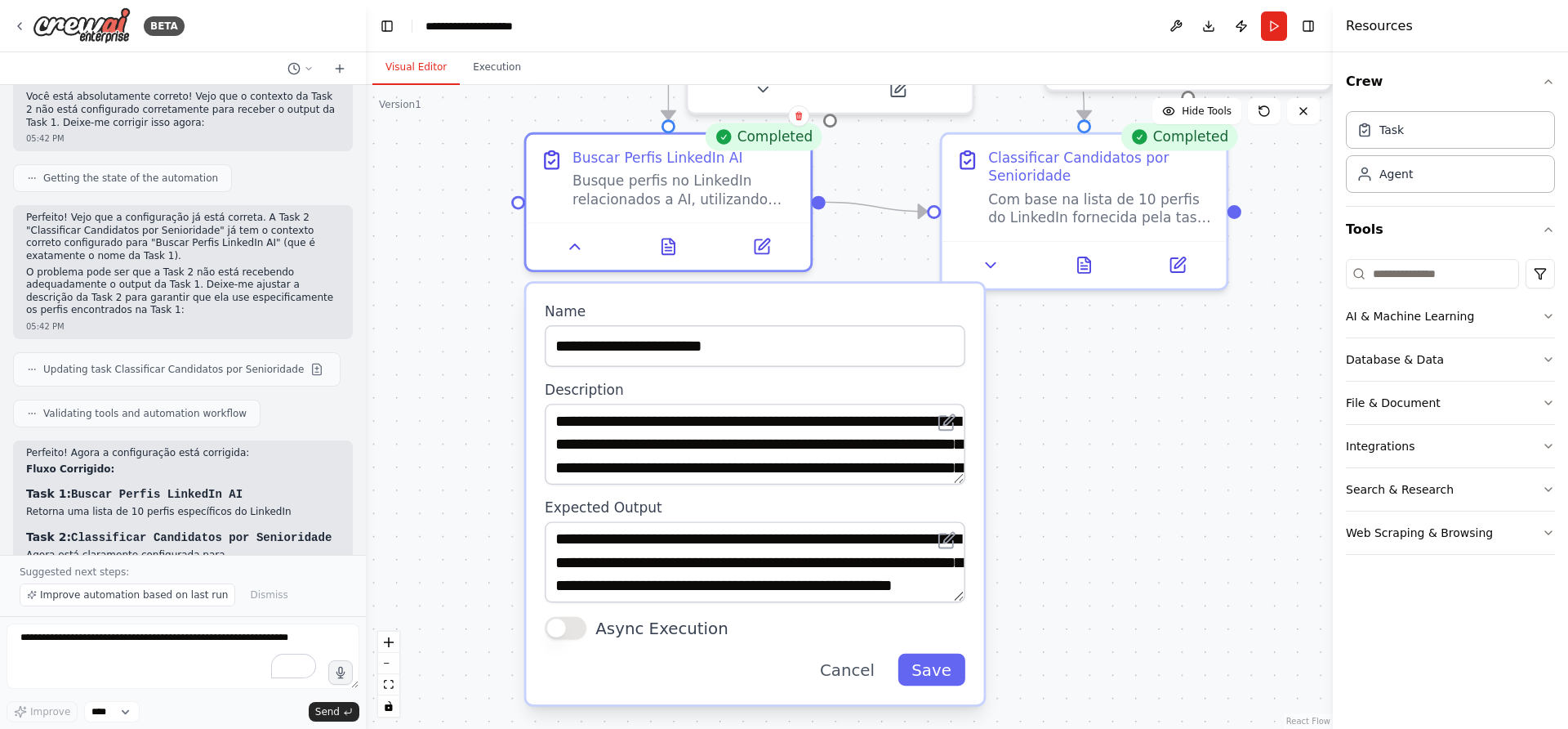
drag, startPoint x: 921, startPoint y: 499, endPoint x: 1053, endPoint y: 416, distance: 155.9
click at [1053, 416] on div ".deletable-edge-delete-btn { width: 20px; height: 20px; border: 0px solid #ffff…" at bounding box center [849, 407] width 967 height 644
click at [757, 438] on textarea "**********" at bounding box center [755, 444] width 420 height 81
click at [1102, 576] on div ".deletable-edge-delete-btn { width: 20px; height: 20px; border: 0px solid #ffff…" at bounding box center [849, 407] width 967 height 644
click at [567, 236] on icon at bounding box center [575, 242] width 19 height 19
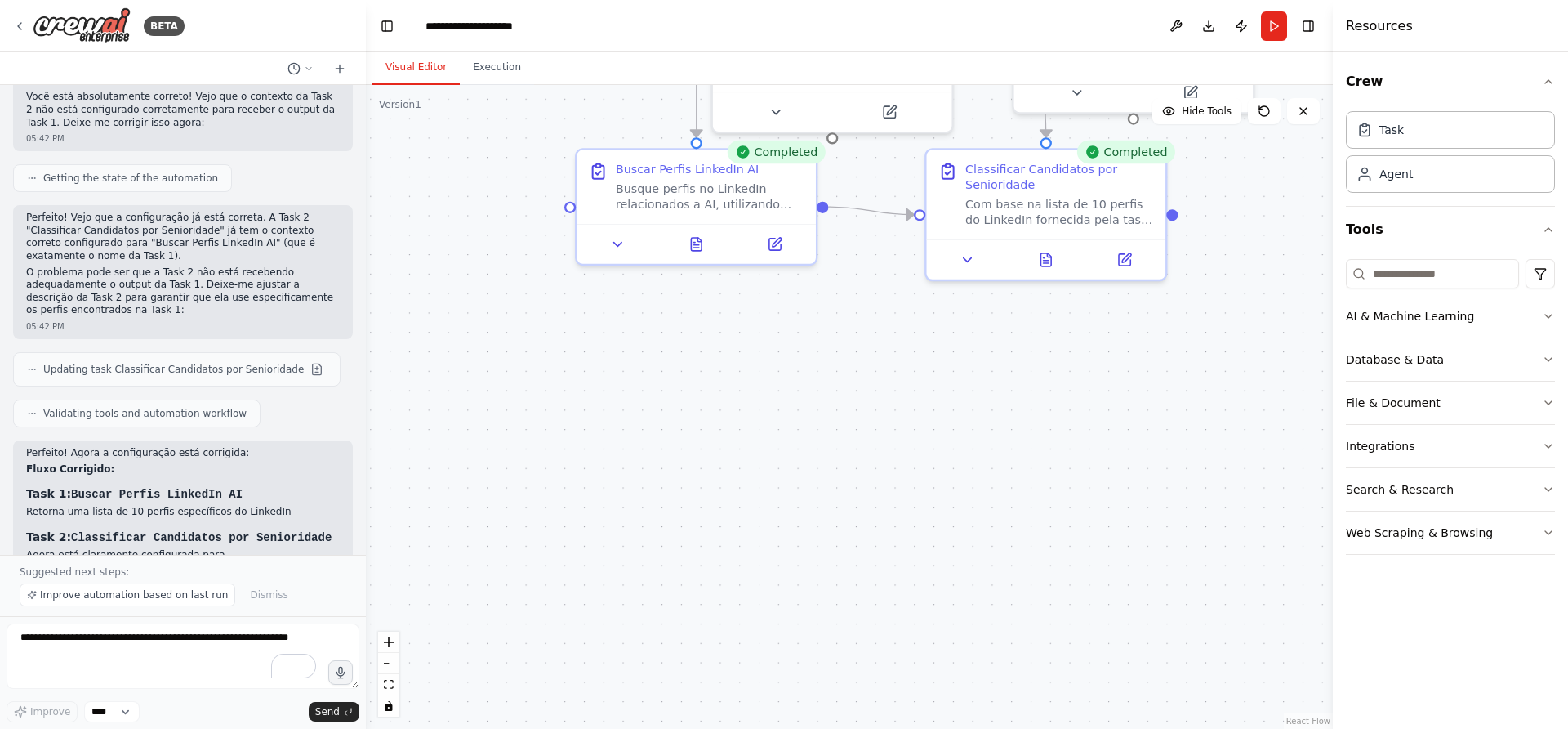
drag, startPoint x: 988, startPoint y: 236, endPoint x: 905, endPoint y: 458, distance: 237.0
drag, startPoint x: 905, startPoint y: 458, endPoint x: 833, endPoint y: 301, distance: 172.7
click at [820, 314] on div ".deletable-edge-delete-btn { width: 20px; height: 20px; border: 0px solid #ffff…" at bounding box center [849, 407] width 967 height 644
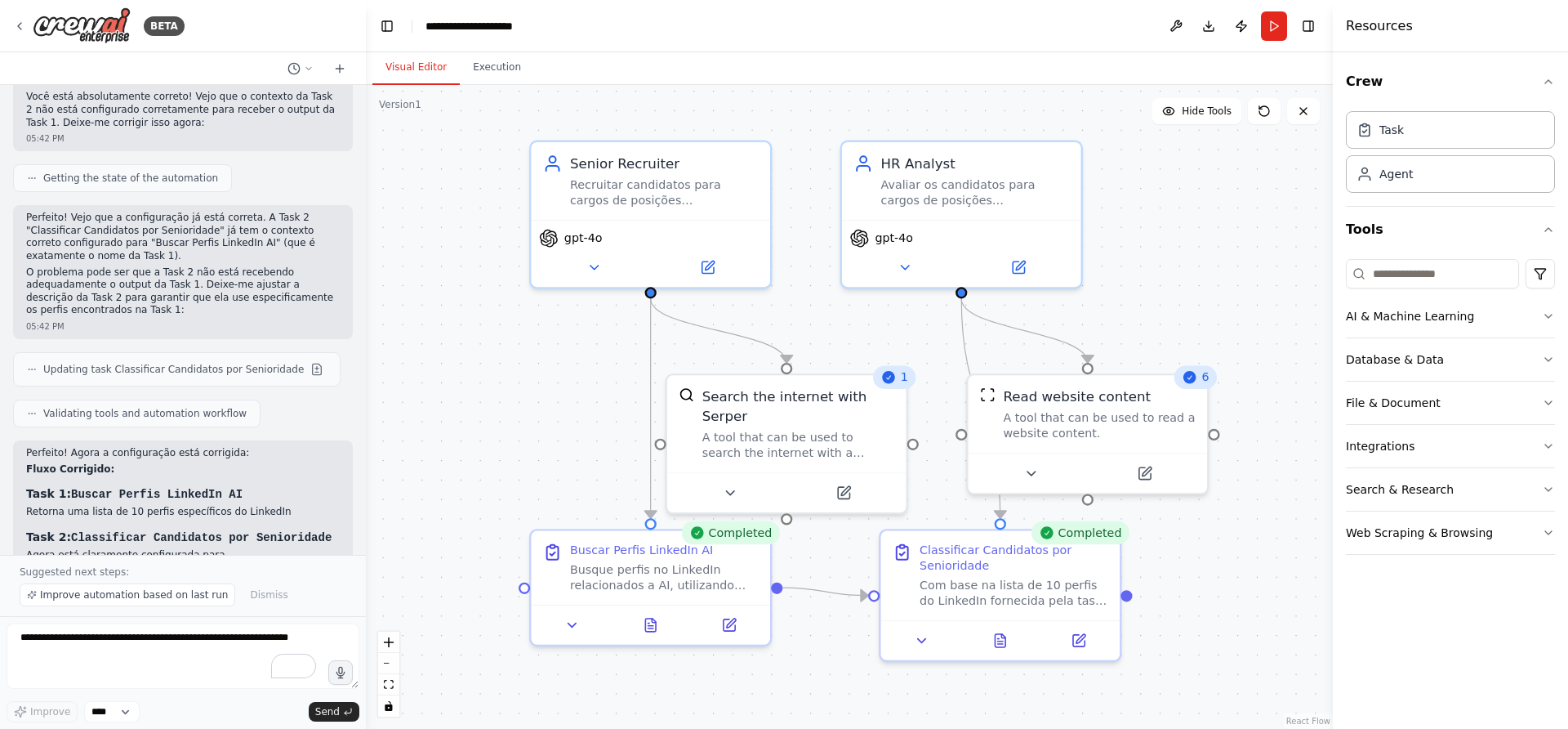
drag, startPoint x: 894, startPoint y: 229, endPoint x: 848, endPoint y: 608, distance: 381.8
click at [848, 608] on div ".deletable-edge-delete-btn { width: 20px; height: 20px; border: 0px solid #ffff…" at bounding box center [849, 407] width 967 height 644
click at [141, 585] on button "Improve automation based on last run" at bounding box center [127, 595] width 216 height 23
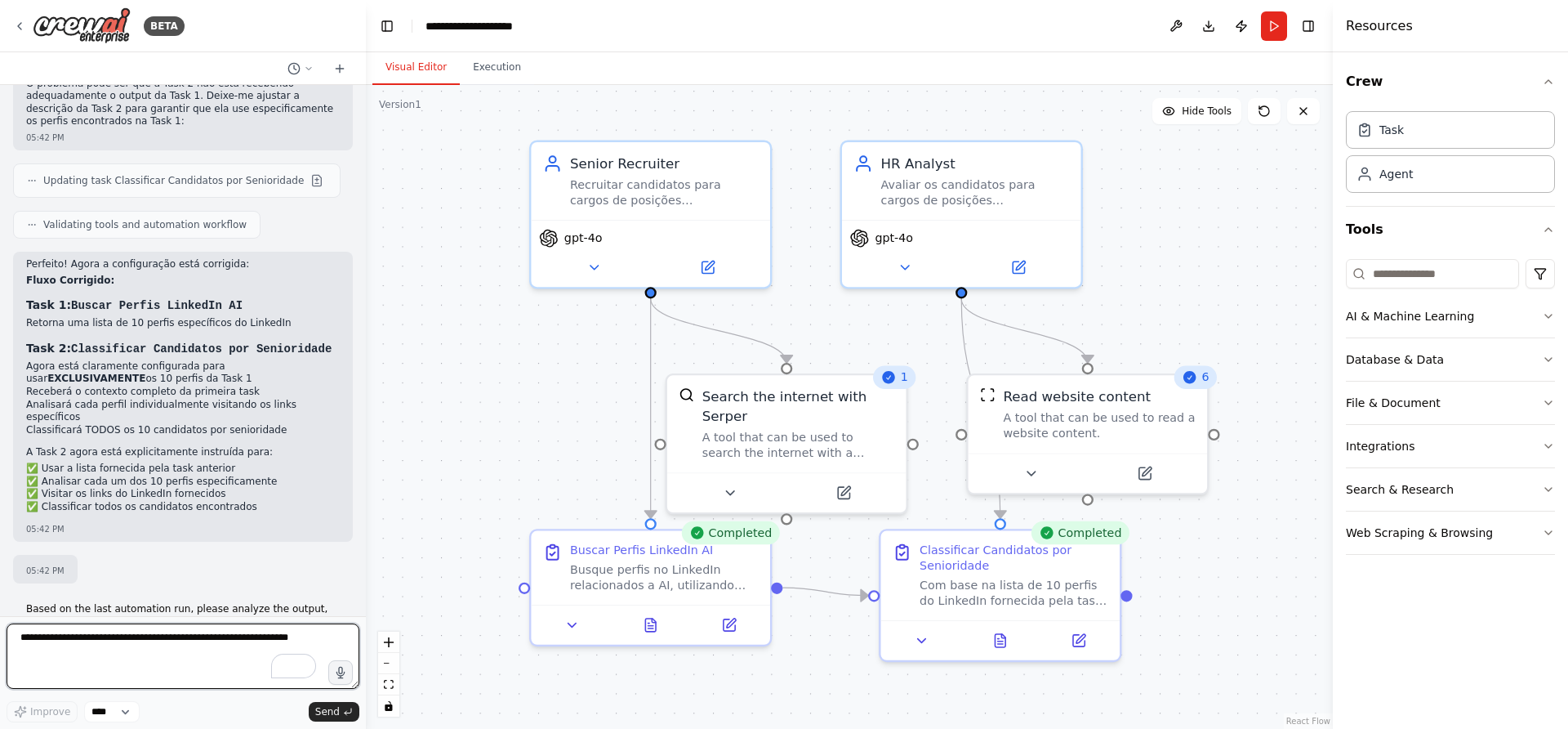
scroll to position [4071, 0]
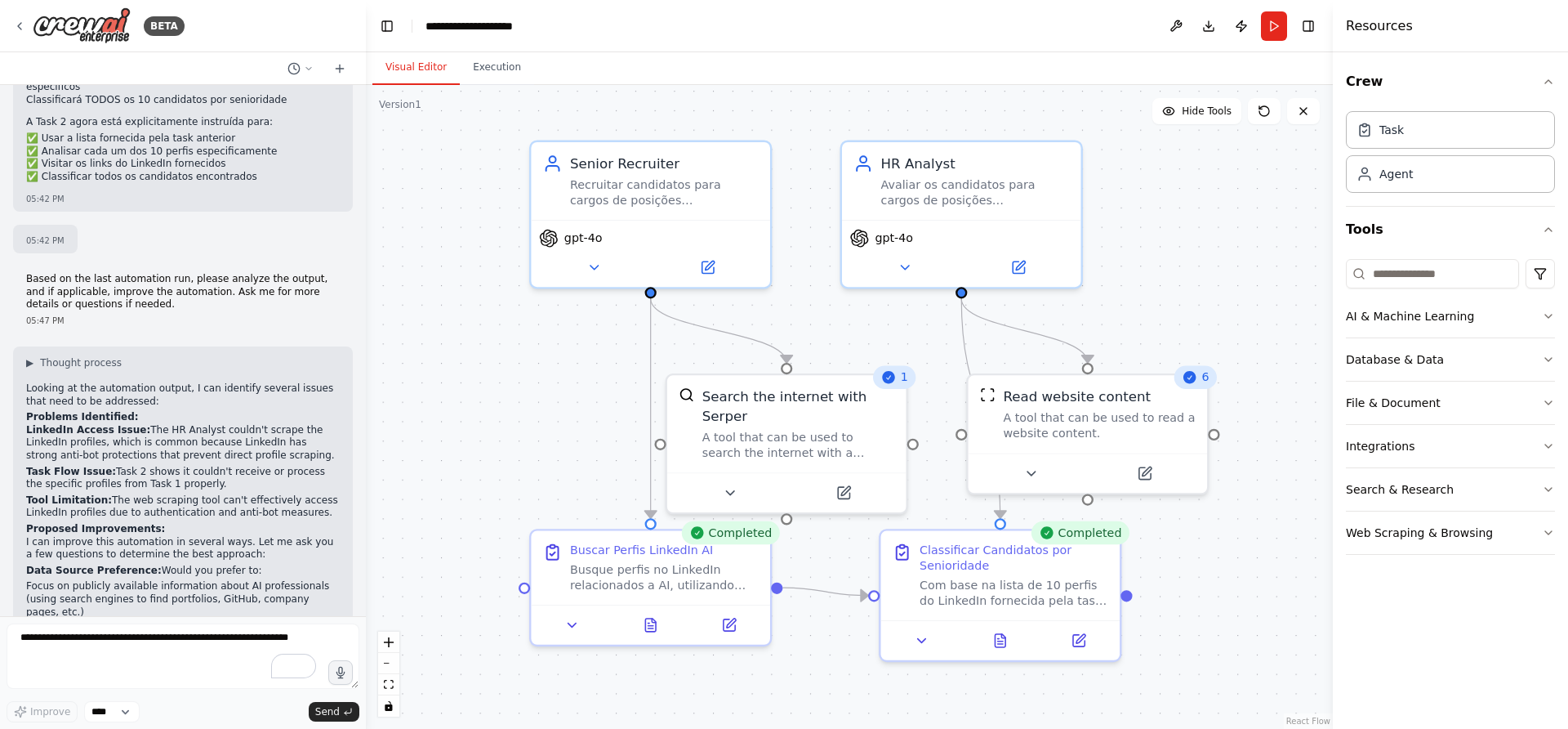
scroll to position [4071, 0]
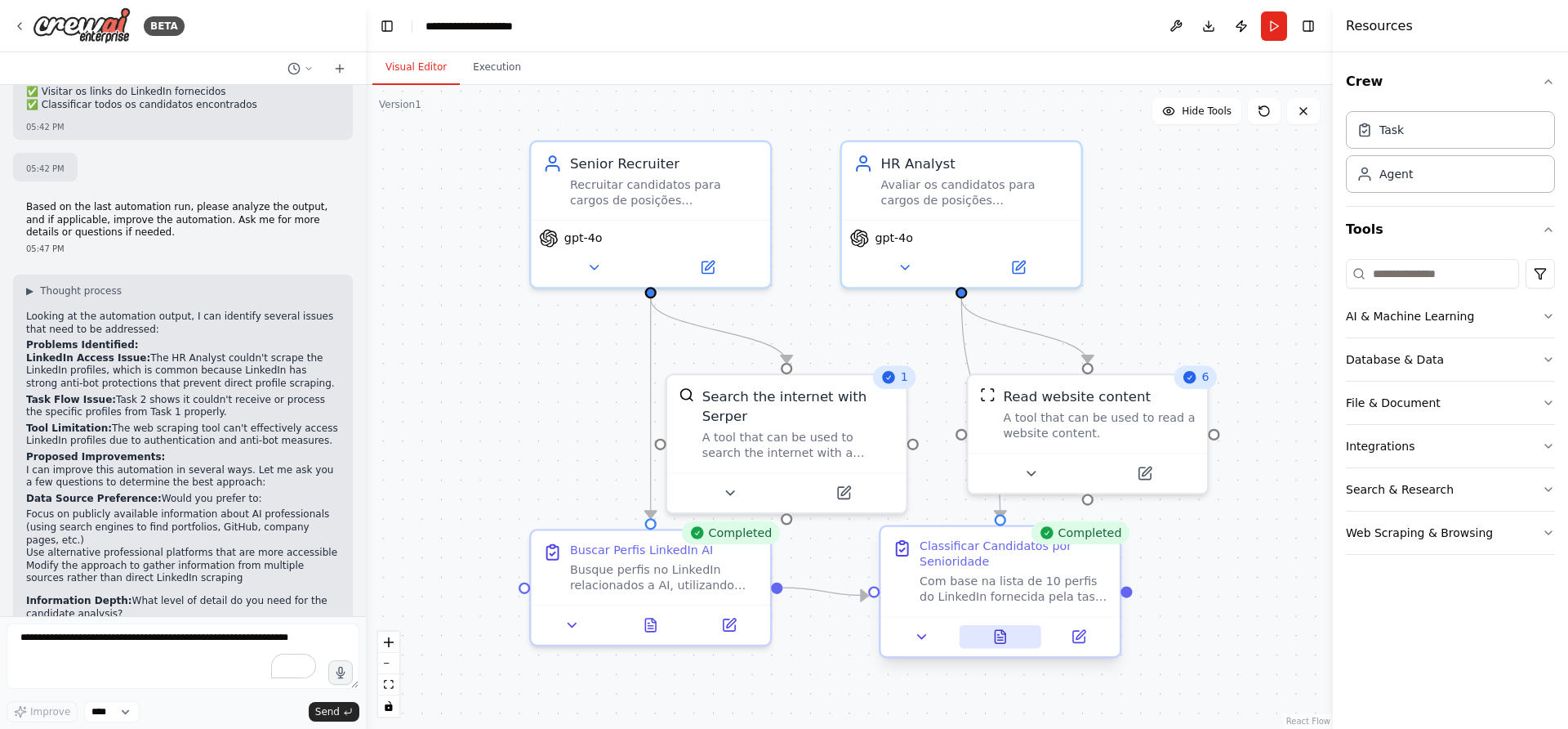
click at [1002, 637] on icon at bounding box center [1001, 637] width 5 height 0
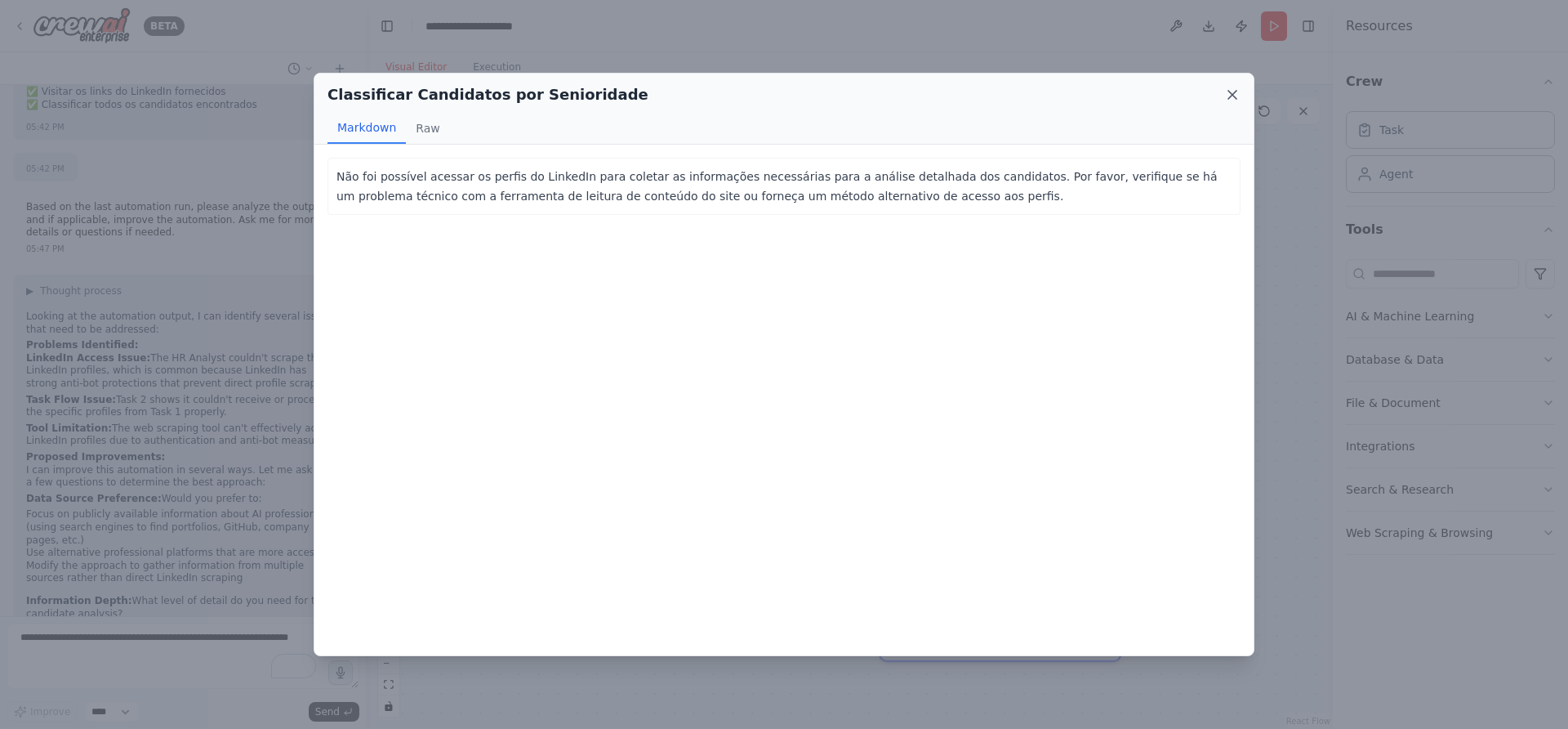
click at [1231, 89] on icon at bounding box center [1233, 95] width 16 height 16
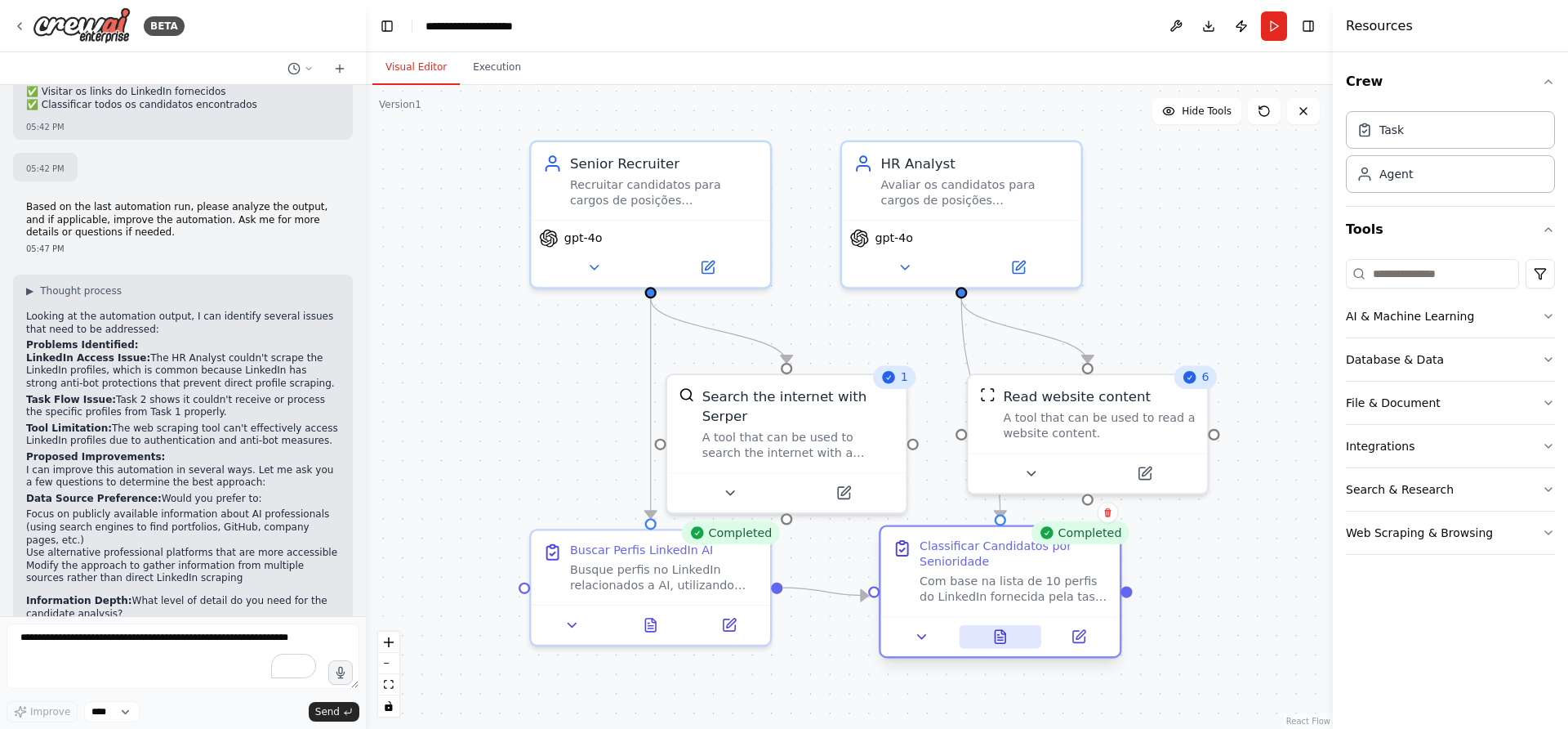
click at [998, 640] on icon at bounding box center [1001, 640] width 5 height 0
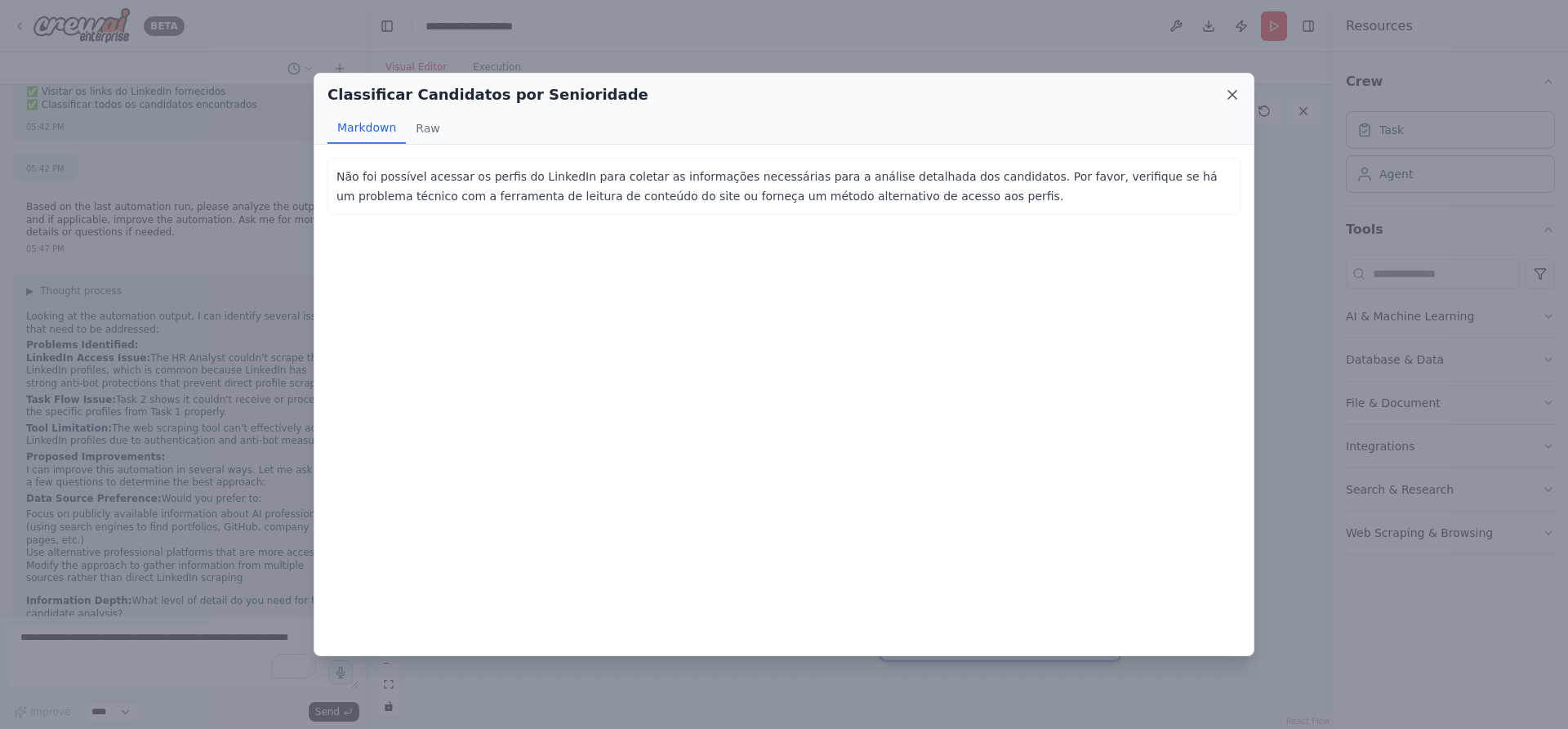
click at [1234, 94] on icon at bounding box center [1233, 95] width 8 height 8
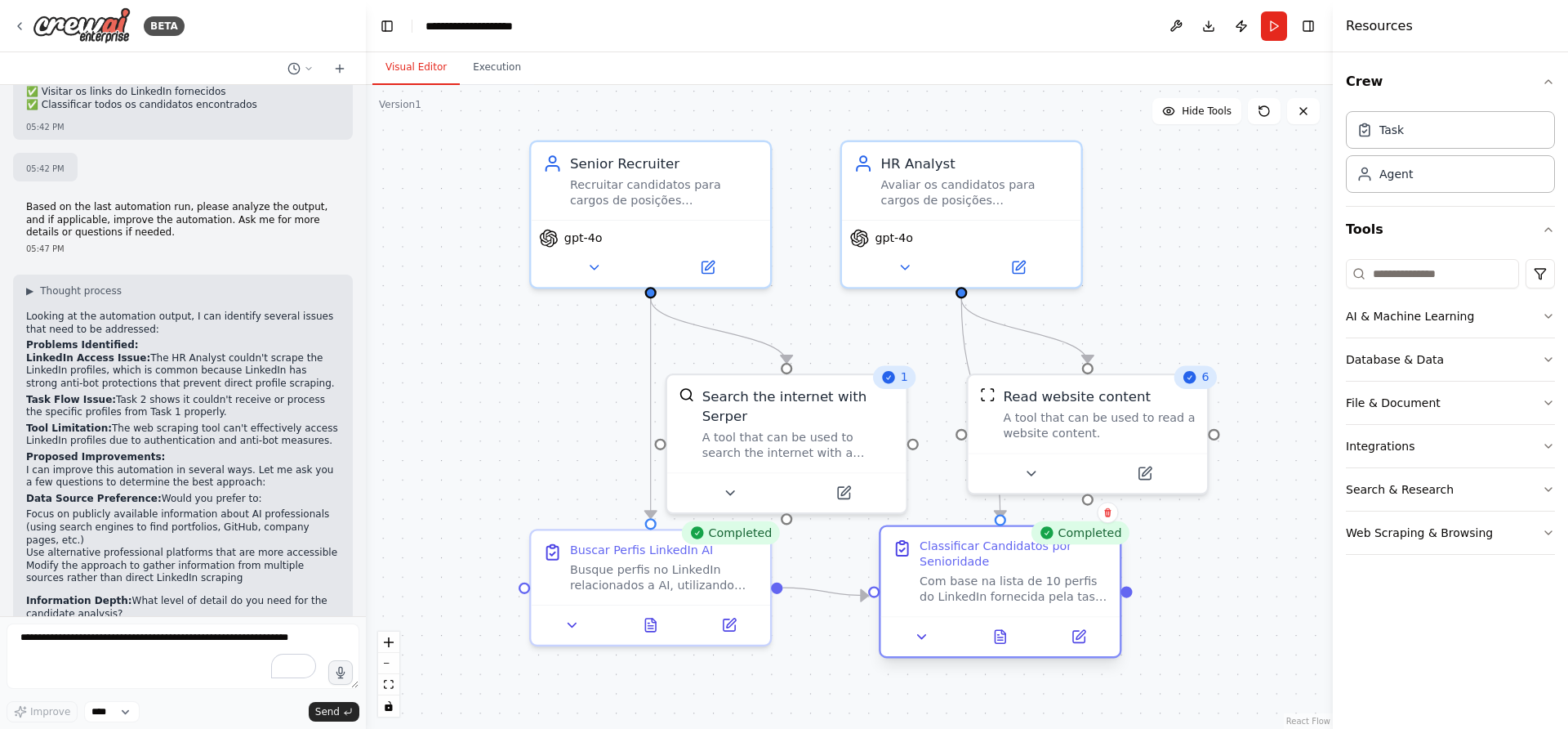
click at [932, 649] on div at bounding box center [1001, 636] width 239 height 40
click at [930, 646] on button at bounding box center [922, 636] width 67 height 24
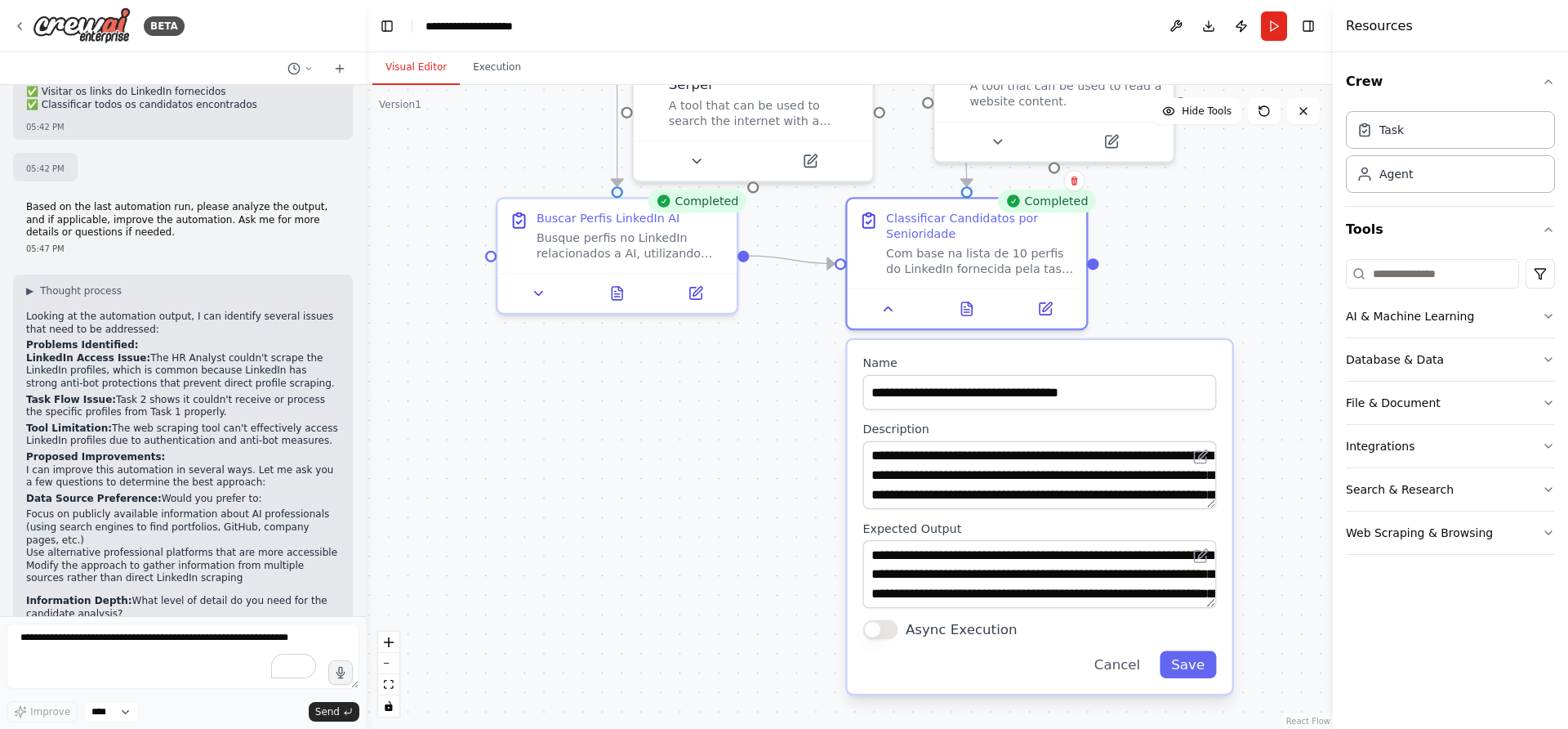
drag, startPoint x: 1237, startPoint y: 616, endPoint x: 1202, endPoint y: 289, distance: 328.9
click at [1202, 289] on div ".deletable-edge-delete-btn { width: 20px; height: 20px; border: 0px solid #ffff…" at bounding box center [849, 407] width 967 height 644
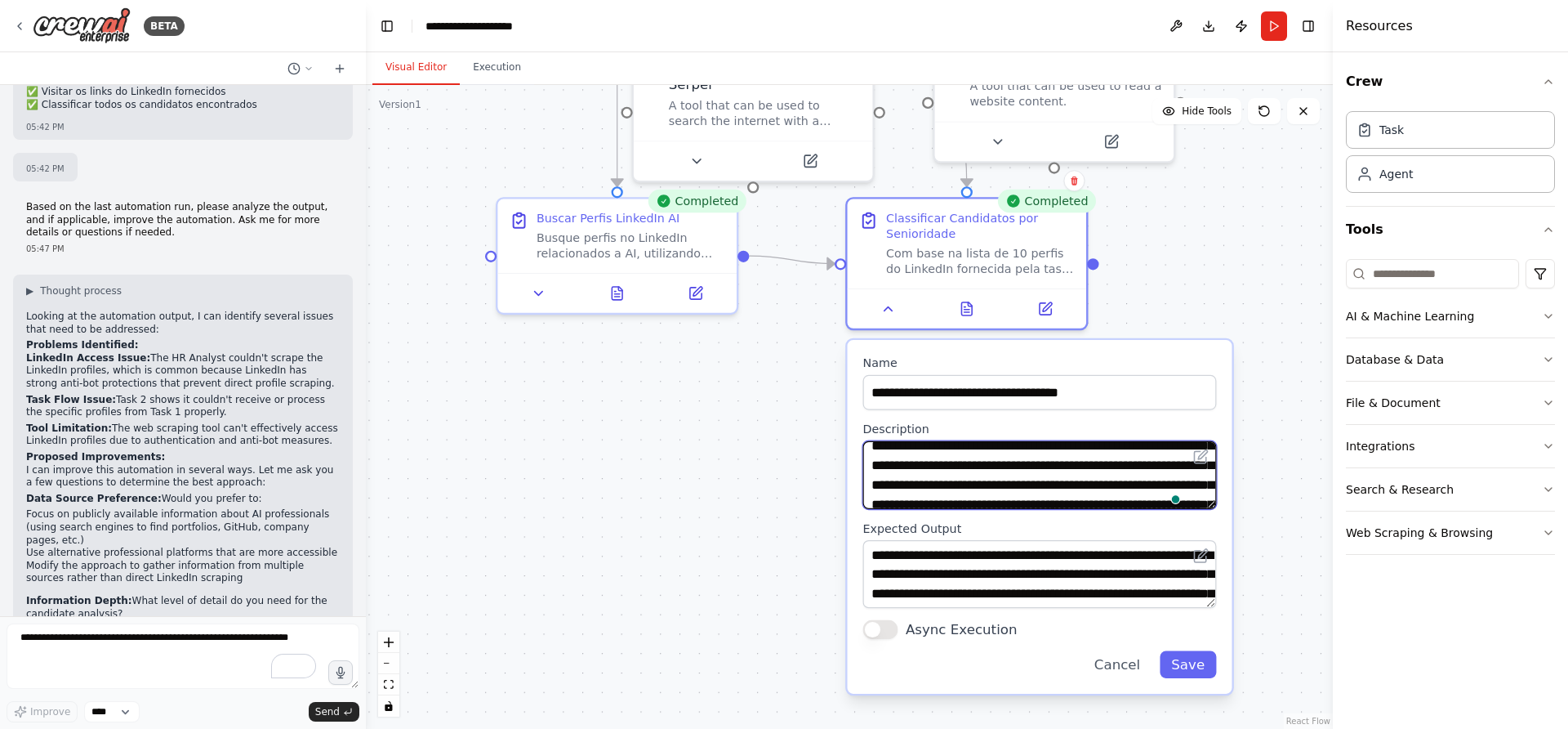
scroll to position [41, 0]
click at [651, 494] on div ".deletable-edge-delete-btn { width: 20px; height: 20px; border: 0px solid #ffff…" at bounding box center [849, 407] width 967 height 644
click at [1136, 670] on button "Cancel" at bounding box center [1117, 664] width 70 height 27
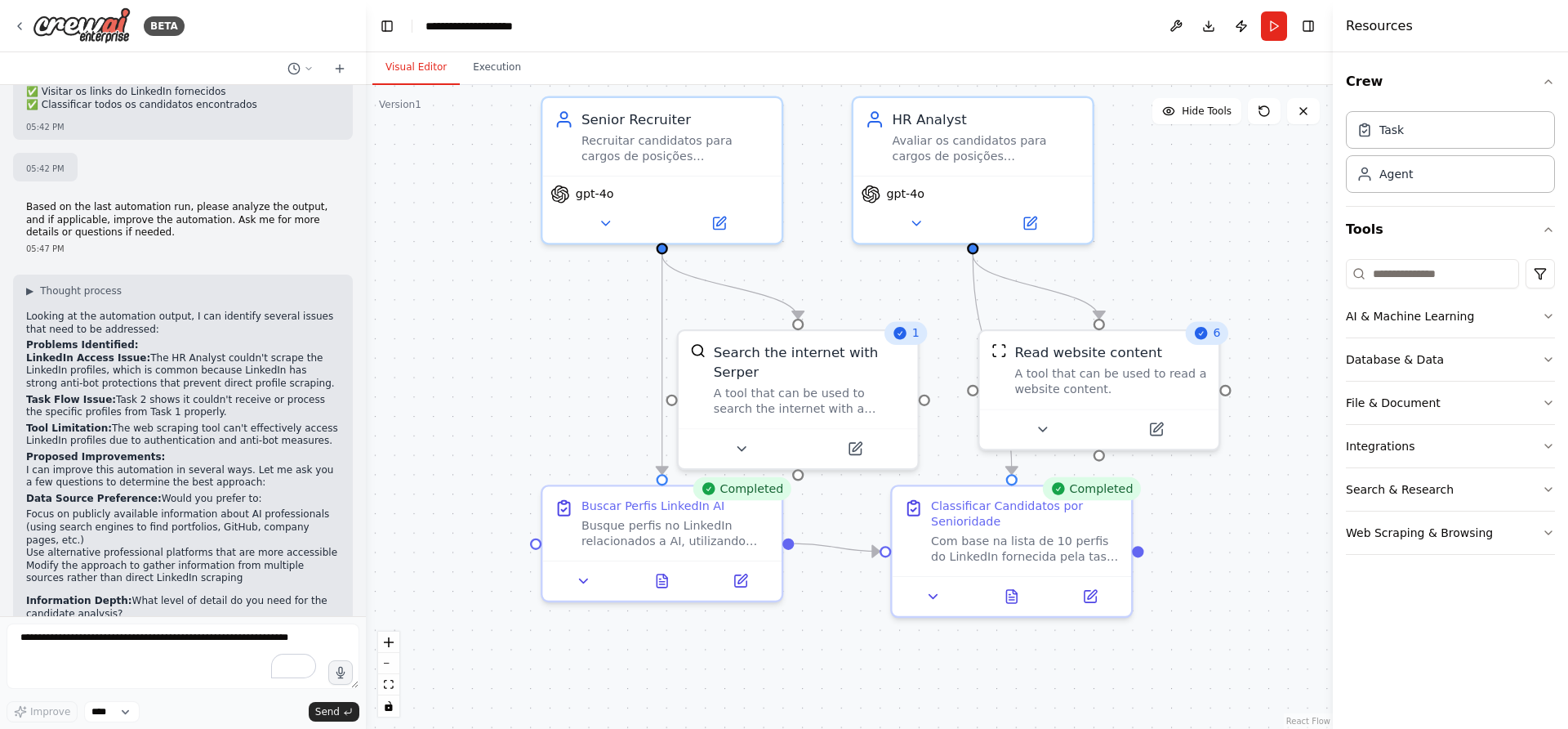
drag, startPoint x: 1178, startPoint y: 254, endPoint x: 1223, endPoint y: 539, distance: 288.5
click at [1223, 539] on div ".deletable-edge-delete-btn { width: 20px; height: 20px; border: 0px solid #ffff…" at bounding box center [849, 407] width 967 height 644
click at [898, 217] on button at bounding box center [916, 219] width 110 height 24
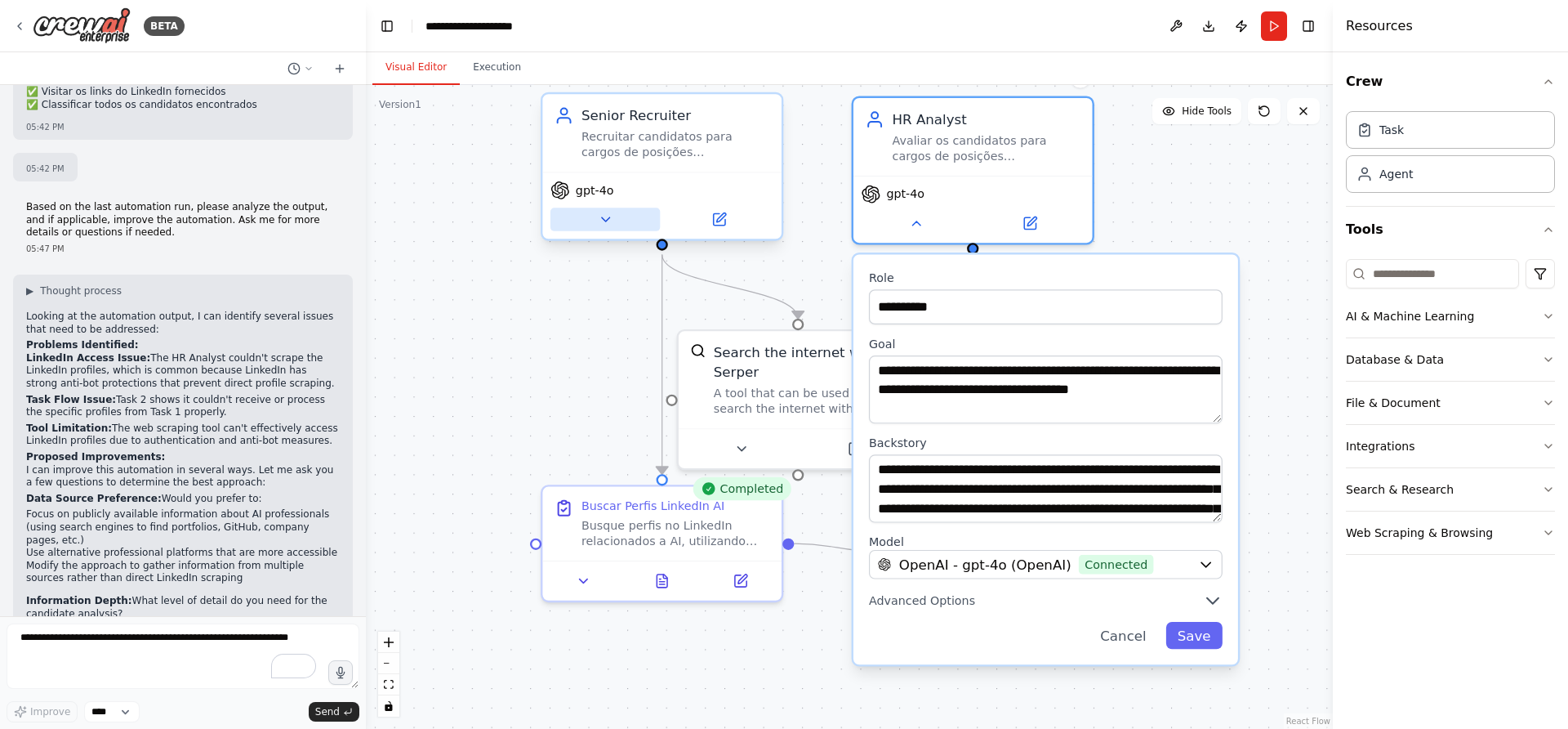
click at [614, 220] on button at bounding box center [606, 219] width 110 height 24
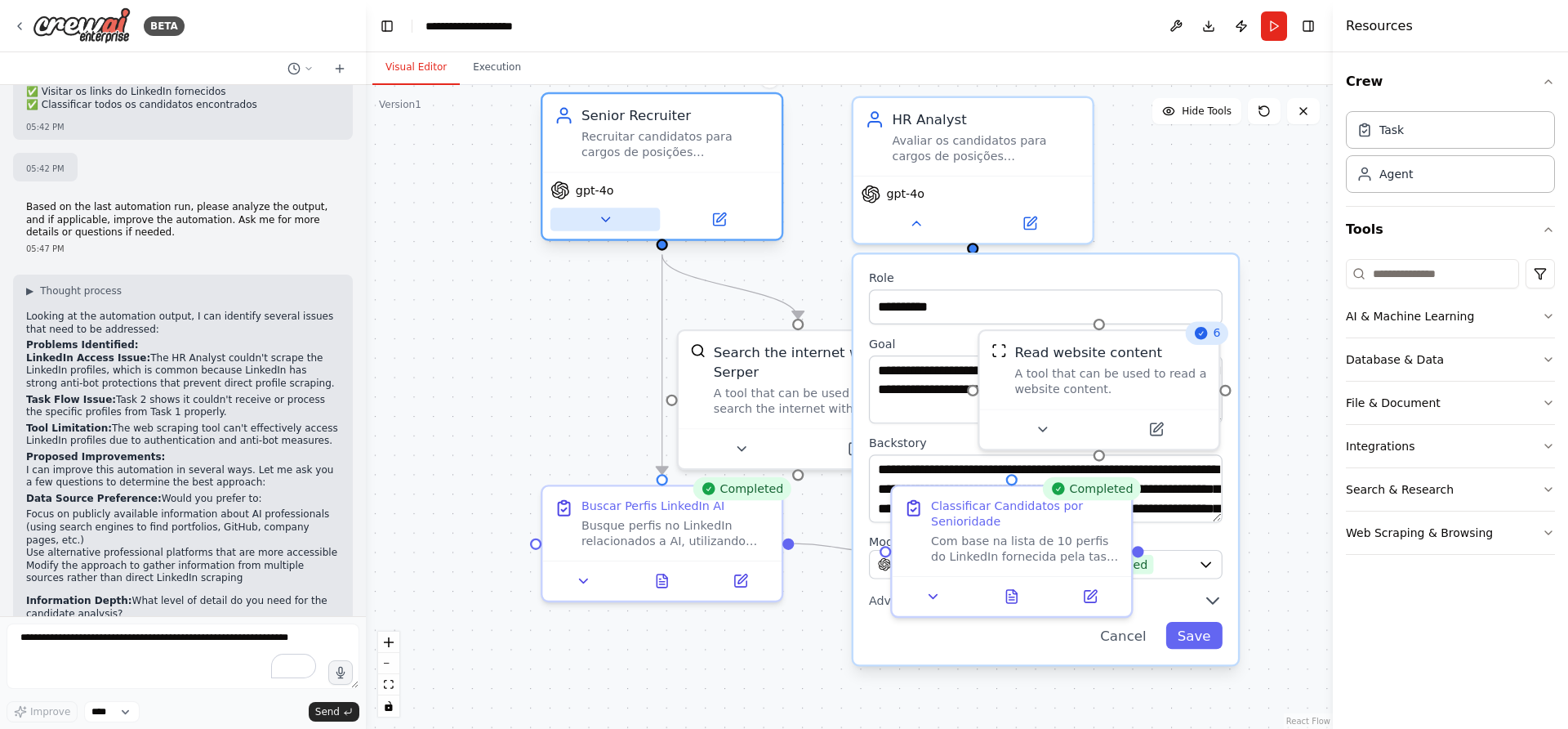
click at [614, 220] on button at bounding box center [606, 219] width 110 height 24
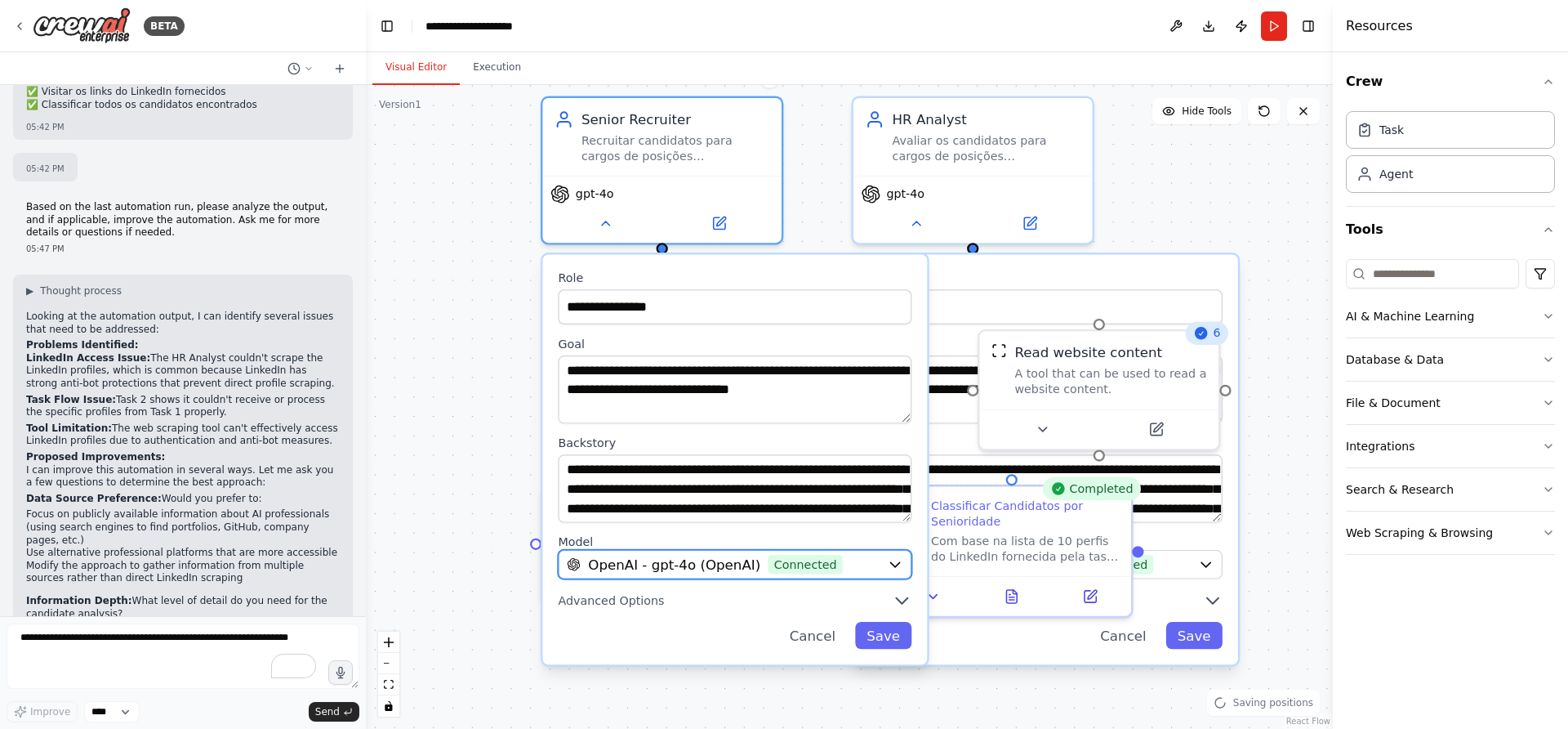
click at [728, 568] on span "OpenAI - gpt-4o (OpenAI)" at bounding box center [675, 565] width 172 height 20
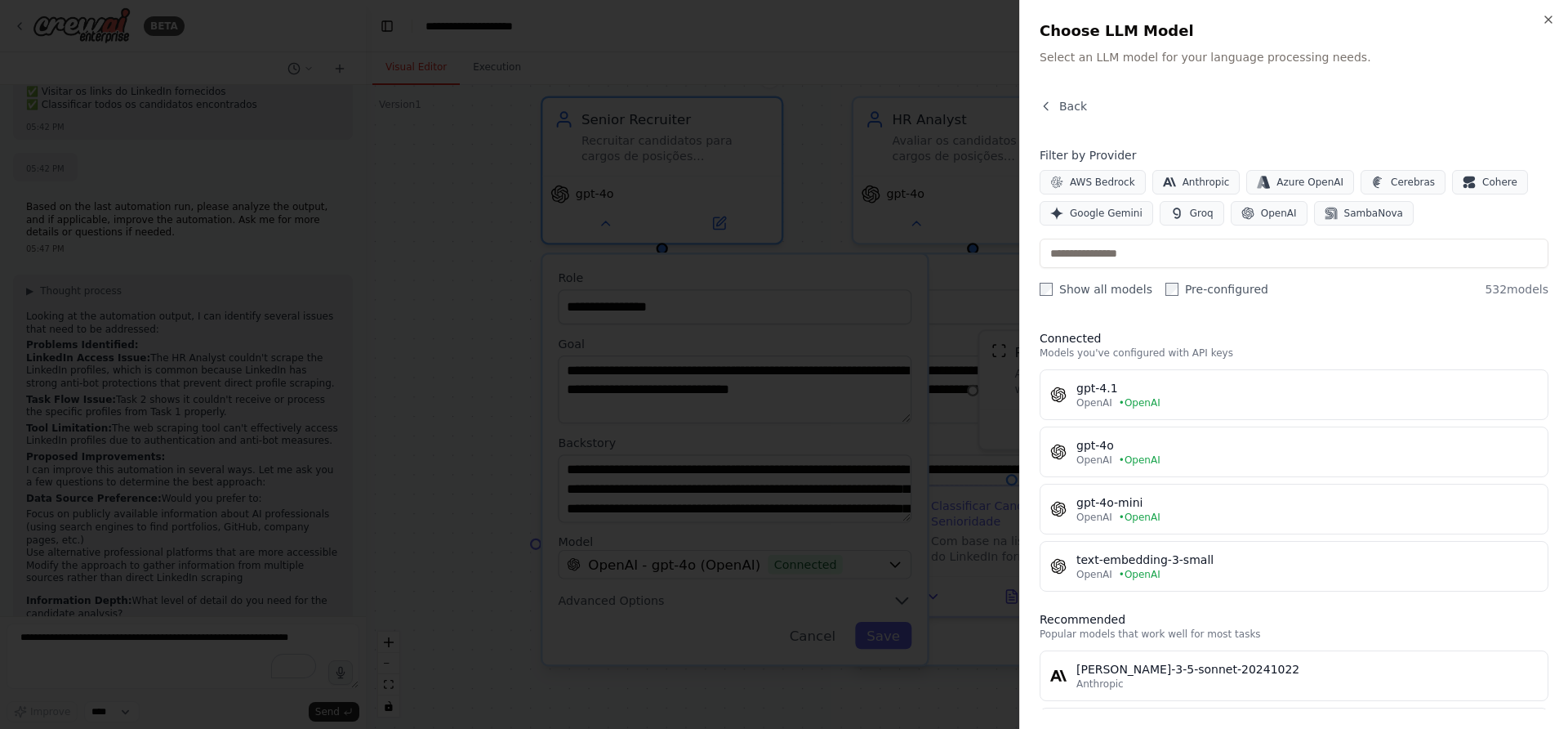
scroll to position [103, 0]
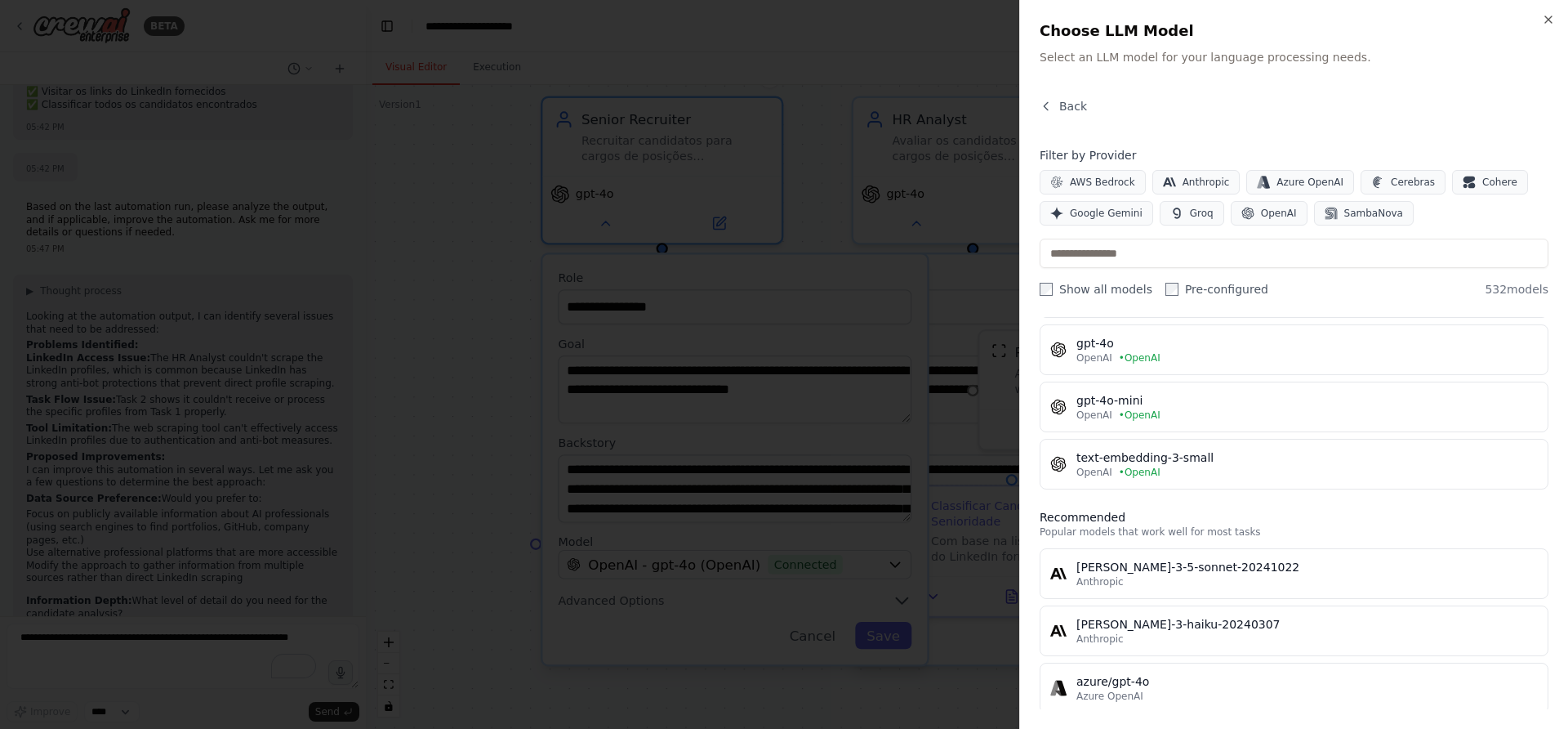
click at [1538, 12] on div "Close Choose LLM Model Select an LLM model for your language processing needs. …" at bounding box center [1294, 364] width 549 height 729
click at [1548, 19] on icon "button" at bounding box center [1548, 20] width 7 height 7
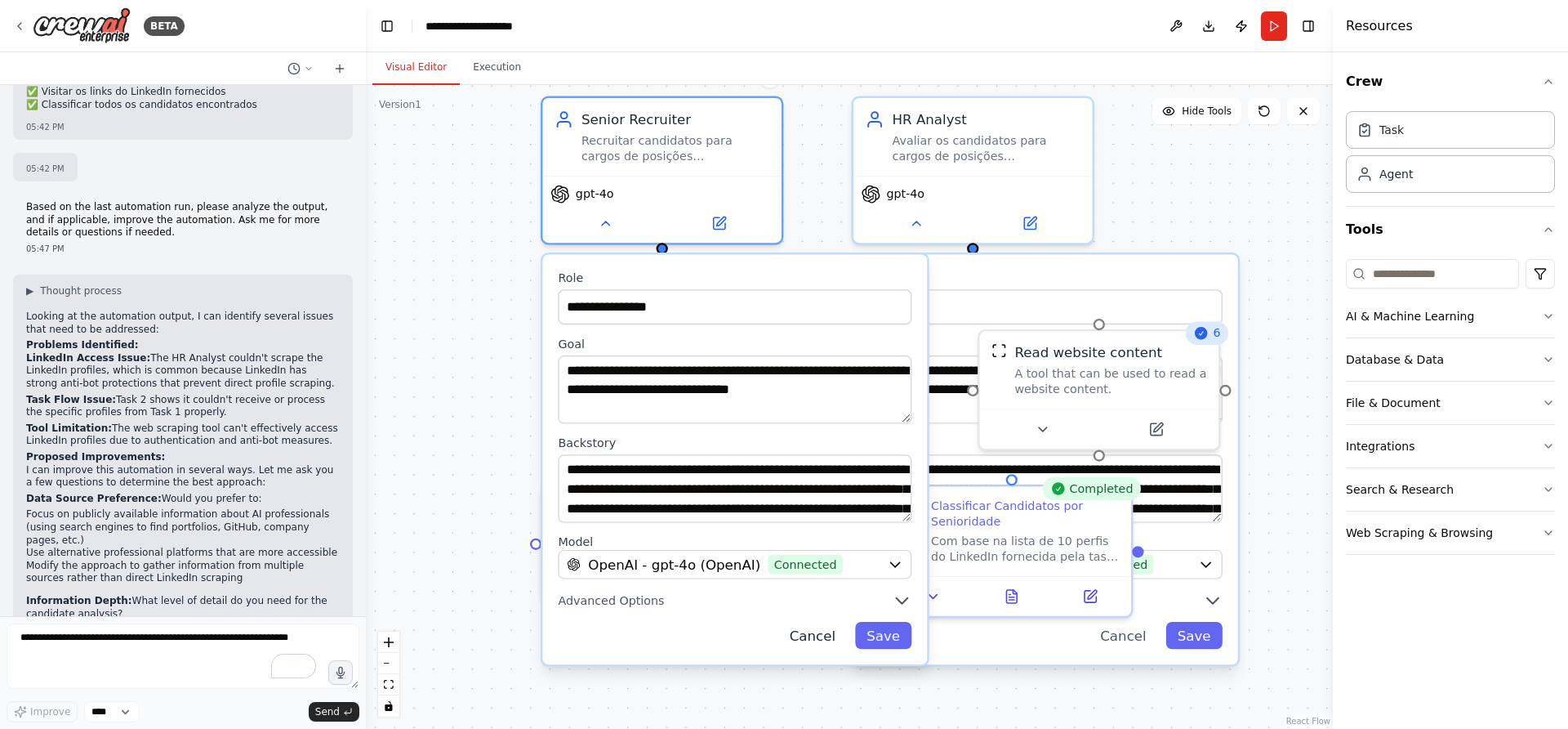
click at [816, 636] on button "Cancel" at bounding box center [812, 635] width 70 height 27
click at [818, 637] on button "Cancel" at bounding box center [812, 635] width 70 height 27
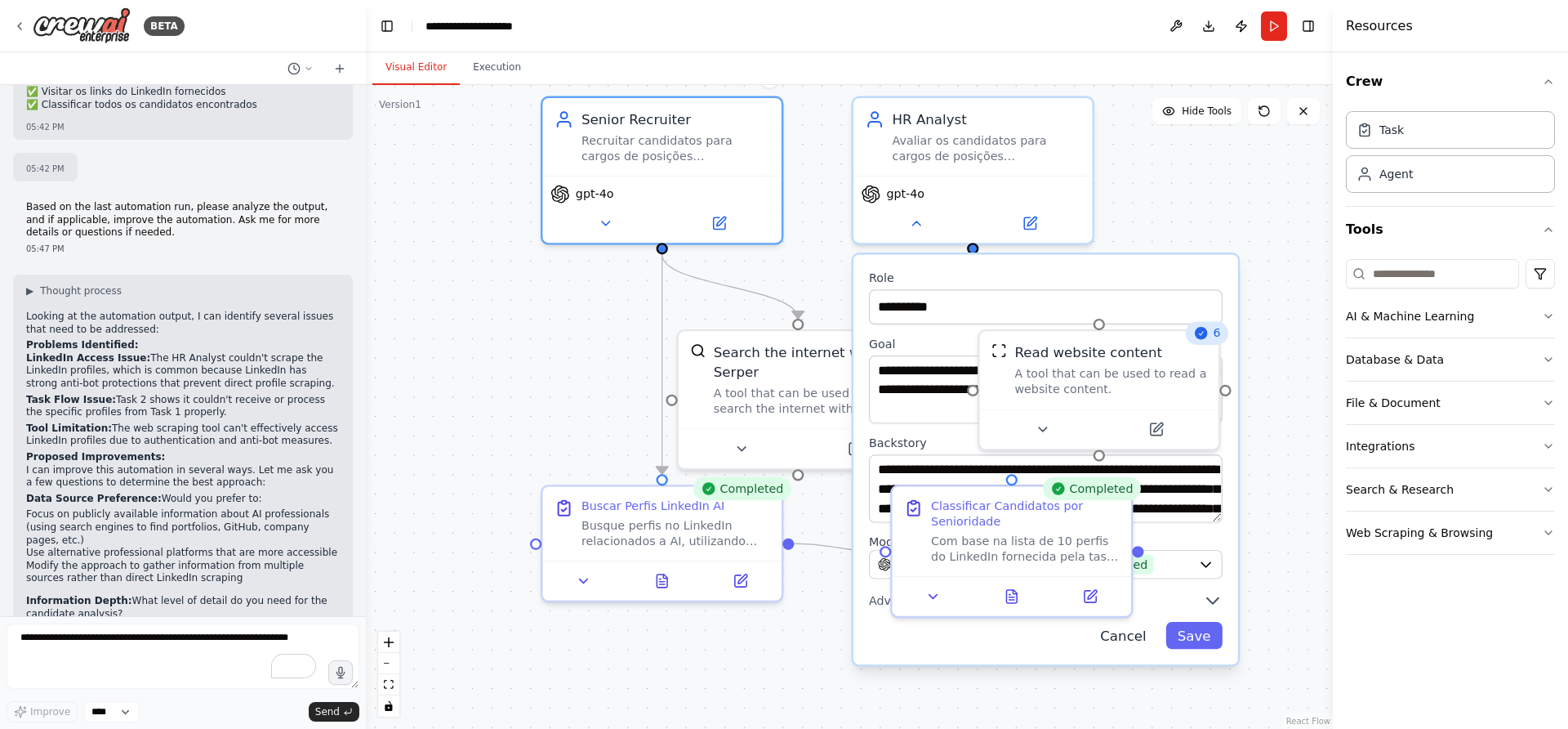
click at [1140, 632] on button "Cancel" at bounding box center [1123, 635] width 70 height 27
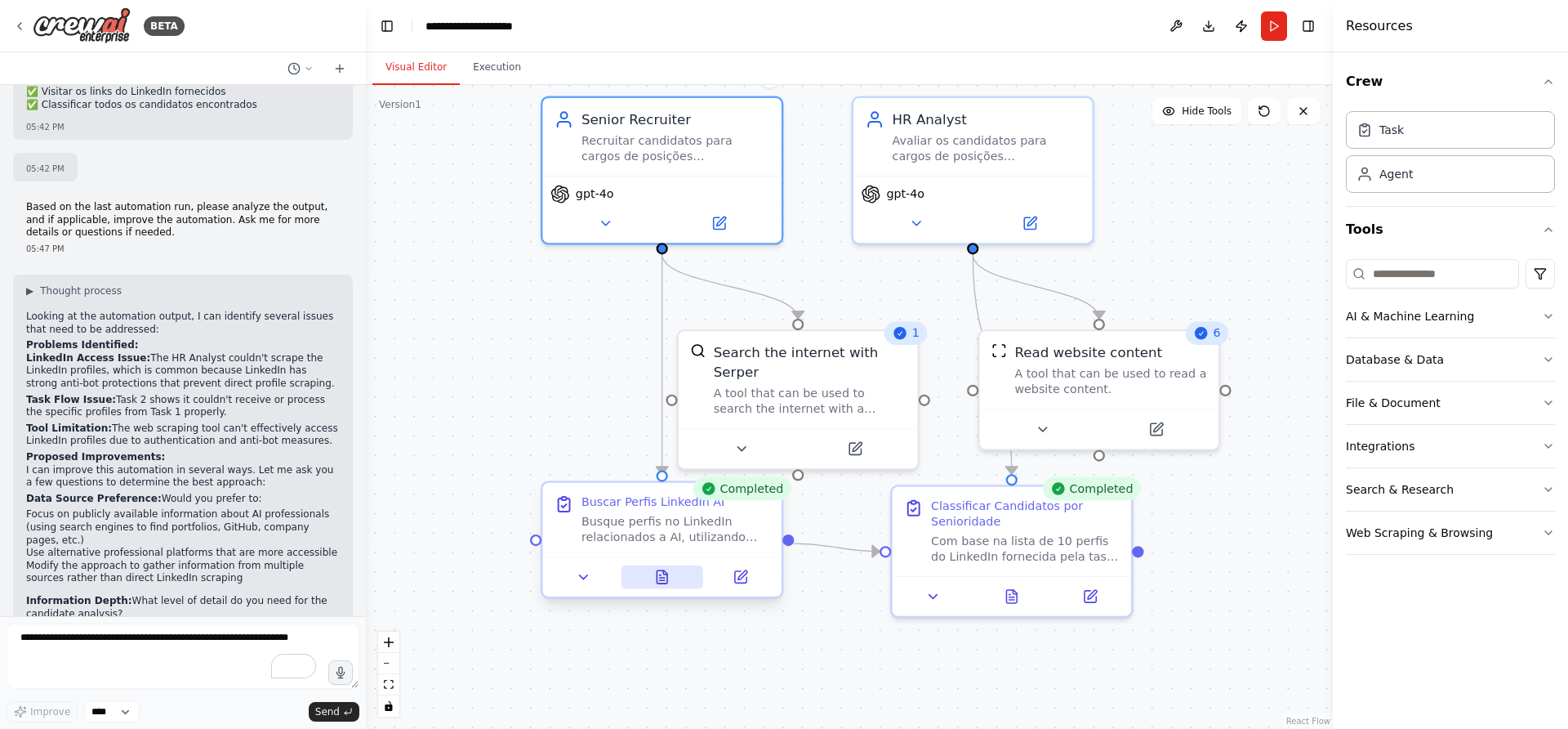
click at [657, 582] on icon at bounding box center [661, 577] width 16 height 16
click at [660, 572] on icon at bounding box center [661, 577] width 11 height 13
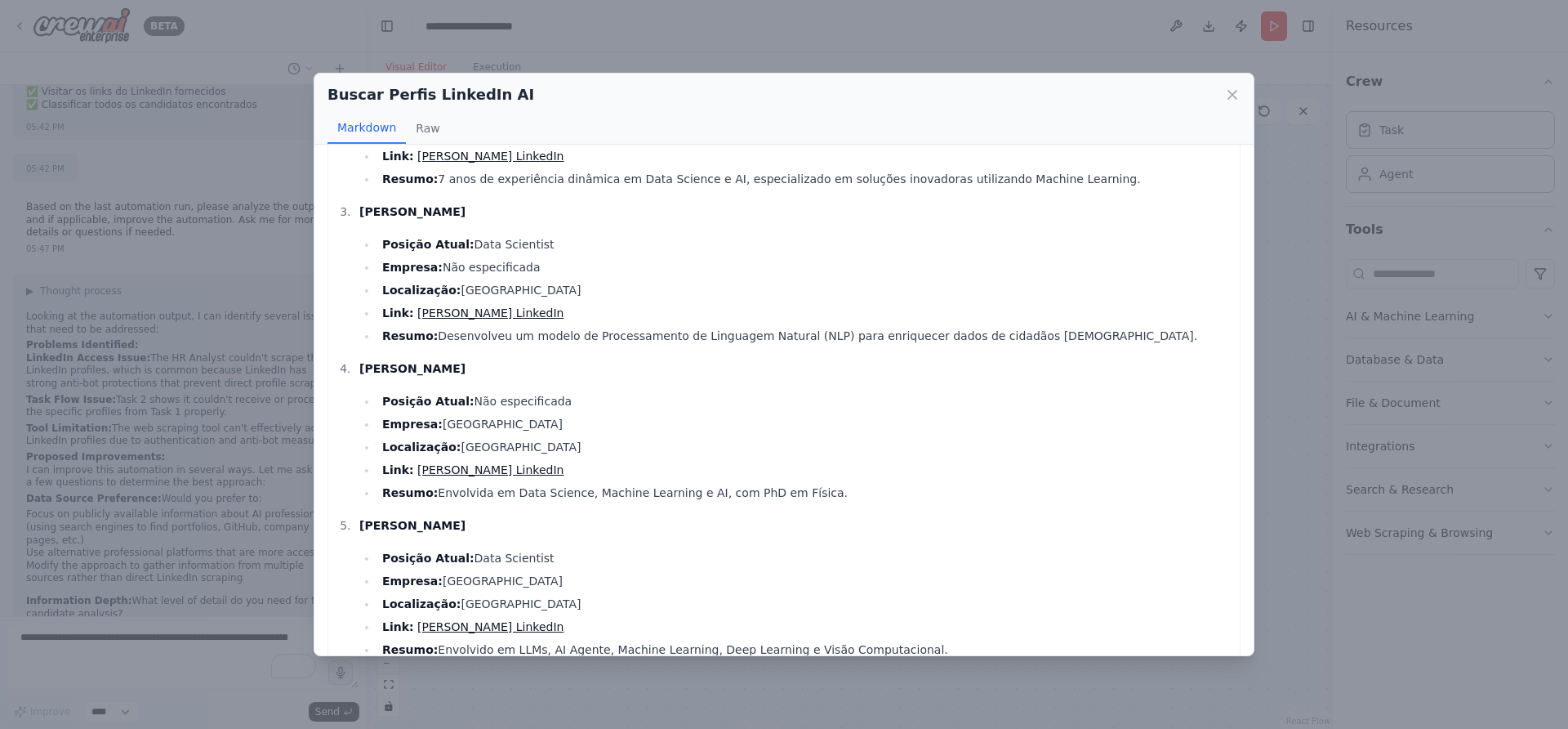
scroll to position [0, 0]
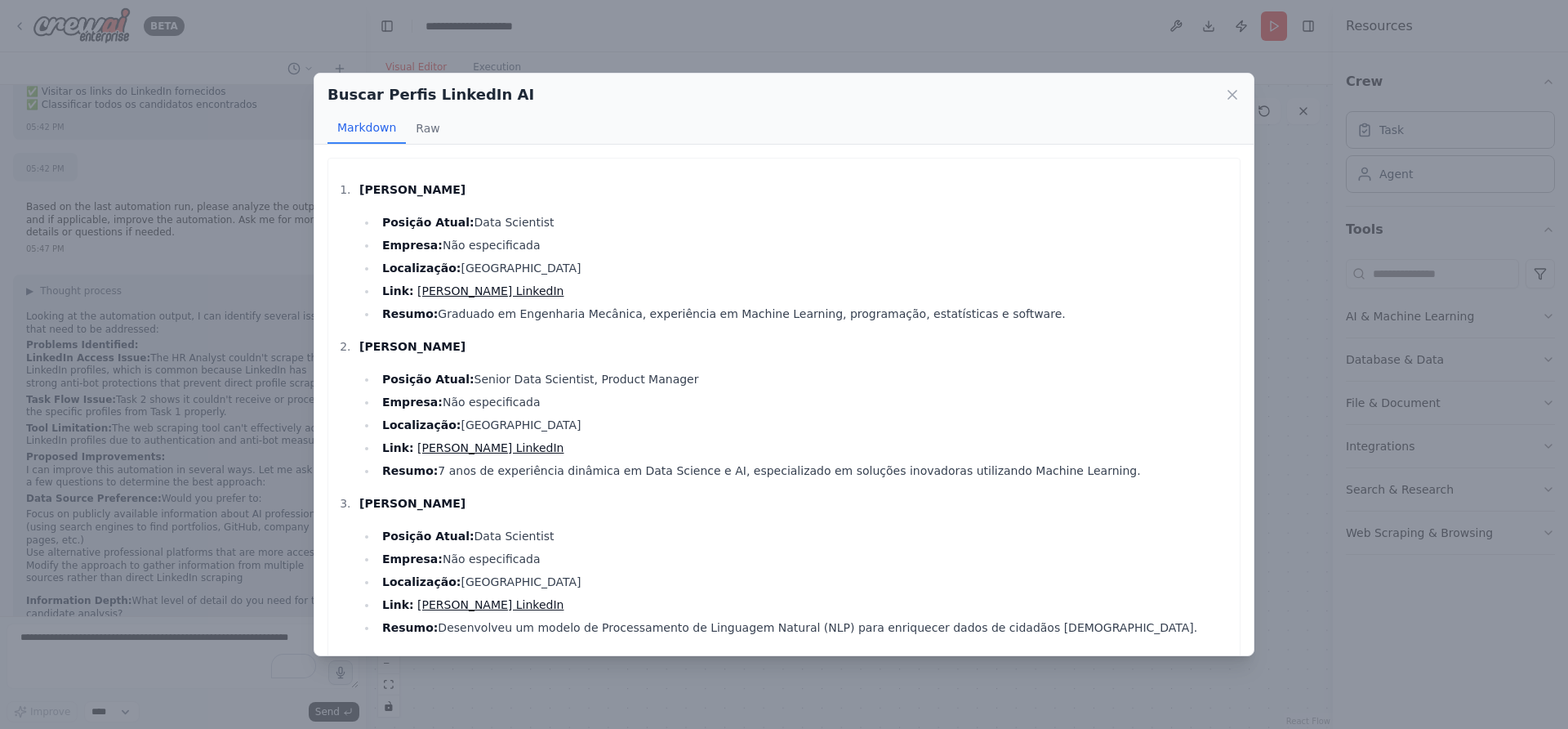
click at [1233, 104] on div "Buscar Perfis LinkedIn AI" at bounding box center [784, 95] width 913 height 23
click at [1234, 98] on icon at bounding box center [1233, 95] width 16 height 16
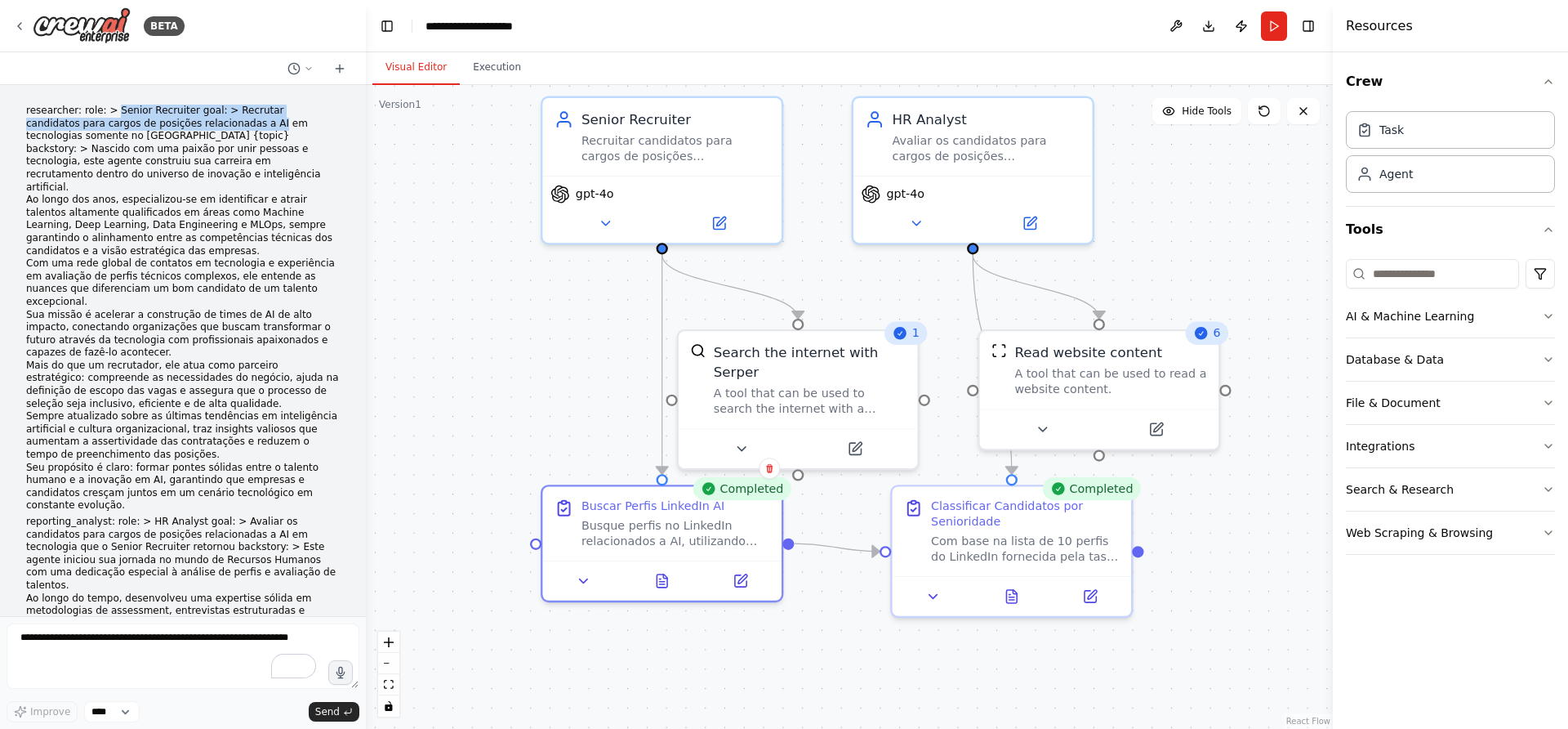
drag, startPoint x: 107, startPoint y: 107, endPoint x: 184, endPoint y: 118, distance: 77.8
click at [184, 118] on p "researcher: role: > Senior Recruiter goal: > Recrutar candidatos para cargos de…" at bounding box center [183, 308] width 314 height 408
click at [135, 142] on p "researcher: role: > Senior Recruiter goal: > Recrutar candidatos para cargos de…" at bounding box center [183, 308] width 314 height 408
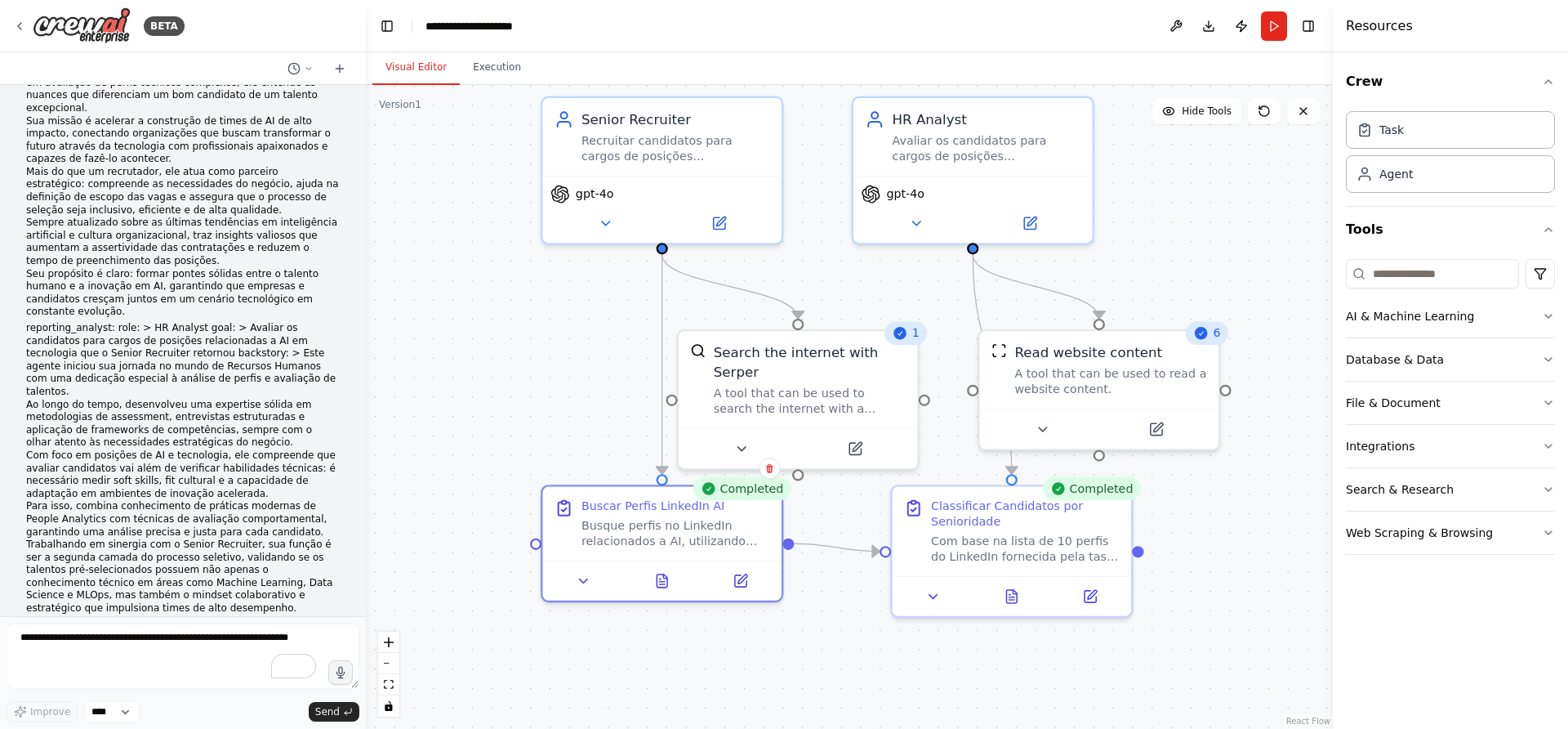
scroll to position [307, 0]
